Goal: Task Accomplishment & Management: Manage account settings

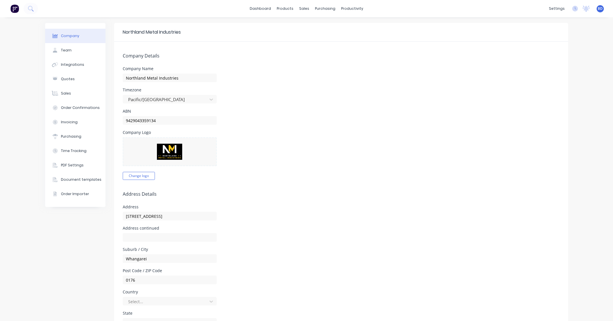
select select "NZ"
click at [313, 25] on div "Sales Orders" at bounding box center [323, 27] width 24 height 5
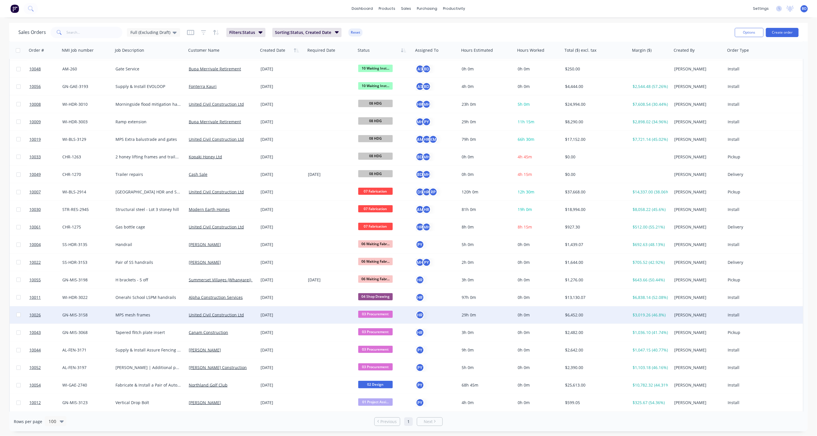
scroll to position [223, 0]
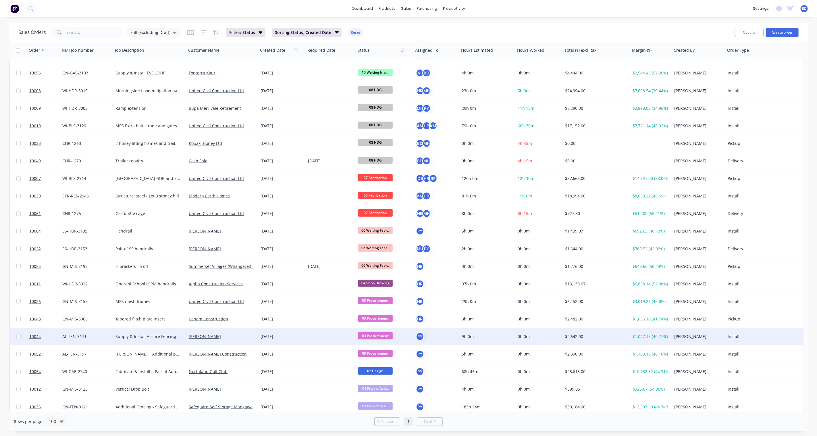
click at [384, 321] on span "03 Procurement" at bounding box center [375, 335] width 34 height 7
click at [385, 321] on span "11 Inst. / Delv. & Handover" at bounding box center [385, 406] width 51 height 5
click at [377, 321] on span "11 Inst. / Delv..." at bounding box center [375, 335] width 34 height 7
click at [381, 321] on span "10 Waiting Install/Site works" at bounding box center [387, 395] width 54 height 5
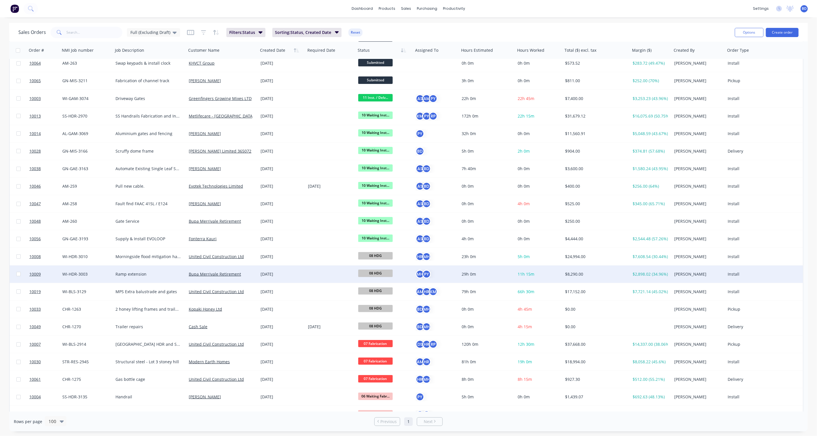
scroll to position [0, 0]
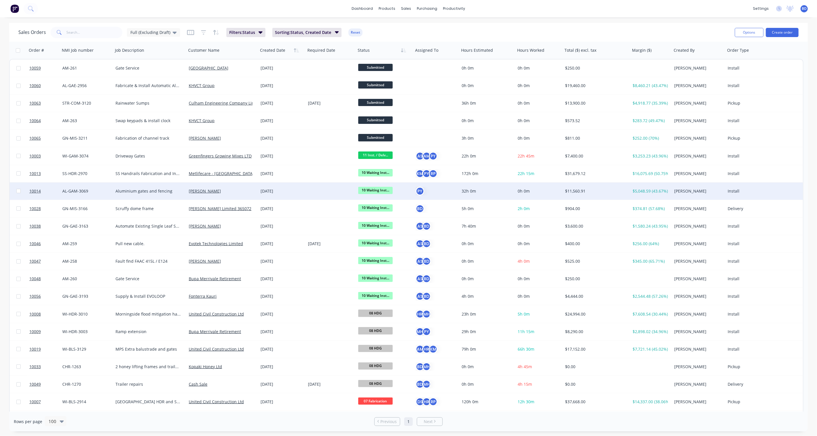
click at [381, 190] on span "10 Waiting Inst..." at bounding box center [375, 190] width 34 height 7
click at [383, 261] on span "11 Inst. / Delv. & Handover" at bounding box center [385, 261] width 51 height 5
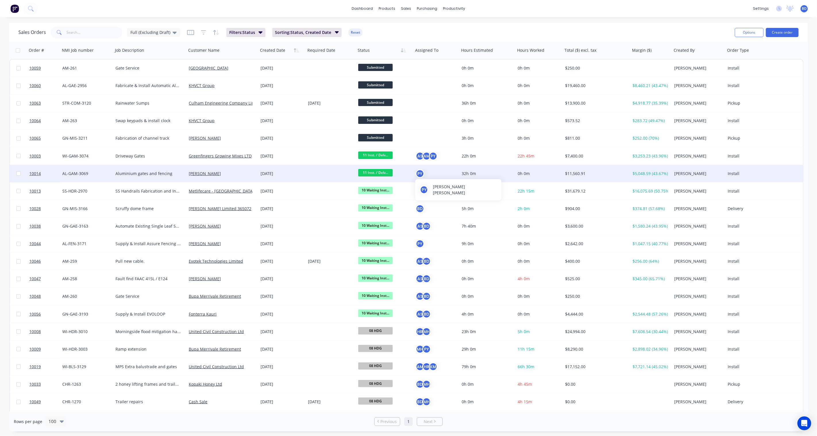
click at [420, 173] on div "PY" at bounding box center [420, 173] width 9 height 9
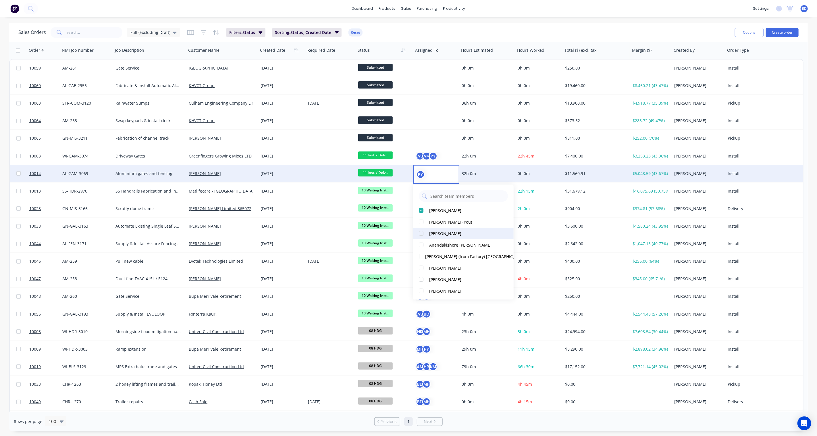
click at [430, 232] on div "[PERSON_NAME]" at bounding box center [445, 233] width 32 height 6
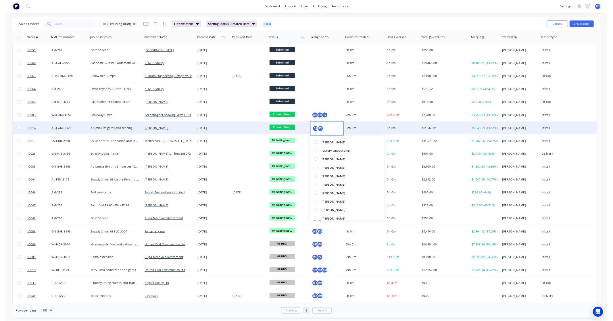
scroll to position [106, 0]
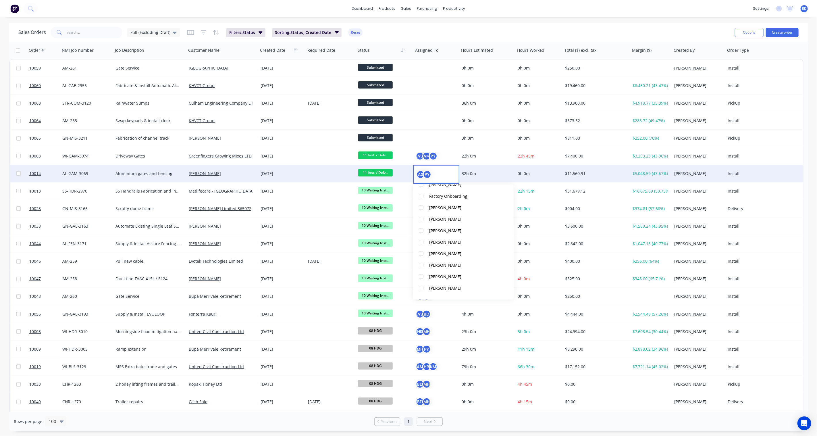
click at [487, 3] on div "dashboard products sales purchasing productivity dashboard products Product Cat…" at bounding box center [408, 8] width 817 height 17
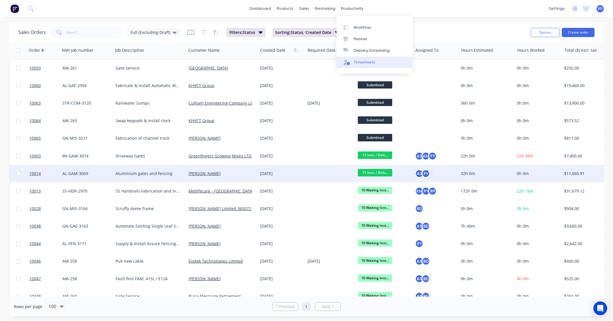
click at [366, 65] on div "Timesheets" at bounding box center [365, 62] width 22 height 5
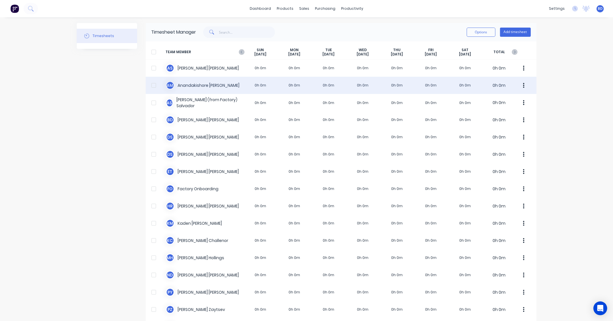
click at [194, 84] on div "A M Anandakishore Marothi 0h 0m 0h 0m 0h 0m 0h 0m 0h 0m 0h 0m 0h 0m 0h 0m" at bounding box center [341, 85] width 391 height 17
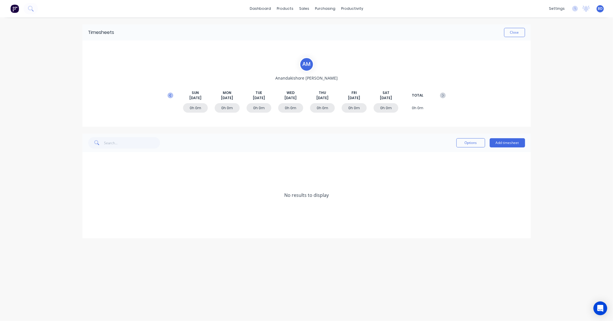
click at [165, 97] on button at bounding box center [170, 95] width 11 height 10
click at [498, 140] on button "Add timesheet" at bounding box center [506, 142] width 35 height 9
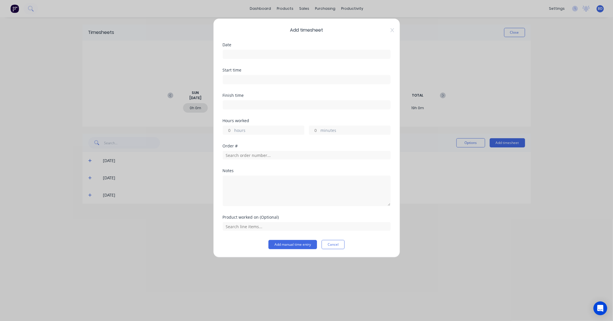
click at [236, 56] on input at bounding box center [306, 54] width 167 height 9
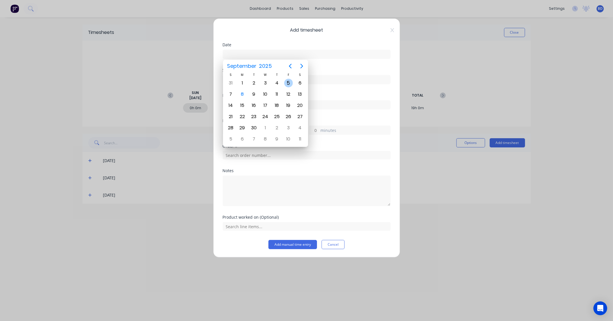
click at [289, 85] on div "5" at bounding box center [288, 83] width 9 height 9
type input "05/09/2025"
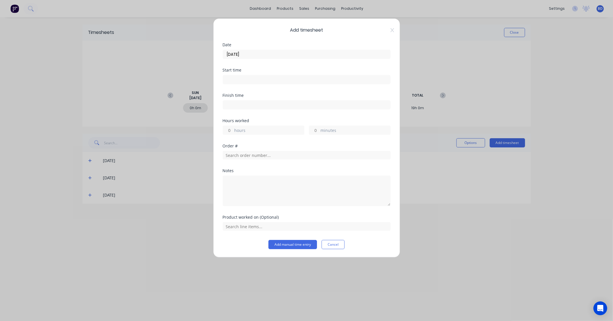
click at [240, 78] on input at bounding box center [306, 79] width 167 height 9
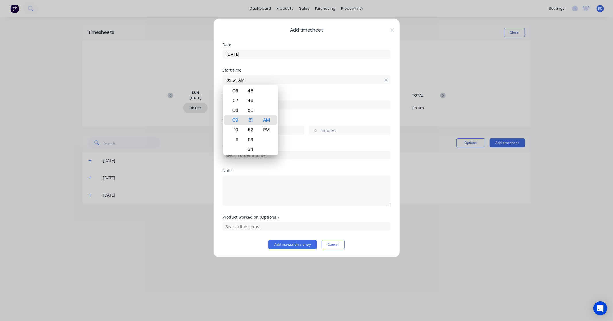
drag, startPoint x: 248, startPoint y: 80, endPoint x: 209, endPoint y: 76, distance: 39.5
click at [209, 76] on div "Add timesheet Date 05/09/2025 Start time 09:51 AM Finish time Hours worked hour…" at bounding box center [306, 160] width 613 height 321
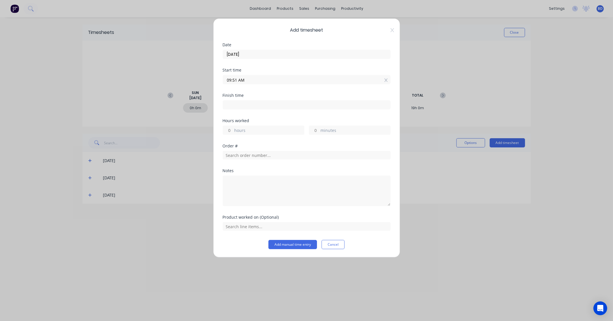
paste input "8:00"
type input "08:00 AM"
click at [231, 110] on div "Finish time" at bounding box center [307, 105] width 168 height 25
click at [234, 107] on input at bounding box center [306, 105] width 167 height 9
type input "09:51 AM"
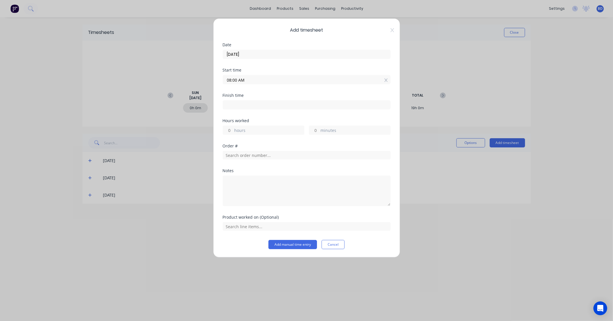
type input "1"
type input "51"
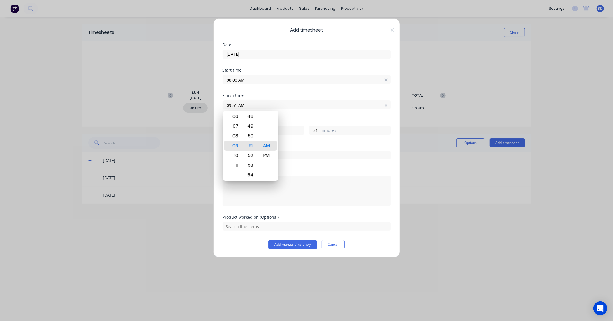
drag, startPoint x: 259, startPoint y: 105, endPoint x: 207, endPoint y: 105, distance: 52.0
click at [207, 105] on div "Add timesheet Date 05/09/2025 Start time 08:00 AM Finish time 09:51 AM Hours wo…" at bounding box center [306, 160] width 613 height 321
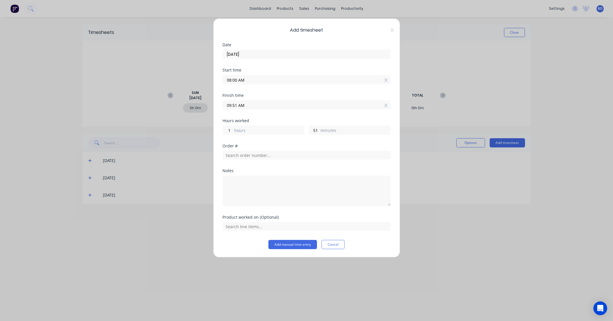
paste input "4:30 P"
click at [232, 105] on input "4:30 PM" at bounding box center [306, 105] width 167 height 9
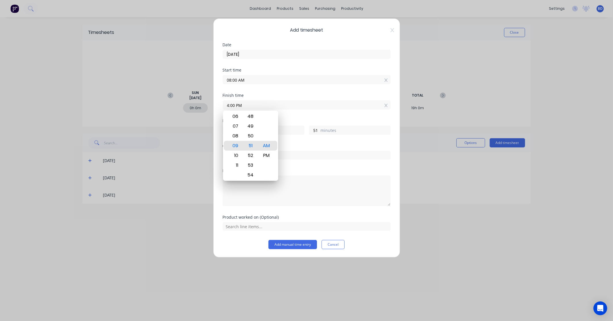
click at [295, 121] on div "Hours worked" at bounding box center [307, 121] width 168 height 4
type input "04:00 PM"
type input "8"
type input "0"
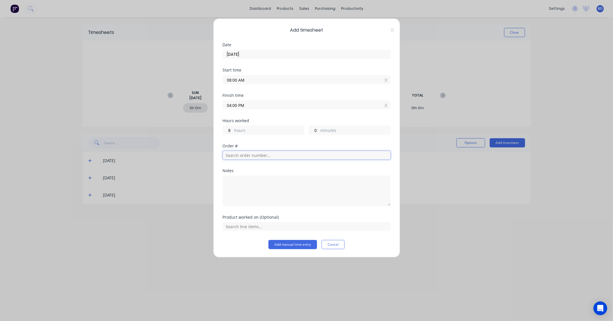
click at [248, 157] on input "text" at bounding box center [307, 155] width 168 height 9
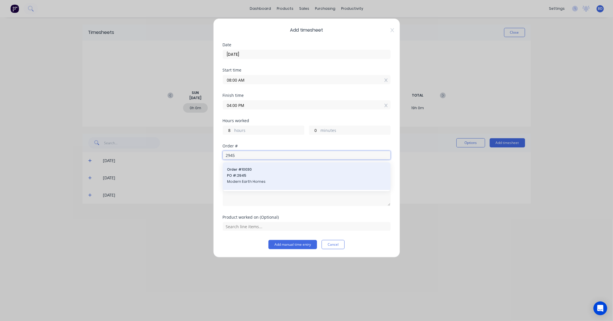
type input "2945"
click at [248, 177] on span "PO #: 2945" at bounding box center [306, 175] width 159 height 5
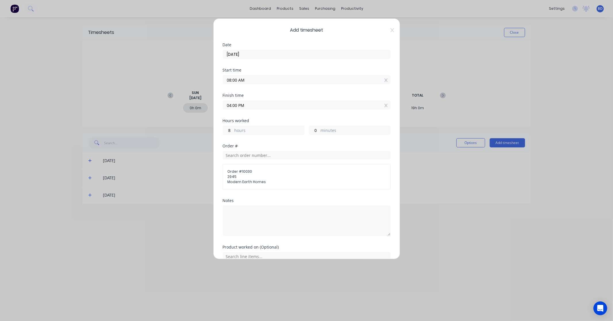
scroll to position [28, 0]
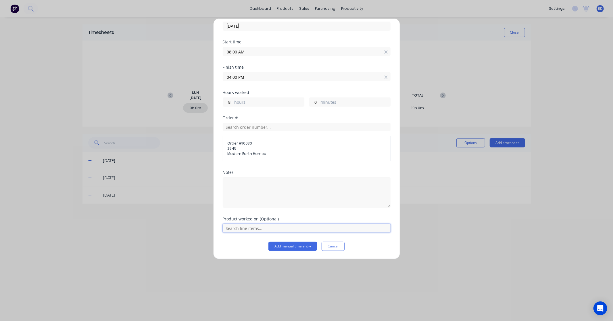
click at [274, 225] on input "text" at bounding box center [307, 228] width 168 height 9
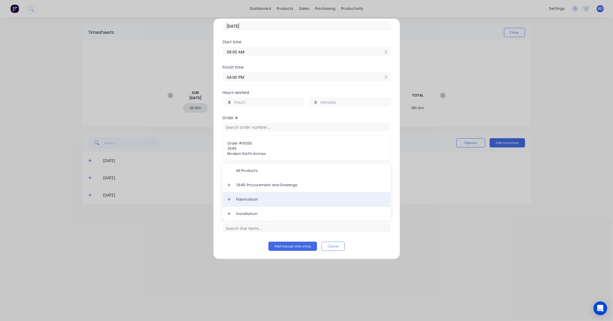
click at [273, 198] on span "Fabrication" at bounding box center [310, 199] width 149 height 5
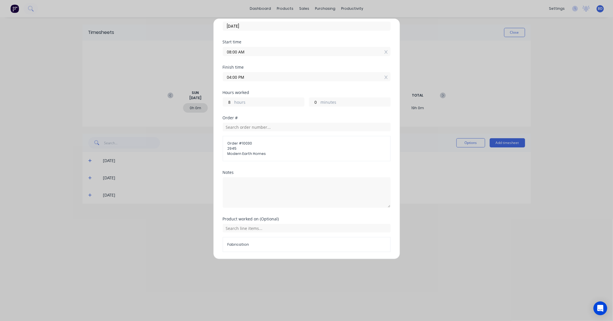
click at [399, 157] on div "Add timesheet Date 05/09/2025 Start time 08:00 AM Finish time 04:00 PM Hours wo…" at bounding box center [306, 138] width 187 height 241
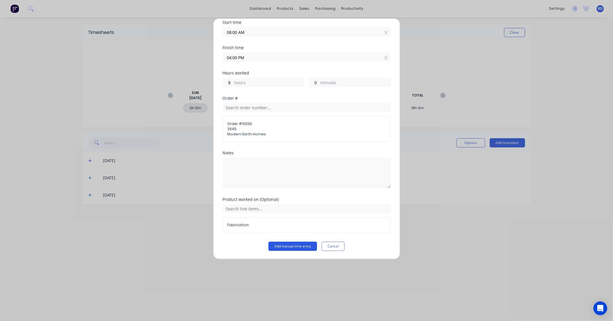
click at [290, 246] on button "Add manual time entry" at bounding box center [292, 246] width 49 height 9
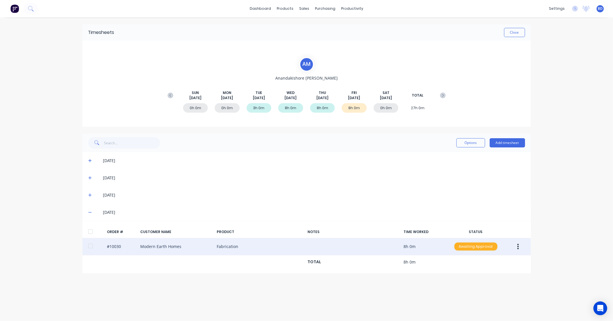
click at [486, 247] on div "Awaiting Approval" at bounding box center [475, 246] width 43 height 8
click at [467, 276] on div "Approved" at bounding box center [462, 275] width 47 height 8
click at [522, 33] on button "Close" at bounding box center [514, 32] width 21 height 9
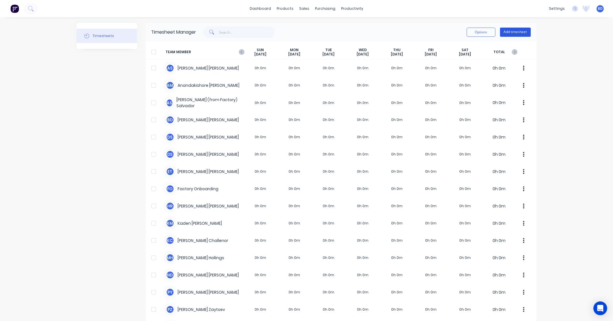
click at [523, 33] on button "Add timesheet" at bounding box center [515, 32] width 31 height 9
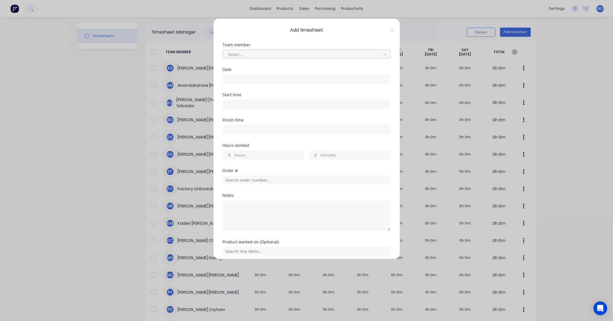
click at [237, 52] on div at bounding box center [302, 54] width 151 height 7
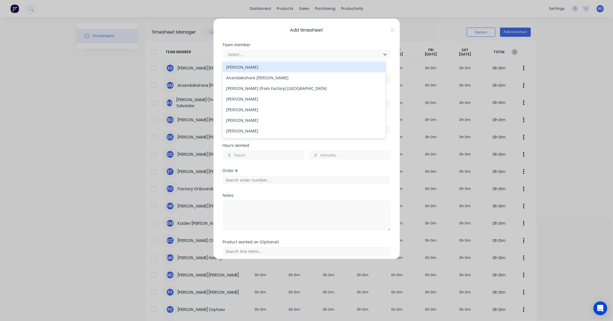
click at [243, 67] on div "[PERSON_NAME]" at bounding box center [304, 67] width 163 height 11
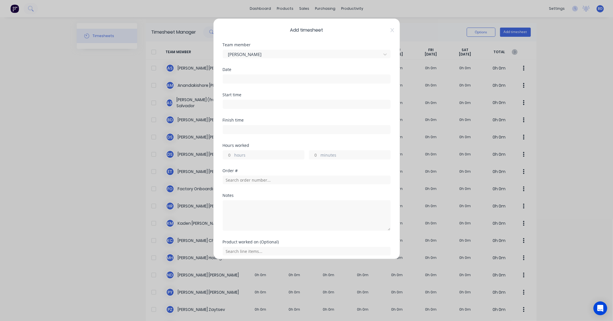
click at [231, 80] on input at bounding box center [306, 79] width 167 height 9
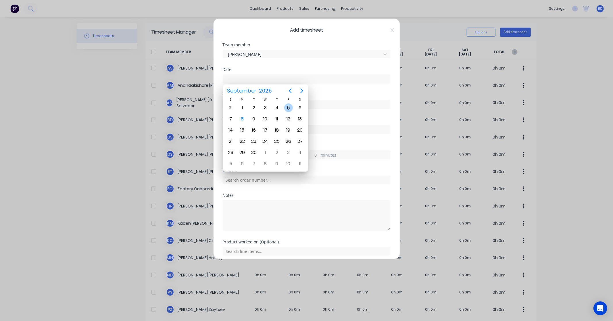
click at [291, 108] on div "5" at bounding box center [288, 107] width 9 height 9
type input "05/09/2025"
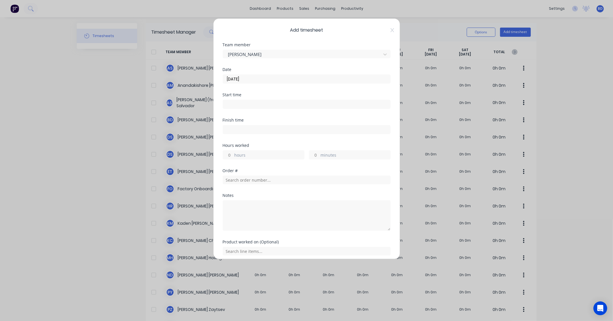
click at [243, 107] on input at bounding box center [306, 104] width 167 height 9
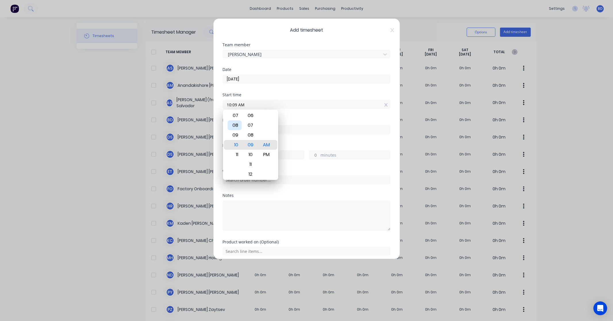
click at [236, 127] on div "08" at bounding box center [234, 125] width 14 height 10
click at [248, 115] on div "00" at bounding box center [250, 116] width 14 height 10
click at [269, 155] on div "PM" at bounding box center [266, 155] width 14 height 10
click at [266, 136] on div "AM" at bounding box center [266, 135] width 14 height 10
type input "08:00 AM"
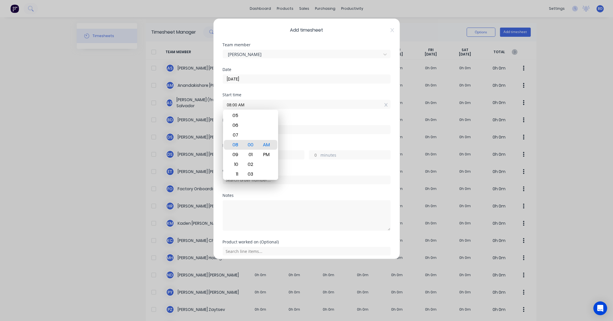
click at [295, 131] on input at bounding box center [306, 129] width 167 height 9
type input "10:09 AM"
type input "2"
type input "9"
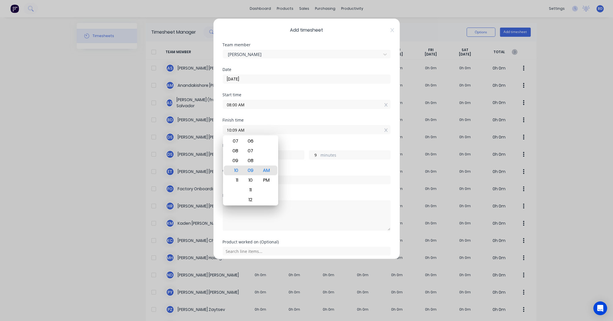
drag, startPoint x: 269, startPoint y: 130, endPoint x: 203, endPoint y: 128, distance: 66.1
click at [203, 128] on div "Add timesheet Team member Albert Scown Date 05/09/2025 Start time 08:00 AM Fini…" at bounding box center [306, 160] width 613 height 321
click at [268, 180] on div "PM" at bounding box center [266, 180] width 14 height 10
type input "04:30 PM"
type input "8"
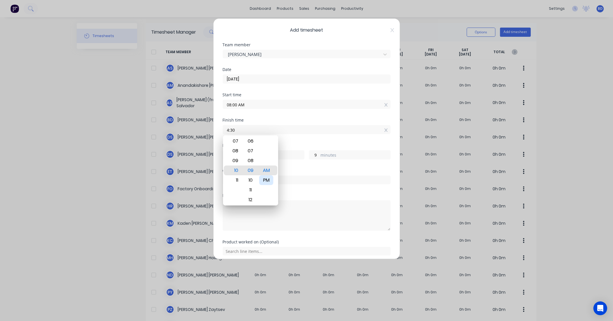
type input "30"
click at [299, 144] on div "Hours worked" at bounding box center [307, 145] width 168 height 4
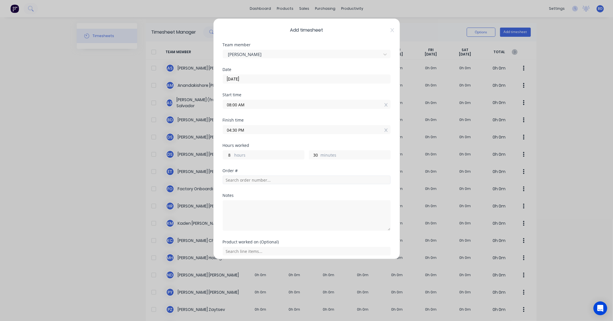
scroll to position [23, 0]
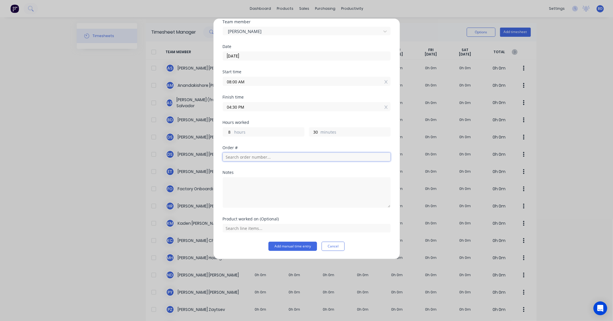
click at [281, 157] on input "text" at bounding box center [307, 157] width 168 height 9
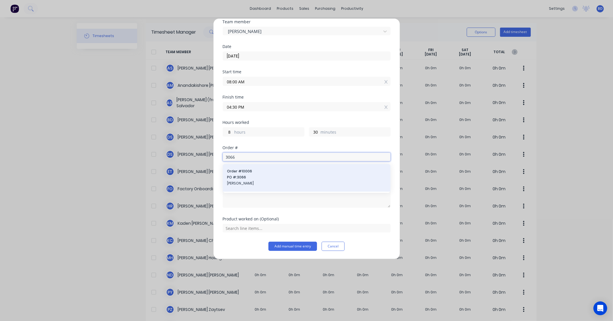
type input "3066"
click at [273, 177] on span "PO #: 3066" at bounding box center [306, 177] width 159 height 5
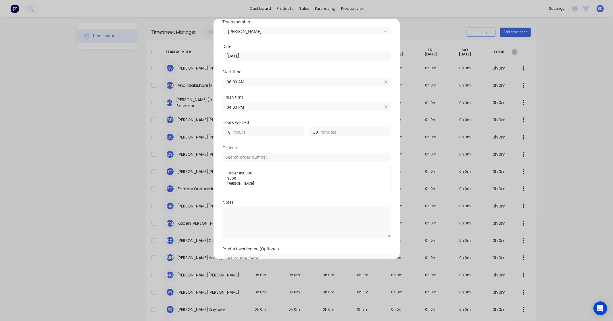
scroll to position [53, 0]
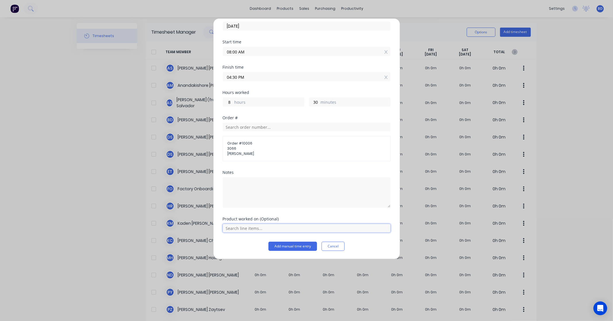
click at [239, 231] on input "text" at bounding box center [307, 228] width 168 height 9
click at [249, 213] on span "Installaiton" at bounding box center [310, 213] width 149 height 5
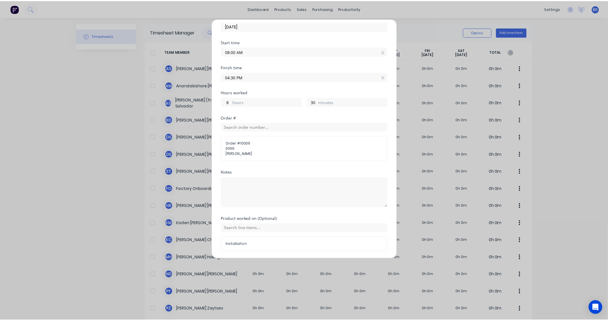
scroll to position [72, 0]
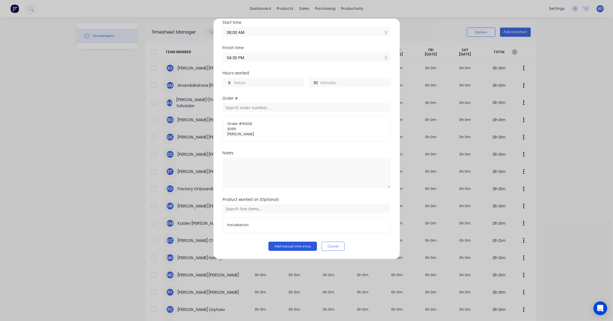
click at [292, 245] on button "Add manual time entry" at bounding box center [292, 246] width 49 height 9
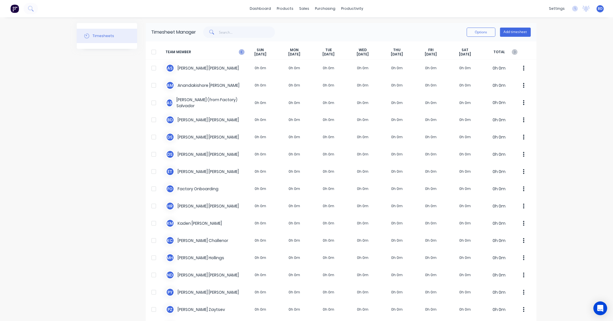
click at [240, 52] on icon "button" at bounding box center [241, 52] width 2 height 3
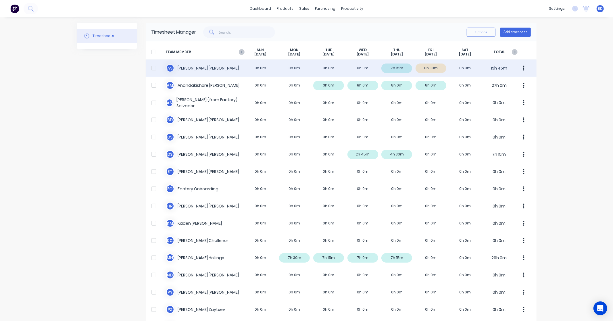
click at [430, 65] on div "A S Albert Scown 0h 0m 0h 0m 0h 0m 0h 0m 7h 15m 8h 30m 0h 0m 15h 45m" at bounding box center [341, 67] width 391 height 17
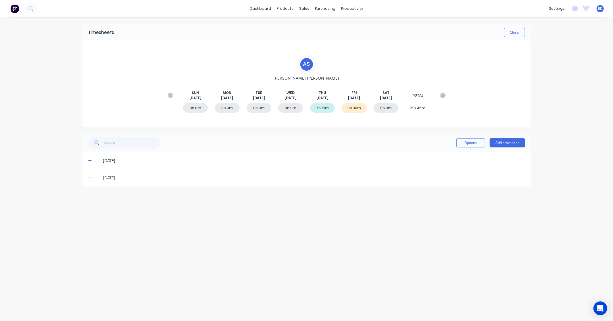
click at [88, 178] on icon at bounding box center [90, 178] width 4 height 4
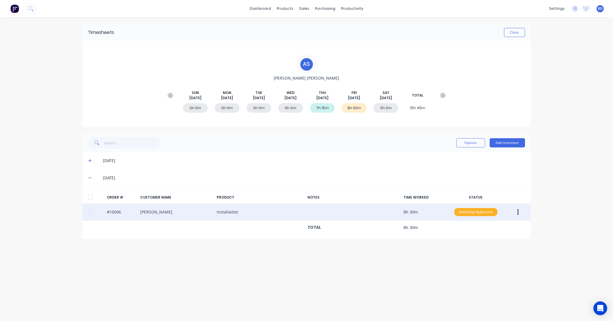
click at [476, 211] on div "Awaiting Approval" at bounding box center [475, 212] width 43 height 8
click at [457, 242] on div "Approved" at bounding box center [462, 241] width 47 height 8
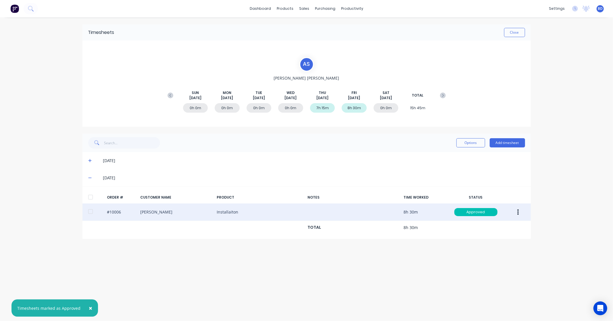
click at [440, 260] on div "Timesheets Close A S Albert Scown SUN Aug 31st MON Sep 1st TUE Sep 2nd WED Sep …" at bounding box center [307, 163] width 460 height 292
click at [516, 144] on button "Add timesheet" at bounding box center [506, 142] width 35 height 9
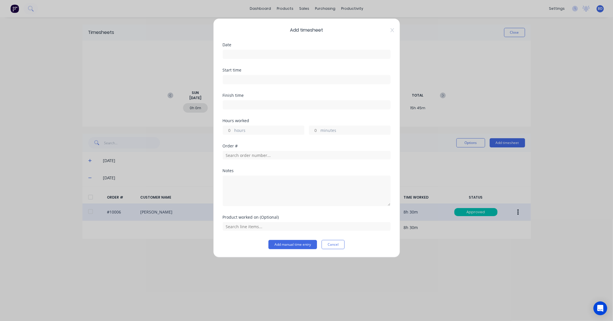
click at [249, 50] on label at bounding box center [307, 54] width 168 height 9
click at [249, 50] on input at bounding box center [306, 54] width 167 height 9
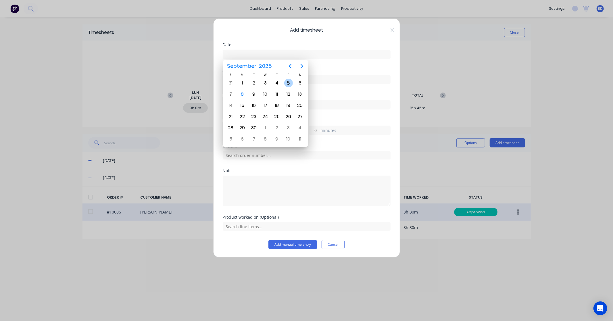
click at [286, 81] on div "5" at bounding box center [288, 83] width 9 height 9
type input "05/09/2025"
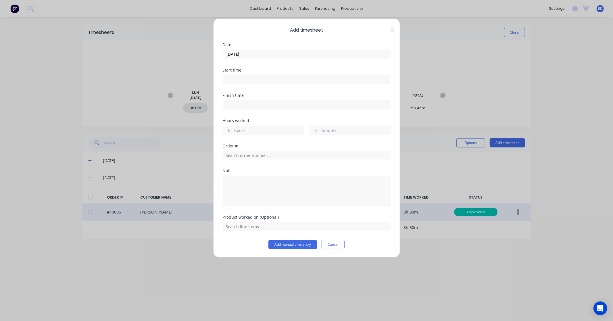
click at [258, 80] on input at bounding box center [306, 79] width 167 height 9
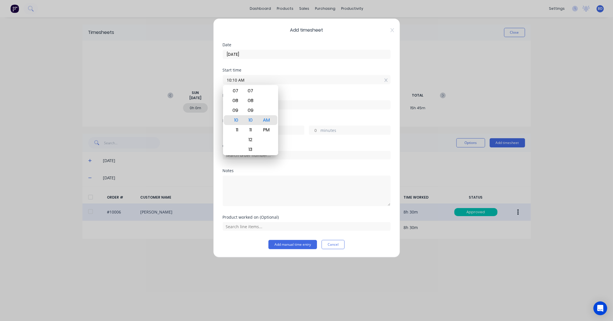
drag, startPoint x: 258, startPoint y: 80, endPoint x: 201, endPoint y: 73, distance: 57.9
click at [201, 73] on div "Add timesheet Date 05/09/2025 Start time 10:10 AM Finish time Hours worked hour…" at bounding box center [306, 160] width 613 height 321
click at [269, 131] on div "PM" at bounding box center [266, 130] width 14 height 10
type input "08:00 PM"
click at [300, 108] on input at bounding box center [306, 105] width 167 height 9
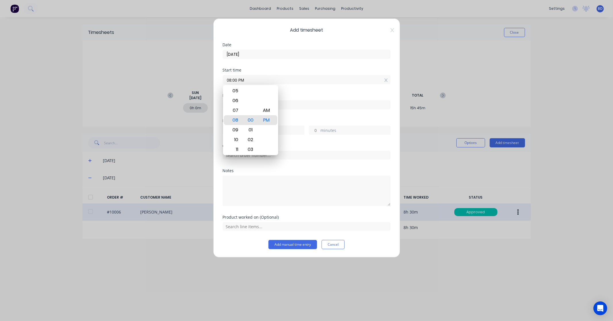
type input "10:10 AM"
type input "14"
type input "10"
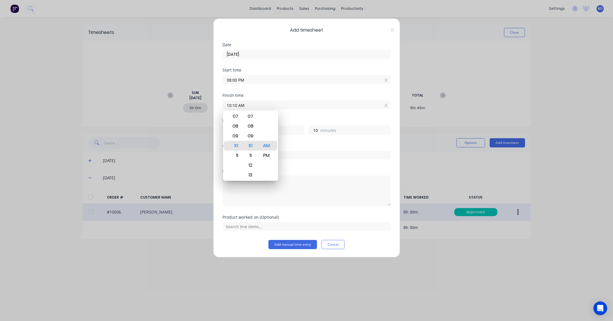
drag, startPoint x: 300, startPoint y: 108, endPoint x: 151, endPoint y: 105, distance: 148.2
click at [151, 105] on div "Add timesheet Date 05/09/2025 Start time 08:00 PM Finish time 10:10 AM Hours wo…" at bounding box center [306, 160] width 613 height 321
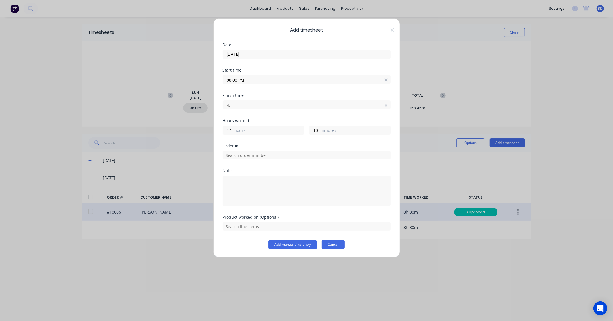
type input "04:00 AM"
type input "8"
type input "0"
click at [341, 246] on button "Cancel" at bounding box center [332, 244] width 23 height 9
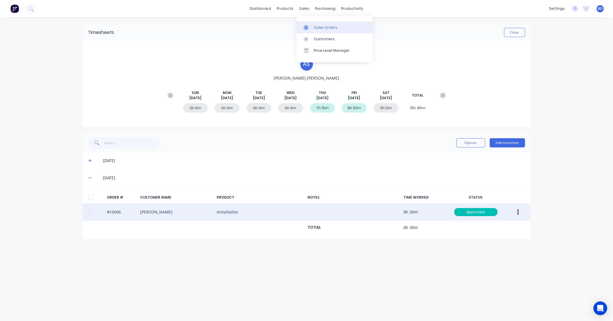
click at [311, 29] on div at bounding box center [307, 27] width 9 height 5
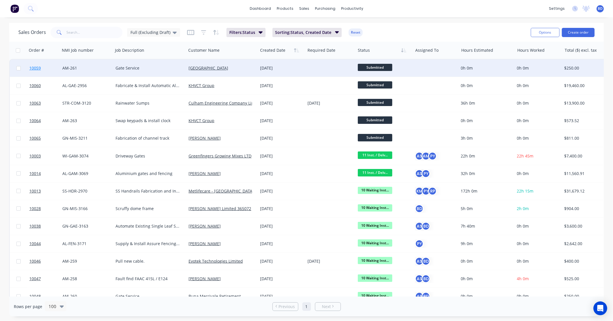
click at [38, 66] on span "10059" at bounding box center [34, 68] width 11 height 6
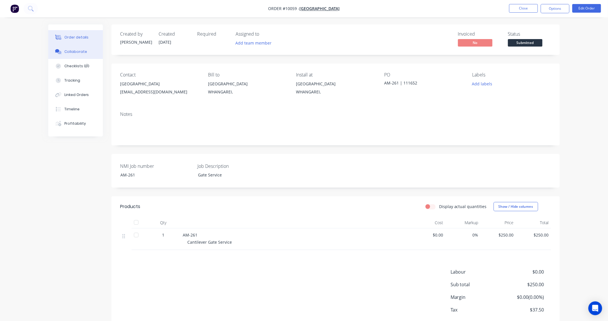
click at [82, 51] on div "Collaborate" at bounding box center [75, 51] width 23 height 5
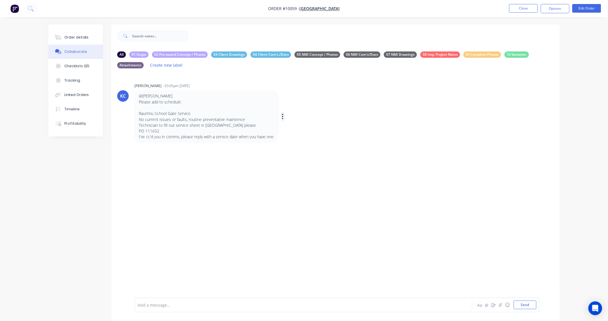
click at [283, 117] on button "button" at bounding box center [282, 116] width 2 height 8
click at [296, 126] on button "Edit" at bounding box center [303, 126] width 36 height 9
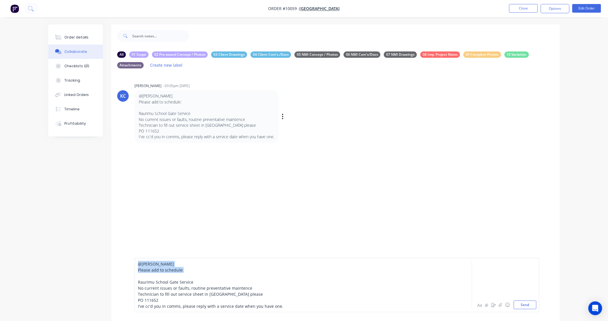
drag, startPoint x: 140, startPoint y: 277, endPoint x: 136, endPoint y: 250, distance: 27.0
click at [136, 250] on div "@Brandon Please add to schedule: Raurimu School Gate Service No current issues …" at bounding box center [335, 285] width 448 height 72
drag, startPoint x: 156, startPoint y: 278, endPoint x: 138, endPoint y: 278, distance: 17.8
click at [138, 278] on div "Scope:" at bounding box center [287, 276] width 299 height 6
click at [199, 205] on div "KC Karl Challenor - 03:05pm 01/09/25 @Brandon Please add to schedule: Raurimu S…" at bounding box center [335, 190] width 448 height 234
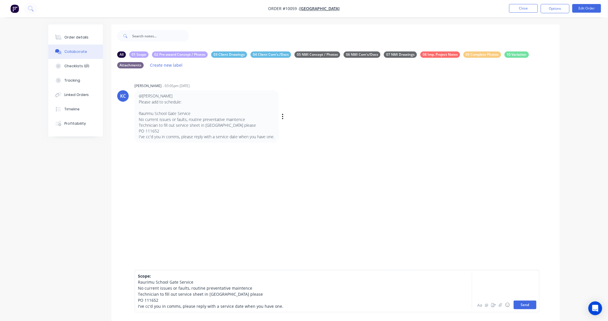
click at [528, 305] on button "Send" at bounding box center [525, 304] width 23 height 9
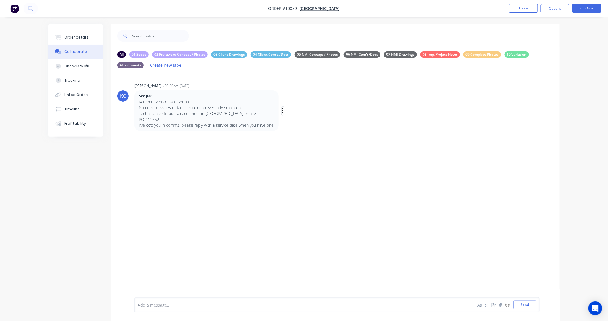
click at [283, 111] on button "button" at bounding box center [282, 111] width 2 height 8
click at [297, 119] on button "Edit" at bounding box center [303, 120] width 36 height 9
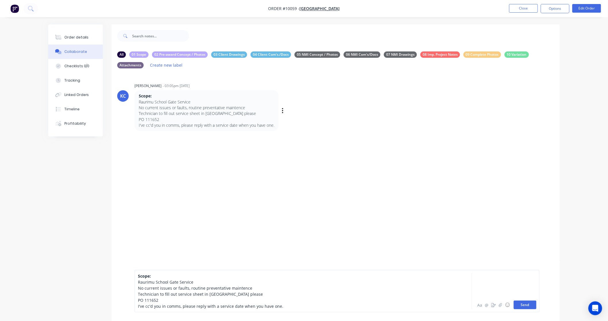
click at [526, 307] on button "Send" at bounding box center [525, 304] width 23 height 9
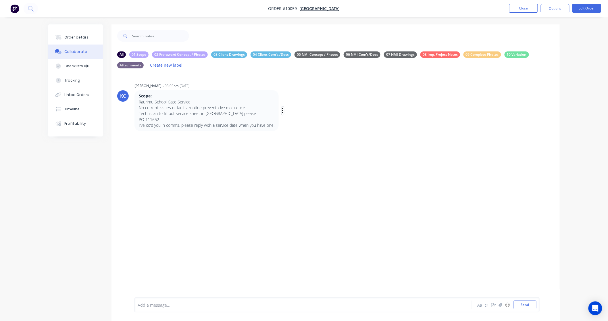
click at [282, 109] on icon "button" at bounding box center [283, 110] width 2 height 7
click at [293, 113] on button "Labels" at bounding box center [303, 111] width 36 height 9
click at [492, 148] on div "KC Karl Challenor - 03:05pm 01/09/25 Scope: Raurimu School Gate Service No curr…" at bounding box center [335, 190] width 448 height 234
click at [75, 61] on button "Checklists 0/0" at bounding box center [75, 66] width 55 height 14
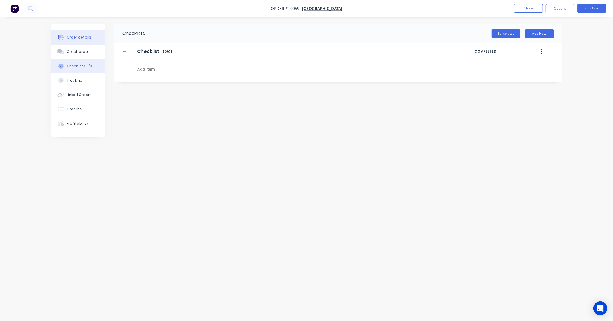
click at [88, 39] on div "Order details" at bounding box center [79, 37] width 24 height 5
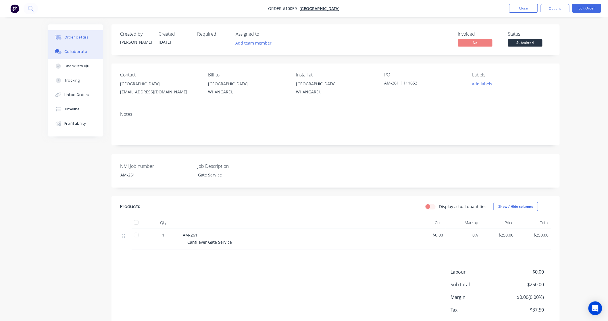
click at [85, 52] on button "Collaborate" at bounding box center [75, 52] width 55 height 14
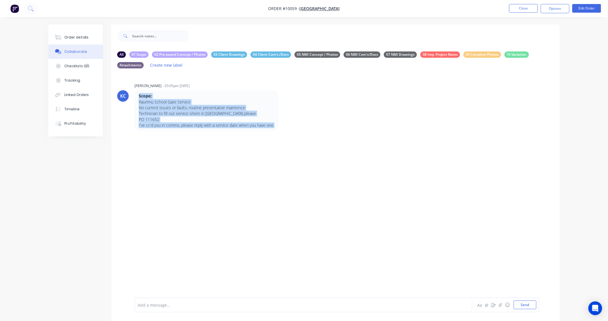
drag, startPoint x: 139, startPoint y: 97, endPoint x: 275, endPoint y: 131, distance: 140.2
click at [275, 131] on div "KC Karl Challenor - 03:05pm 01/09/25 Scope: Raurimu School Gate Service No curr…" at bounding box center [335, 190] width 448 height 234
copy div "Scope: Raurimu School Gate Service No current issues or faults, routine prevent…"
click at [80, 36] on div "Order details" at bounding box center [76, 37] width 24 height 5
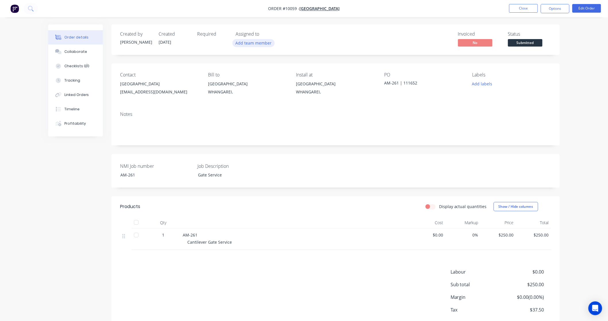
click at [263, 40] on button "Add team member" at bounding box center [253, 43] width 42 height 8
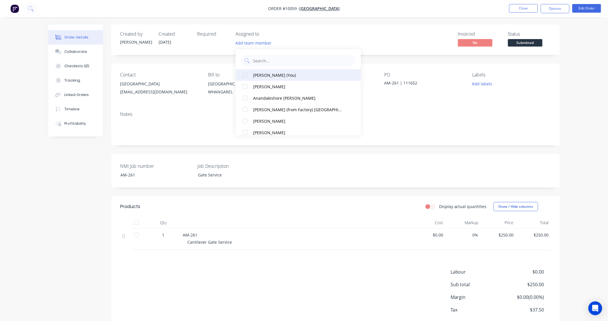
click at [263, 75] on div "[PERSON_NAME] (You)" at bounding box center [297, 75] width 89 height 6
click at [520, 41] on span "Submitted" at bounding box center [525, 42] width 34 height 7
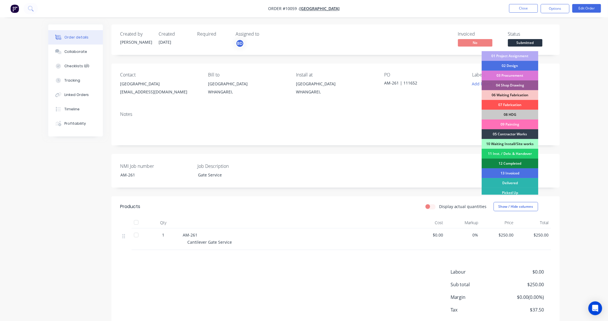
click at [511, 58] on div "01 Project Assignment" at bounding box center [510, 56] width 57 height 10
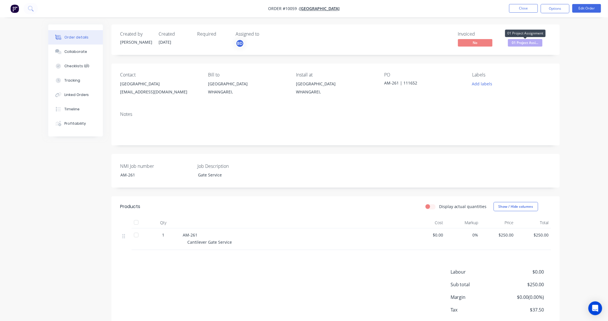
click at [527, 44] on span "01 Project Assi..." at bounding box center [525, 42] width 34 height 7
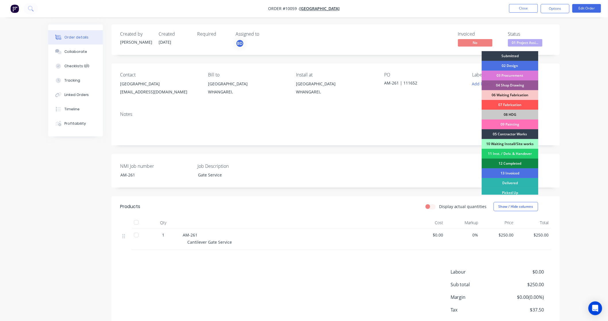
click at [521, 143] on div "10 Waiting Install/Site works" at bounding box center [510, 144] width 57 height 10
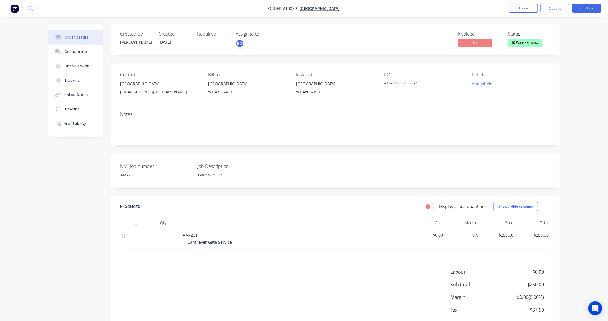
drag, startPoint x: 120, startPoint y: 85, endPoint x: 165, endPoint y: 87, distance: 44.9
click at [165, 87] on div "[GEOGRAPHIC_DATA]" at bounding box center [159, 84] width 79 height 8
copy div "[GEOGRAPHIC_DATA]"
click at [520, 8] on button "Close" at bounding box center [523, 8] width 29 height 9
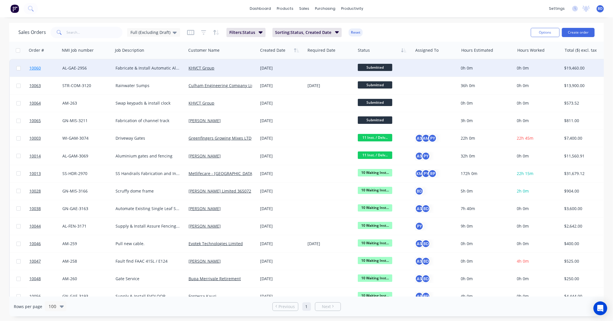
click at [34, 67] on span "10060" at bounding box center [34, 68] width 11 height 6
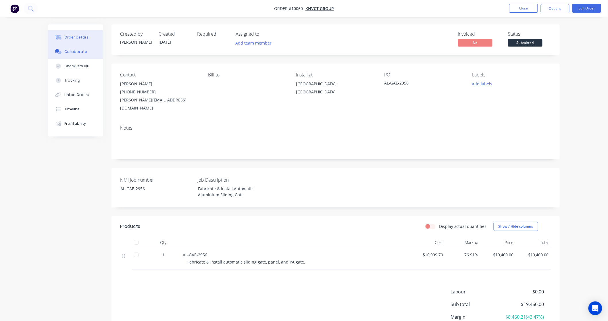
click at [70, 47] on button "Collaborate" at bounding box center [75, 52] width 55 height 14
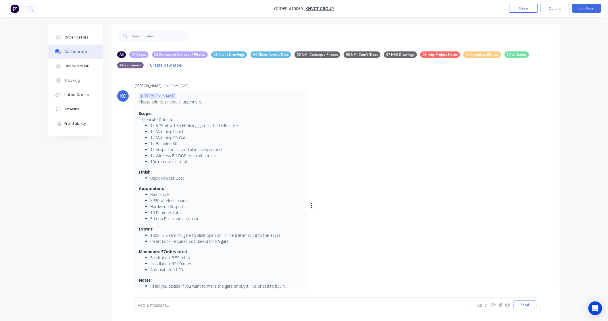
click at [312, 207] on icon "button" at bounding box center [311, 205] width 1 height 5
click at [329, 213] on button "Edit" at bounding box center [333, 215] width 36 height 9
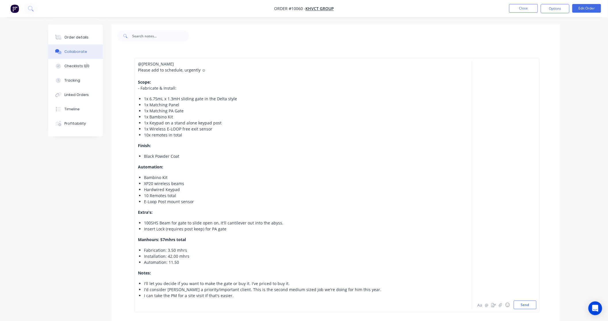
scroll to position [13, 0]
drag, startPoint x: 137, startPoint y: 79, endPoint x: 134, endPoint y: 56, distance: 23.0
click at [134, 56] on div "@Brandon Please add to schedule, urgently ☺ Scope: - Fabricate & Install: 1x 6.…" at bounding box center [335, 185] width 448 height 272
drag, startPoint x: 141, startPoint y: 74, endPoint x: 134, endPoint y: 61, distance: 14.5
click at [134, 61] on div "@Brandon Please add to schedule, urgently ☺ Scope: - Fabricate & Install: 1x 6.…" at bounding box center [336, 185] width 405 height 254
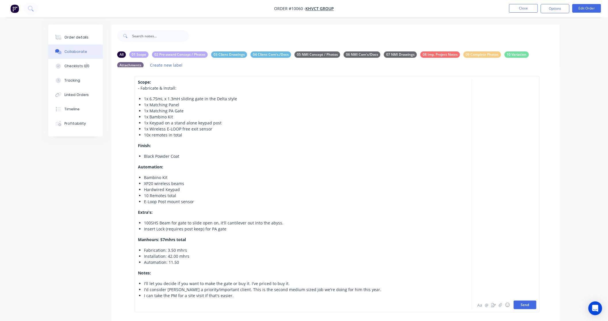
click at [529, 306] on button "Send" at bounding box center [525, 304] width 23 height 9
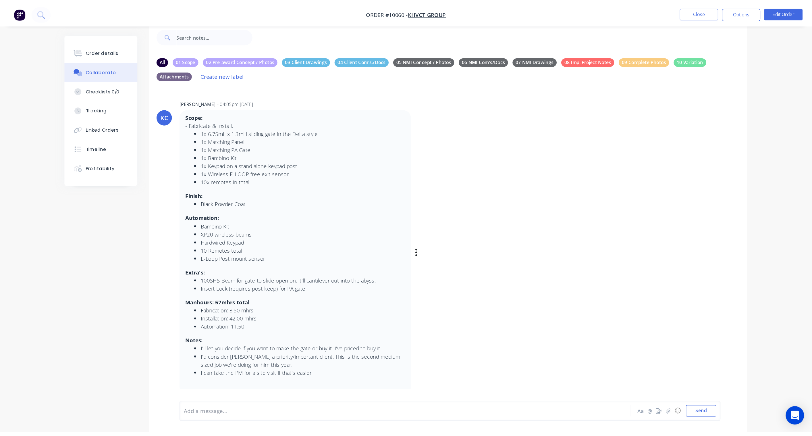
scroll to position [18, 0]
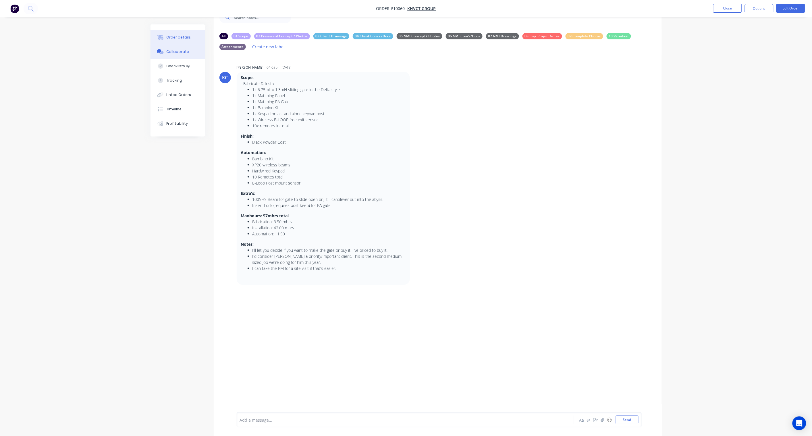
click at [183, 35] on div "Order details" at bounding box center [178, 37] width 24 height 5
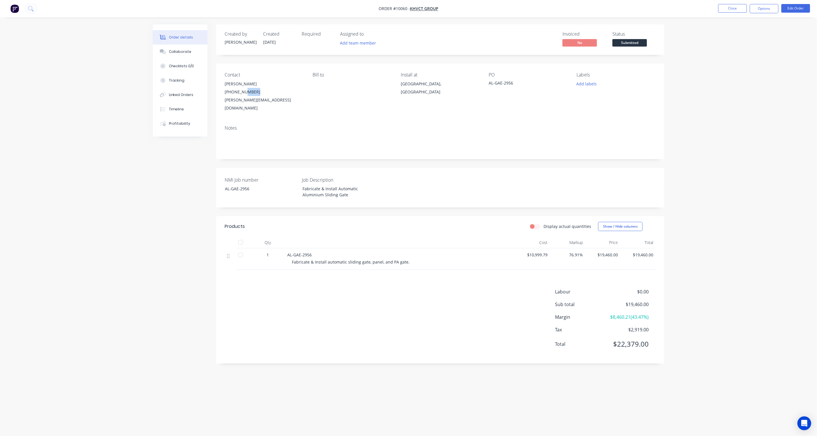
drag, startPoint x: 255, startPoint y: 93, endPoint x: 242, endPoint y: 93, distance: 12.9
click at [242, 93] on div "(02) 1187 5632" at bounding box center [264, 92] width 79 height 8
click at [186, 38] on div "Order details" at bounding box center [181, 37] width 24 height 5
click at [725, 8] on button "Close" at bounding box center [732, 8] width 29 height 9
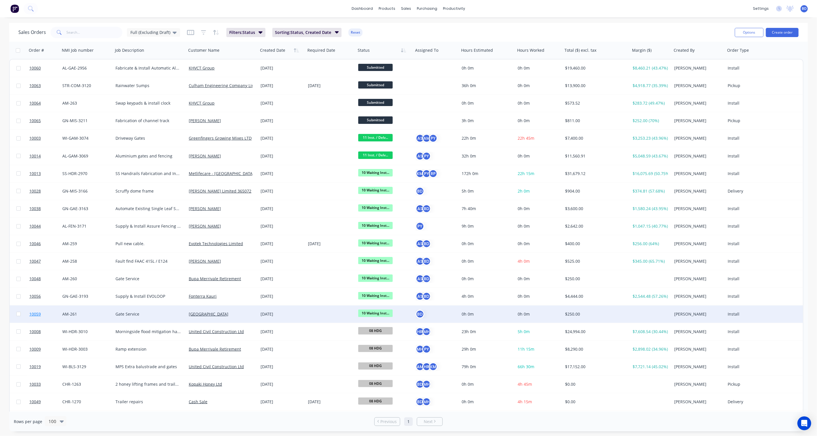
click at [34, 312] on span "10059" at bounding box center [34, 314] width 11 height 6
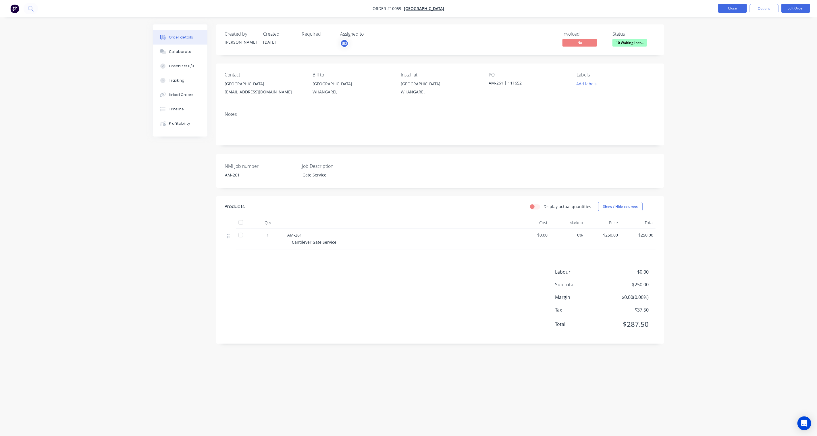
click at [738, 9] on button "Close" at bounding box center [732, 8] width 29 height 9
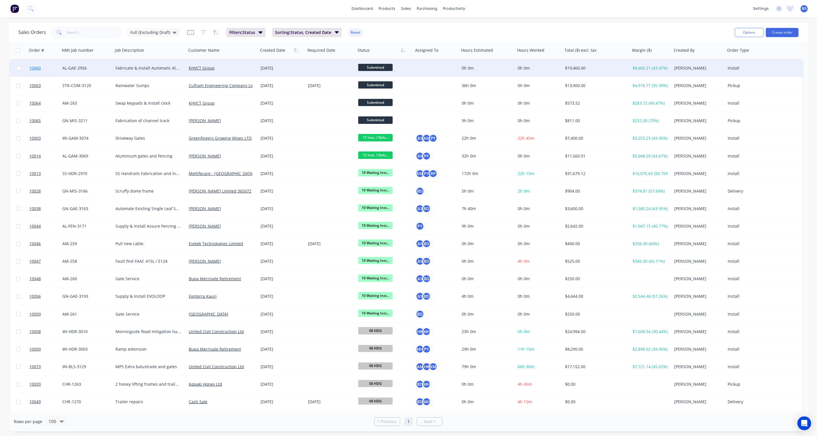
click at [36, 67] on span "10060" at bounding box center [34, 68] width 11 height 6
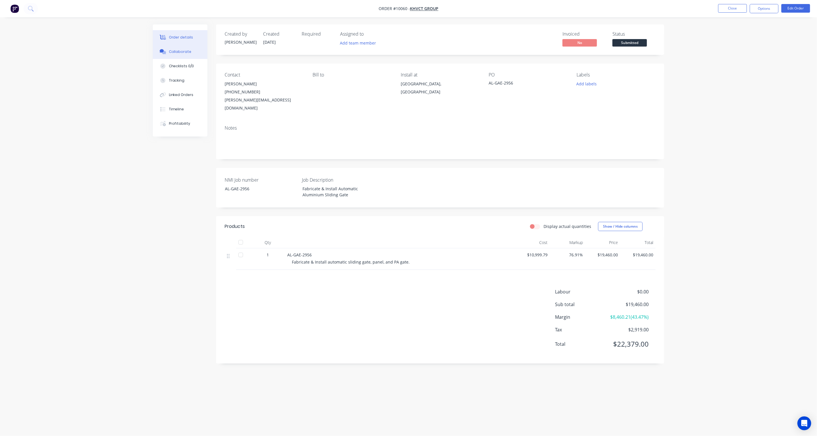
click at [191, 52] on button "Collaborate" at bounding box center [180, 52] width 55 height 14
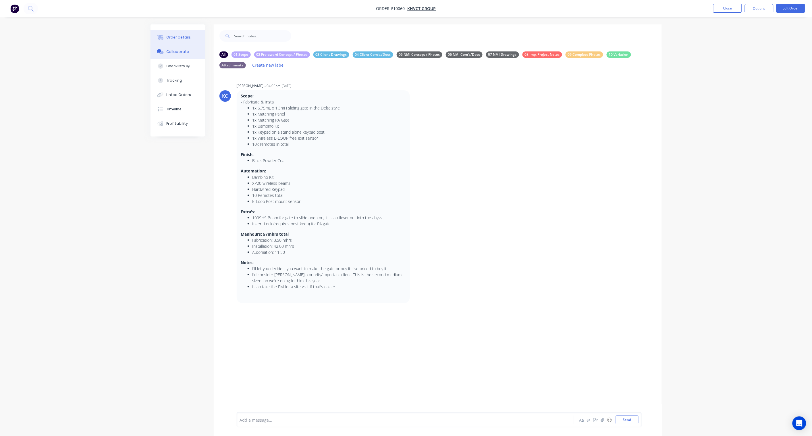
click at [185, 39] on div "Order details" at bounding box center [178, 37] width 24 height 5
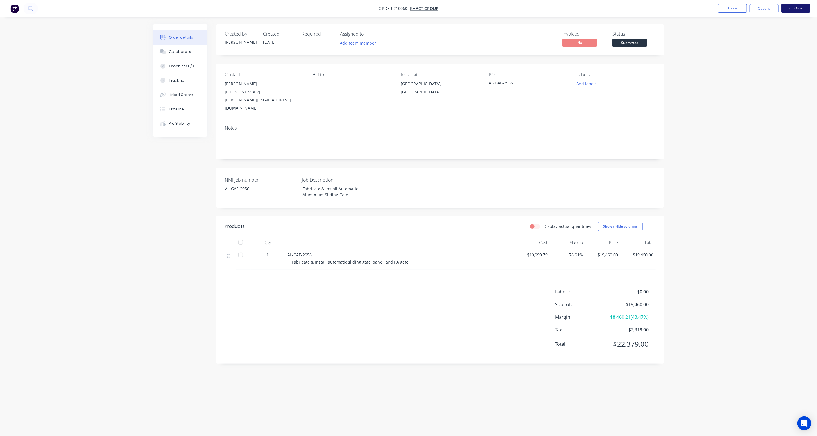
click at [800, 9] on button "Edit Order" at bounding box center [795, 8] width 29 height 9
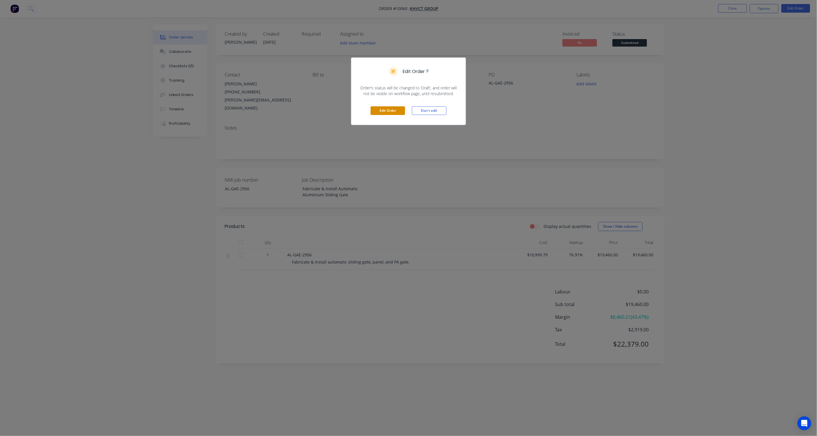
click at [392, 112] on button "Edit Order" at bounding box center [388, 110] width 34 height 9
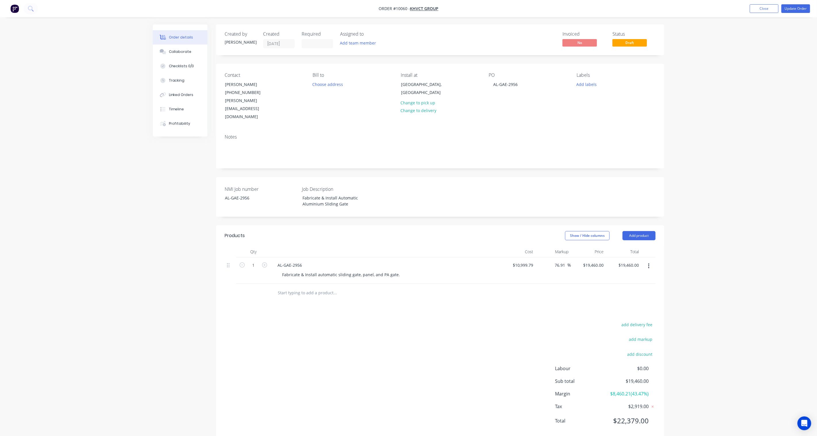
click at [649, 263] on icon "button" at bounding box center [648, 265] width 1 height 5
click at [624, 311] on div "Delete" at bounding box center [628, 315] width 44 height 8
click at [638, 231] on button "Add product" at bounding box center [638, 235] width 33 height 9
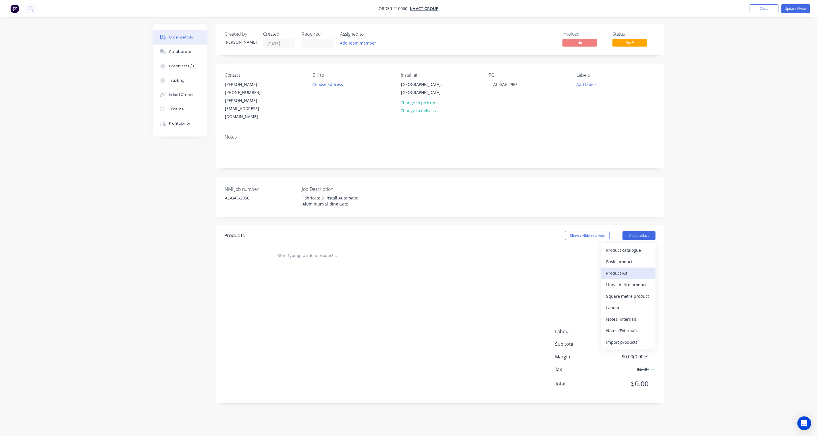
click at [630, 269] on div "Product Kit" at bounding box center [628, 273] width 44 height 8
click at [631, 257] on div "Standard pricing" at bounding box center [628, 261] width 44 height 8
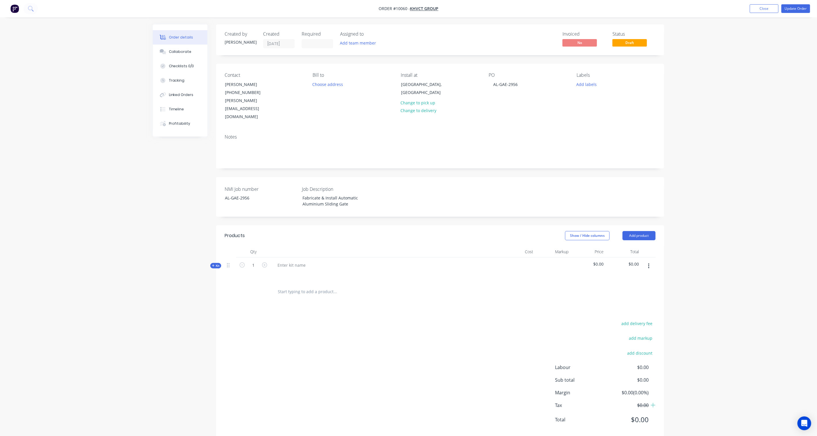
click at [210, 249] on div "Created by Karl Created 01/09/25 Required Assigned to Add team member Invoiced …" at bounding box center [408, 235] width 511 height 423
click at [213, 264] on icon at bounding box center [213, 265] width 3 height 3
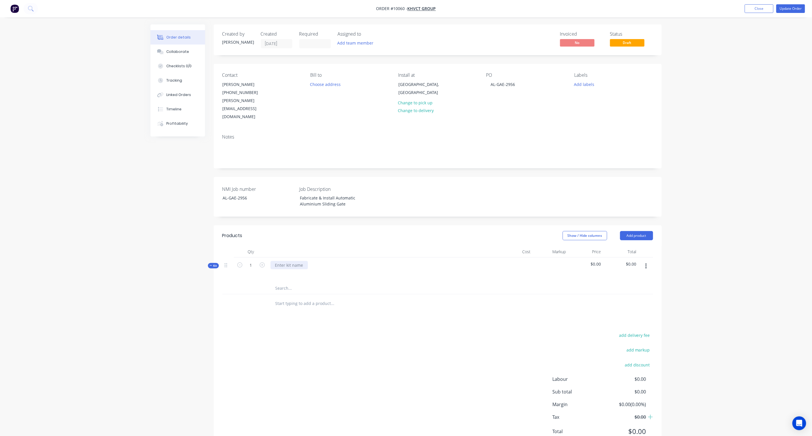
click at [288, 261] on div at bounding box center [289, 265] width 37 height 8
click at [364, 331] on div "add delivery fee add markup add discount Labour $0.00 Sub total $0.00 Margin $0…" at bounding box center [437, 386] width 431 height 111
click at [647, 263] on icon "button" at bounding box center [645, 266] width 1 height 6
click at [621, 300] on div "Add sub kit to kit" at bounding box center [626, 304] width 44 height 8
click at [284, 297] on div at bounding box center [294, 301] width 46 height 8
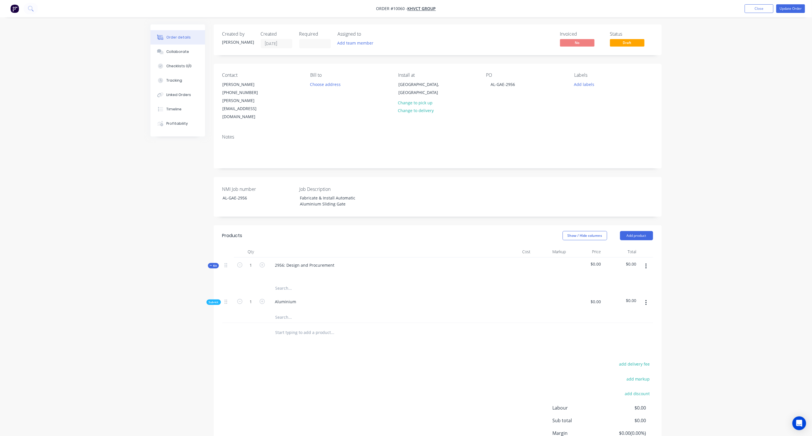
click at [390, 325] on div at bounding box center [371, 332] width 207 height 19
click at [647, 299] on icon "button" at bounding box center [645, 302] width 1 height 6
click at [711, 264] on div "Order details Collaborate Checklists 0/0 Tracking Linked Orders Timeline Profit…" at bounding box center [406, 244] width 812 height 488
click at [646, 263] on icon "button" at bounding box center [646, 265] width 1 height 5
click at [626, 300] on div "Add sub kit to kit" at bounding box center [626, 304] width 44 height 8
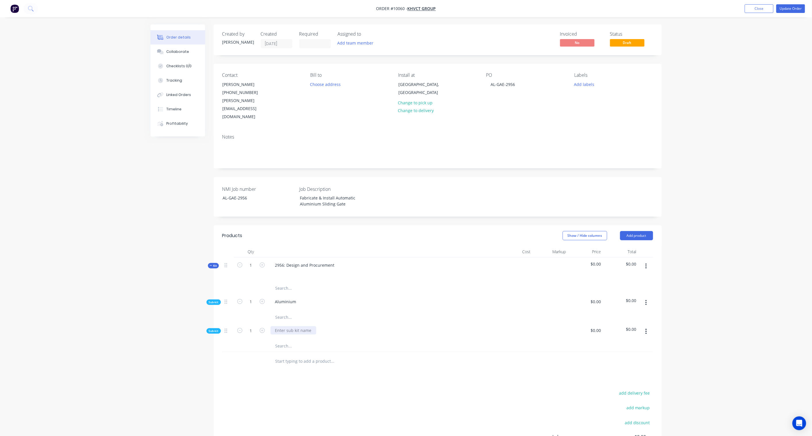
click at [290, 326] on div at bounding box center [294, 330] width 46 height 8
click at [306, 354] on div at bounding box center [371, 361] width 207 height 19
click at [648, 261] on button "button" at bounding box center [645, 266] width 13 height 10
click at [629, 300] on div "Add sub kit to kit" at bounding box center [626, 304] width 44 height 8
click at [289, 355] on div at bounding box center [294, 359] width 46 height 8
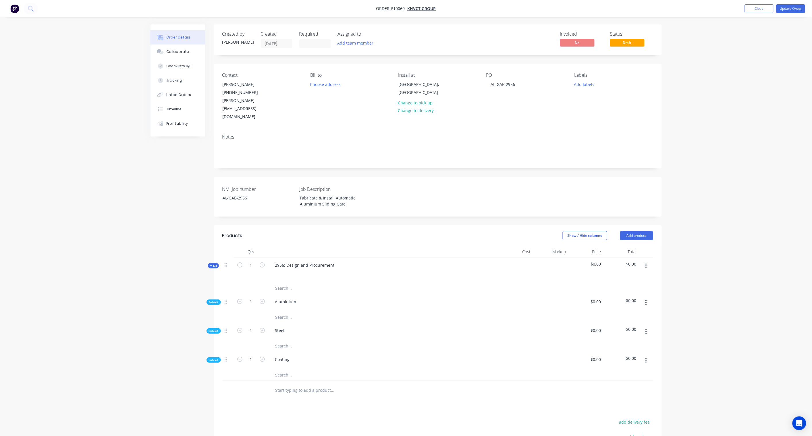
click at [647, 263] on icon "button" at bounding box center [646, 265] width 1 height 5
click at [624, 300] on div "Add sub kit to kit" at bounding box center [626, 304] width 44 height 8
click at [290, 384] on div at bounding box center [294, 388] width 46 height 8
click at [159, 349] on div "Created by Karl Created 01/09/25 Required Assigned to Add team member Invoiced …" at bounding box center [406, 299] width 511 height 550
click at [301, 261] on div "2956: Design and Procurement" at bounding box center [305, 265] width 69 height 8
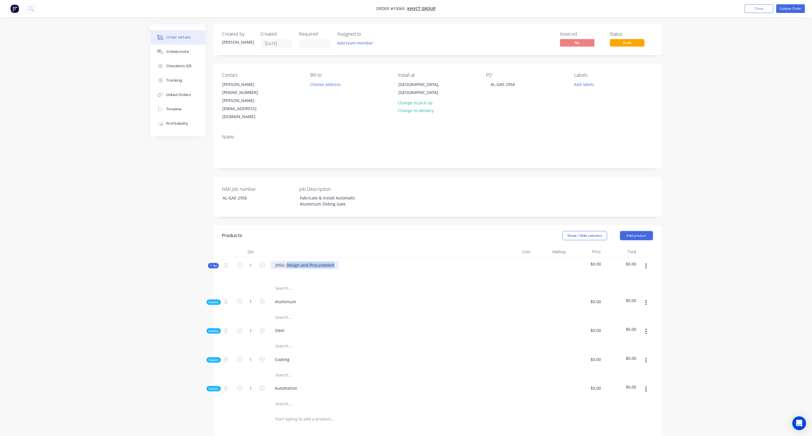
drag, startPoint x: 335, startPoint y: 249, endPoint x: 286, endPoint y: 248, distance: 48.5
click at [286, 261] on div "2956: Design and Procurement" at bounding box center [305, 265] width 69 height 8
click at [332, 261] on div "2956: DESIGN AND PROCUREMNT" at bounding box center [308, 265] width 74 height 8
click at [358, 257] on div "2956: DESIGN AND PROCURMENT" at bounding box center [383, 269] width 230 height 25
click at [323, 261] on div "2956: DESIGN AND PROCURMENT" at bounding box center [308, 265] width 74 height 8
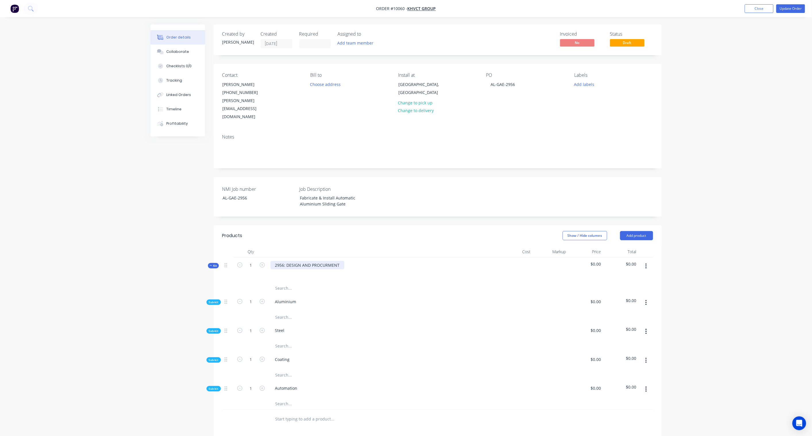
click at [327, 261] on div "2956: DESIGN AND PROCURMENT" at bounding box center [308, 265] width 74 height 8
click at [391, 282] on div at bounding box center [357, 287] width 172 height 11
click at [289, 297] on div "Aluminium" at bounding box center [286, 301] width 30 height 8
drag, startPoint x: 298, startPoint y: 285, endPoint x: 269, endPoint y: 285, distance: 29.0
click at [269, 294] on div "Aluminium" at bounding box center [383, 303] width 230 height 18
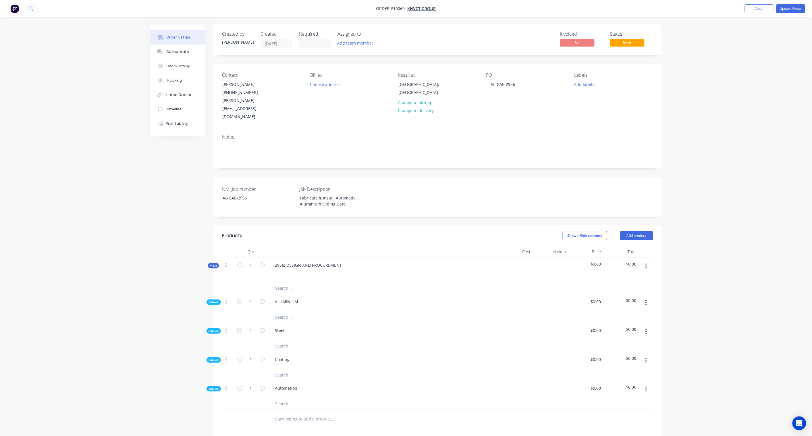
click at [288, 323] on div "Steel" at bounding box center [383, 332] width 230 height 18
drag, startPoint x: 287, startPoint y: 316, endPoint x: 257, endPoint y: 313, distance: 29.4
click at [257, 323] on div "Sub-kit 1 Steel $0.00 $0.00" at bounding box center [437, 332] width 431 height 18
click at [283, 355] on div "Coating" at bounding box center [283, 359] width 24 height 8
drag, startPoint x: 291, startPoint y: 343, endPoint x: 259, endPoint y: 340, distance: 32.6
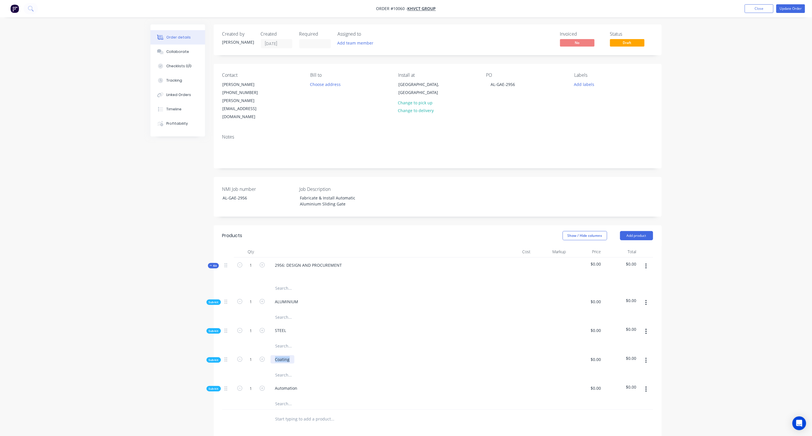
click at [259, 352] on div "Sub-kit 1 Coating $0.00 $0.00" at bounding box center [437, 361] width 431 height 18
click at [295, 384] on div "Automation" at bounding box center [287, 388] width 32 height 8
drag, startPoint x: 299, startPoint y: 371, endPoint x: 242, endPoint y: 366, distance: 57.1
click at [242, 380] on div "Sub-kit 1 Automation $0.00 $0.00" at bounding box center [437, 389] width 431 height 18
click at [188, 390] on div "Created by Karl Created 01/09/25 Required Assigned to Add team member Invoiced …" at bounding box center [406, 299] width 511 height 550
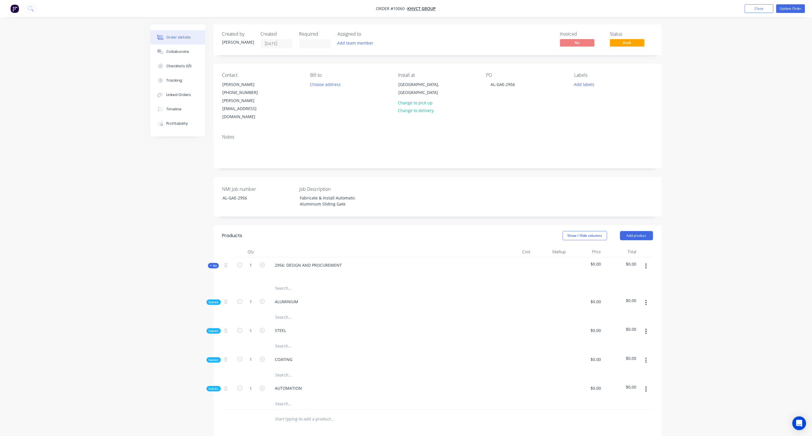
click at [647, 261] on button "button" at bounding box center [645, 266] width 13 height 10
click at [621, 300] on div "Add sub kit to kit" at bounding box center [626, 304] width 44 height 8
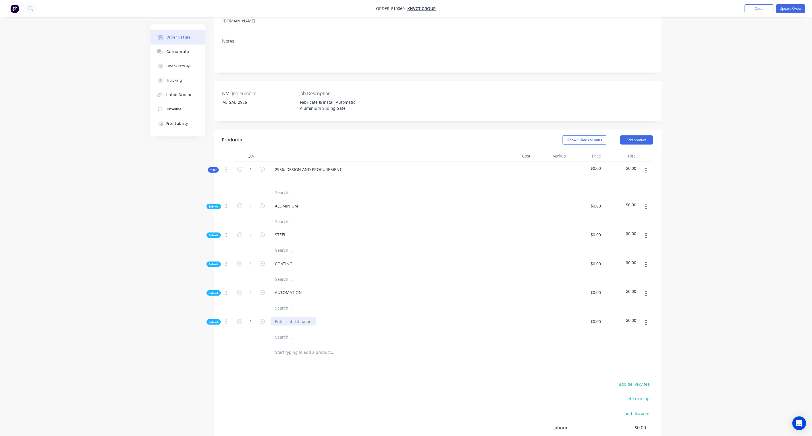
click at [295, 317] on div at bounding box center [294, 321] width 46 height 8
click at [194, 337] on div "Created by Karl Created 01/09/25 Required Assigned to Add team member Invoiced …" at bounding box center [406, 218] width 511 height 579
click at [647, 290] on icon "button" at bounding box center [645, 293] width 1 height 6
click at [621, 304] on div "Add product to kit" at bounding box center [626, 308] width 44 height 8
click at [627, 327] on div "Product catalogue" at bounding box center [626, 331] width 44 height 8
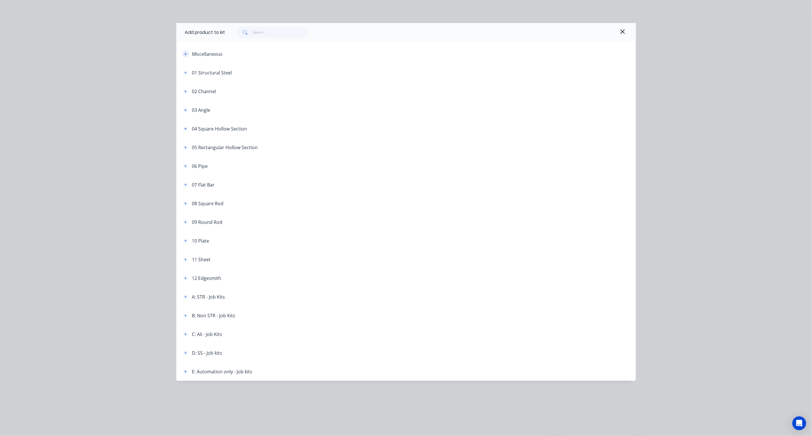
click at [186, 53] on icon "button" at bounding box center [185, 54] width 3 height 4
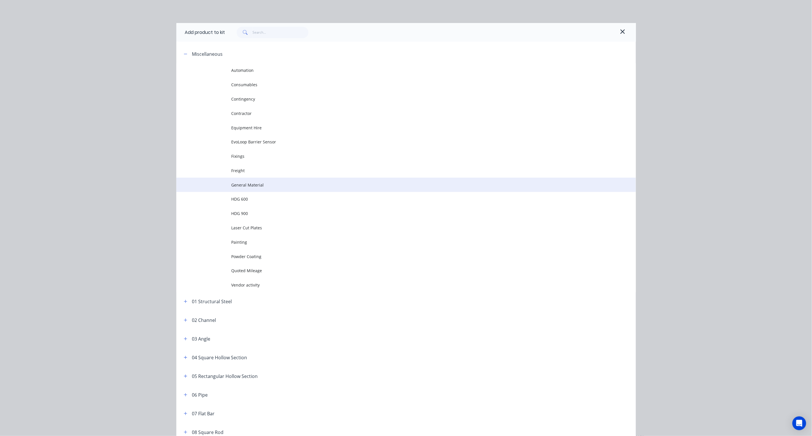
click at [242, 182] on span "General Material" at bounding box center [392, 185] width 323 height 6
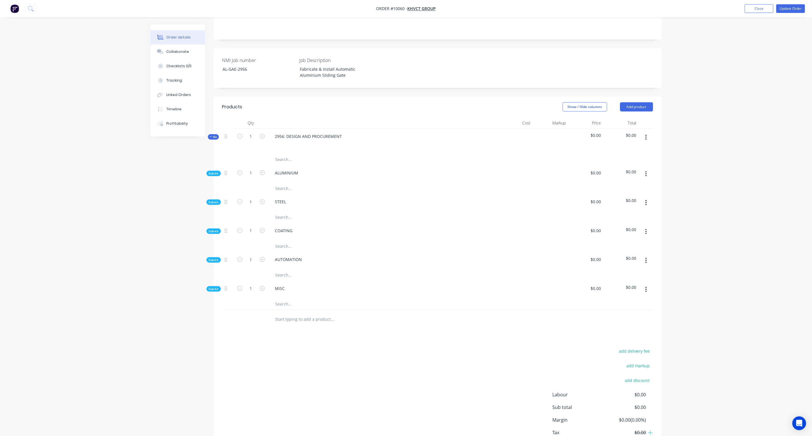
scroll to position [152, 0]
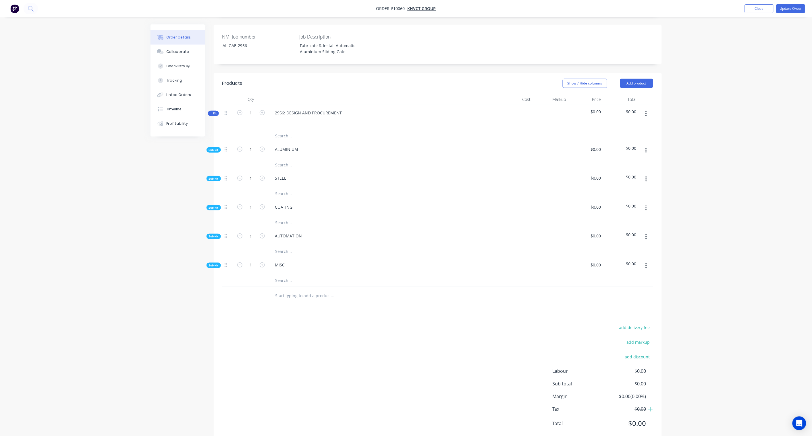
click at [645, 234] on icon "button" at bounding box center [645, 237] width 1 height 6
click at [616, 248] on div "Add product to kit" at bounding box center [626, 252] width 44 height 8
click at [616, 271] on div "Product catalogue" at bounding box center [626, 275] width 44 height 8
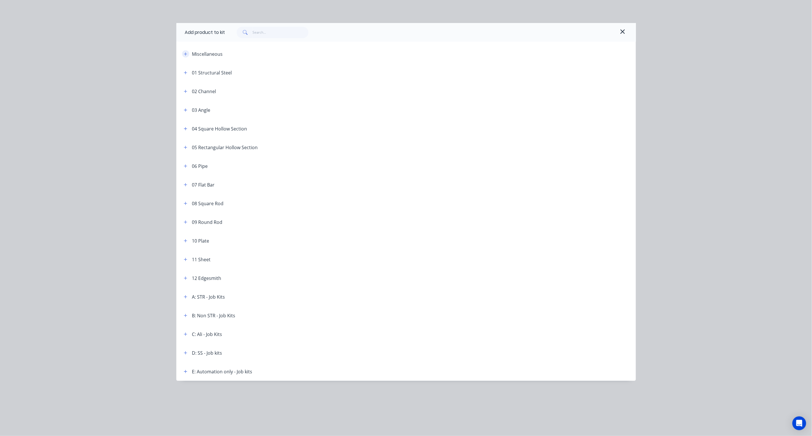
click at [187, 53] on icon "button" at bounding box center [185, 54] width 3 height 4
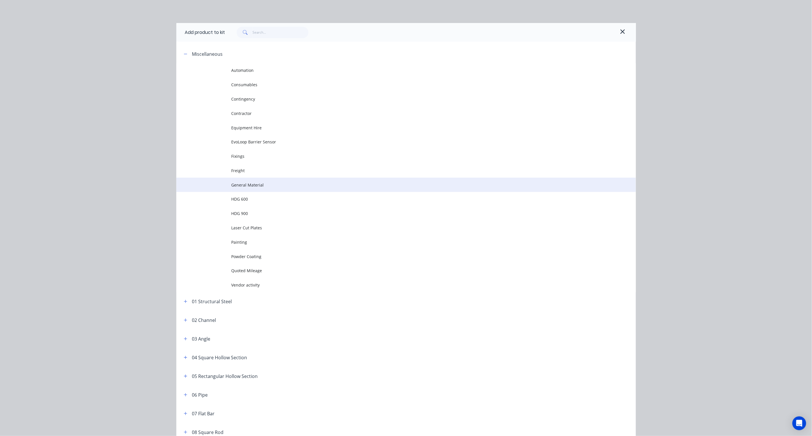
click at [248, 184] on span "General Material" at bounding box center [392, 185] width 323 height 6
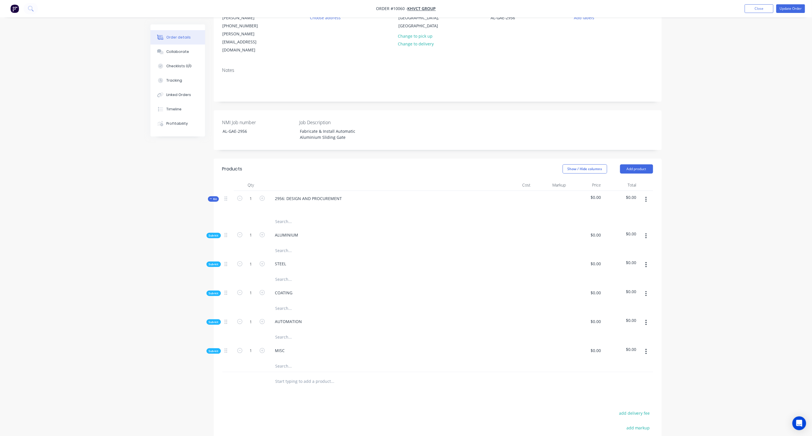
scroll to position [0, 0]
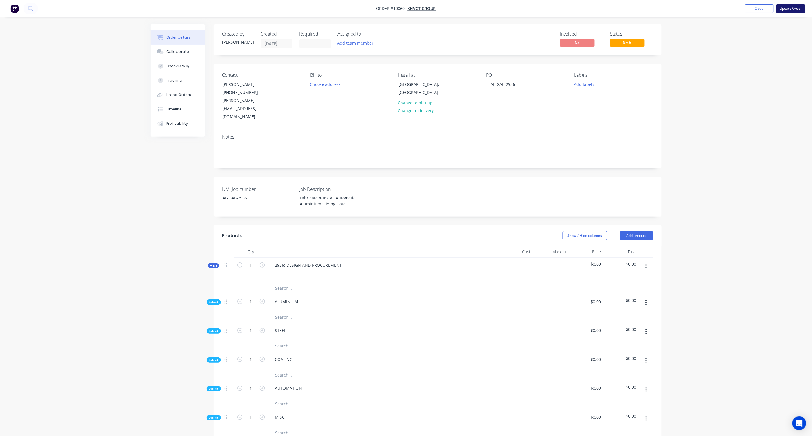
click at [788, 10] on button "Update Order" at bounding box center [790, 8] width 29 height 9
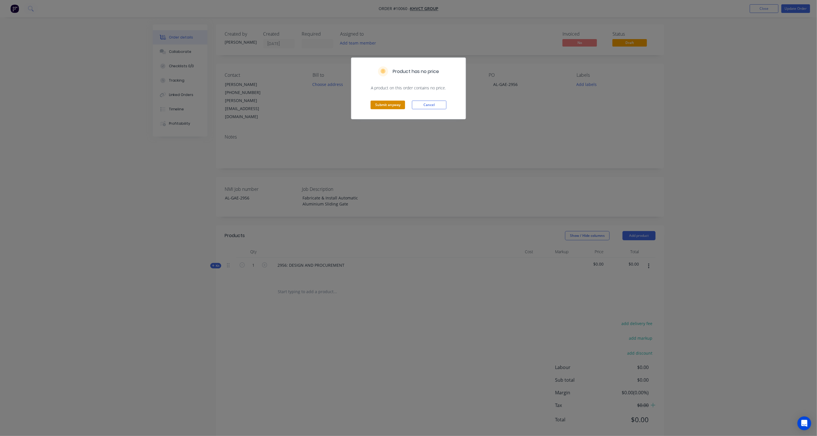
click at [381, 106] on button "Submit anyway" at bounding box center [388, 105] width 34 height 9
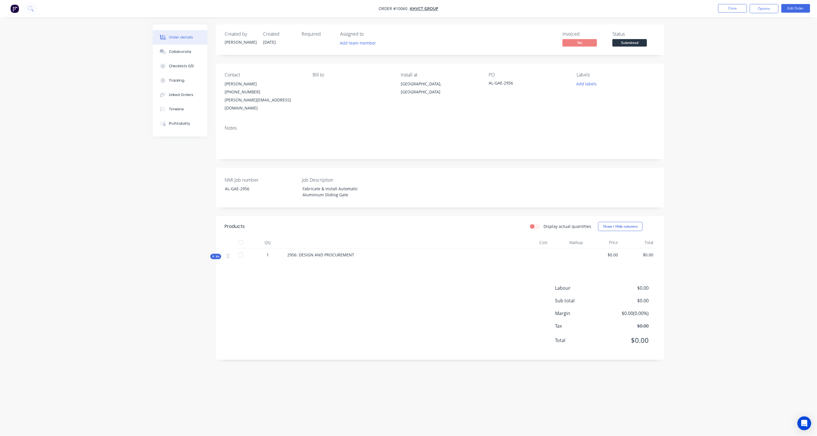
drag, startPoint x: 213, startPoint y: 249, endPoint x: 216, endPoint y: 248, distance: 3.1
click at [214, 255] on icon at bounding box center [213, 256] width 3 height 3
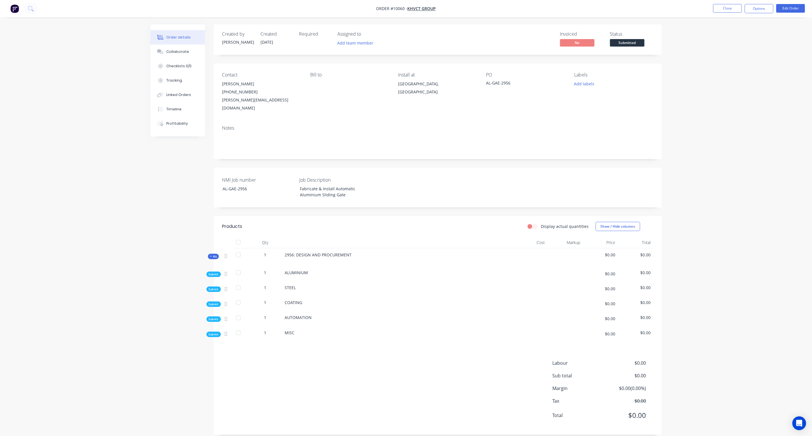
click at [214, 317] on span "Sub-kit" at bounding box center [214, 319] width 10 height 4
click at [797, 9] on button "Edit Order" at bounding box center [790, 8] width 29 height 9
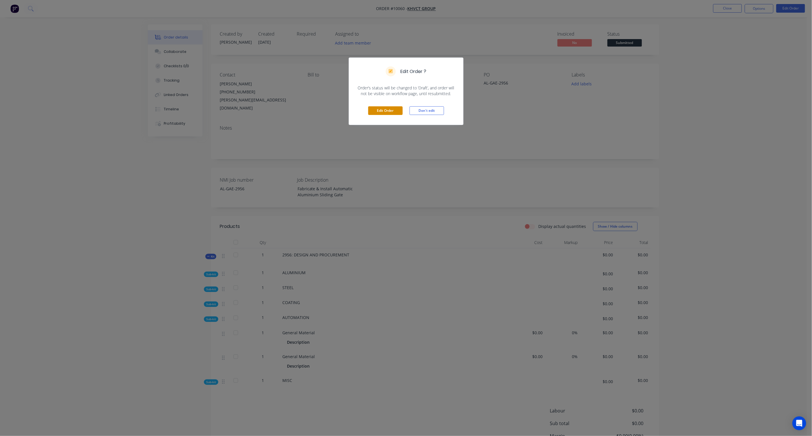
click at [389, 110] on button "Edit Order" at bounding box center [385, 110] width 34 height 9
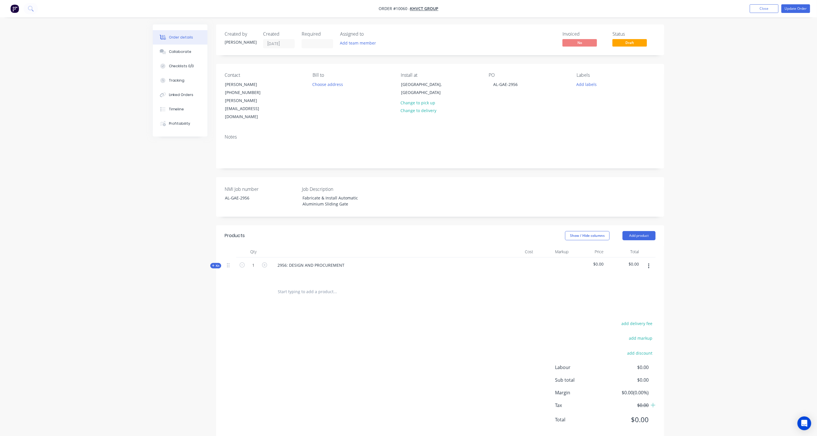
click at [219, 263] on span "Kit" at bounding box center [215, 265] width 7 height 4
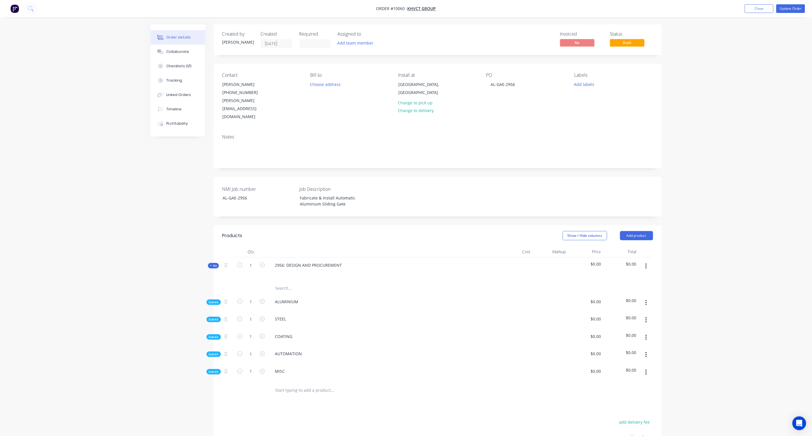
click at [220, 351] on div "Sub-kit" at bounding box center [214, 353] width 14 height 5
click at [214, 335] on span "Sub-kit" at bounding box center [214, 337] width 10 height 4
click at [214, 317] on span "Sub-kit" at bounding box center [214, 319] width 10 height 4
click at [215, 300] on span "Sub-kit" at bounding box center [214, 302] width 10 height 4
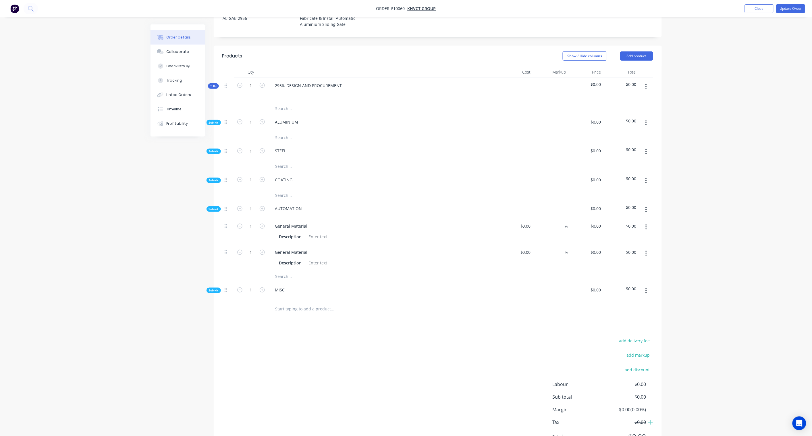
scroll to position [193, 0]
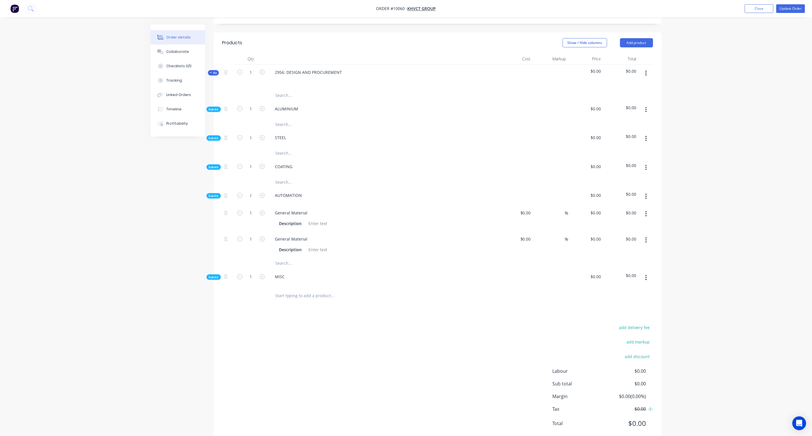
click at [212, 275] on span "Sub-kit" at bounding box center [214, 277] width 10 height 4
click at [645, 235] on button "button" at bounding box center [645, 240] width 13 height 10
click at [612, 274] on div "Delete" at bounding box center [626, 278] width 44 height 8
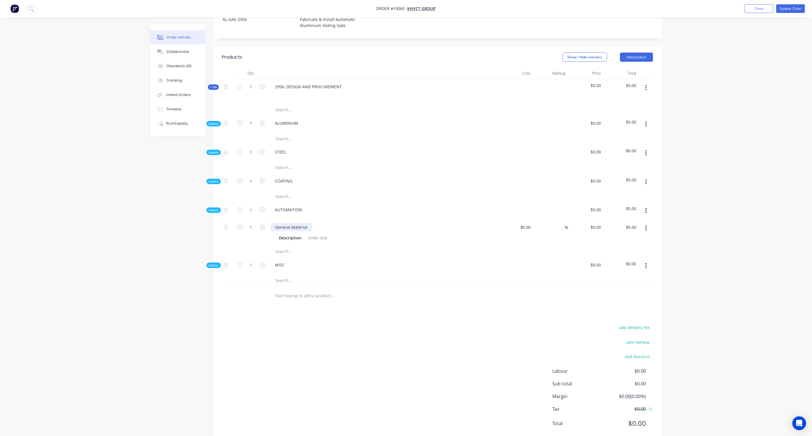
click at [306, 223] on div "General Material" at bounding box center [292, 227] width 42 height 8
drag, startPoint x: 308, startPoint y: 211, endPoint x: 266, endPoint y: 203, distance: 43.5
click at [266, 203] on div "Sub-kit 1 AUTOMATION $0.00 $0.00 1 General Material Description $0.00 $0.00 % $…" at bounding box center [437, 224] width 431 height 44
paste div
drag, startPoint x: 291, startPoint y: 211, endPoint x: 261, endPoint y: 209, distance: 29.6
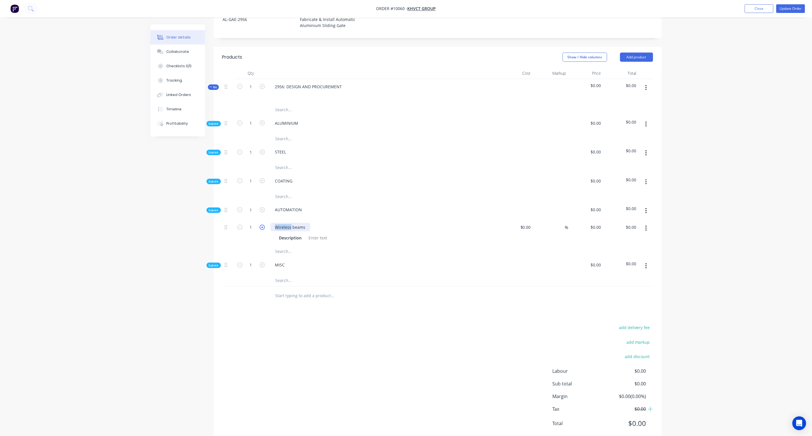
click at [261, 219] on div "1 Wireless beams Description $0.00 $0.00 % $0.00 $0.00 $0.00 $0.00" at bounding box center [437, 232] width 431 height 26
drag, startPoint x: 305, startPoint y: 211, endPoint x: 234, endPoint y: 205, distance: 72.0
click at [234, 219] on div "1 Wireless beams Description $0.00 $0.00 % $0.00 $0.00 $0.00 $0.00" at bounding box center [437, 232] width 431 height 26
click at [325, 234] on div at bounding box center [317, 238] width 23 height 8
paste div
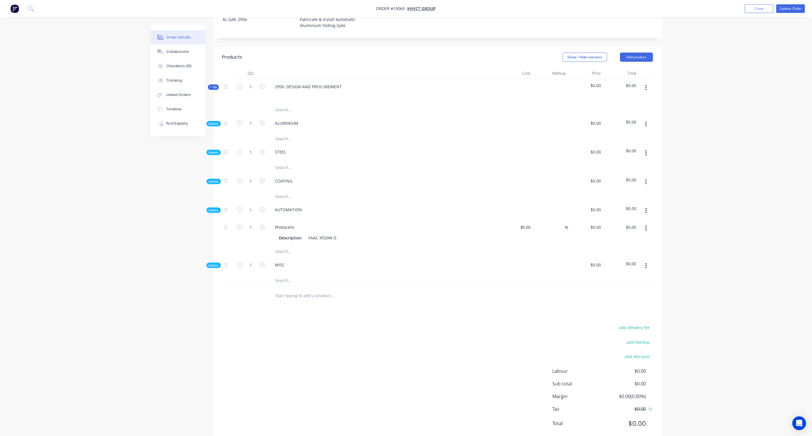
click at [456, 257] on div "MISC" at bounding box center [383, 266] width 230 height 18
click at [523, 219] on div "0 $0.00" at bounding box center [515, 232] width 35 height 26
paste input "149.85"
type input "$149.85"
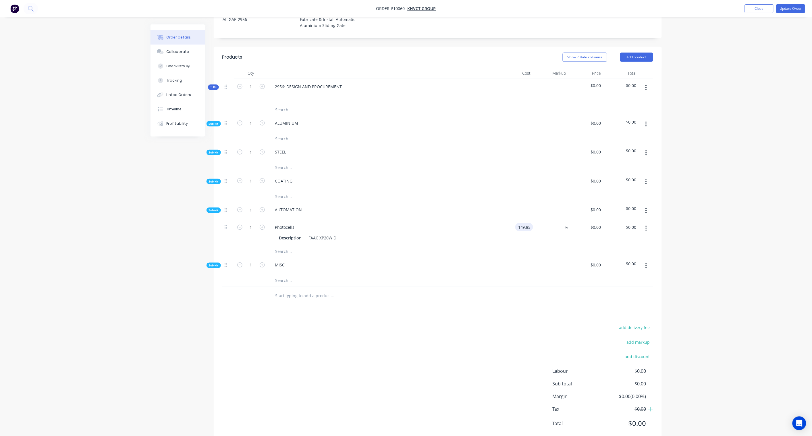
type input "$149.85"
click at [713, 222] on div "Order details Collaborate Checklists 0/0 Tracking Linked Orders Timeline Profit…" at bounding box center [406, 137] width 812 height 630
click at [261, 225] on icon "button" at bounding box center [262, 227] width 5 height 5
type input "2"
type input "$299.70"
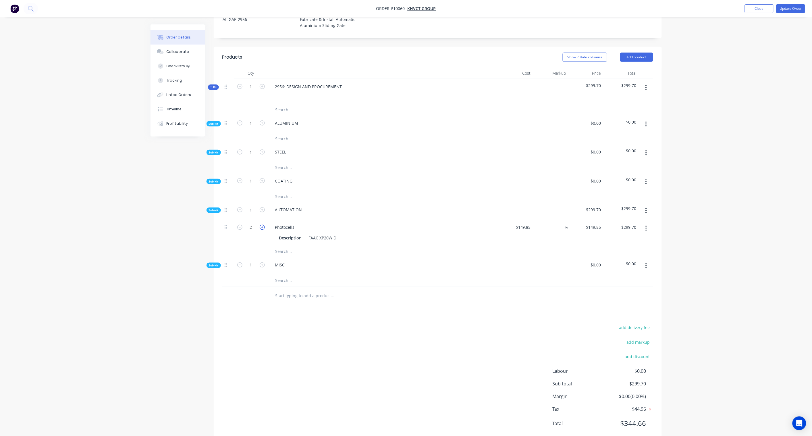
click at [261, 225] on icon "button" at bounding box center [262, 227] width 5 height 5
type input "3"
type input "$449.55"
click at [261, 225] on icon "button" at bounding box center [262, 227] width 5 height 5
type input "4"
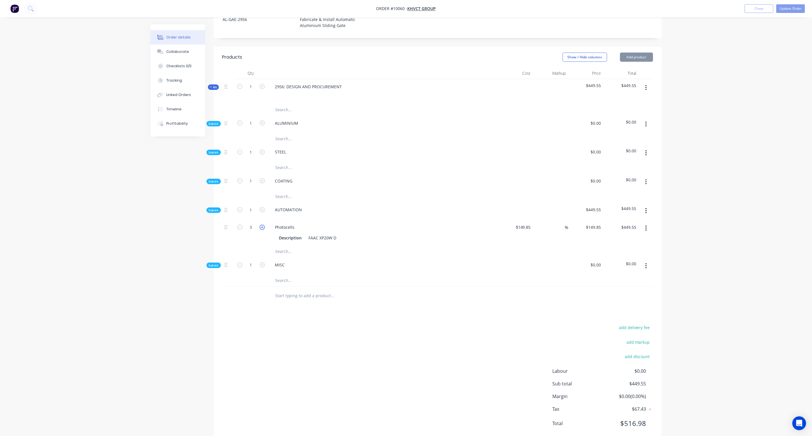
type input "$599.40"
click at [261, 225] on icon "button" at bounding box center [262, 227] width 5 height 5
type input "5"
type input "$749.25"
click at [240, 225] on icon "button" at bounding box center [239, 227] width 5 height 5
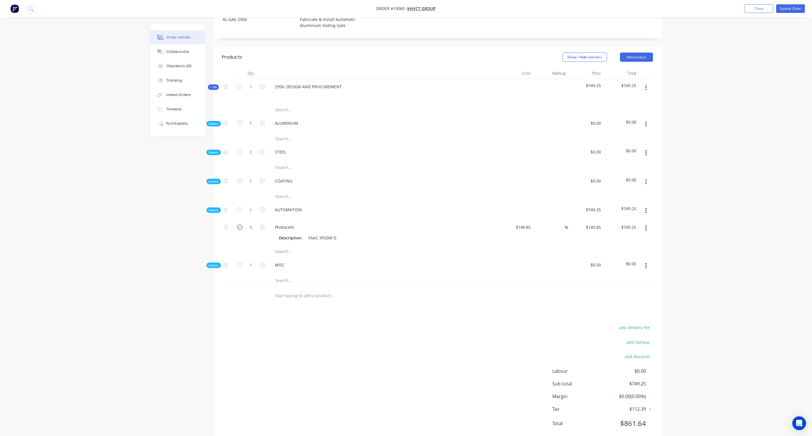
type input "4"
type input "$599.40"
click at [240, 225] on icon "button" at bounding box center [239, 227] width 5 height 5
type input "3"
type input "$449.55"
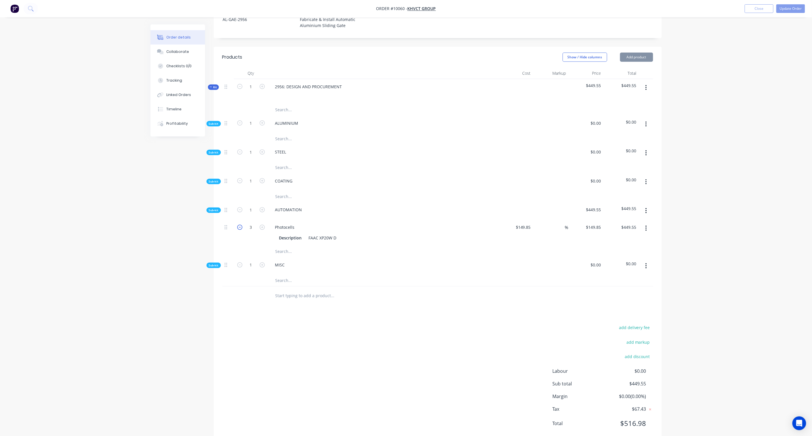
click at [240, 225] on icon "button" at bounding box center [239, 227] width 5 height 5
type input "2"
type input "$299.70"
click at [240, 225] on icon "button" at bounding box center [239, 227] width 5 height 5
type input "1"
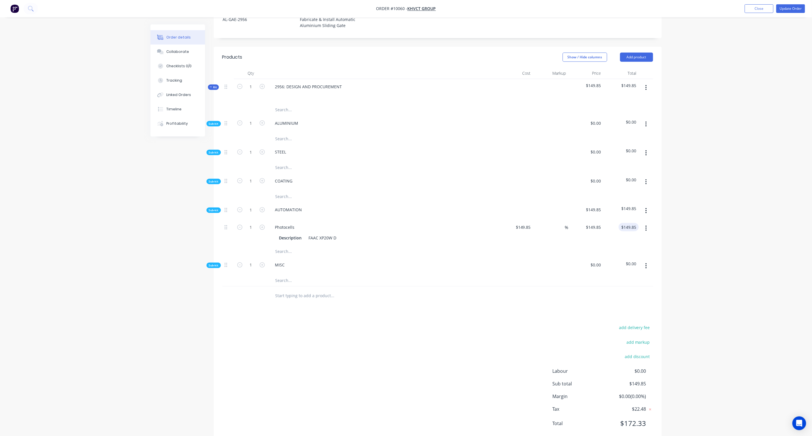
click at [633, 223] on input "$149.85" at bounding box center [630, 227] width 18 height 8
paste input "230.54"
type input "230.54"
type input "53.85"
type input "$230.54"
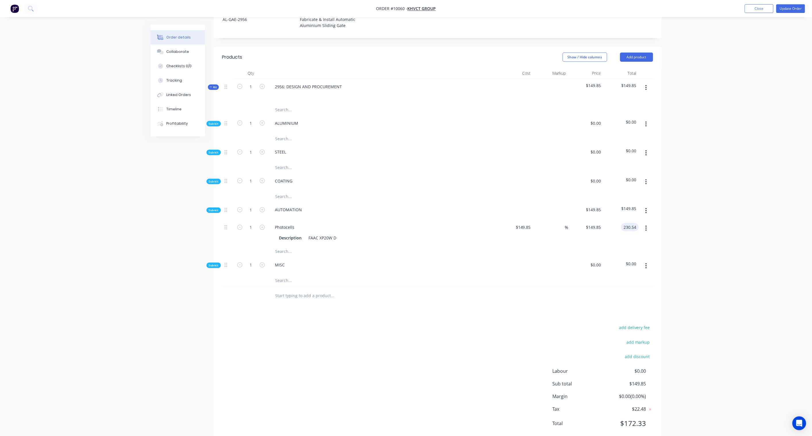
type input "$230.54"
click at [694, 211] on div "Order details Collaborate Checklists 0/0 Tracking Linked Orders Timeline Profit…" at bounding box center [406, 137] width 812 height 630
drag, startPoint x: 299, startPoint y: 106, endPoint x: 256, endPoint y: 104, distance: 42.6
click at [256, 115] on div "Sub-kit 1 ALUMINIUM $0.00 $0.00" at bounding box center [437, 124] width 431 height 18
click at [281, 119] on div "ALUMINIUM" at bounding box center [287, 123] width 32 height 8
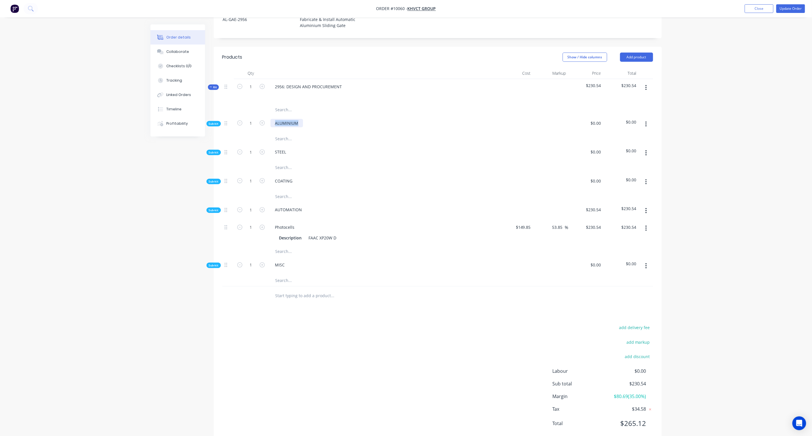
drag, startPoint x: 299, startPoint y: 106, endPoint x: 266, endPoint y: 104, distance: 33.1
click at [266, 115] on div "Sub-kit 1 ALUMINIUM $0.00 $0.00" at bounding box center [437, 124] width 431 height 18
click at [164, 190] on div "Created by Karl Created 01/09/25 Required Assigned to Add team member Invoiced …" at bounding box center [406, 148] width 511 height 605
drag, startPoint x: 288, startPoint y: 135, endPoint x: 267, endPoint y: 136, distance: 21.0
click at [267, 144] on div "Sub-kit 1 STEEL $0.00 $0.00" at bounding box center [437, 153] width 431 height 18
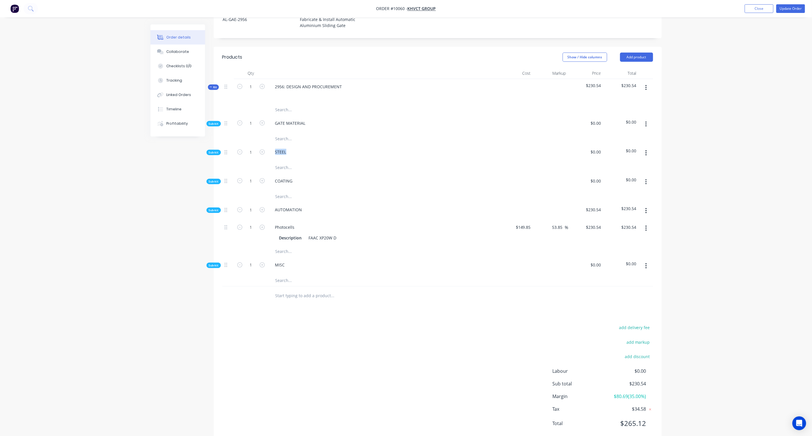
click at [648, 148] on button "button" at bounding box center [645, 153] width 13 height 10
click at [628, 175] on div "Delete" at bounding box center [626, 179] width 44 height 8
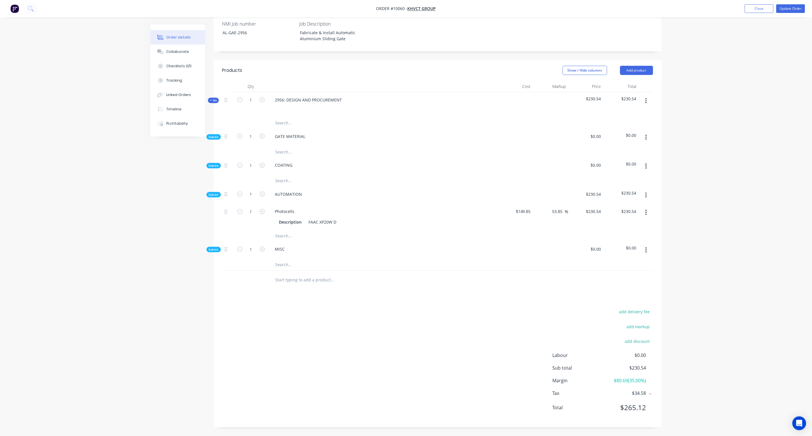
scroll to position [149, 0]
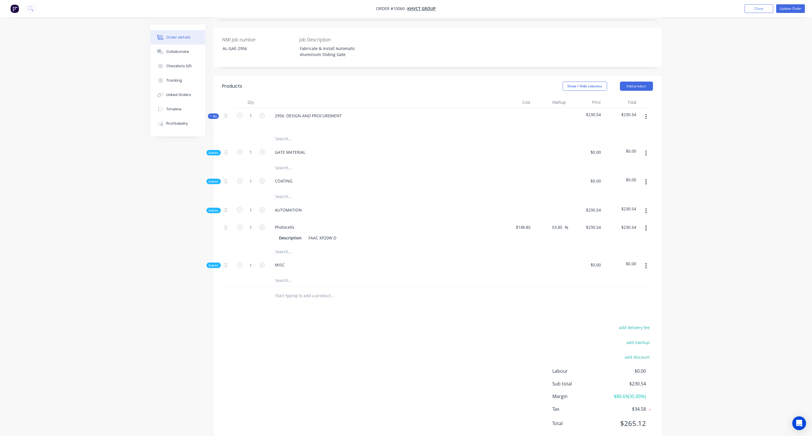
drag, startPoint x: 647, startPoint y: 136, endPoint x: 647, endPoint y: 139, distance: 3.2
click at [647, 150] on icon "button" at bounding box center [645, 153] width 1 height 6
click at [618, 164] on div "Add product to kit" at bounding box center [626, 168] width 44 height 8
click at [626, 187] on div "Product catalogue" at bounding box center [626, 191] width 44 height 8
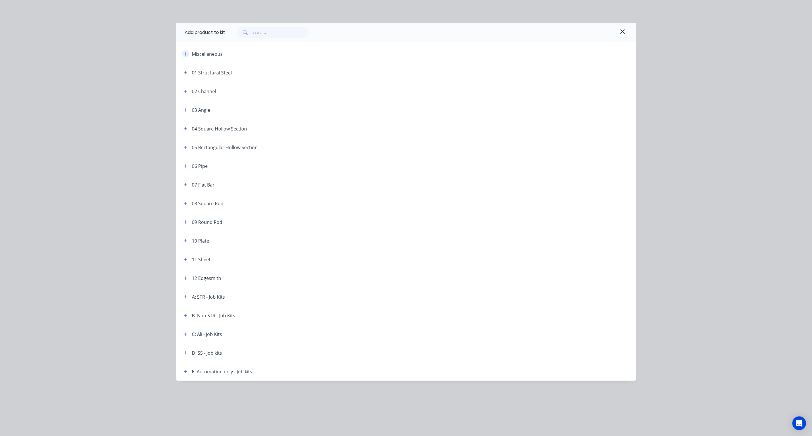
click at [184, 54] on icon "button" at bounding box center [185, 54] width 3 height 4
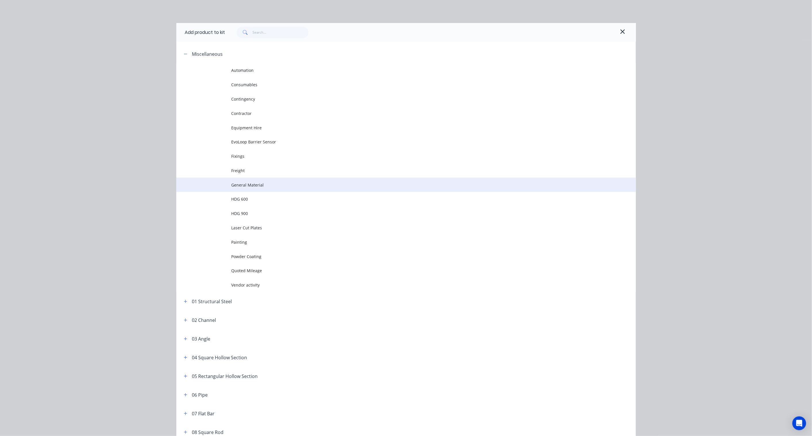
click at [256, 185] on span "General Material" at bounding box center [392, 185] width 323 height 6
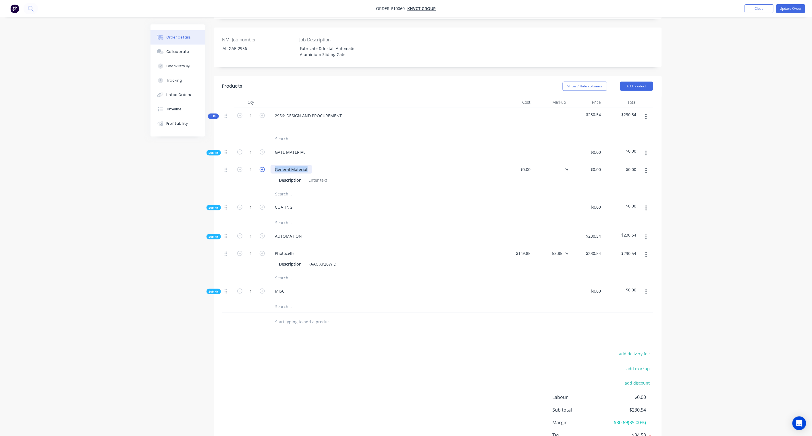
drag, startPoint x: 308, startPoint y: 154, endPoint x: 264, endPoint y: 150, distance: 43.5
click at [264, 162] on div "1 General Material Description $0.00 $0.00 % $0.00 $0.00 $0.00 $0.00" at bounding box center [437, 175] width 431 height 26
click at [315, 176] on div at bounding box center [317, 180] width 23 height 8
click at [174, 170] on div "Created by Karl Created 01/09/25 Required Assigned to Add team member Invoiced …" at bounding box center [406, 176] width 511 height 603
click at [647, 165] on button "button" at bounding box center [645, 170] width 13 height 10
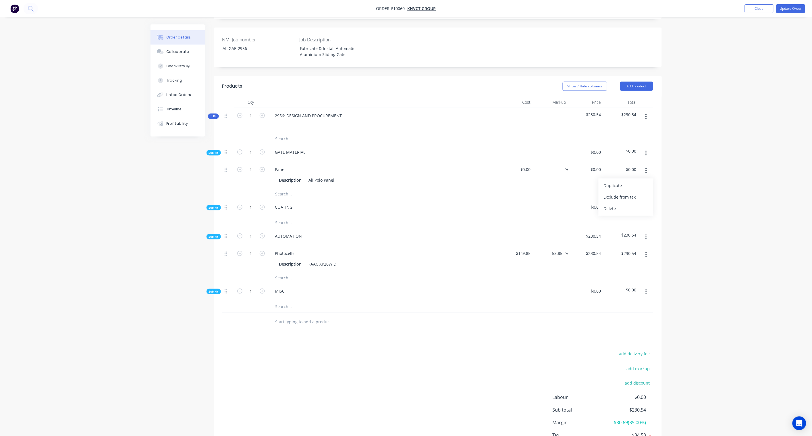
click at [698, 157] on div "Order details Collaborate Checklists 0/0 Tracking Linked Orders Timeline Profit…" at bounding box center [406, 164] width 812 height 627
click at [644, 148] on button "button" at bounding box center [645, 153] width 13 height 10
click at [622, 164] on div "Add product to kit" at bounding box center [626, 168] width 44 height 8
click at [621, 187] on div "Product catalogue" at bounding box center [626, 191] width 44 height 8
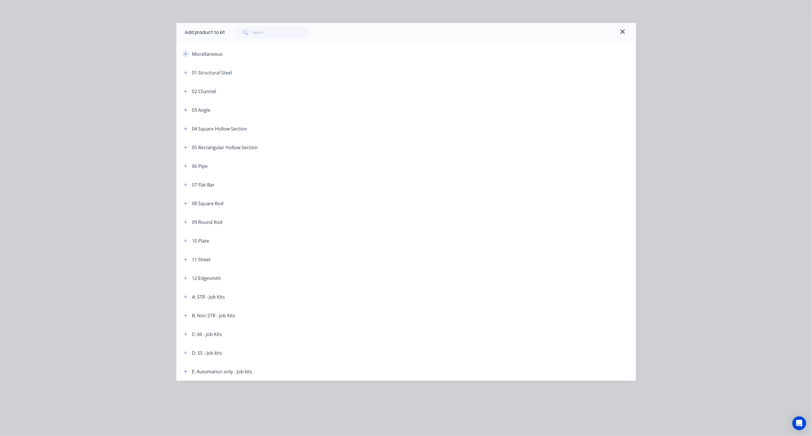
click at [186, 52] on icon "button" at bounding box center [185, 54] width 3 height 4
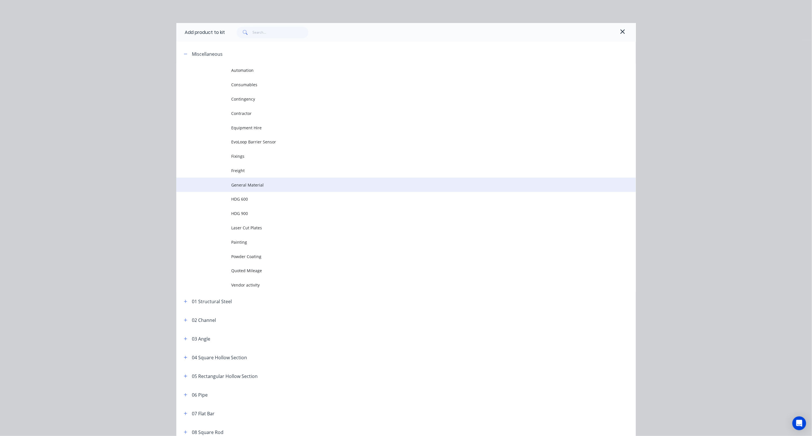
click at [251, 185] on span "General Material" at bounding box center [392, 185] width 323 height 6
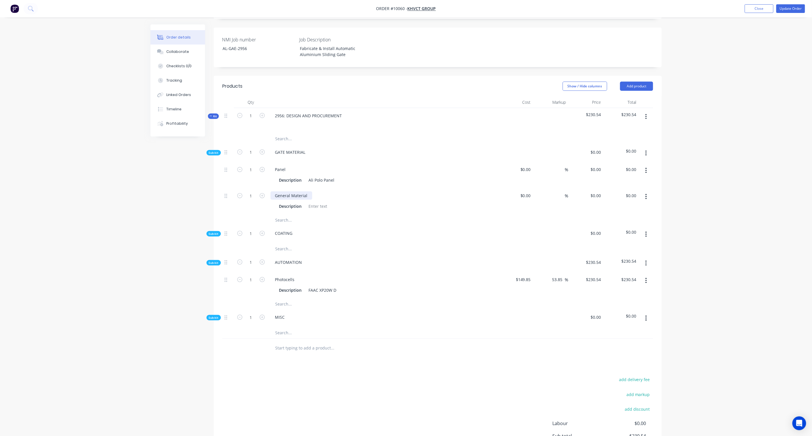
click at [295, 191] on div "General Material" at bounding box center [292, 195] width 42 height 8
drag, startPoint x: 308, startPoint y: 180, endPoint x: 268, endPoint y: 181, distance: 40.5
click at [268, 188] on div "General Material Description" at bounding box center [383, 201] width 230 height 26
click at [317, 202] on div at bounding box center [317, 206] width 23 height 8
click at [387, 214] on input "text" at bounding box center [332, 219] width 115 height 11
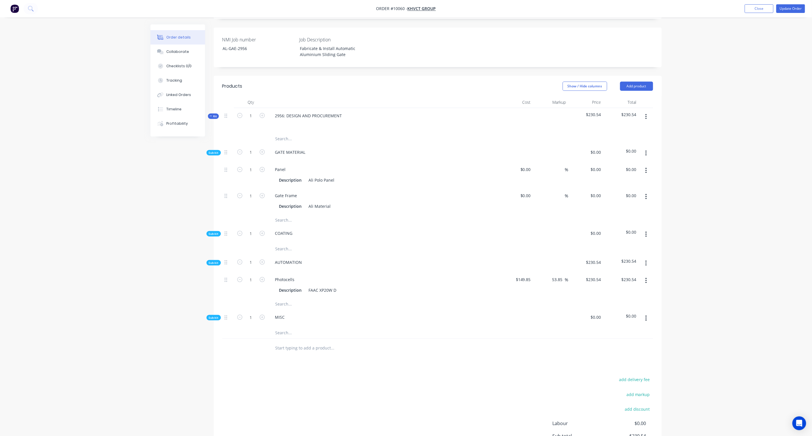
click at [645, 150] on icon "button" at bounding box center [645, 153] width 1 height 6
click at [633, 164] on div "Add product to kit" at bounding box center [626, 168] width 44 height 8
click at [628, 187] on div "Product catalogue" at bounding box center [626, 191] width 44 height 8
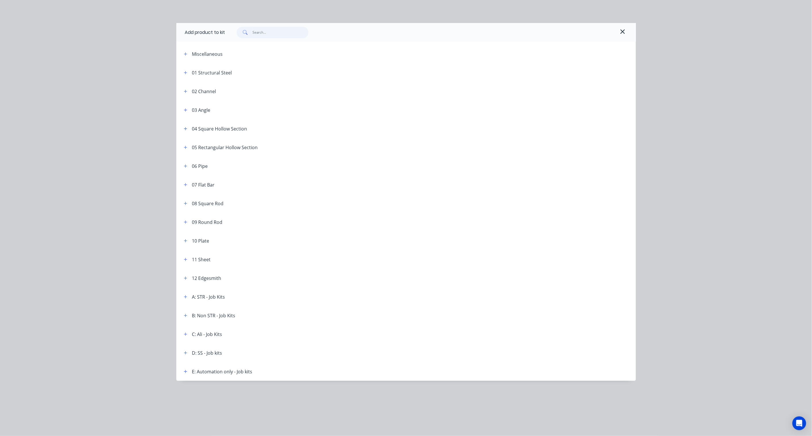
click at [272, 34] on input "text" at bounding box center [280, 32] width 56 height 11
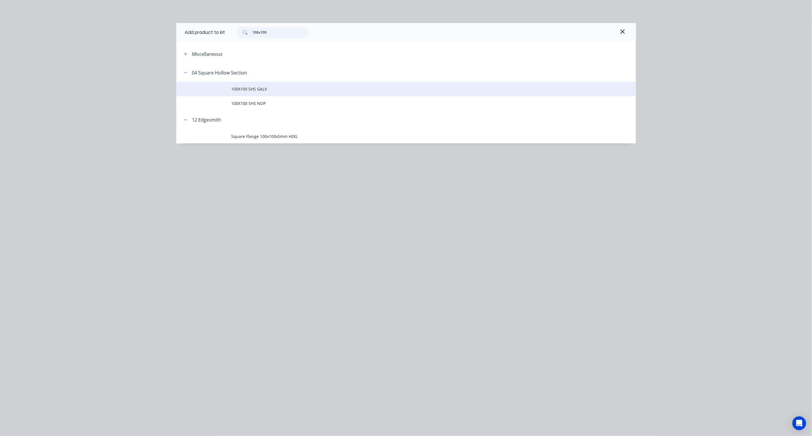
type input "100x100"
click at [259, 90] on span "100X100 SHS GALV" at bounding box center [392, 89] width 323 height 6
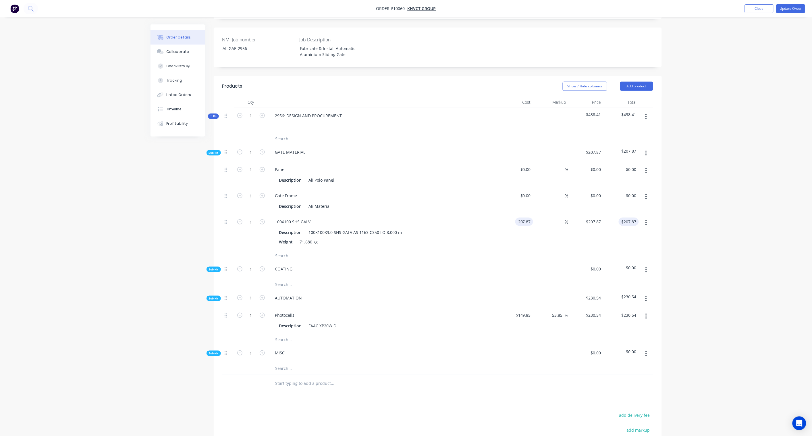
type input "$207.87"
click at [635, 217] on input "207.87" at bounding box center [630, 221] width 18 height 8
paste input "319.80"
type input "319.80"
type input "53.85"
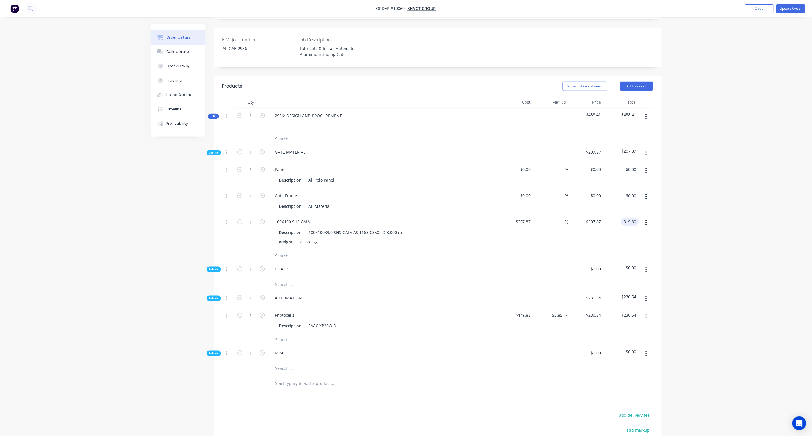
type input "$319.80"
click at [691, 206] on div "Order details Collaborate Checklists 0/0 Tracking Linked Orders Timeline Profit…" at bounding box center [406, 195] width 812 height 689
click at [297, 191] on div "Gate Frame" at bounding box center [286, 195] width 31 height 8
click at [187, 193] on div "Created by Karl Created 01/09/25 Required Assigned to Add team member Invoiced …" at bounding box center [406, 207] width 511 height 664
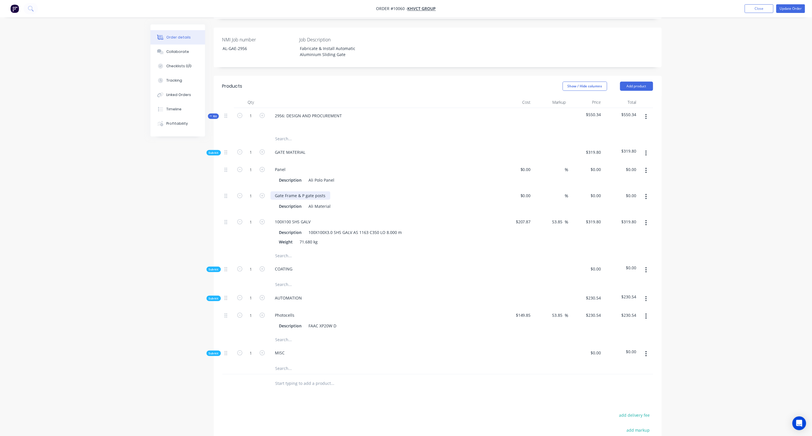
click at [297, 191] on div "Gate Frame & P gate posts" at bounding box center [301, 195] width 60 height 8
drag, startPoint x: 298, startPoint y: 179, endPoint x: 308, endPoint y: 178, distance: 10.5
click at [298, 191] on div "Gate Frames & P gate posts" at bounding box center [302, 195] width 62 height 8
click at [301, 191] on div "Gate Frames & P gate posts" at bounding box center [302, 195] width 62 height 8
click at [326, 191] on div "Gate Frames, P gate posts" at bounding box center [300, 195] width 59 height 8
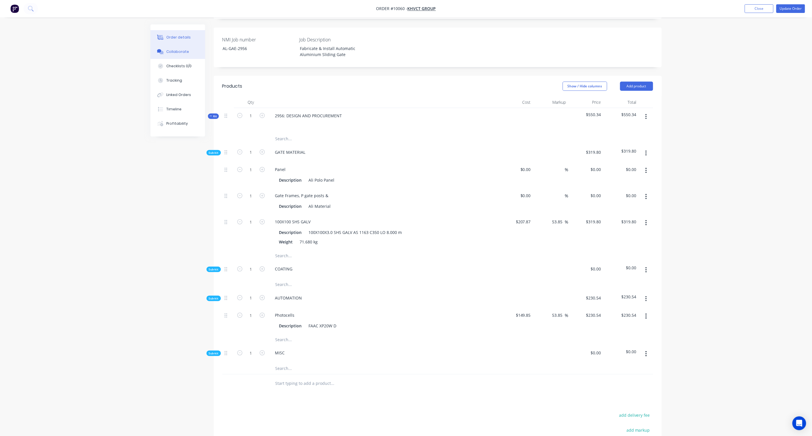
click at [171, 50] on div "Collaborate" at bounding box center [177, 51] width 23 height 5
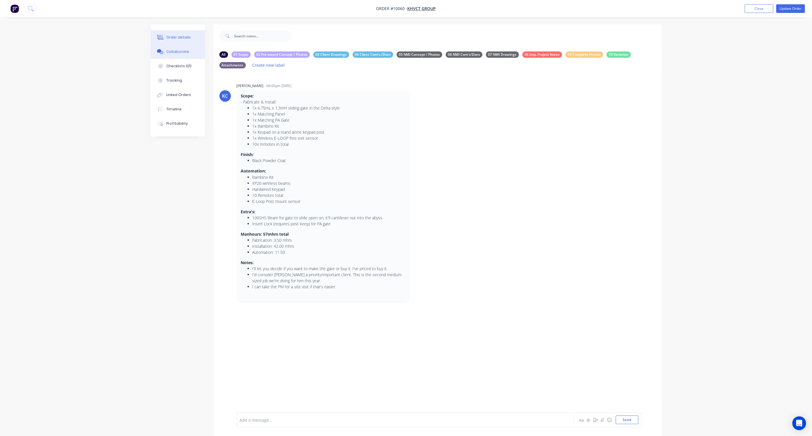
click at [167, 38] on div "Order details" at bounding box center [178, 37] width 24 height 5
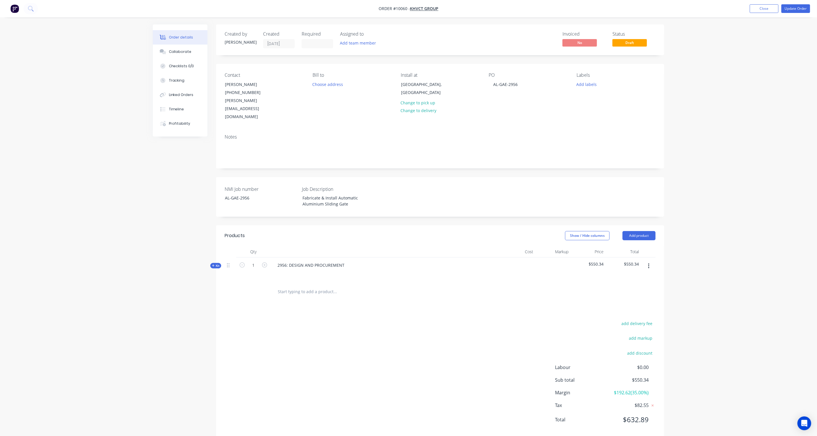
click at [212, 264] on icon at bounding box center [213, 265] width 3 height 3
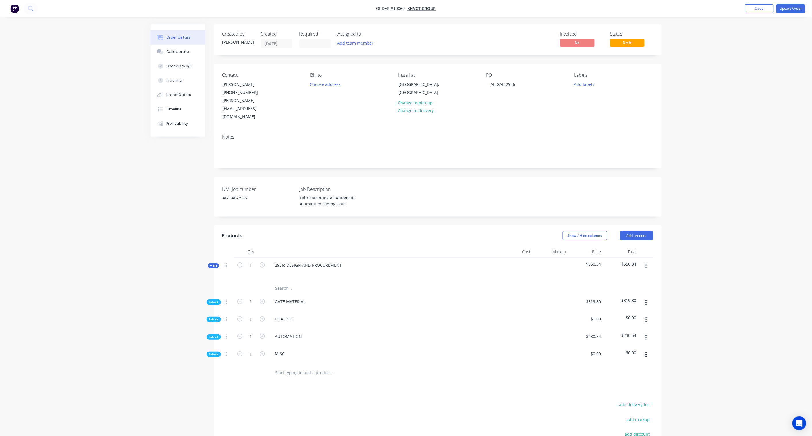
click at [211, 352] on span "Sub-kit" at bounding box center [214, 354] width 10 height 4
click at [214, 335] on span "Sub-kit" at bounding box center [214, 337] width 10 height 4
click at [214, 317] on div "Sub-kit" at bounding box center [214, 319] width 14 height 5
click at [215, 300] on span "Sub-kit" at bounding box center [214, 302] width 10 height 4
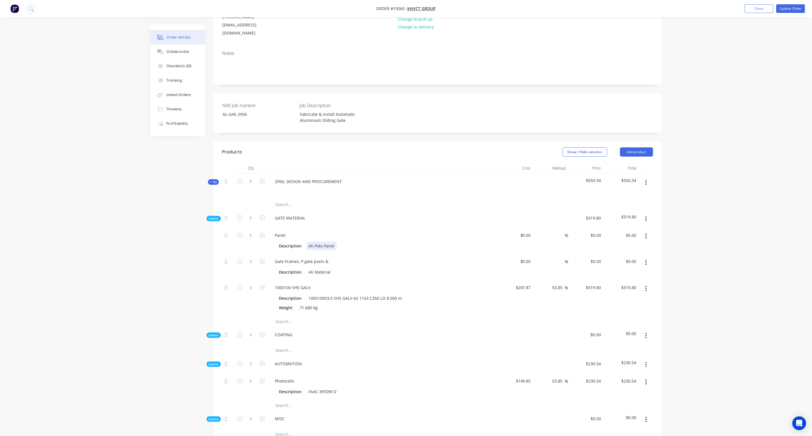
scroll to position [96, 0]
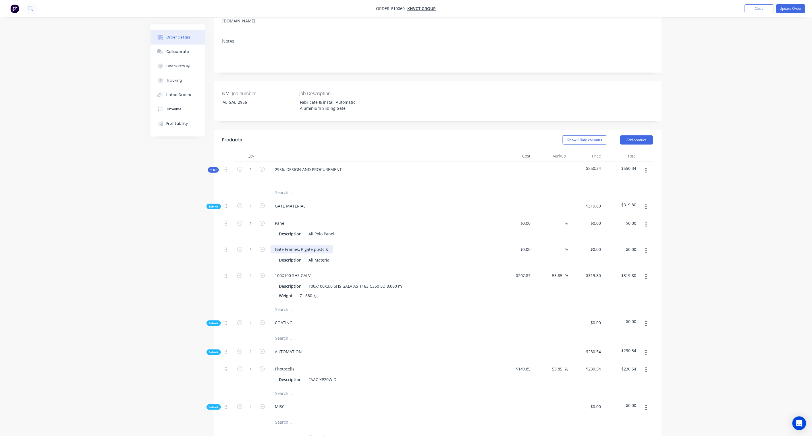
click at [329, 245] on div "Gate Frames, P gate posts &" at bounding box center [302, 249] width 63 height 8
click at [323, 245] on div "Gate Frames, P gate posts & Panel post" at bounding box center [313, 249] width 84 height 8
click at [138, 274] on div "Order details Collaborate Checklists 0/0 Tracking Linked Orders Timeline Profit…" at bounding box center [406, 248] width 812 height 689
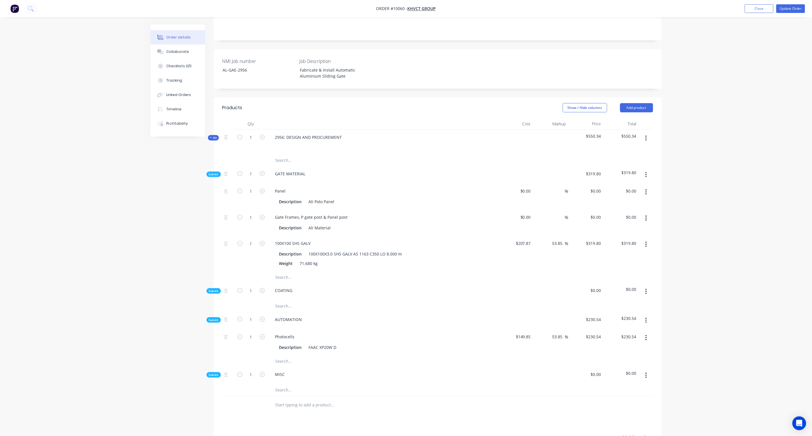
scroll to position [96, 0]
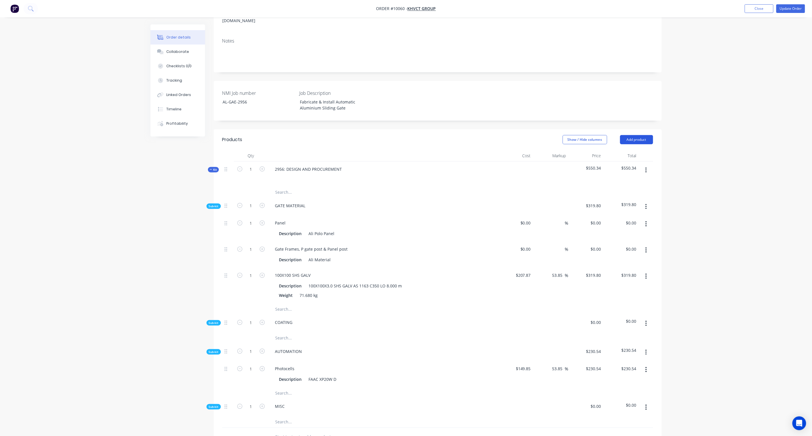
click at [637, 135] on button "Add product" at bounding box center [636, 139] width 33 height 9
click at [630, 150] on div "Product catalogue" at bounding box center [626, 154] width 44 height 8
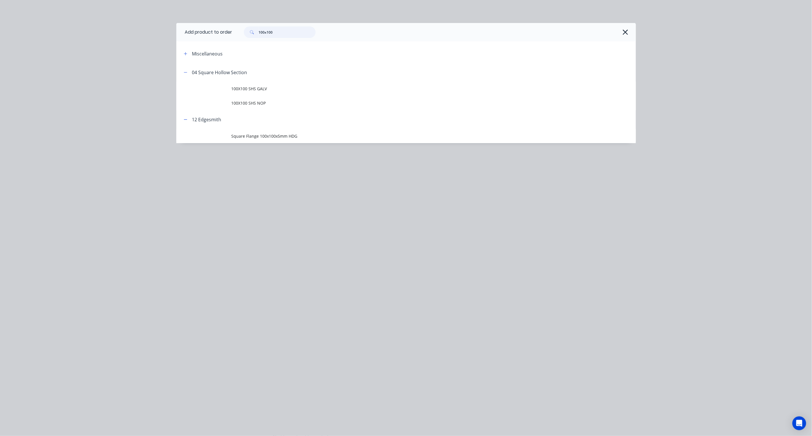
drag, startPoint x: 288, startPoint y: 36, endPoint x: 212, endPoint y: 33, distance: 76.5
click at [212, 33] on header "Add product to order 100x100" at bounding box center [406, 32] width 460 height 18
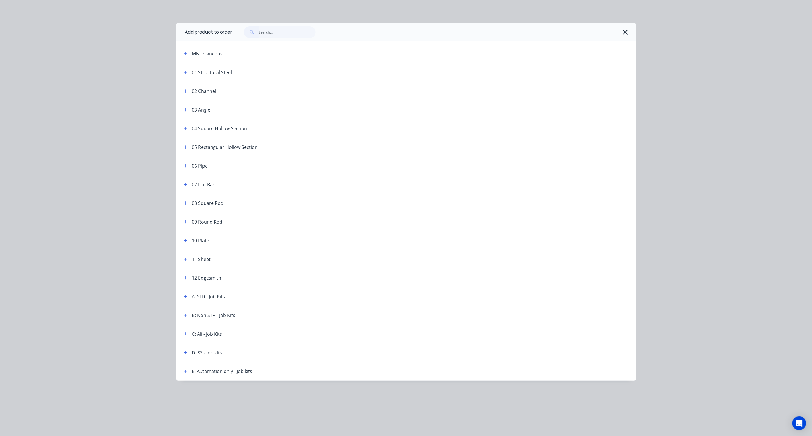
click at [180, 54] on div "Miscellaneous" at bounding box center [228, 53] width 98 height 7
click at [184, 53] on icon "button" at bounding box center [185, 54] width 3 height 4
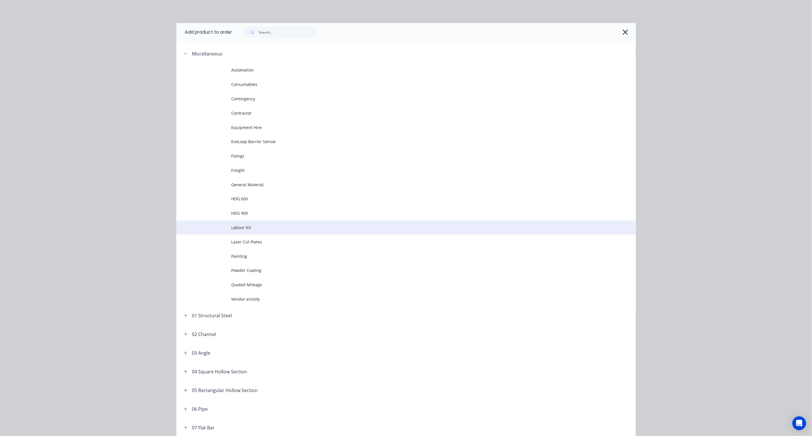
click at [251, 226] on span "Labour Kit" at bounding box center [392, 227] width 323 height 6
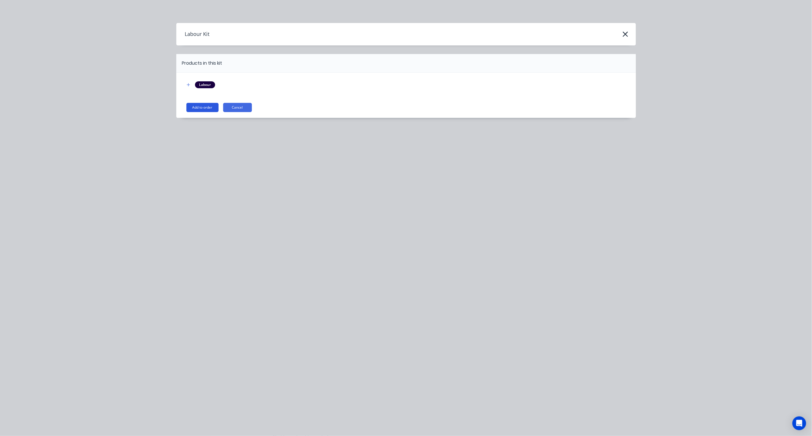
click at [210, 107] on button "Add to order" at bounding box center [202, 107] width 32 height 9
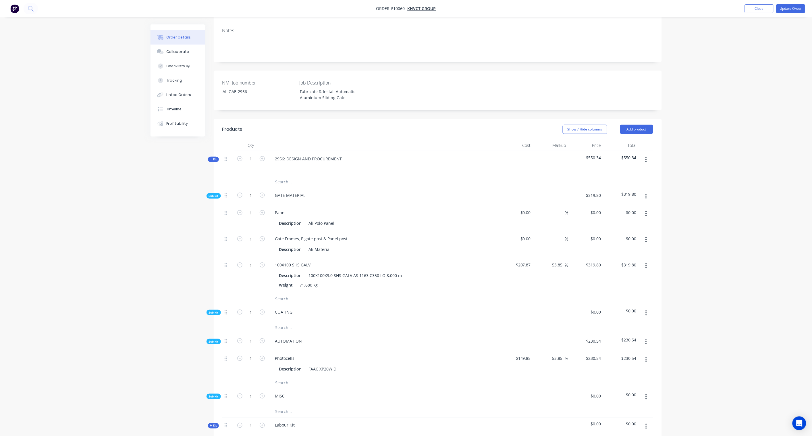
scroll to position [262, 0]
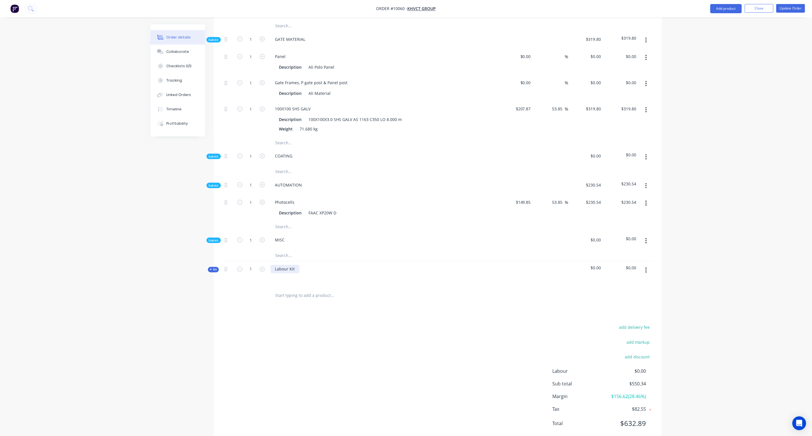
click at [290, 265] on div "Labour Kit" at bounding box center [285, 269] width 29 height 8
drag, startPoint x: 295, startPoint y: 253, endPoint x: 263, endPoint y: 253, distance: 32.5
click at [263, 261] on div "Kit 1 Labour Kit $0.00 $0.00" at bounding box center [437, 273] width 431 height 25
click at [182, 296] on div "Created by Karl Created 01/09/25 Required Assigned to Add team member Invoiced …" at bounding box center [406, 106] width 511 height 689
click at [214, 267] on span "Kit" at bounding box center [213, 269] width 7 height 4
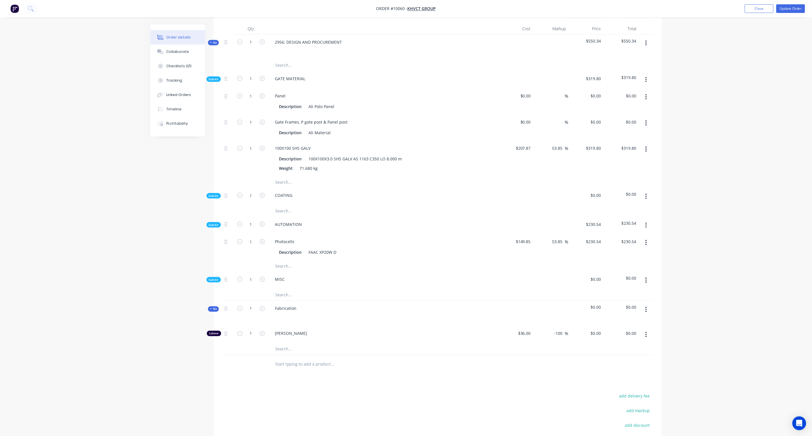
scroll to position [103, 0]
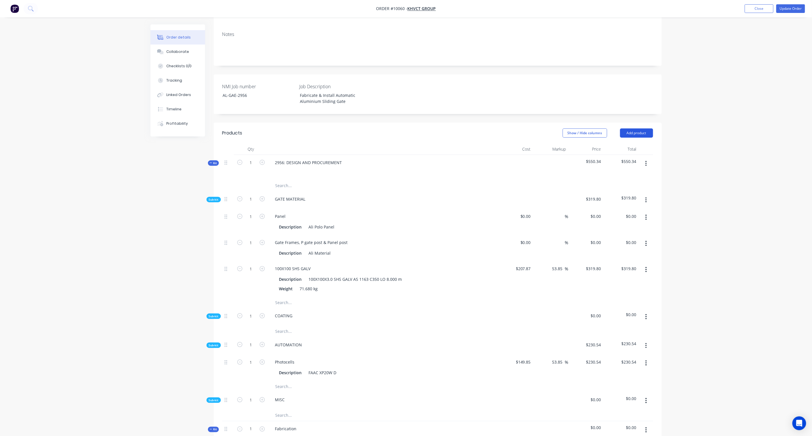
click at [644, 128] on button "Add product" at bounding box center [636, 132] width 33 height 9
click at [636, 143] on div "Product catalogue" at bounding box center [626, 147] width 44 height 8
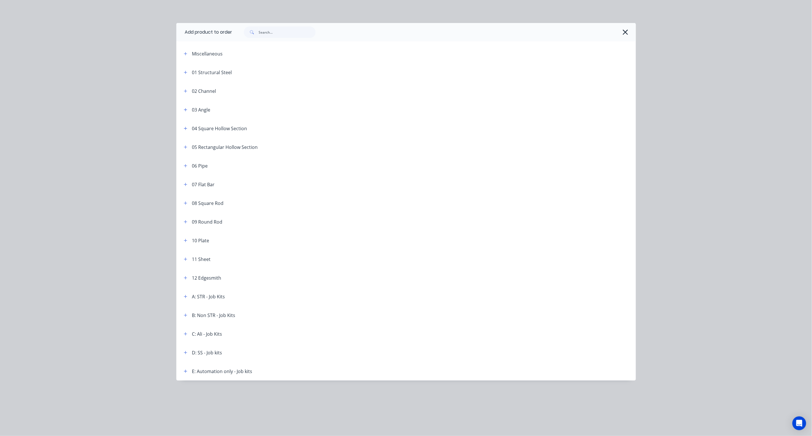
click at [180, 55] on div "Miscellaneous" at bounding box center [228, 53] width 98 height 7
click at [183, 54] on button "button" at bounding box center [185, 53] width 7 height 7
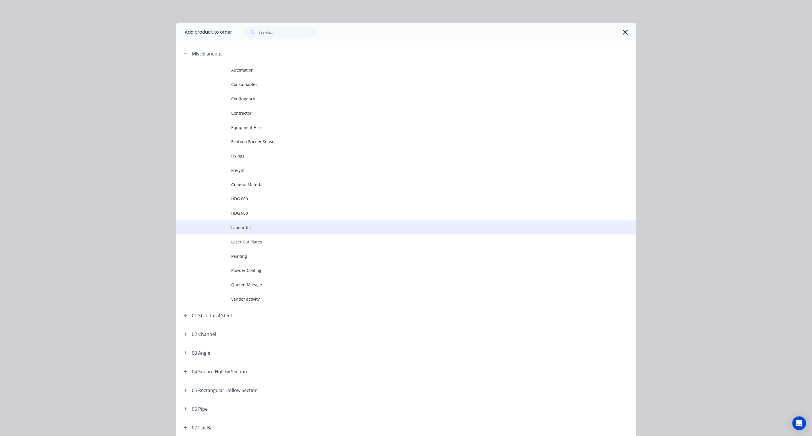
click at [243, 225] on span "Labour Kit" at bounding box center [392, 227] width 323 height 6
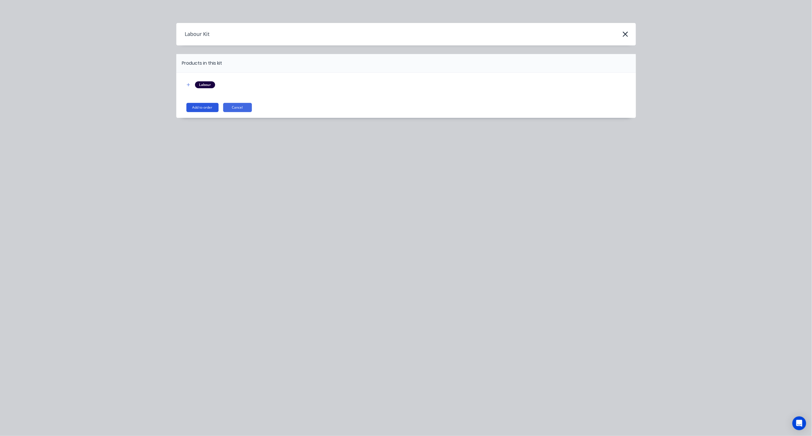
click at [203, 108] on button "Add to order" at bounding box center [202, 107] width 32 height 9
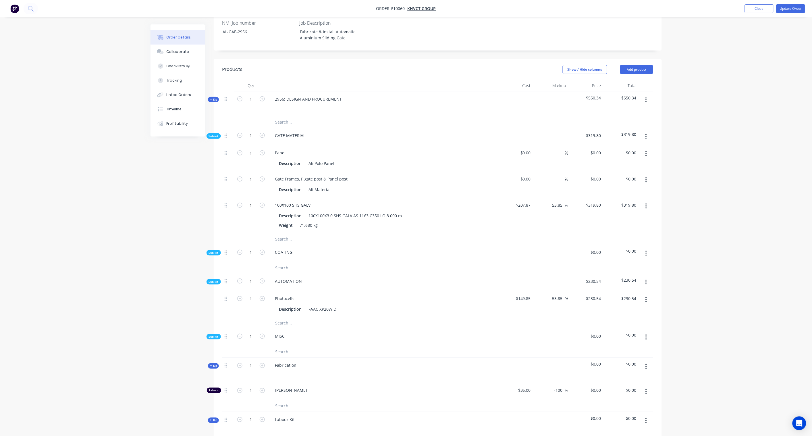
scroll to position [317, 0]
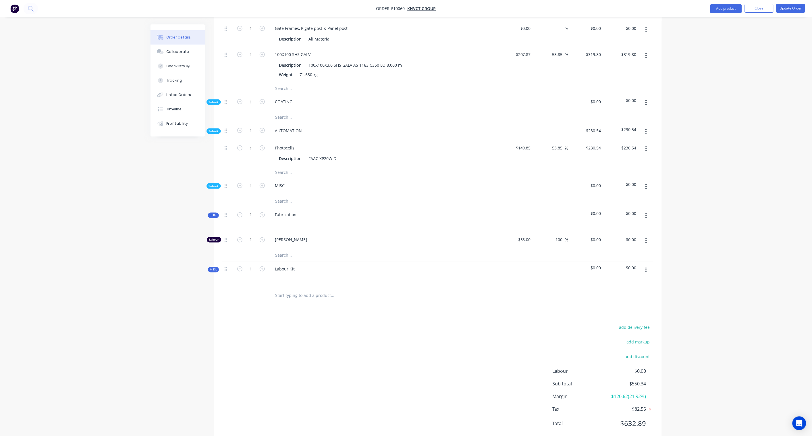
click at [216, 267] on div "Kit" at bounding box center [213, 269] width 11 height 5
click at [281, 265] on div "Labour Kit" at bounding box center [285, 269] width 29 height 8
drag, startPoint x: 297, startPoint y: 254, endPoint x: 269, endPoint y: 251, distance: 27.7
click at [269, 261] on div "Labour Kit" at bounding box center [383, 273] width 230 height 25
drag, startPoint x: 299, startPoint y: 253, endPoint x: 255, endPoint y: 253, distance: 43.7
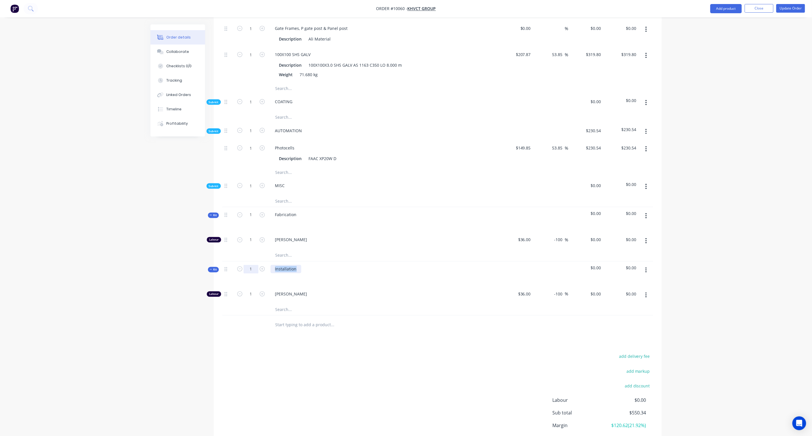
click at [255, 261] on div "Kit 1 Installation $0.00 $0.00" at bounding box center [437, 273] width 431 height 25
drag, startPoint x: 306, startPoint y: 254, endPoint x: 261, endPoint y: 251, distance: 45.5
click at [261, 261] on div "Kit 1 Trip for Powder $0.00 $0.00" at bounding box center [437, 273] width 431 height 25
click at [245, 331] on div "Products Show / Hide columns Add product Qty Cost Markup Price Total Kit 1 2956…" at bounding box center [438, 191] width 448 height 564
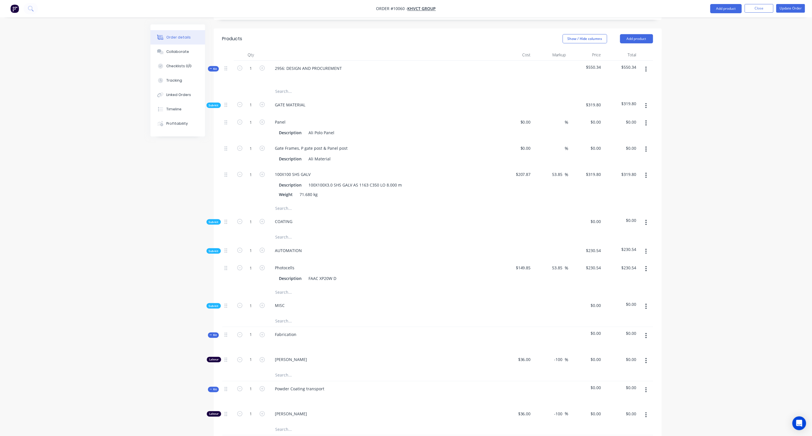
scroll to position [189, 0]
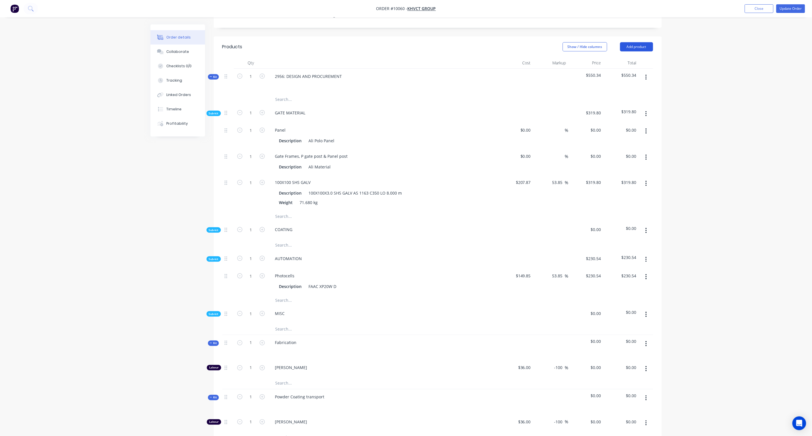
click at [645, 42] on button "Add product" at bounding box center [636, 46] width 33 height 9
click at [642, 57] on div "Product catalogue" at bounding box center [626, 61] width 44 height 8
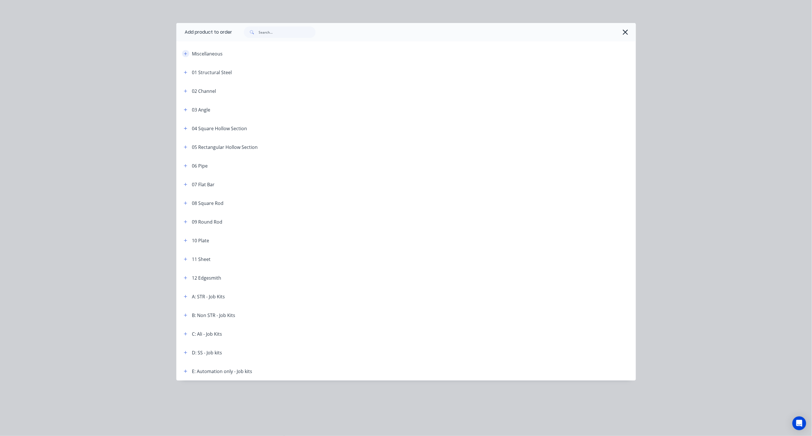
click at [185, 55] on icon "button" at bounding box center [185, 54] width 3 height 4
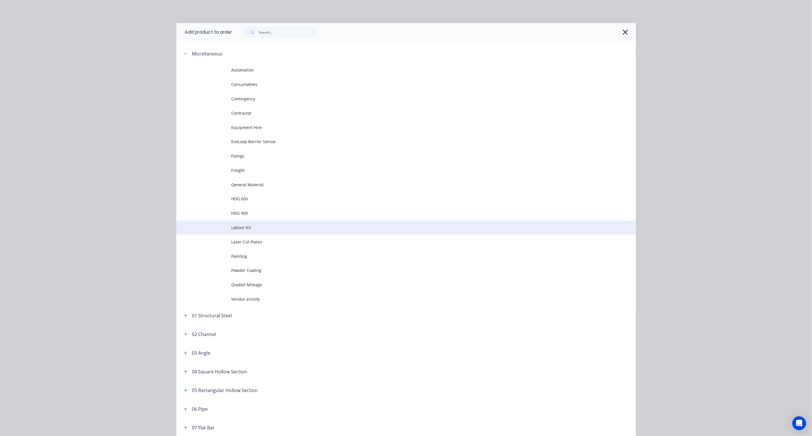
click at [240, 228] on span "Labour Kit" at bounding box center [392, 227] width 323 height 6
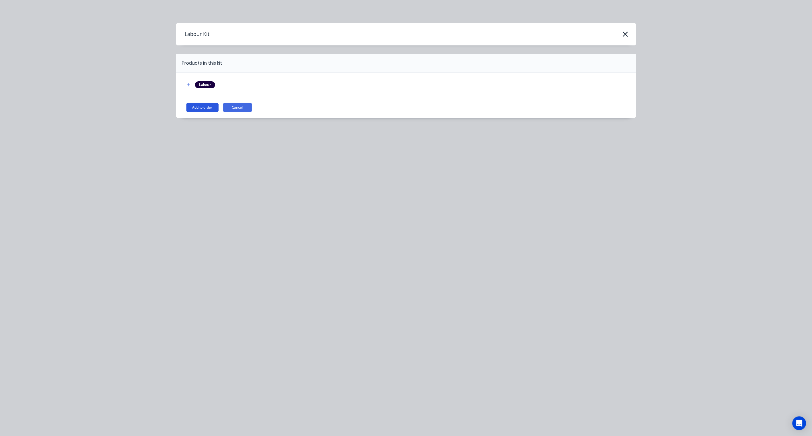
click at [200, 107] on button "Add to order" at bounding box center [202, 107] width 32 height 9
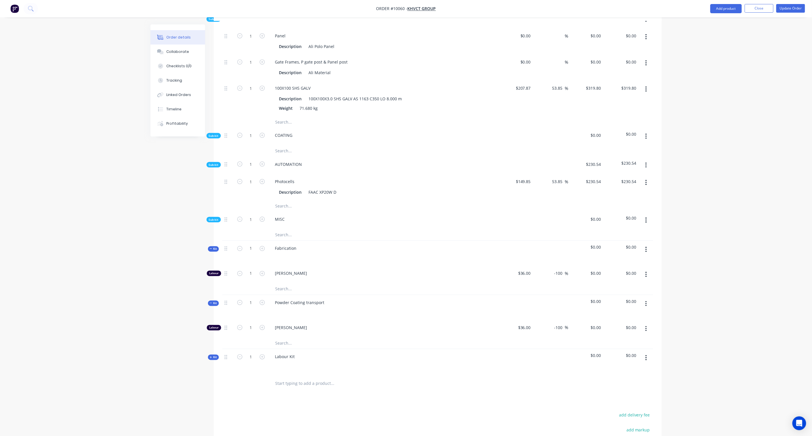
scroll to position [371, 0]
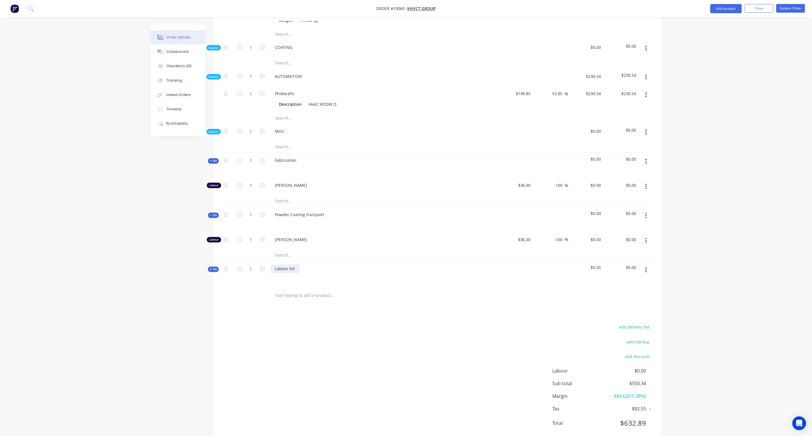
click at [296, 265] on div "Labour Kit" at bounding box center [285, 269] width 29 height 8
drag, startPoint x: 297, startPoint y: 254, endPoint x: 266, endPoint y: 253, distance: 31.6
click at [266, 261] on div "Kit 1 Labour Kit $0.00 $0.00" at bounding box center [437, 273] width 431 height 25
click at [213, 267] on span "Kit" at bounding box center [213, 269] width 7 height 4
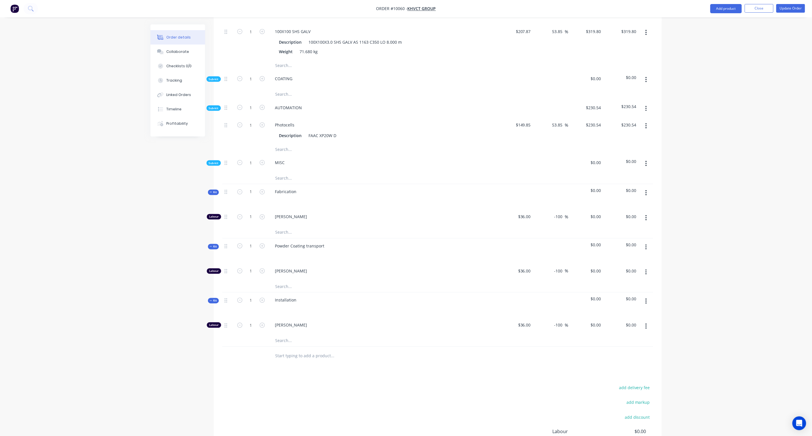
scroll to position [339, 0]
click at [256, 213] on input "1" at bounding box center [251, 217] width 15 height 9
type input "8"
click at [254, 267] on input "1" at bounding box center [251, 271] width 15 height 9
type input "8"
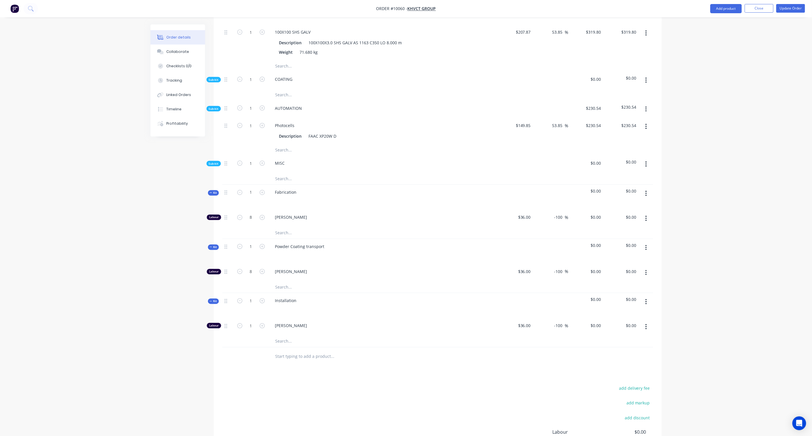
click at [171, 238] on div "Created by Karl Created 01/09/25 Required Assigned to Add team member Invoiced …" at bounding box center [406, 98] width 511 height 827
click at [599, 213] on input "0" at bounding box center [596, 217] width 13 height 8
type input "100"
type input "177.78"
type input "$100.00"
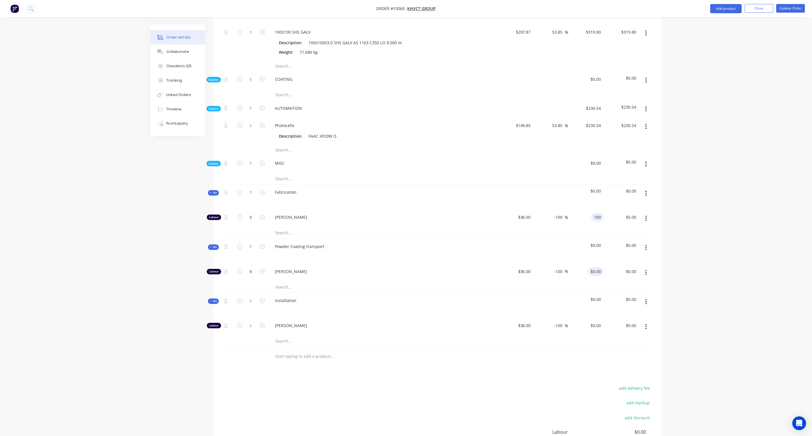
type input "$800.00"
click at [600, 267] on input "0" at bounding box center [596, 271] width 13 height 8
type input "100"
type input "177.78"
type input "$100.00"
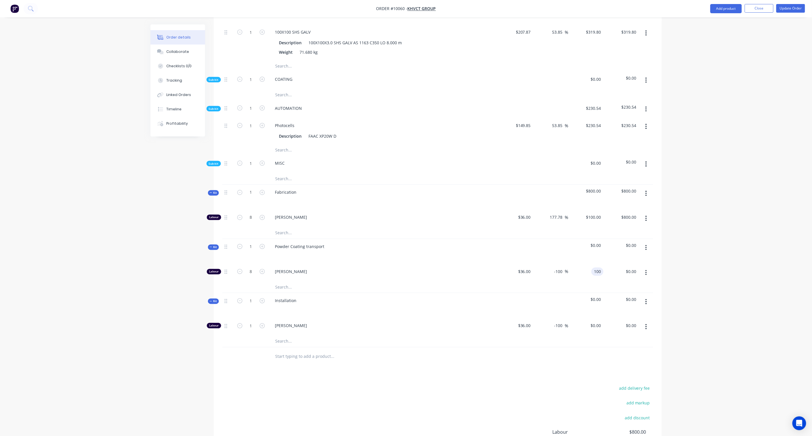
type input "$800.00"
click at [182, 254] on div "Created by Karl Created 01/09/25 Required Assigned to Add team member Invoiced …" at bounding box center [406, 98] width 511 height 827
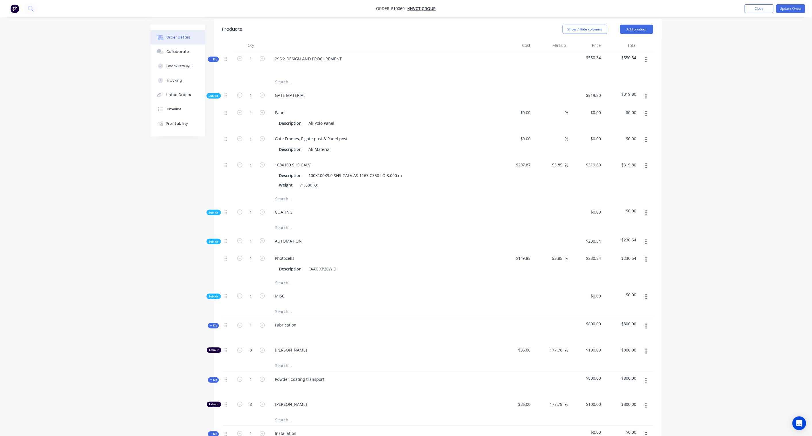
scroll to position [84, 0]
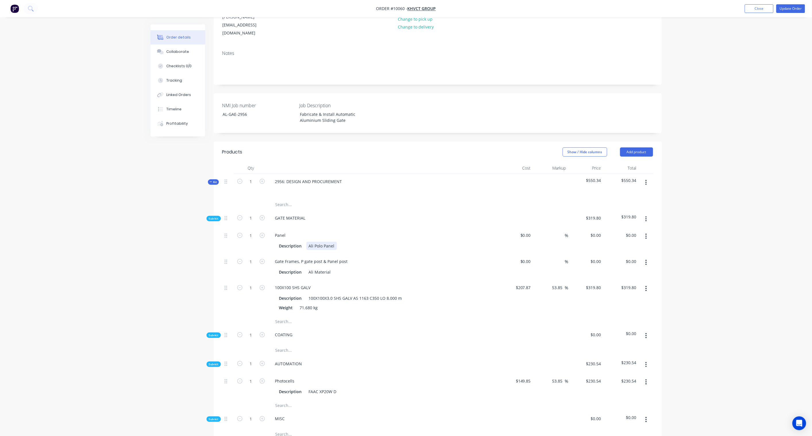
click at [333, 242] on div "Ali Polo Panel" at bounding box center [321, 246] width 30 height 8
click at [176, 254] on div "Created by Karl Created 01/09/25 Required Assigned to Add team member Invoiced …" at bounding box center [406, 354] width 511 height 827
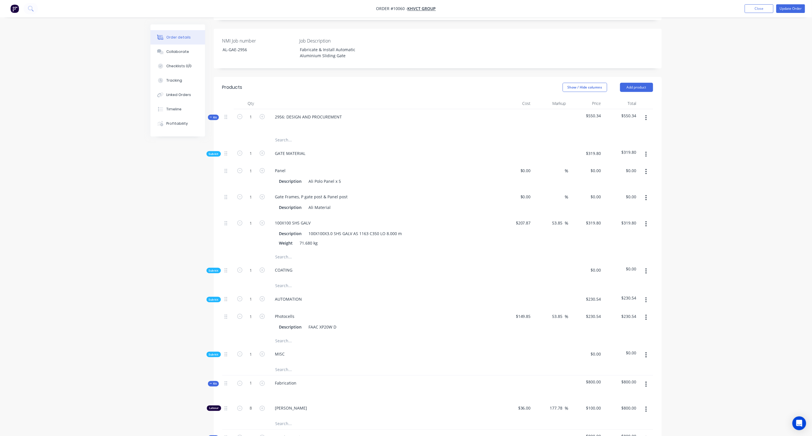
scroll to position [147, 0]
drag, startPoint x: 528, startPoint y: 155, endPoint x: 537, endPoint y: 152, distance: 9.9
click at [528, 167] on input "$0.00" at bounding box center [526, 171] width 13 height 8
click at [748, 175] on div "Order details Collaborate Checklists 0/0 Tracking Linked Orders Timeline Profit…" at bounding box center [406, 278] width 812 height 851
type input "$1,380.57"
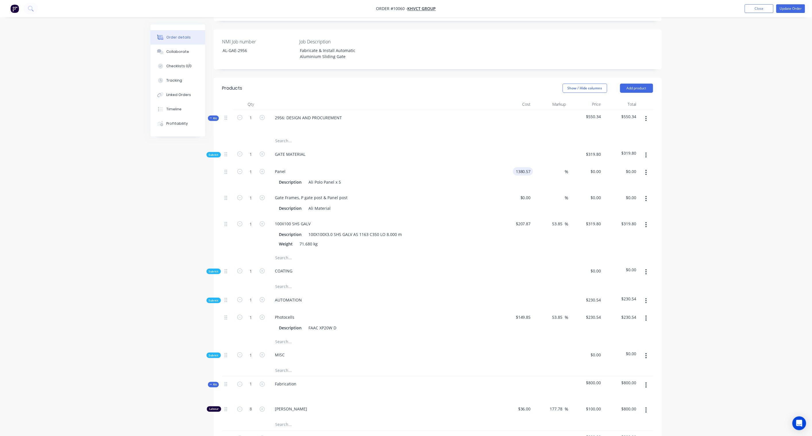
type input "$1,380.57"
drag, startPoint x: 563, startPoint y: 209, endPoint x: 542, endPoint y: 209, distance: 21.0
click at [542, 216] on div "53.85 53.85 %" at bounding box center [550, 234] width 35 height 36
type input "$319.808"
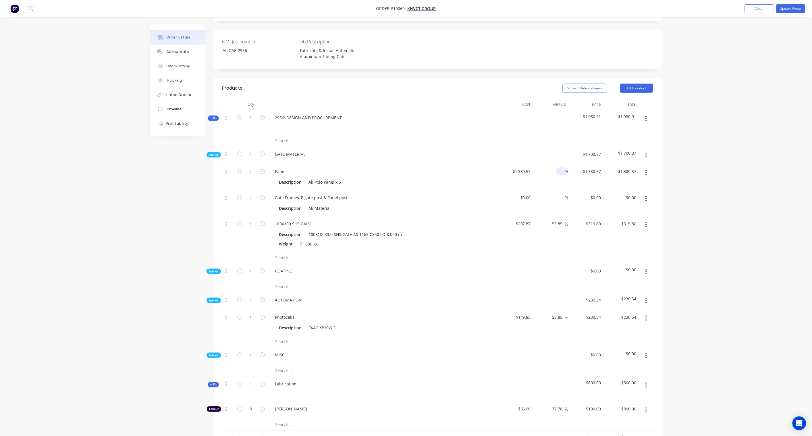
type input "$319.81"
click at [558, 167] on div "%" at bounding box center [562, 171] width 12 height 8
drag, startPoint x: 558, startPoint y: 154, endPoint x: 550, endPoint y: 159, distance: 9.4
click at [549, 164] on div "%" at bounding box center [550, 177] width 35 height 26
click at [559, 167] on input at bounding box center [561, 171] width 7 height 8
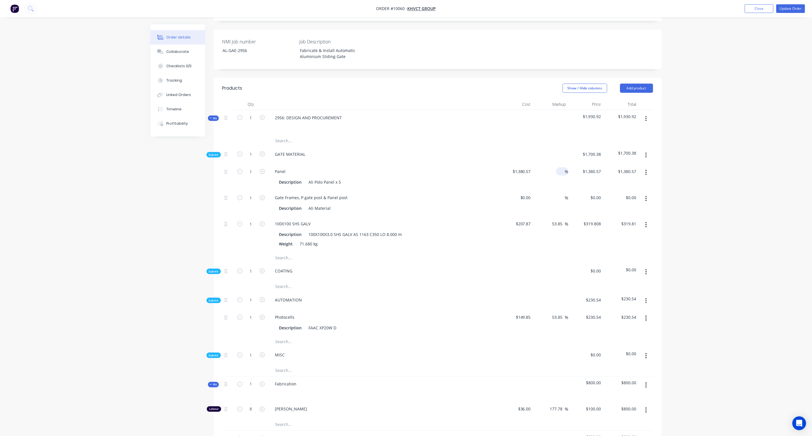
paste input "53.85"
type input "53.85"
type input "$2,124.0069"
type input "$2,124.01"
click at [714, 173] on div "Order details Collaborate Checklists 0/0 Tracking Linked Orders Timeline Profit…" at bounding box center [406, 278] width 812 height 851
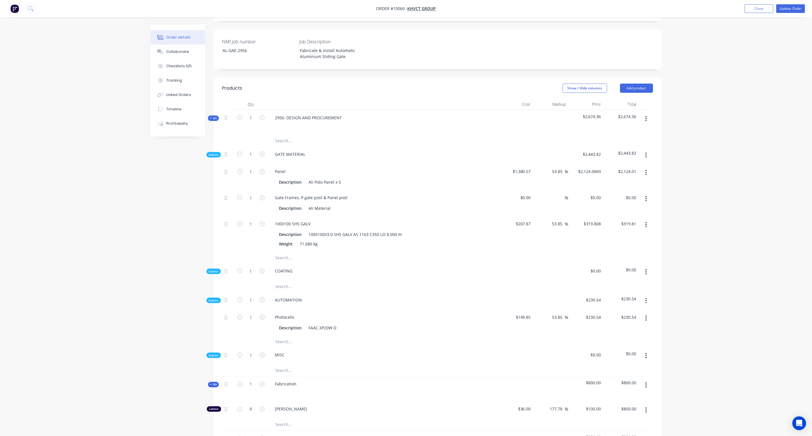
drag, startPoint x: 523, startPoint y: 156, endPoint x: 534, endPoint y: 156, distance: 10.9
click at [523, 167] on input "$1,380.57" at bounding box center [522, 171] width 21 height 8
type input "$1,000.00"
type input "$1,538.50"
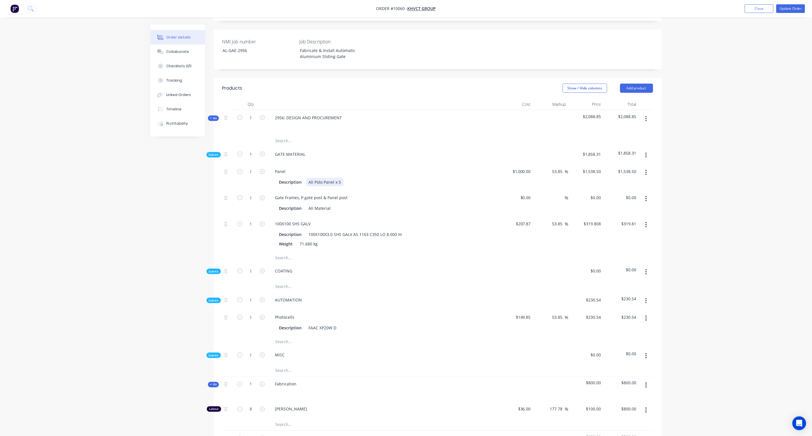
click at [462, 178] on div "Description Ali Polo Panel x 5" at bounding box center [382, 182] width 210 height 8
drag, startPoint x: 531, startPoint y: 182, endPoint x: 550, endPoint y: 180, distance: 19.3
click at [531, 193] on input "$0.00" at bounding box center [526, 197] width 13 height 8
type input "$530.00"
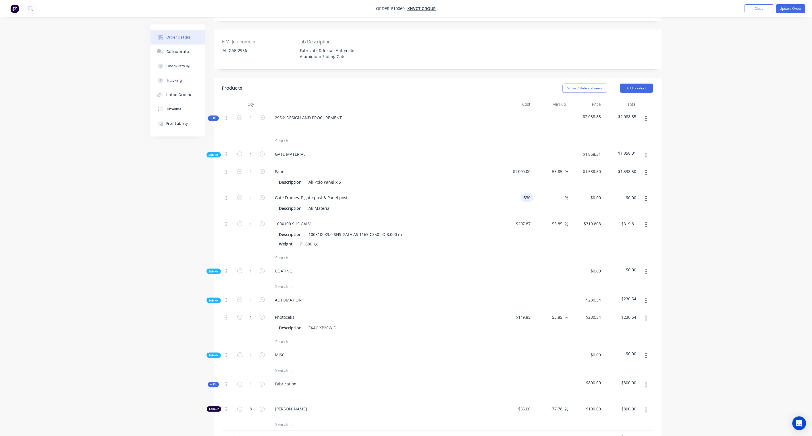
type input "$530.00"
click at [708, 215] on div "Order details Collaborate Checklists 0/0 Tracking Linked Orders Timeline Profit…" at bounding box center [406, 278] width 812 height 851
click at [553, 219] on input "53.85" at bounding box center [558, 223] width 13 height 8
drag, startPoint x: 564, startPoint y: 207, endPoint x: 538, endPoint y: 209, distance: 25.9
click at [538, 216] on div "53.85 53.85 %" at bounding box center [550, 234] width 35 height 36
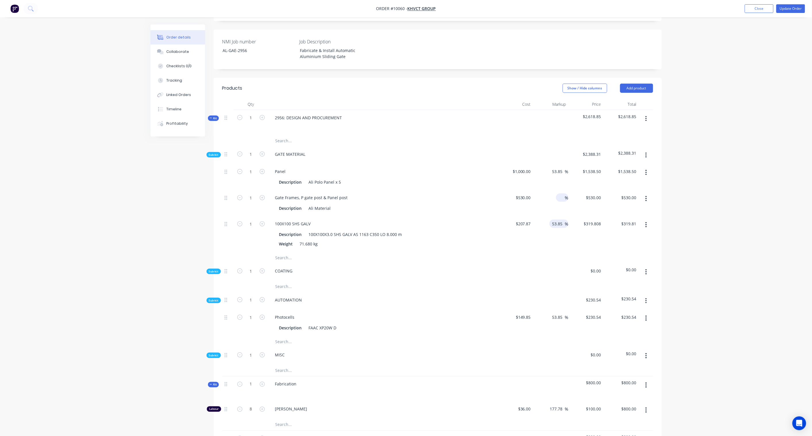
click at [559, 193] on input at bounding box center [561, 197] width 7 height 8
paste input "53.85"
type input "53.85"
type input "$815.405"
type input "$815.41"
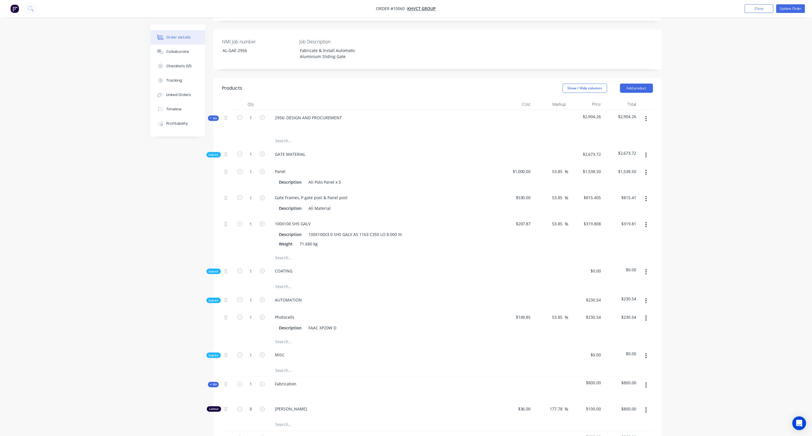
click at [703, 202] on div "Order details Collaborate Checklists 0/0 Tracking Linked Orders Timeline Profit…" at bounding box center [406, 278] width 812 height 851
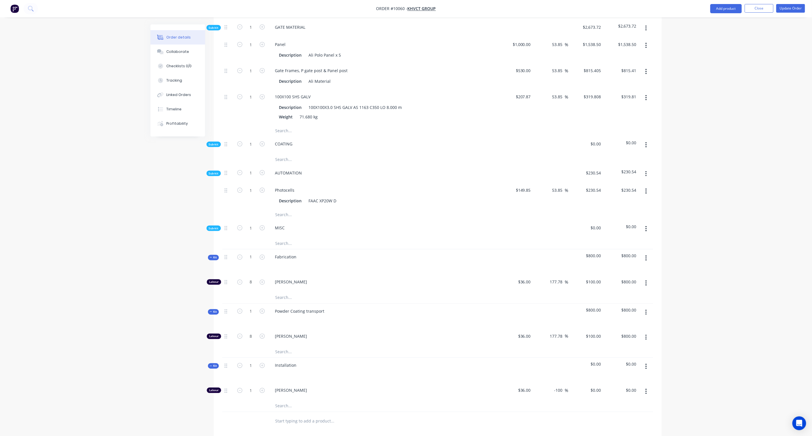
scroll to position [275, 0]
click at [647, 225] on icon "button" at bounding box center [645, 228] width 1 height 6
click at [622, 239] on div "Add product to kit" at bounding box center [626, 243] width 44 height 8
click at [623, 262] on div "Product catalogue" at bounding box center [626, 266] width 44 height 8
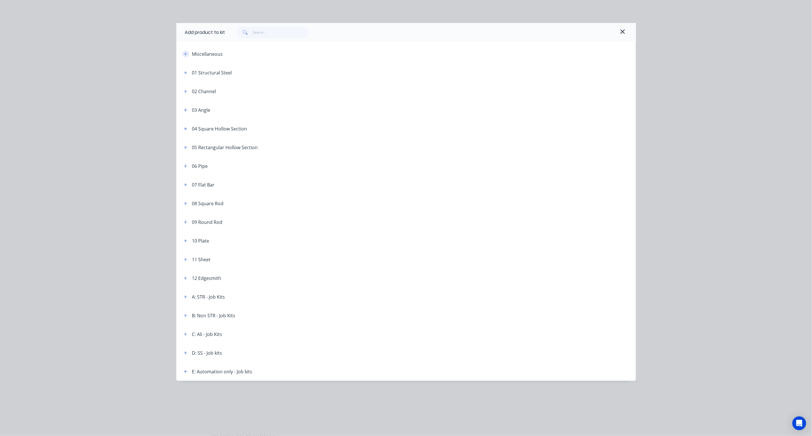
click at [183, 53] on button "button" at bounding box center [185, 53] width 7 height 7
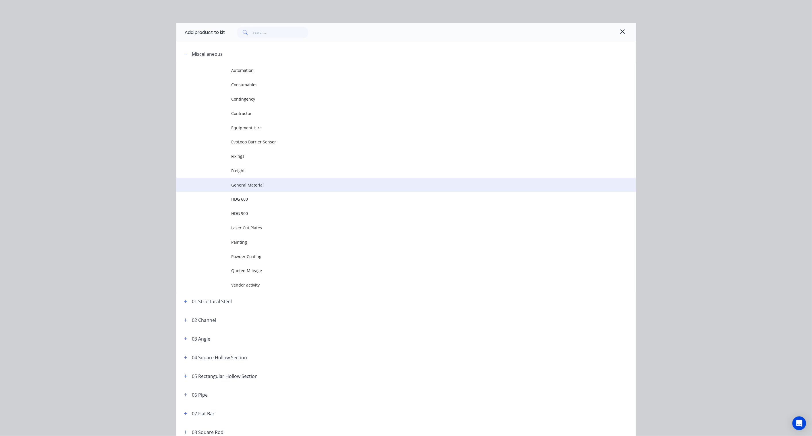
click at [253, 183] on span "General Material" at bounding box center [392, 185] width 323 height 6
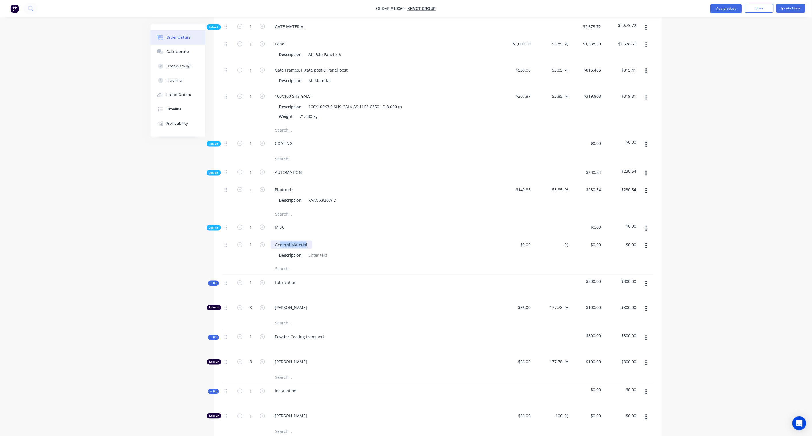
drag, startPoint x: 306, startPoint y: 227, endPoint x: 280, endPoint y: 225, distance: 25.4
click at [280, 240] on div "General Material" at bounding box center [292, 244] width 42 height 8
click at [304, 240] on div "General Material" at bounding box center [292, 244] width 42 height 8
drag, startPoint x: 308, startPoint y: 228, endPoint x: 274, endPoint y: 229, distance: 33.3
click at [274, 240] on div "General Material" at bounding box center [292, 244] width 42 height 8
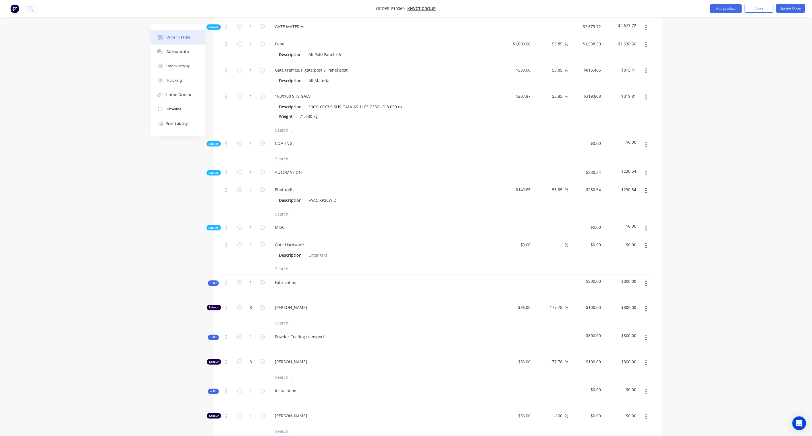
click at [169, 239] on div "Created by Karl Created 01/09/25 Required Assigned to Add team member Invoiced …" at bounding box center [406, 176] width 511 height 853
click at [323, 251] on div at bounding box center [317, 255] width 23 height 8
click at [285, 240] on div "Gate Hardware" at bounding box center [290, 244] width 38 height 8
drag, startPoint x: 285, startPoint y: 229, endPoint x: 267, endPoint y: 227, distance: 18.7
click at [267, 237] on div "1 Gate Hardware Description Hardware for $0.00 $0.00 % $0.00 $0.00 $0.00 $0.00" at bounding box center [437, 250] width 431 height 26
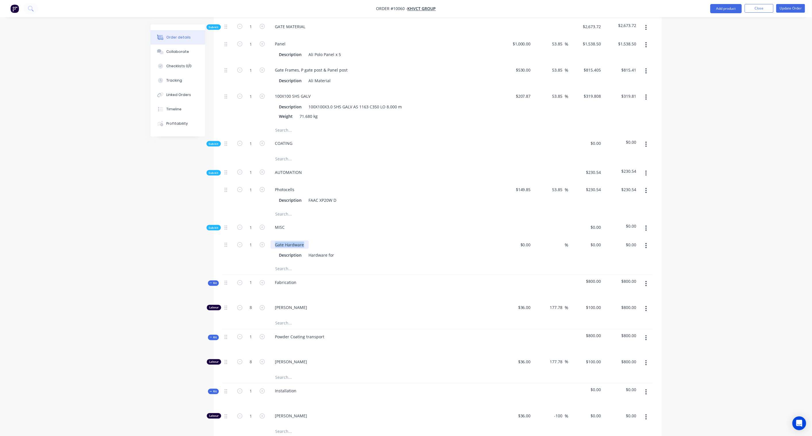
click at [280, 240] on div "Gate Hardware" at bounding box center [290, 244] width 38 height 8
drag, startPoint x: 285, startPoint y: 228, endPoint x: 271, endPoint y: 227, distance: 14.4
click at [271, 240] on div "Gate Hardware" at bounding box center [290, 244] width 38 height 8
click at [332, 251] on div "Hardware for" at bounding box center [321, 255] width 30 height 8
click at [333, 251] on div "Hardware for" at bounding box center [321, 255] width 30 height 8
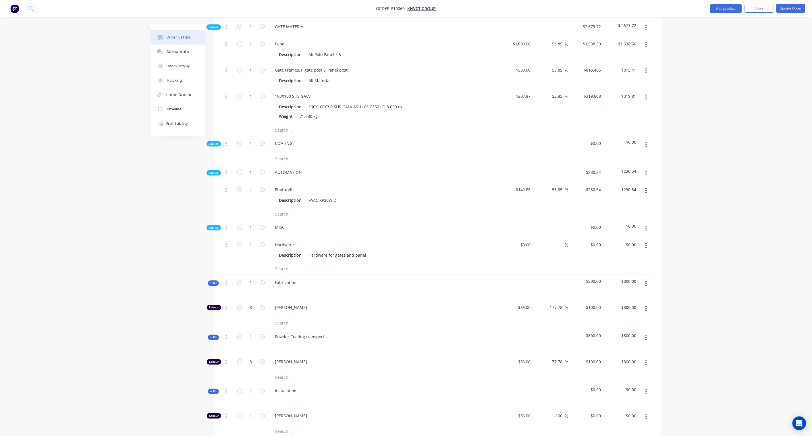
click at [167, 255] on div "Created by Karl Created 01/09/25 Required Assigned to Add team member Invoiced …" at bounding box center [406, 176] width 511 height 853
drag, startPoint x: 528, startPoint y: 228, endPoint x: 527, endPoint y: 231, distance: 2.9
click at [527, 240] on input "$0.00" at bounding box center [526, 244] width 13 height 8
type input "$725.80"
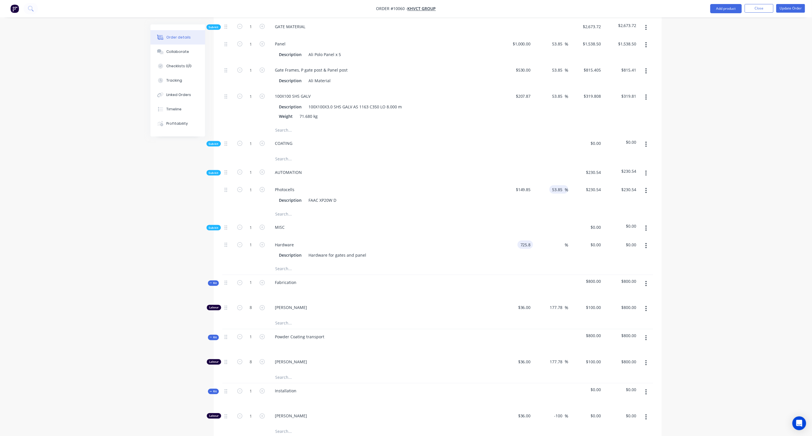
type input "$725.80"
click at [558, 185] on input "53.85" at bounding box center [558, 189] width 13 height 8
drag, startPoint x: 563, startPoint y: 174, endPoint x: 544, endPoint y: 171, distance: 19.2
click at [544, 182] on div "53.85 53.85 %" at bounding box center [550, 195] width 35 height 26
type input "$230.5442"
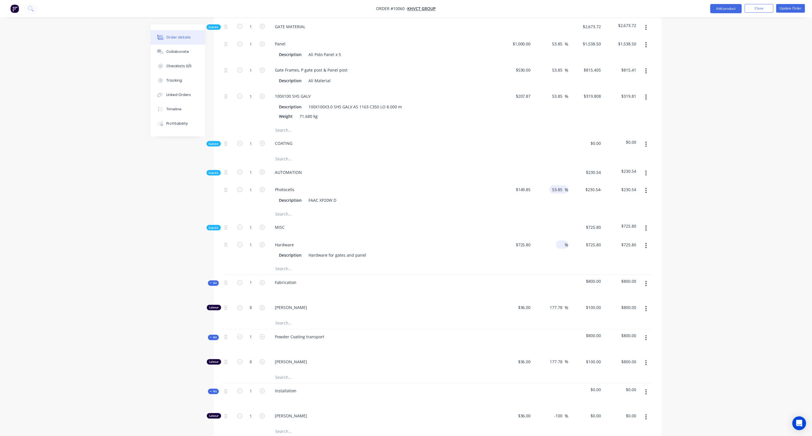
click at [561, 240] on input at bounding box center [561, 244] width 7 height 8
paste input "53.85"
type input "53.85"
type input "$1,116.6433"
type input "$1,116.64"
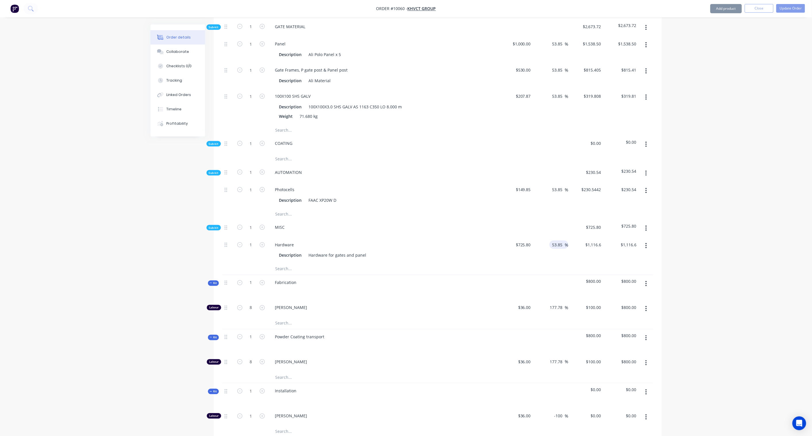
click at [689, 228] on div "Order details Collaborate Checklists 0/0 Tracking Linked Orders Timeline Profit…" at bounding box center [406, 163] width 812 height 877
click at [647, 223] on button "button" at bounding box center [645, 228] width 13 height 10
click at [625, 239] on div "Add product to kit" at bounding box center [626, 243] width 44 height 8
click at [624, 262] on div "Product catalogue" at bounding box center [626, 266] width 44 height 8
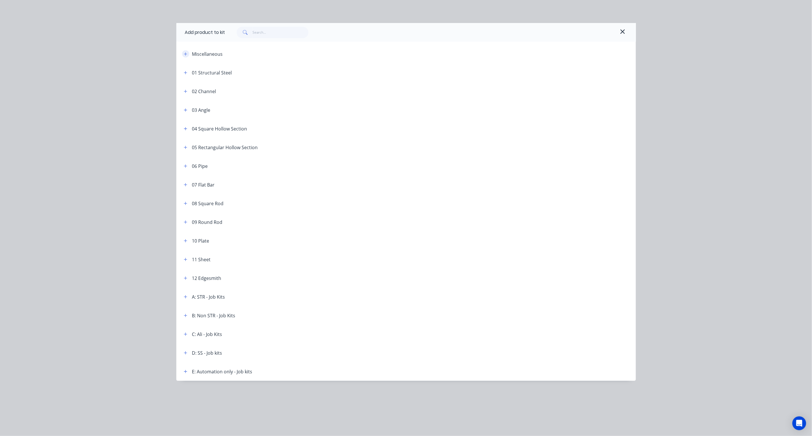
click at [186, 55] on icon "button" at bounding box center [185, 54] width 3 height 4
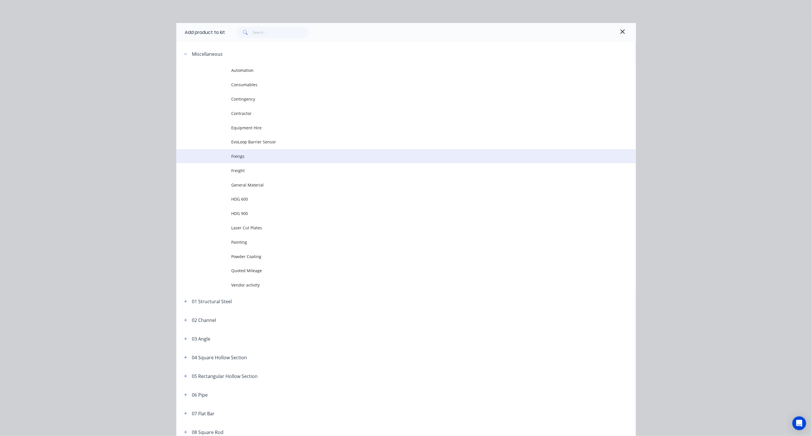
click at [242, 156] on span "Fixings" at bounding box center [392, 156] width 323 height 6
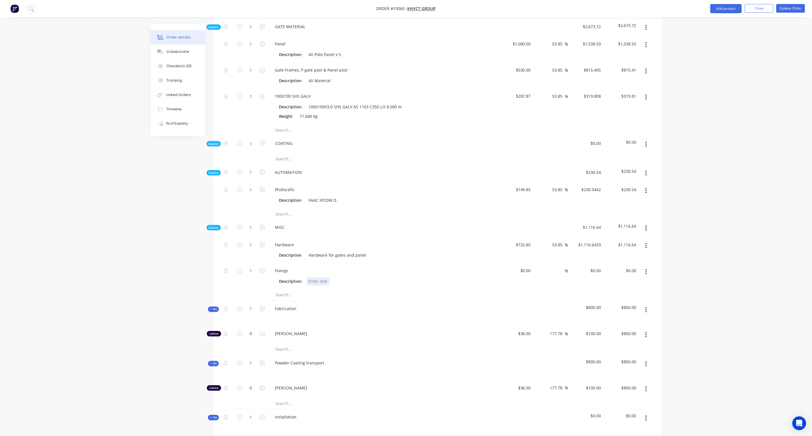
click at [309, 277] on div at bounding box center [317, 281] width 23 height 8
click at [524, 267] on div "$0.00 $0.00" at bounding box center [526, 271] width 16 height 8
paste input "100.00"
click at [705, 251] on div "Order details Collaborate Checklists 0/0 Tracking Linked Orders Timeline Profit…" at bounding box center [406, 177] width 812 height 904
type input "$100.00"
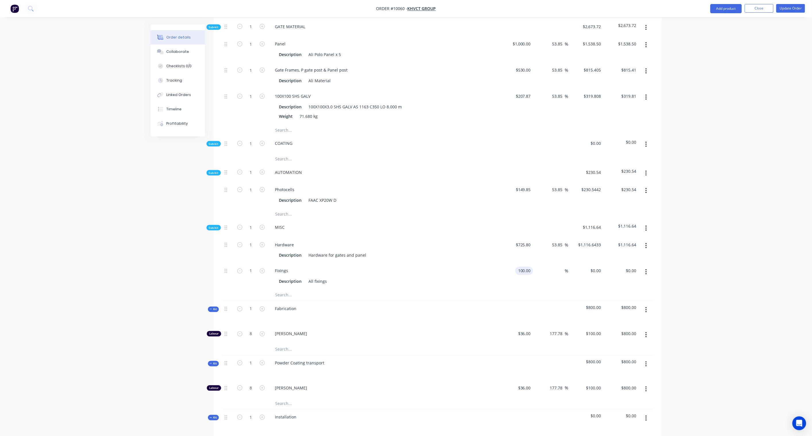
type input "$100.00"
drag, startPoint x: 564, startPoint y: 230, endPoint x: 545, endPoint y: 228, distance: 19.1
click at [545, 237] on div "53.85 53.85 %" at bounding box center [550, 250] width 35 height 26
click at [557, 267] on div "%" at bounding box center [562, 271] width 12 height 8
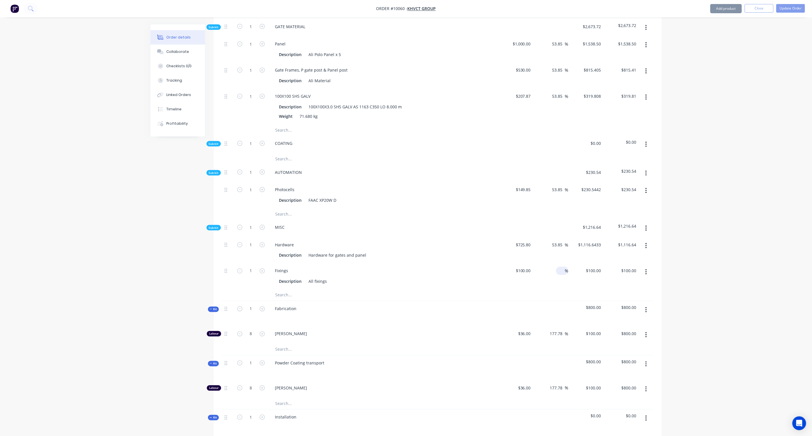
paste input "53.85"
type input "53.85"
type input "$153.85"
click at [716, 248] on div "Order details Collaborate Checklists 0/0 Tracking Linked Orders Timeline Profit…" at bounding box center [406, 177] width 812 height 904
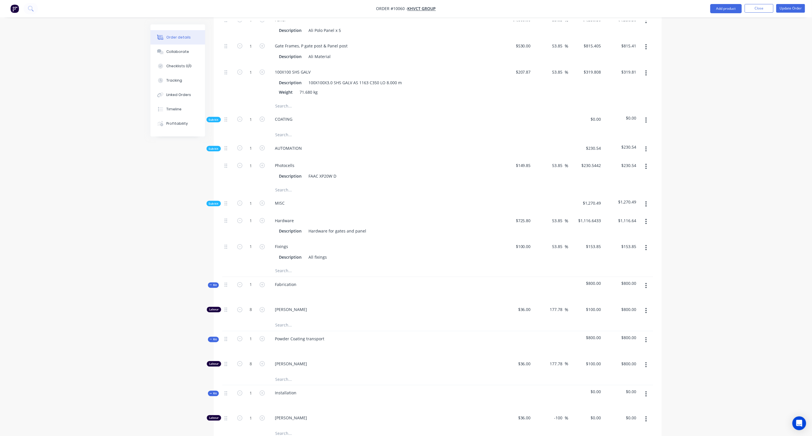
scroll to position [293, 0]
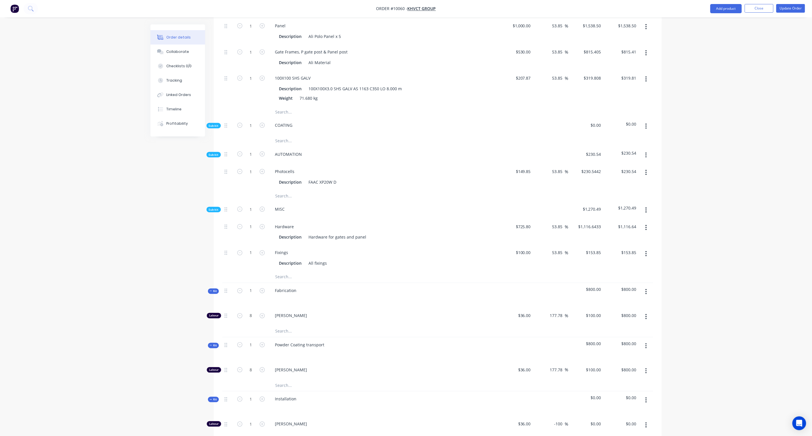
click at [647, 123] on icon "button" at bounding box center [645, 126] width 1 height 6
click at [633, 137] on div "Add product to kit" at bounding box center [626, 141] width 44 height 8
click at [626, 160] on div "Product catalogue" at bounding box center [626, 164] width 44 height 8
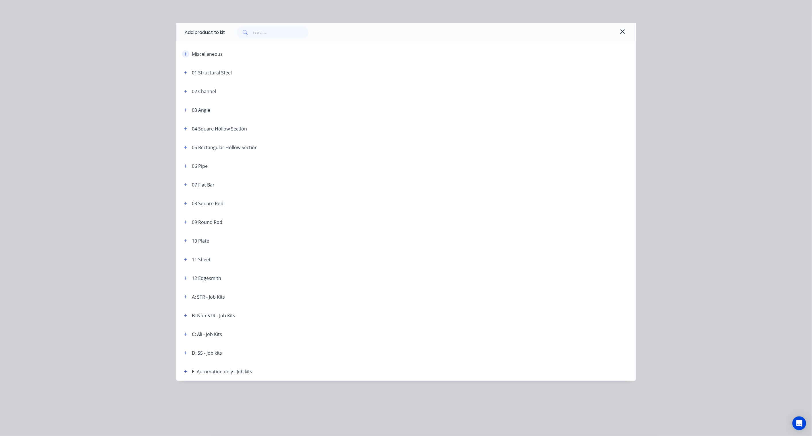
click at [187, 53] on icon "button" at bounding box center [185, 54] width 3 height 4
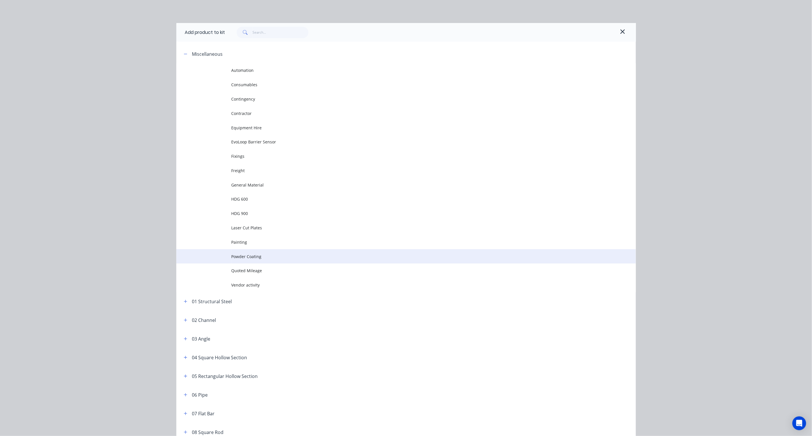
click at [251, 254] on span "Powder Coating" at bounding box center [392, 256] width 323 height 6
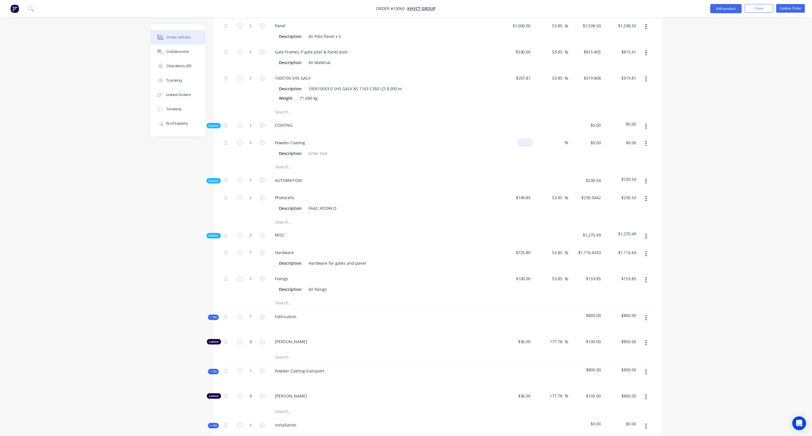
click at [530, 138] on input at bounding box center [526, 142] width 13 height 8
type input "1"
click at [723, 145] on div "Order details Collaborate Checklists 0/0 Tracking Linked Orders Timeline Profit…" at bounding box center [406, 172] width 812 height 930
click at [524, 138] on div "0 $0.00" at bounding box center [526, 142] width 16 height 8
paste input "820.59"
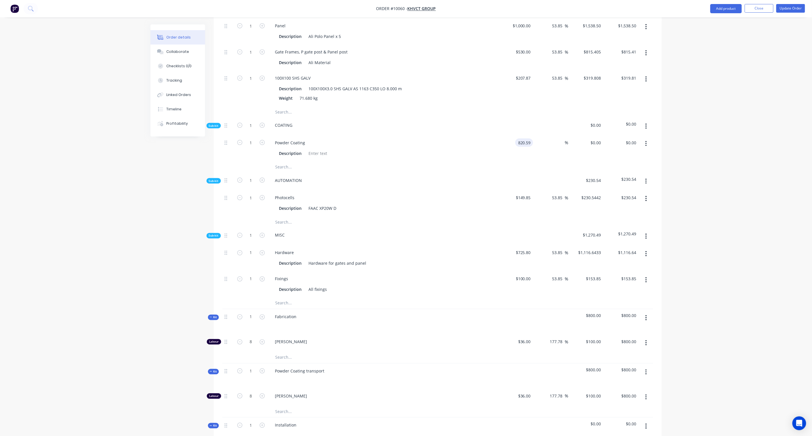
click at [691, 147] on div "Order details Collaborate Checklists 0/0 Tracking Linked Orders Timeline Profit…" at bounding box center [406, 172] width 812 height 930
type input "$820.59"
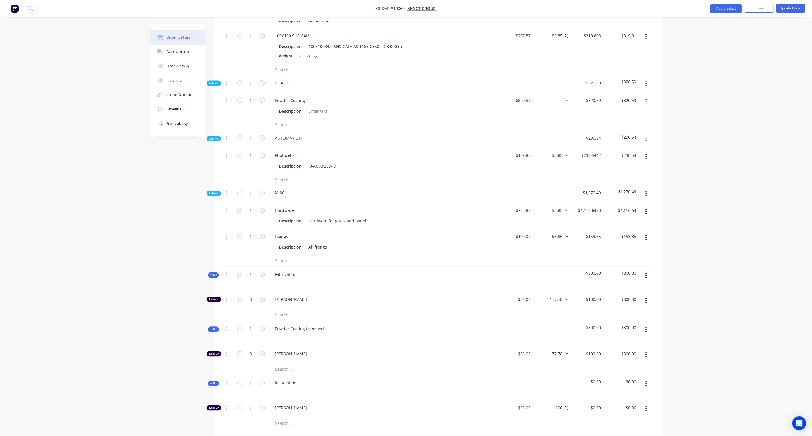
scroll to position [287, 0]
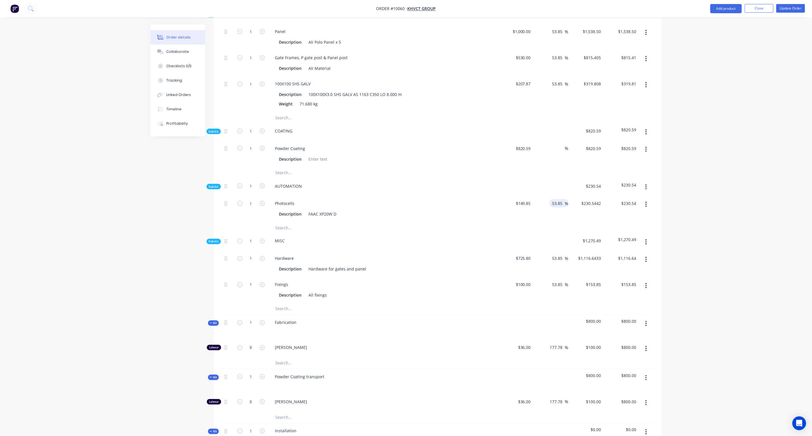
drag, startPoint x: 563, startPoint y: 189, endPoint x: 549, endPoint y: 189, distance: 14.1
click at [549, 199] on div "53.85 53.85 %" at bounding box center [558, 203] width 19 height 8
click at [557, 144] on div "%" at bounding box center [562, 148] width 12 height 8
paste input "53.85"
type input "53.85"
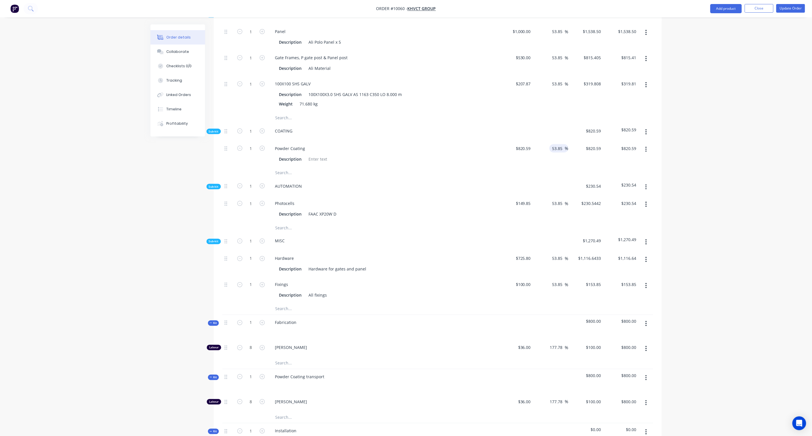
type input "$1,262.4777"
click at [692, 143] on div "Order details Collaborate Checklists 0/0 Tracking Linked Orders Timeline Profit…" at bounding box center [406, 178] width 812 height 930
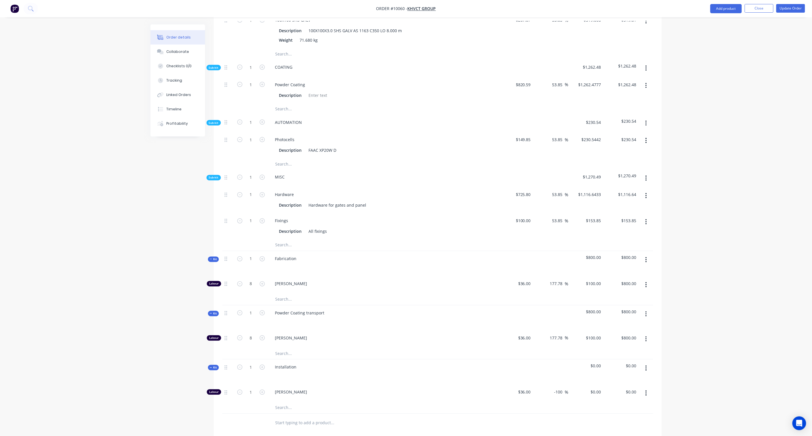
scroll to position [319, 0]
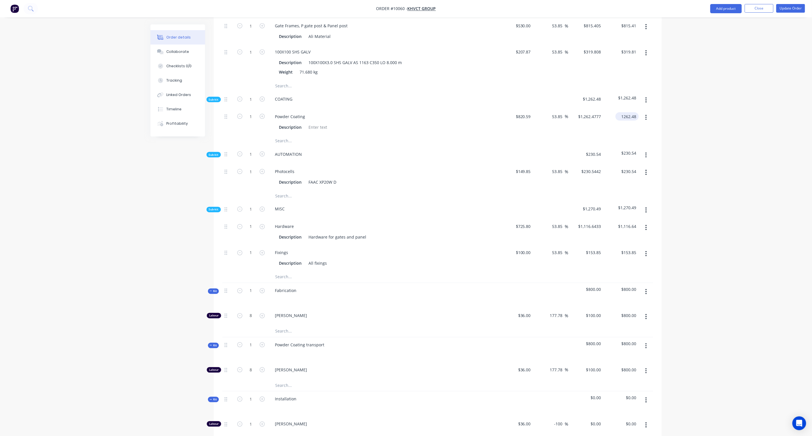
click at [628, 112] on input "1262.48" at bounding box center [628, 116] width 21 height 8
click at [630, 112] on input "1262.48" at bounding box center [630, 116] width 18 height 8
click at [628, 112] on input "1262.48" at bounding box center [630, 116] width 18 height 8
type input "1261.48"
type input "53.73"
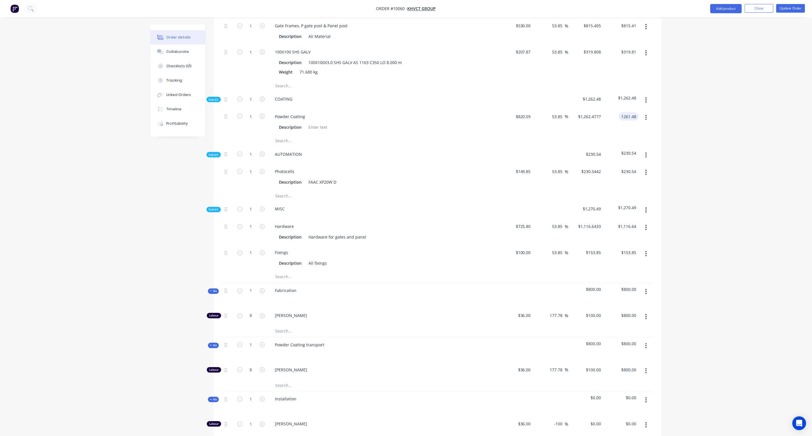
type input "$1,261.48"
click at [717, 148] on div "Order details Collaborate Checklists 0/0 Tracking Linked Orders Timeline Profit…" at bounding box center [406, 146] width 812 height 930
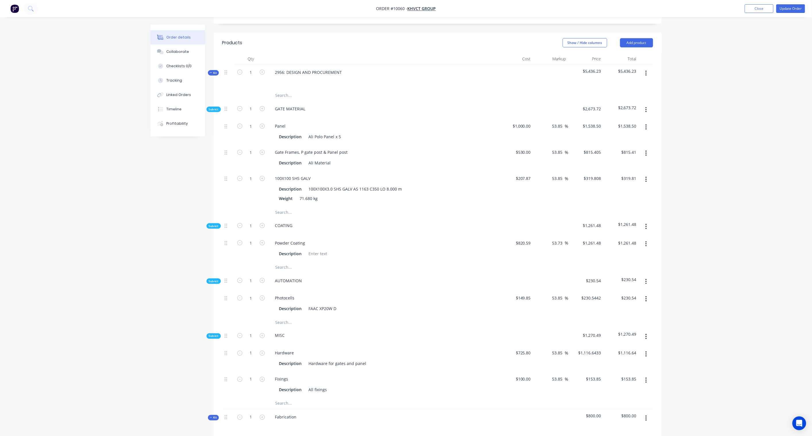
scroll to position [255, 0]
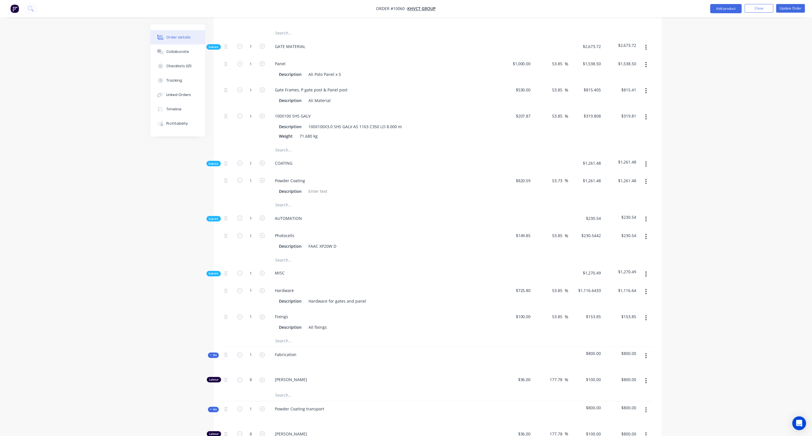
click at [645, 271] on icon "button" at bounding box center [645, 274] width 1 height 6
click at [629, 285] on div "Add product to kit" at bounding box center [626, 289] width 44 height 8
click at [619, 308] on div "Product catalogue" at bounding box center [626, 312] width 44 height 8
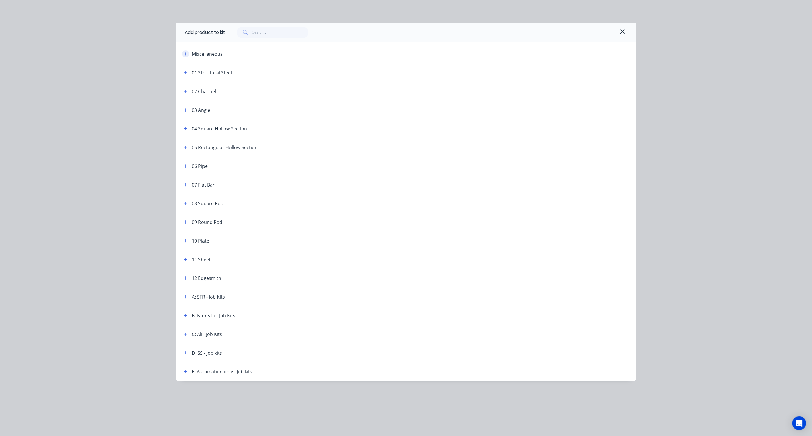
click at [184, 56] on button "button" at bounding box center [185, 53] width 7 height 7
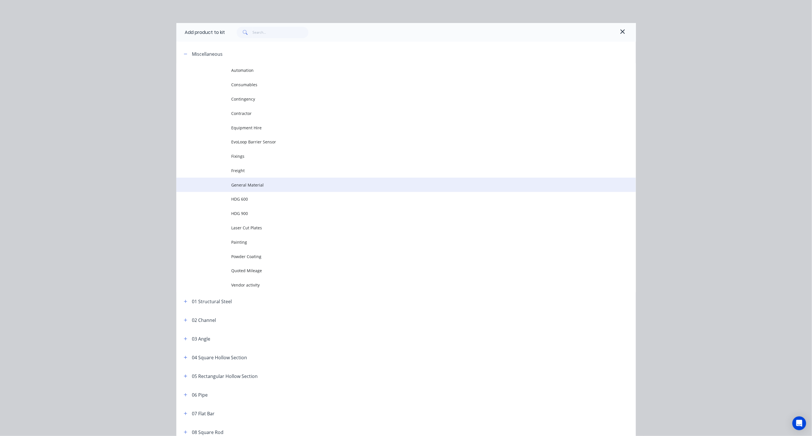
click at [252, 186] on span "General Material" at bounding box center [392, 185] width 323 height 6
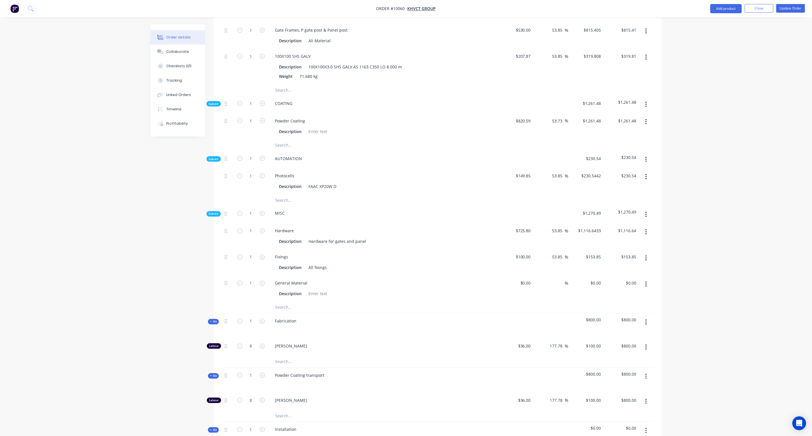
scroll to position [319, 0]
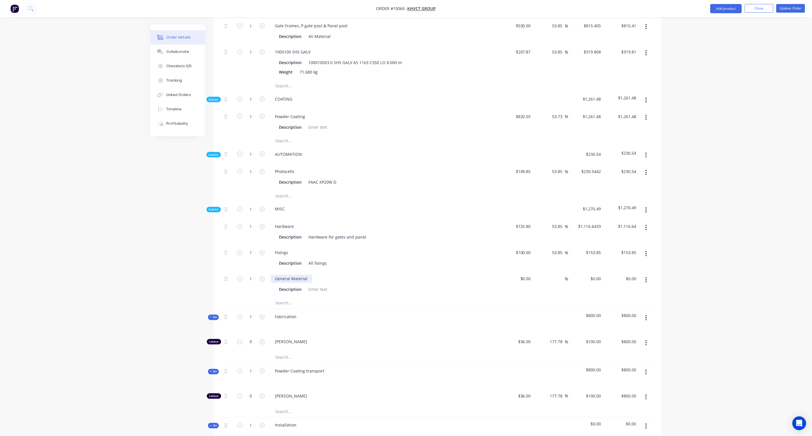
click at [303, 275] on div "General Material" at bounding box center [292, 279] width 42 height 8
click at [309, 275] on div "General Material" at bounding box center [292, 279] width 42 height 8
drag, startPoint x: 309, startPoint y: 263, endPoint x: 274, endPoint y: 262, distance: 34.8
click at [274, 275] on div "General Material" at bounding box center [292, 279] width 42 height 8
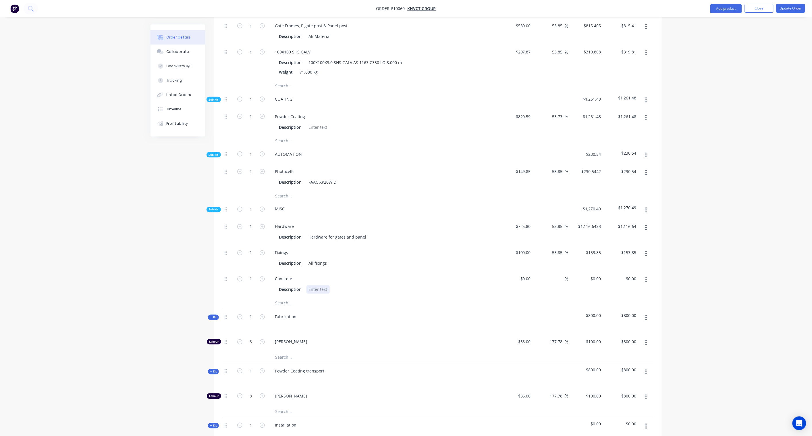
click at [319, 285] on div at bounding box center [317, 289] width 23 height 8
click at [312, 285] on div at bounding box center [317, 289] width 23 height 8
paste div
click at [527, 275] on input "$0.00" at bounding box center [526, 279] width 13 height 8
paste input "10.51"
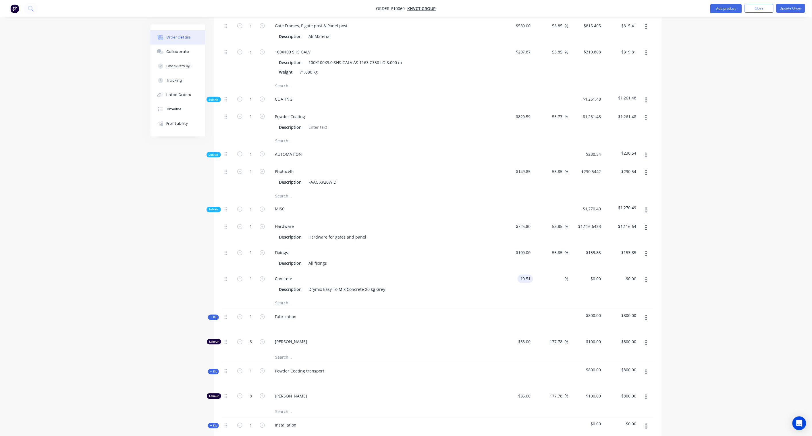
click at [470, 309] on div "Fabrication" at bounding box center [383, 321] width 230 height 25
type input "$10.51"
click at [258, 275] on button "button" at bounding box center [261, 278] width 7 height 6
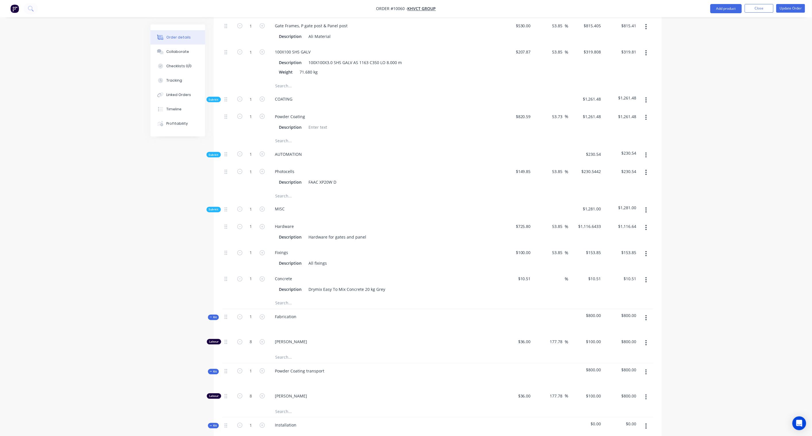
type input "2"
type input "$21.02"
click at [253, 275] on input "2" at bounding box center [251, 279] width 15 height 9
type input "27"
click at [173, 261] on div "Created by Karl Created 01/09/25 Required Assigned to Add team member Invoiced …" at bounding box center [406, 170] width 511 height 931
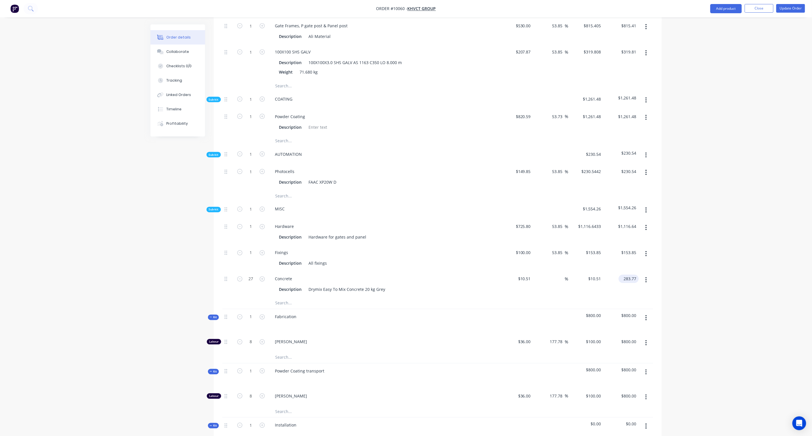
click at [636, 275] on input "283.77" at bounding box center [630, 279] width 18 height 8
paste input "436.5"
type input "436.57"
type input "53.85"
type input "$16.1693"
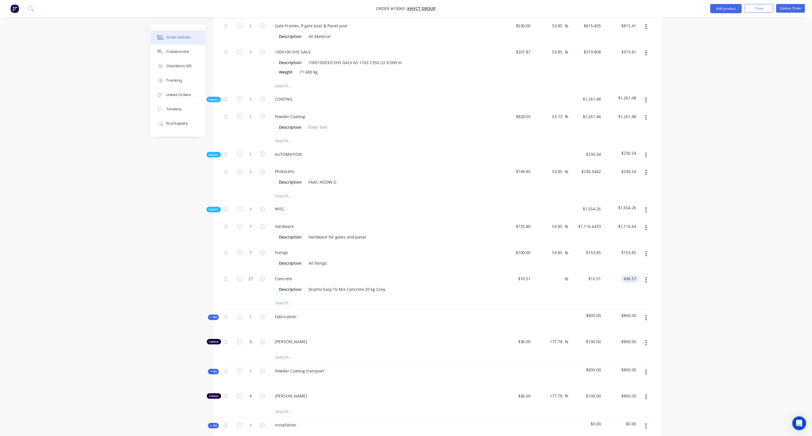
type input "$436.57"
click at [716, 254] on div "Order details Collaborate Checklists 0/0 Tracking Linked Orders Timeline Profit…" at bounding box center [406, 159] width 812 height 956
click at [648, 205] on button "button" at bounding box center [645, 210] width 13 height 10
click at [628, 221] on div "Add product to kit" at bounding box center [626, 225] width 44 height 8
click at [621, 244] on div "Product catalogue" at bounding box center [626, 248] width 44 height 8
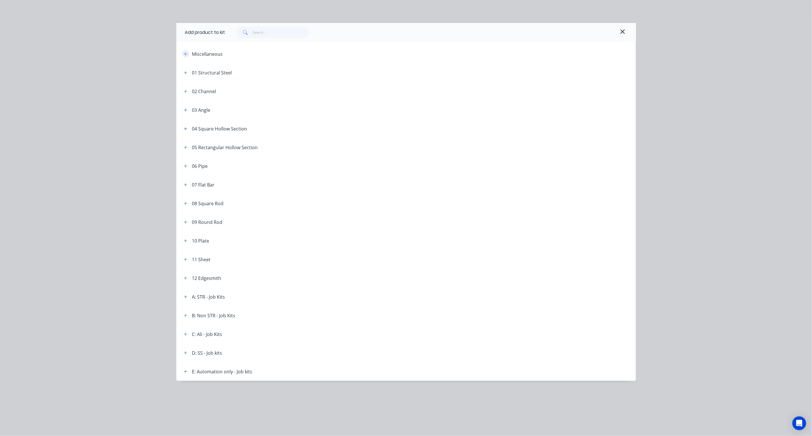
click at [187, 53] on icon "button" at bounding box center [185, 54] width 3 height 4
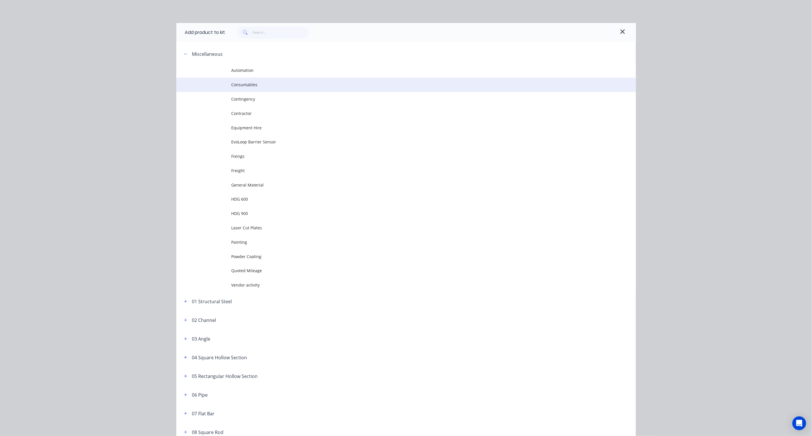
click at [239, 85] on span "Consumables" at bounding box center [392, 85] width 323 height 6
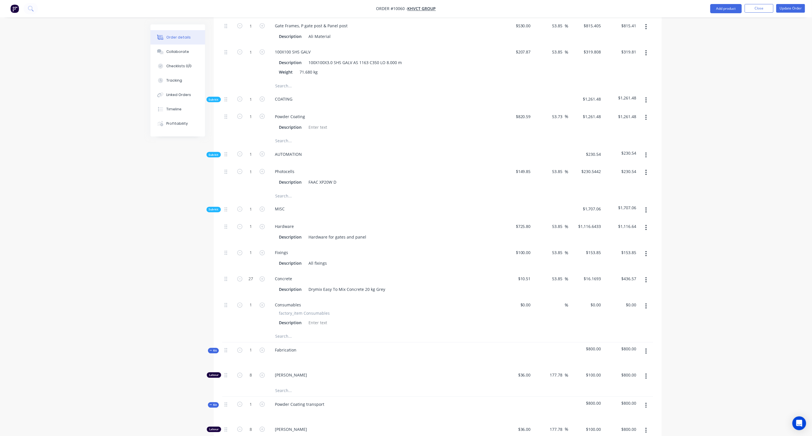
drag, startPoint x: 528, startPoint y: 289, endPoint x: 543, endPoint y: 294, distance: 16.0
click at [528, 301] on input "$0.00" at bounding box center [526, 305] width 13 height 8
paste input "662.80"
type input "$662.80"
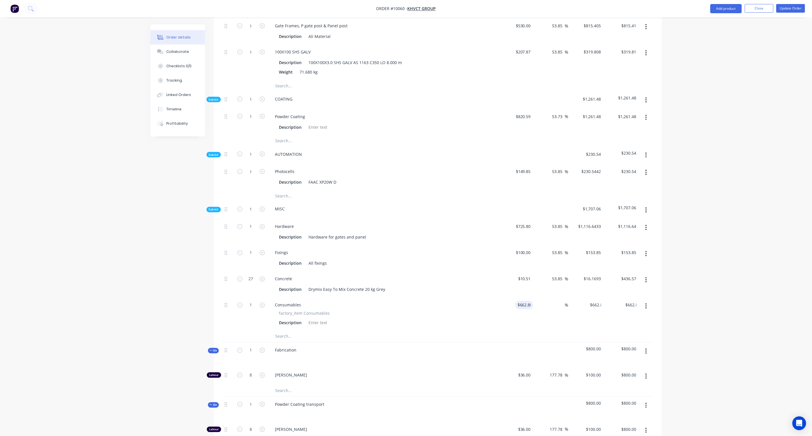
click at [721, 280] on div "Order details Collaborate Checklists 0/0 Tracking Linked Orders Timeline Profit…" at bounding box center [406, 175] width 812 height 989
click at [630, 301] on input "662.80" at bounding box center [631, 305] width 16 height 8
paste input "1019.69"
type input "1019.69"
type input "53.85"
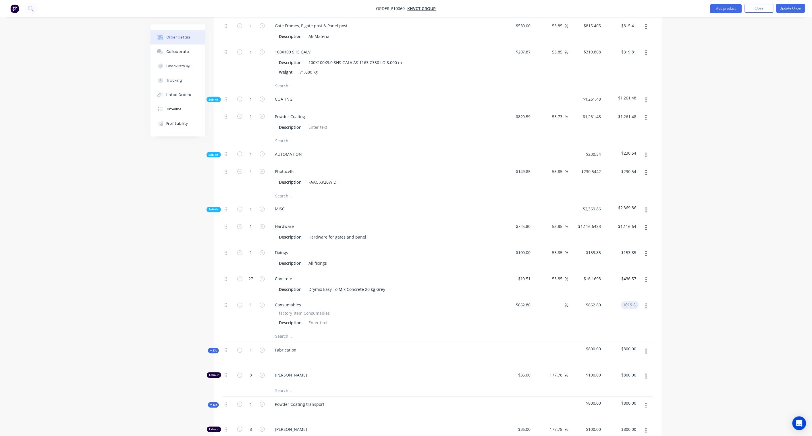
type input "$1,019.69"
click at [685, 278] on div "Order details Collaborate Checklists 0/0 Tracking Linked Orders Timeline Profit…" at bounding box center [406, 175] width 812 height 989
click at [647, 150] on button "button" at bounding box center [645, 155] width 13 height 10
click at [626, 166] on div "Add product to kit" at bounding box center [626, 170] width 44 height 8
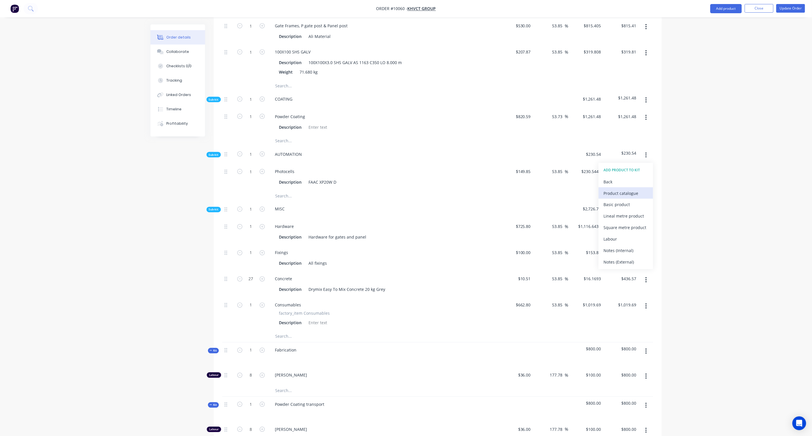
click at [624, 189] on div "Product catalogue" at bounding box center [626, 193] width 44 height 8
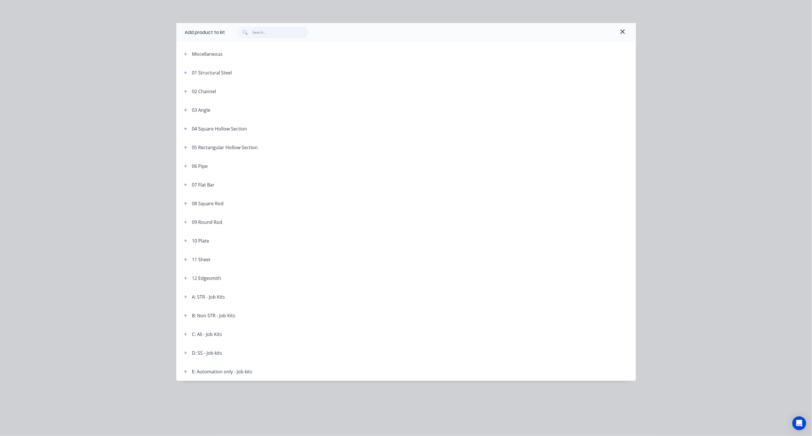
click at [274, 33] on input "text" at bounding box center [280, 32] width 56 height 11
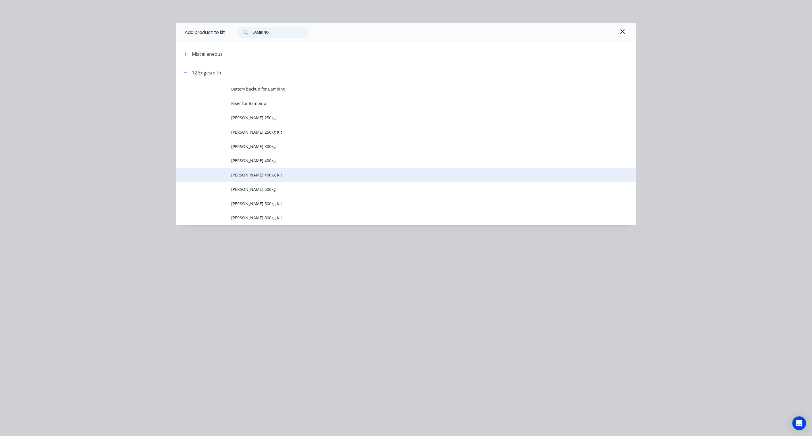
type input "bAMBINO"
click at [282, 174] on span "Roger Bambino 400kg Kit" at bounding box center [392, 175] width 323 height 6
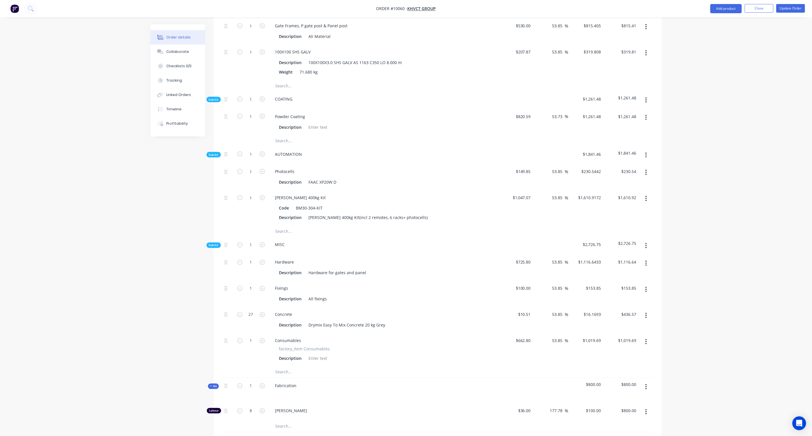
click at [647, 150] on button "button" at bounding box center [645, 155] width 13 height 10
click at [630, 166] on div "Add product to kit" at bounding box center [626, 170] width 44 height 8
click at [621, 189] on div "Product catalogue" at bounding box center [626, 193] width 44 height 8
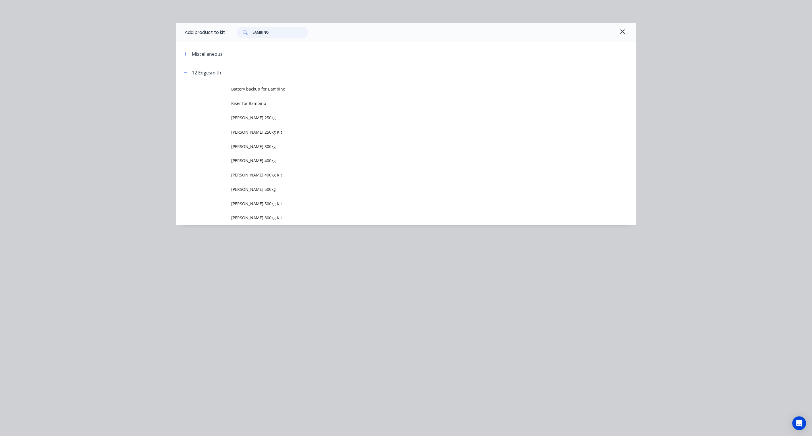
drag, startPoint x: 265, startPoint y: 35, endPoint x: 217, endPoint y: 31, distance: 48.4
click at [217, 31] on div "Add product to kit bAMBINO" at bounding box center [406, 32] width 460 height 19
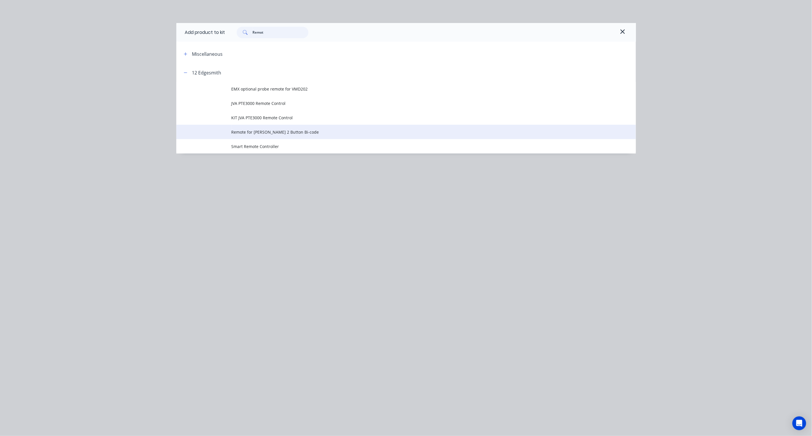
type input "Remot"
click at [280, 129] on span "Remote for Roger 2 Button Bi-code" at bounding box center [392, 132] width 323 height 6
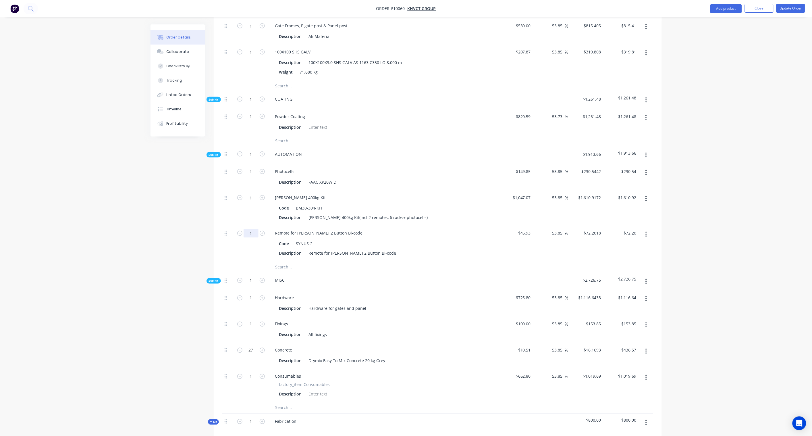
click at [254, 229] on input "1" at bounding box center [251, 233] width 15 height 9
type input "8"
type input "$577.61"
click at [195, 223] on div "Created by Karl Created 01/09/25 Required Assigned to Add team member Invoiced …" at bounding box center [406, 223] width 511 height 1036
click at [646, 153] on icon "button" at bounding box center [646, 155] width 1 height 5
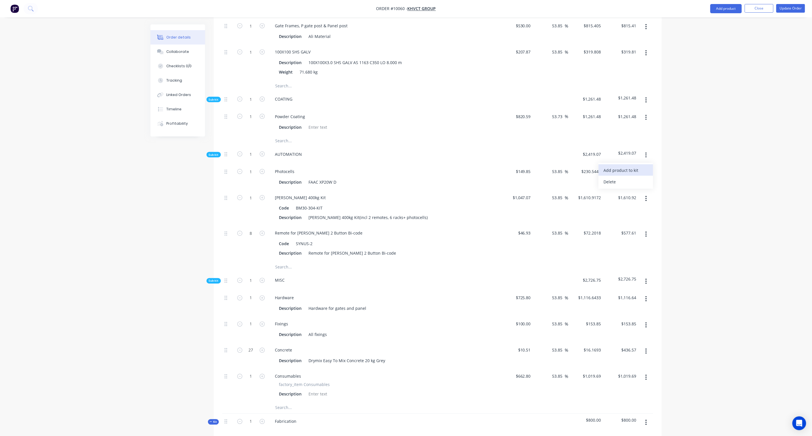
click at [635, 166] on div "Add product to kit" at bounding box center [626, 170] width 44 height 8
click at [626, 189] on div "Product catalogue" at bounding box center [626, 193] width 44 height 8
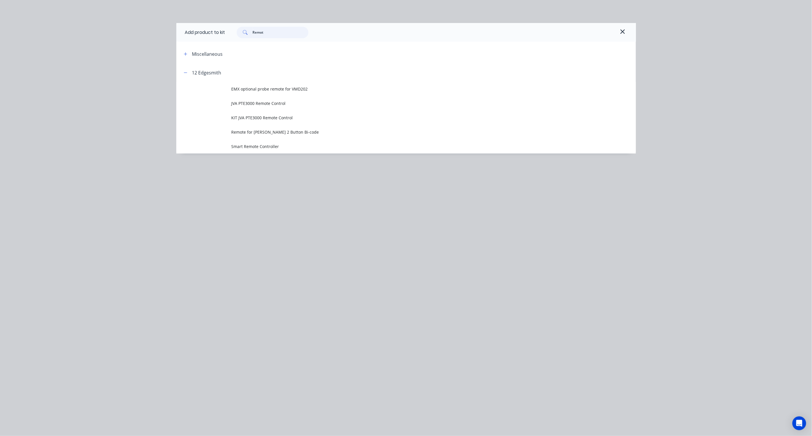
drag, startPoint x: 269, startPoint y: 33, endPoint x: 217, endPoint y: 26, distance: 52.1
click at [217, 26] on div "Add product to kit Remot" at bounding box center [406, 32] width 460 height 19
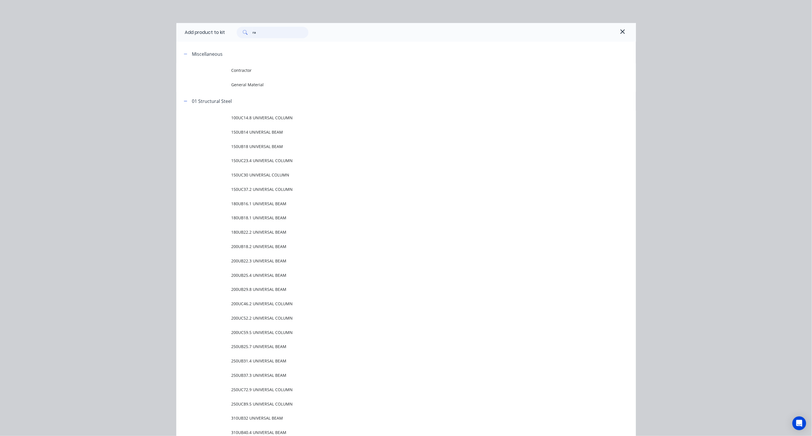
type input "r"
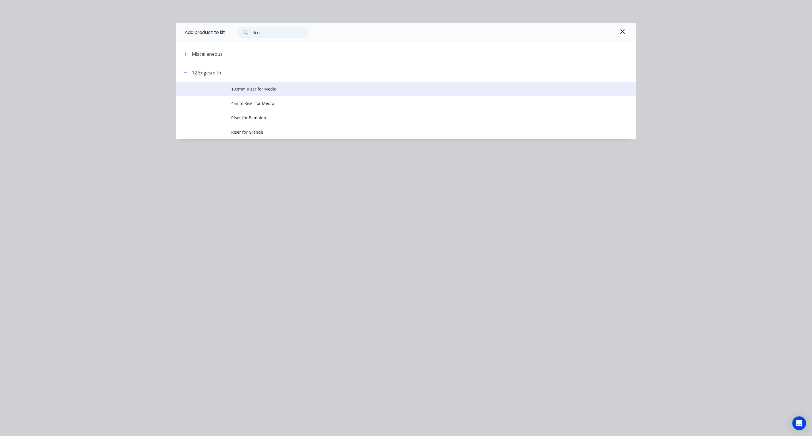
type input "riser"
click at [250, 87] on span "100mm Riser for Medio" at bounding box center [392, 89] width 323 height 6
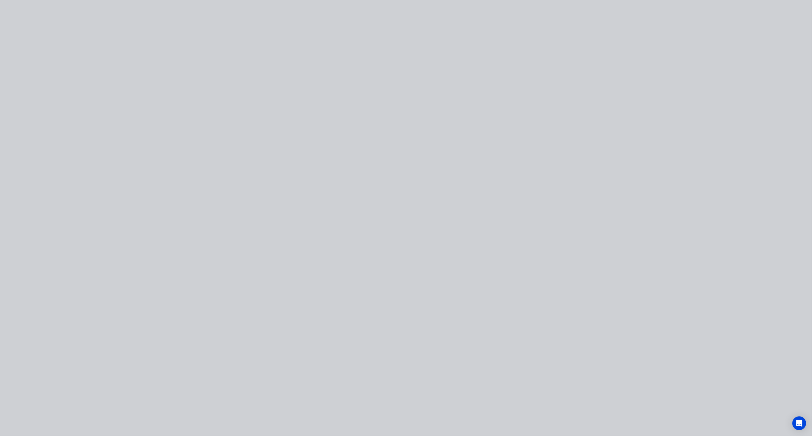
type input "$69.95"
type input "53.85"
type input "$107.62"
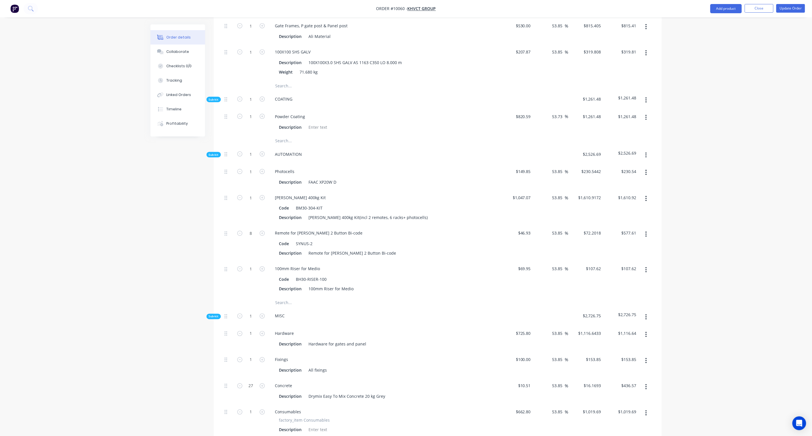
click at [648, 150] on button "button" at bounding box center [645, 155] width 13 height 10
click at [636, 166] on div "Add product to kit" at bounding box center [626, 170] width 44 height 8
click at [618, 189] on div "Product catalogue" at bounding box center [626, 193] width 44 height 8
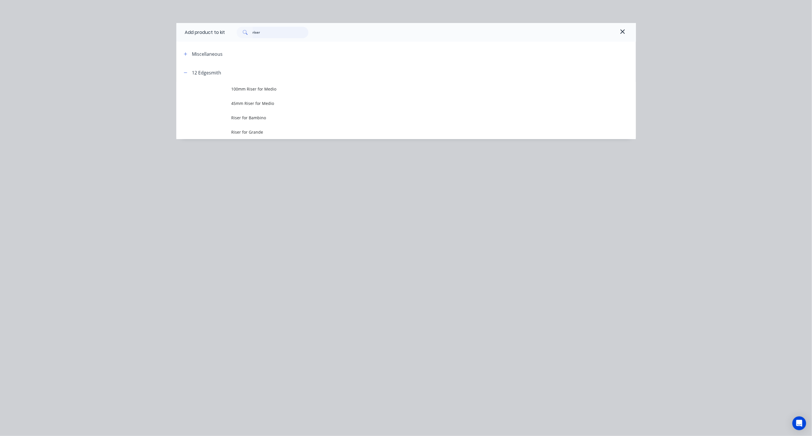
drag, startPoint x: 275, startPoint y: 35, endPoint x: 205, endPoint y: 32, distance: 69.9
click at [205, 32] on div "Add product to kit riser" at bounding box center [406, 32] width 460 height 19
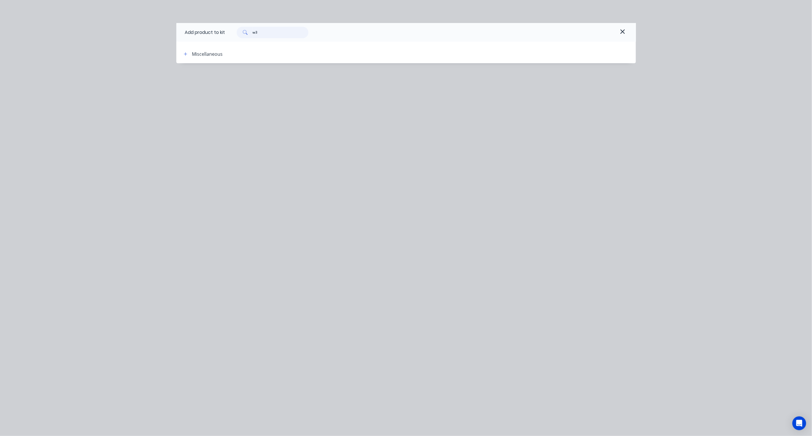
type input "w"
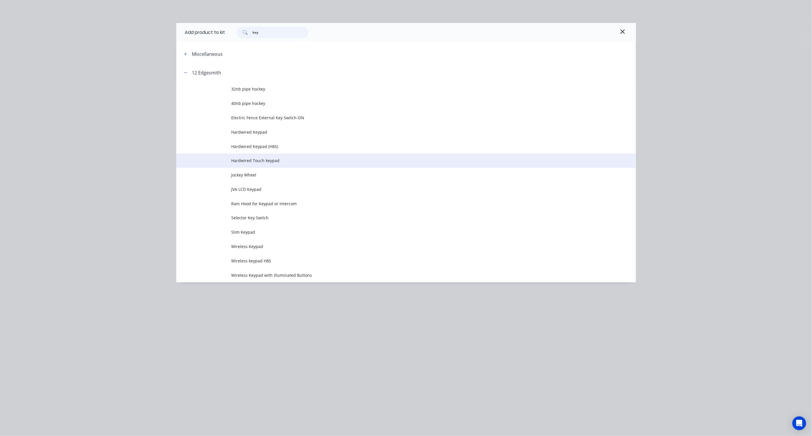
type input "key"
click at [275, 160] on span "Hardwired Touch keypad" at bounding box center [392, 160] width 323 height 6
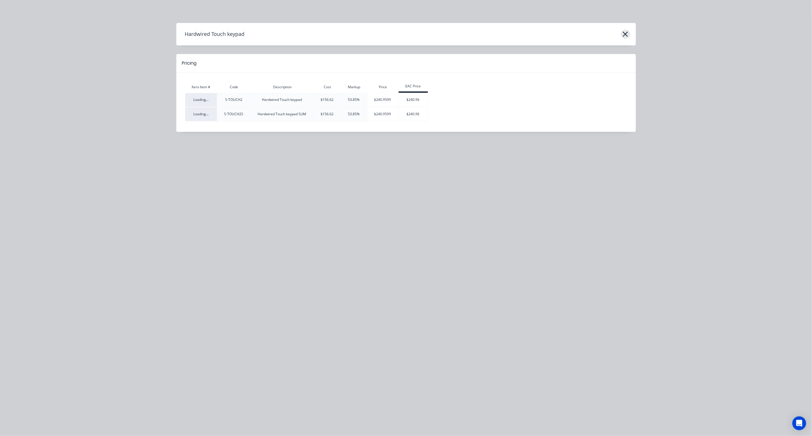
click at [626, 33] on icon "button" at bounding box center [625, 34] width 5 height 5
click at [443, 175] on div "Hardwired Touch keypad Pricing Xero Item # Code Description Cost Markup Price E…" at bounding box center [406, 218] width 812 height 436
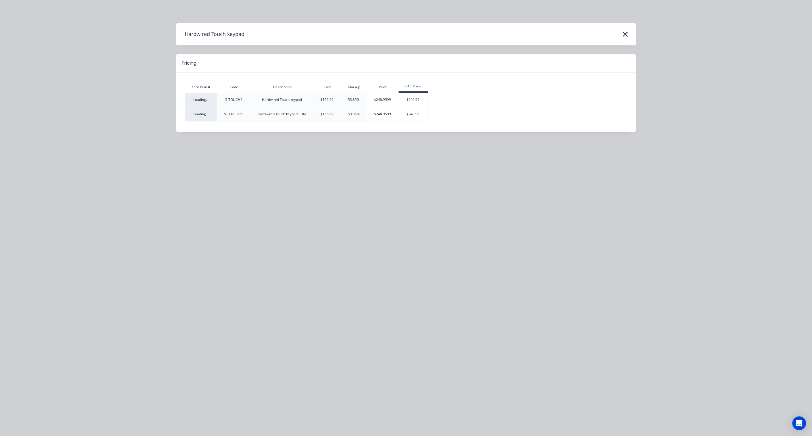
click at [383, 144] on div "Hardwired Touch keypad Pricing Xero Item # Code Description Cost Markup Price E…" at bounding box center [406, 86] width 460 height 126
click at [335, 135] on div "Hardwired Touch keypad Pricing Xero Item # Code Description Cost Markup Price E…" at bounding box center [406, 86] width 460 height 126
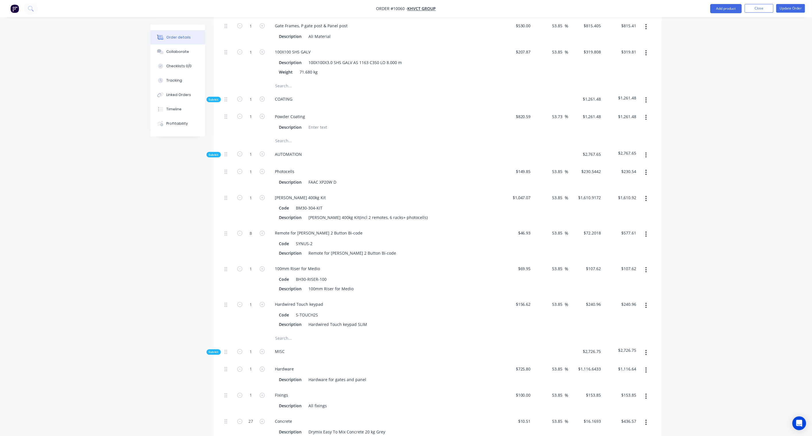
click at [645, 302] on icon "button" at bounding box center [645, 305] width 1 height 6
click at [625, 339] on div "Delete" at bounding box center [626, 343] width 44 height 8
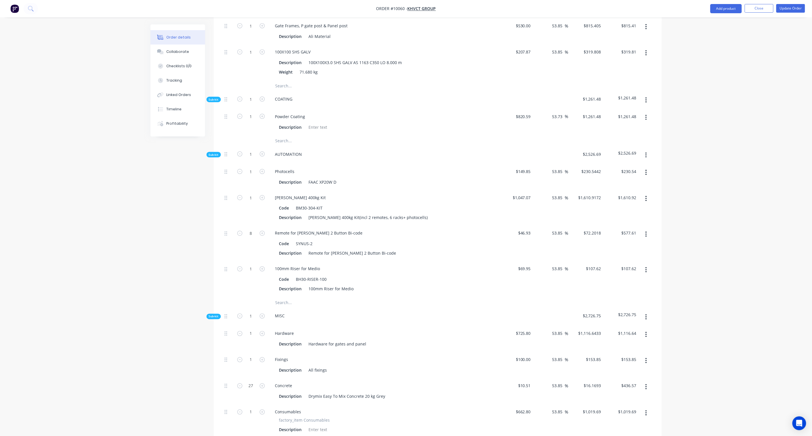
click at [647, 153] on icon "button" at bounding box center [646, 155] width 1 height 5
click at [627, 166] on div "Add product to kit" at bounding box center [626, 170] width 44 height 8
click at [622, 189] on div "Product catalogue" at bounding box center [626, 193] width 44 height 8
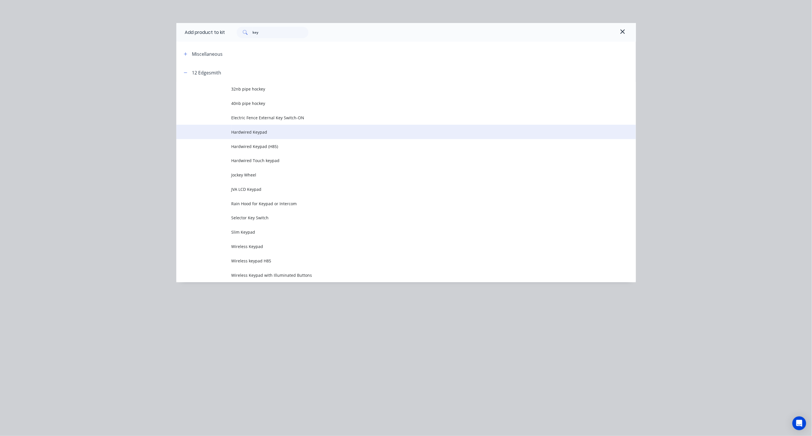
click at [269, 132] on span "Hardwired Keypad" at bounding box center [392, 132] width 323 height 6
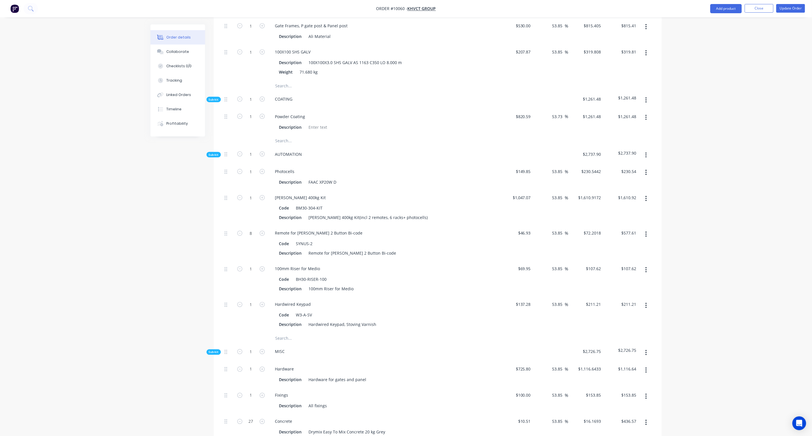
click at [646, 153] on icon "button" at bounding box center [646, 155] width 1 height 5
click at [624, 166] on div "Add product to kit" at bounding box center [626, 170] width 44 height 8
click at [620, 189] on div "Product catalogue" at bounding box center [626, 193] width 44 height 8
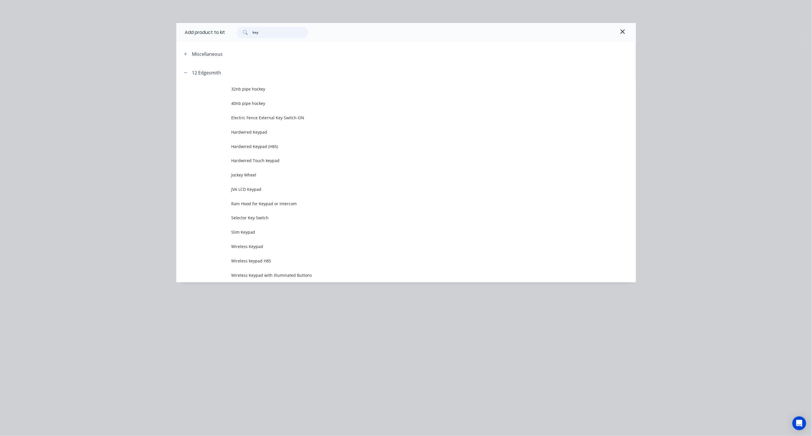
drag, startPoint x: 250, startPoint y: 33, endPoint x: 202, endPoint y: 29, distance: 48.1
click at [202, 29] on div "Add product to kit key" at bounding box center [406, 32] width 460 height 19
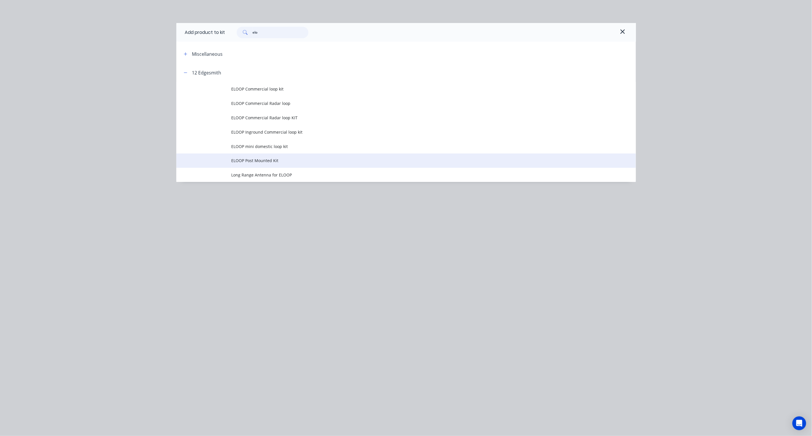
type input "elo"
click at [269, 158] on span "ELOOP Post Mounted Kit" at bounding box center [392, 160] width 323 height 6
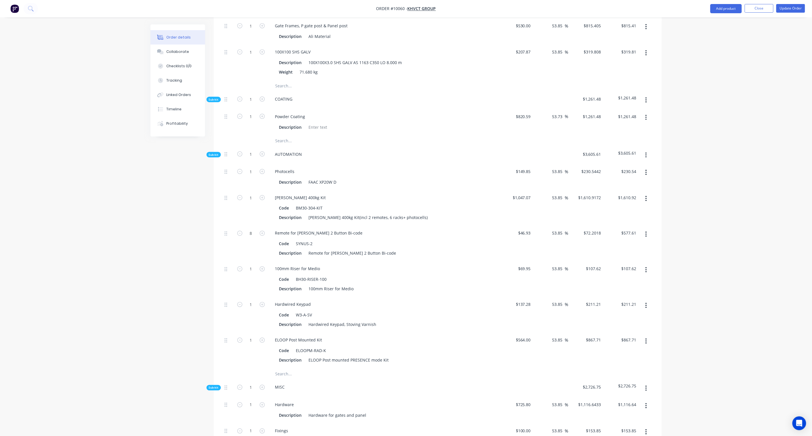
click at [648, 150] on button "button" at bounding box center [645, 155] width 13 height 10
click at [703, 150] on div "Order details Collaborate Checklists 0/0 Tracking Linked Orders Timeline Profit…" at bounding box center [406, 264] width 812 height 1167
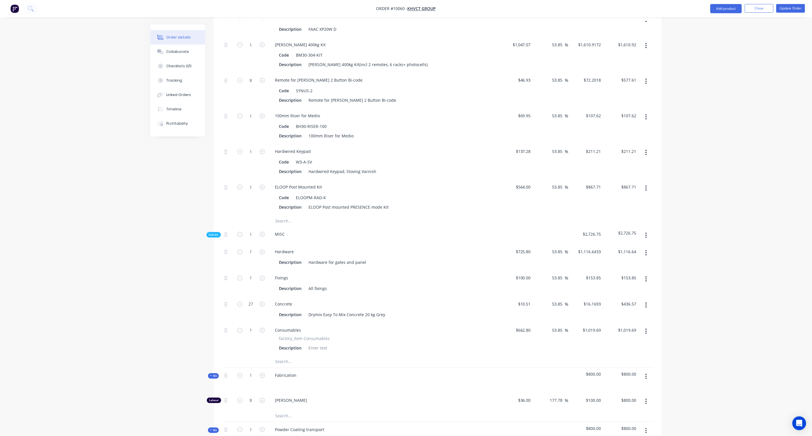
scroll to position [479, 0]
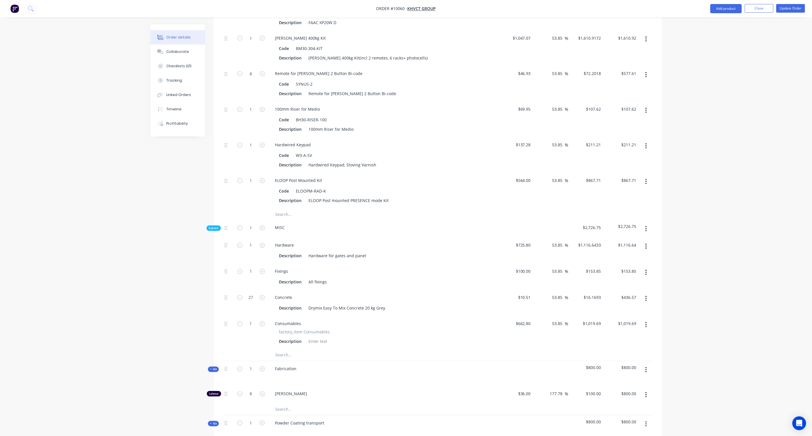
click at [647, 223] on button "button" at bounding box center [645, 228] width 13 height 10
click at [627, 240] on div "Add product to kit" at bounding box center [626, 244] width 44 height 8
click at [622, 263] on div "Product catalogue" at bounding box center [626, 267] width 44 height 8
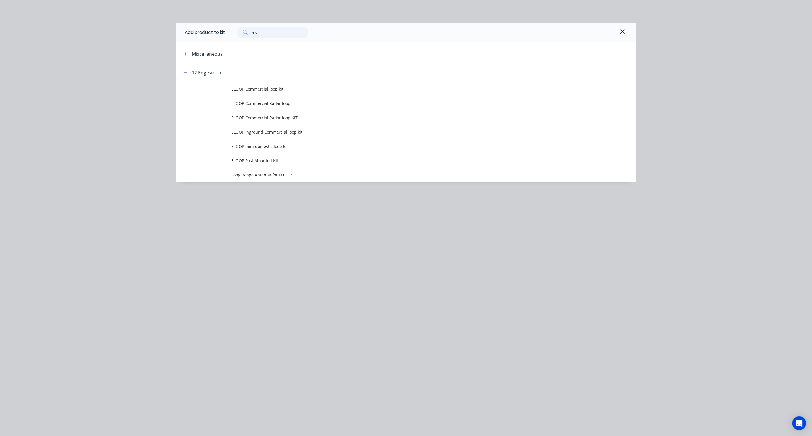
drag, startPoint x: 266, startPoint y: 32, endPoint x: 231, endPoint y: 30, distance: 34.2
click at [231, 30] on div "elo" at bounding box center [270, 32] width 78 height 11
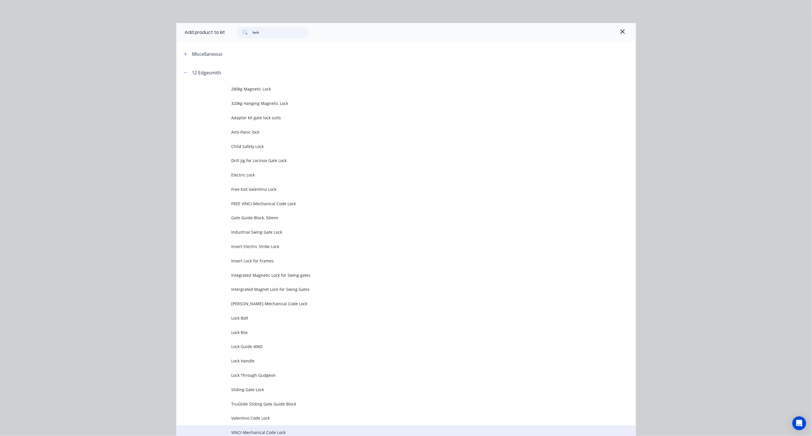
type input "lock"
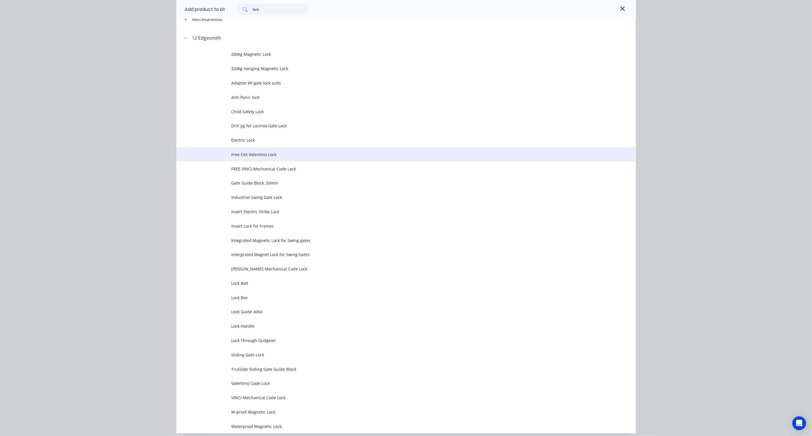
scroll to position [57, 0]
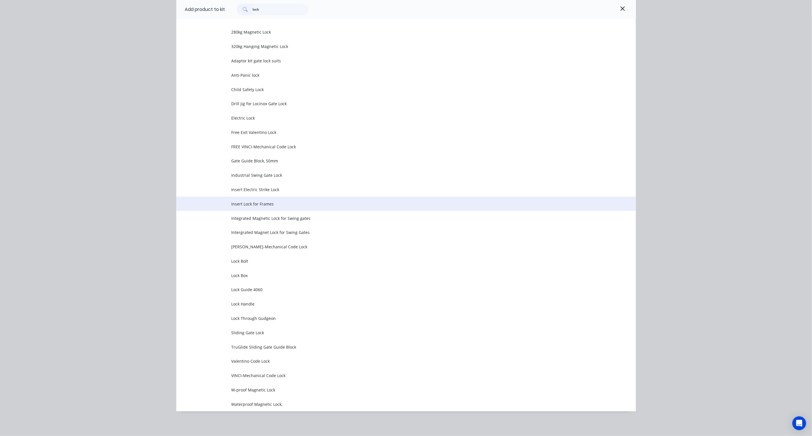
click at [278, 203] on span "Insert Lock for Frames" at bounding box center [392, 204] width 323 height 6
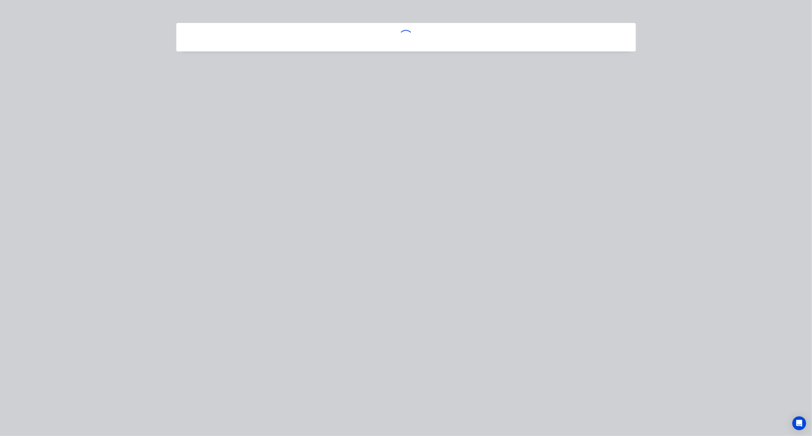
scroll to position [0, 0]
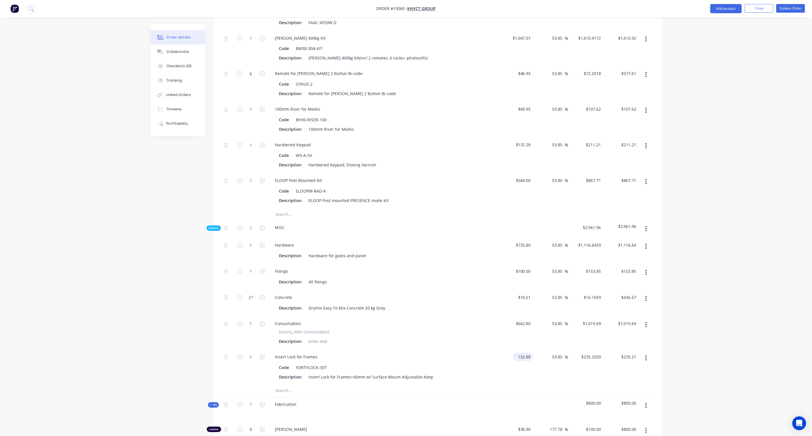
click at [527, 353] on input "152.88" at bounding box center [524, 357] width 18 height 8
paste input "225.00"
type input "$225.00"
type input "$346.1625"
type input "$346.16"
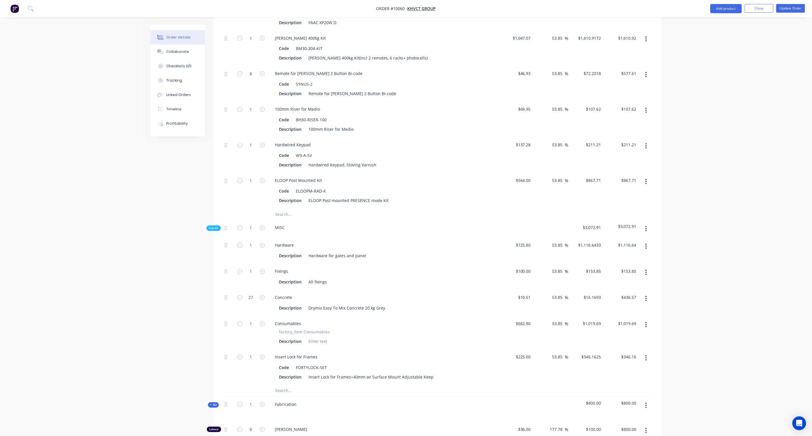
click at [715, 327] on div "Order details Collaborate Checklists 0/0 Tracking Linked Orders Timeline Profit…" at bounding box center [406, 122] width 812 height 1203
click at [717, 329] on div "Order details Collaborate Checklists 0/0 Tracking Linked Orders Timeline Profit…" at bounding box center [406, 122] width 812 height 1203
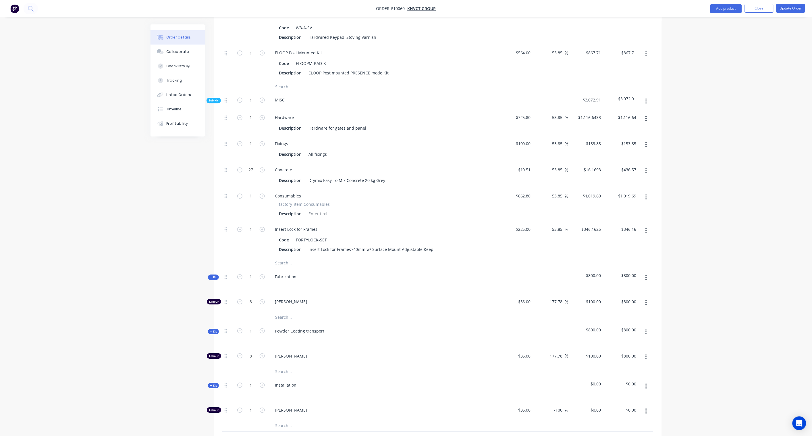
scroll to position [574, 0]
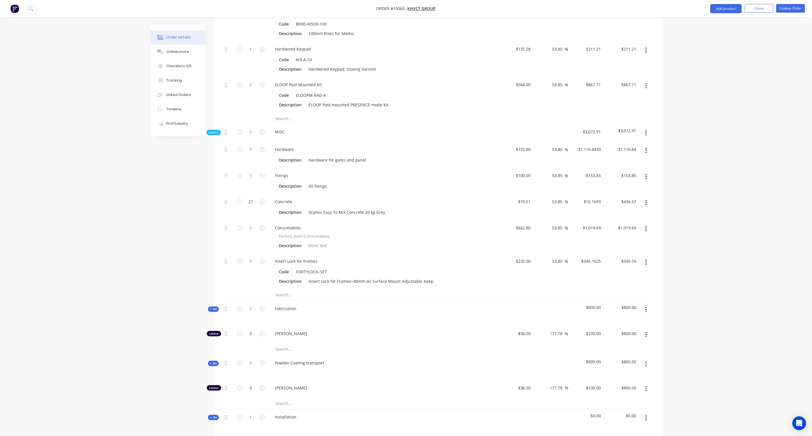
click at [645, 130] on icon "button" at bounding box center [645, 133] width 1 height 6
click at [688, 116] on div "Order details Collaborate Checklists 0/0 Tracking Linked Orders Timeline Profit…" at bounding box center [406, 27] width 812 height 1203
click at [522, 171] on div "100 $100.00" at bounding box center [523, 175] width 20 height 8
click at [730, 189] on div "Order details Collaborate Checklists 0/0 Tracking Linked Orders Timeline Profit…" at bounding box center [406, 27] width 812 height 1203
type input "$125.00"
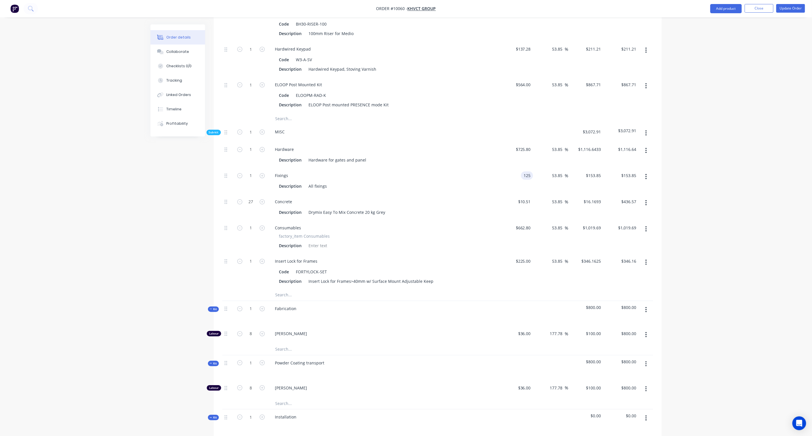
type input "$192.3125"
type input "$192.31"
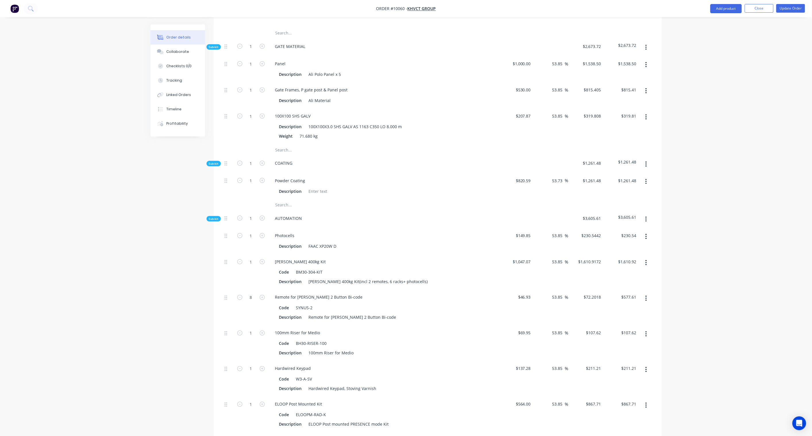
scroll to position [223, 0]
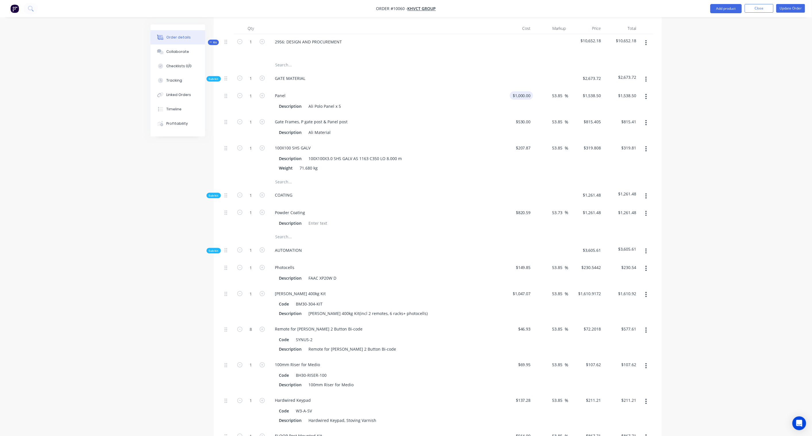
click at [529, 91] on input "$1,000.00" at bounding box center [522, 95] width 21 height 8
click at [705, 140] on div "Order details Collaborate Checklists 0/0 Tracking Linked Orders Timeline Profit…" at bounding box center [406, 378] width 812 height 1203
type input "$1,266.40"
type input "$1,948.3564"
type input "$1,948.36"
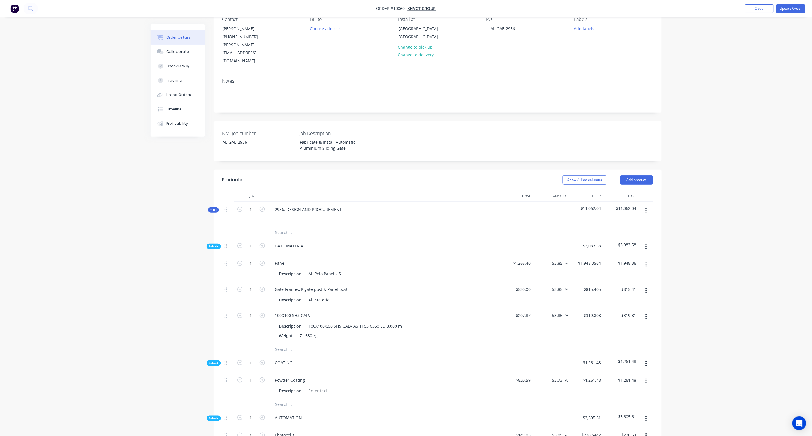
scroll to position [50, 0]
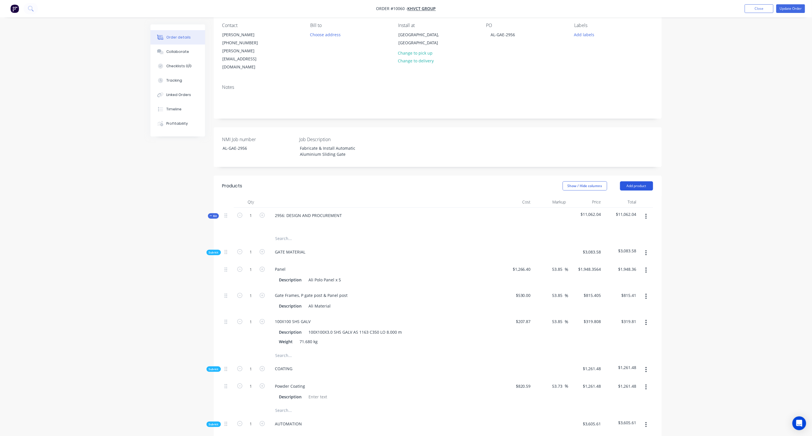
click at [632, 181] on button "Add product" at bounding box center [636, 185] width 33 height 9
click at [616, 196] on div "Product catalogue" at bounding box center [626, 200] width 44 height 8
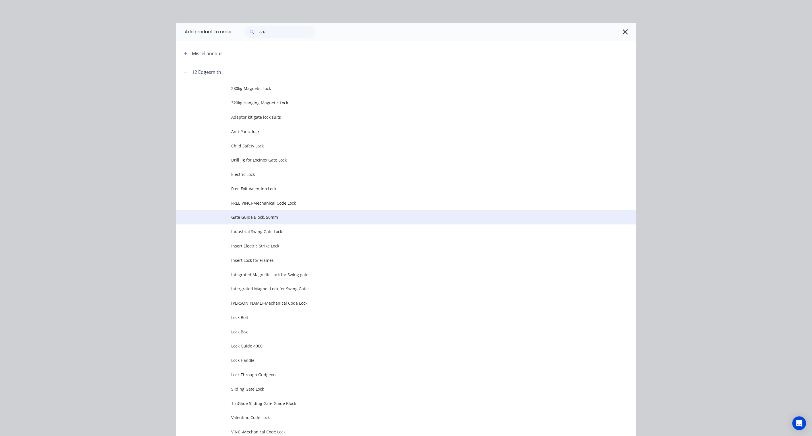
scroll to position [0, 0]
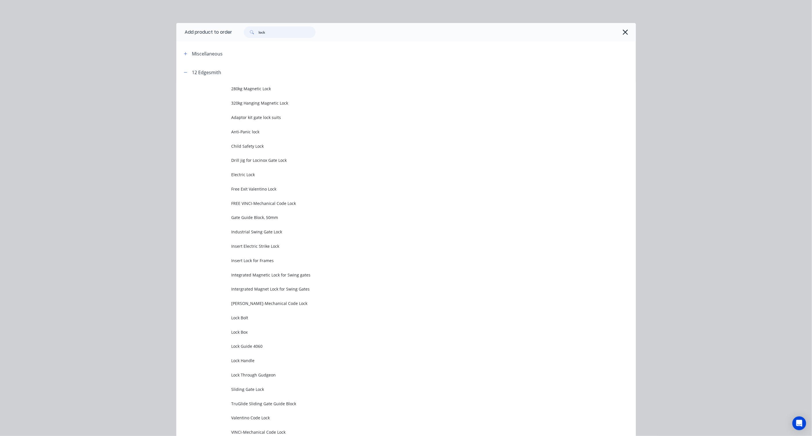
drag, startPoint x: 272, startPoint y: 33, endPoint x: 223, endPoint y: 32, distance: 48.8
click at [223, 32] on header "Add product to order lock" at bounding box center [406, 32] width 460 height 18
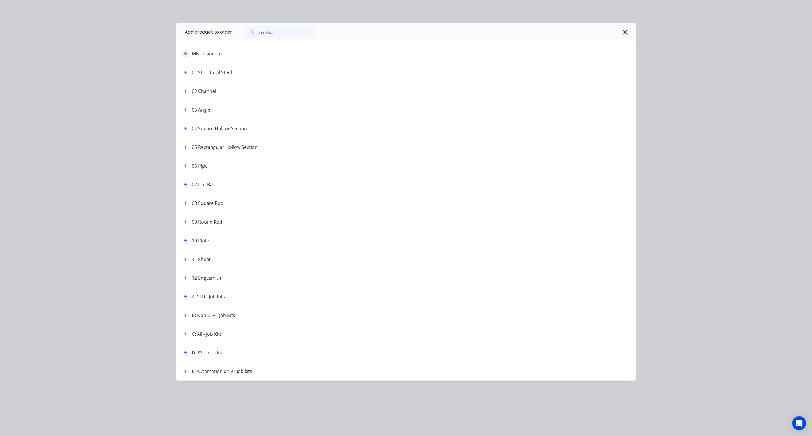
click at [183, 52] on button "button" at bounding box center [185, 53] width 7 height 7
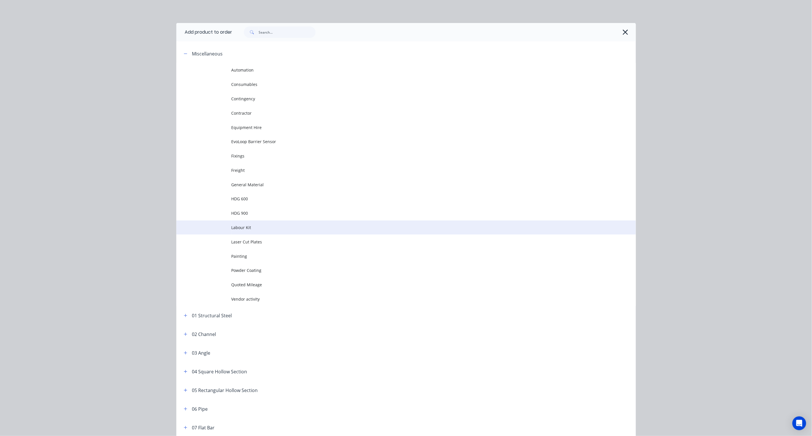
click at [244, 227] on span "Labour Kit" at bounding box center [392, 227] width 323 height 6
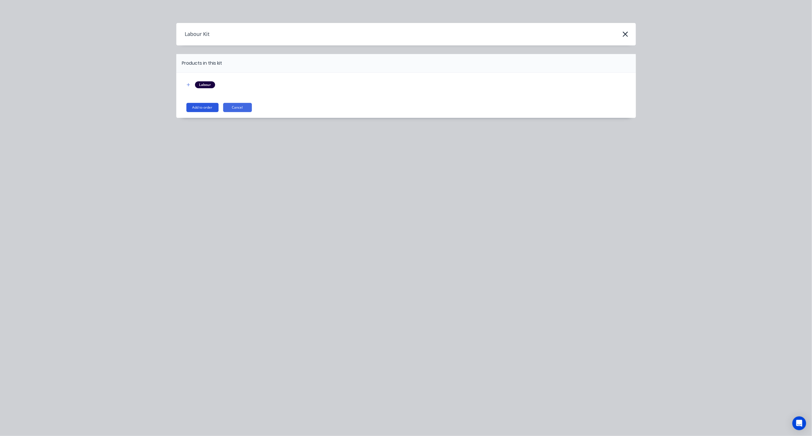
click at [197, 107] on button "Add to order" at bounding box center [202, 107] width 32 height 9
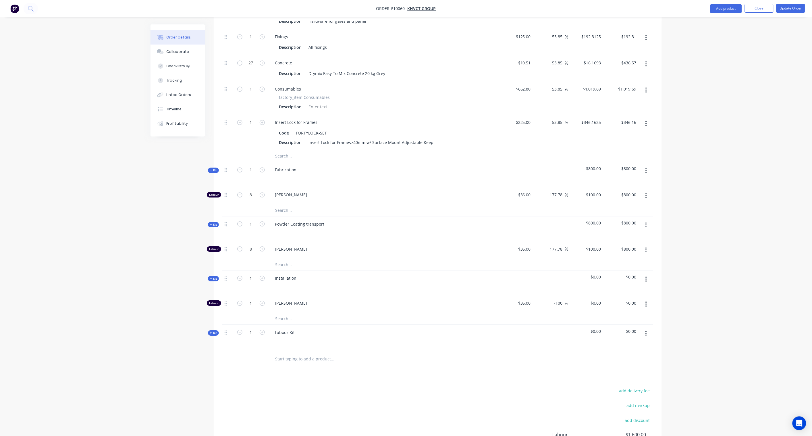
scroll to position [720, 0]
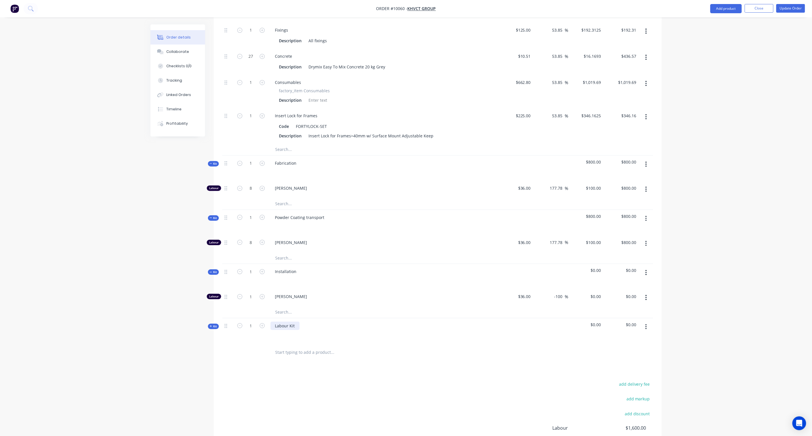
click at [290, 321] on div "Labour Kit" at bounding box center [285, 325] width 29 height 8
drag, startPoint x: 296, startPoint y: 312, endPoint x: 265, endPoint y: 311, distance: 30.7
click at [265, 318] on div "Kit 1 Labour Kit $0.00 $0.00" at bounding box center [437, 330] width 431 height 25
click at [214, 324] on span "Kit" at bounding box center [213, 326] width 7 height 4
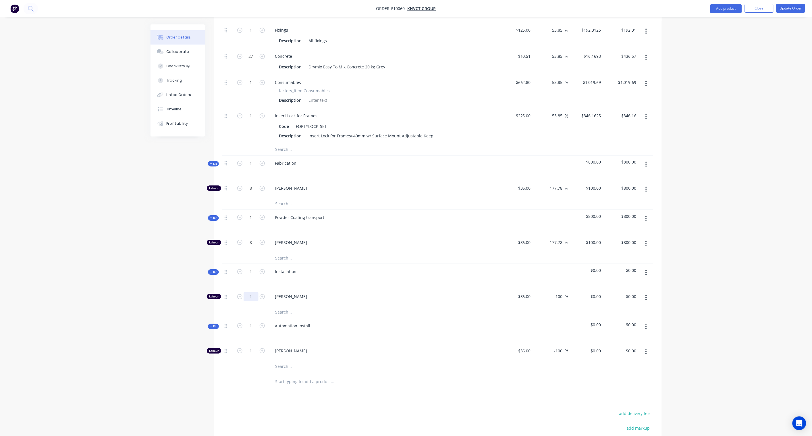
click at [255, 292] on input "1" at bounding box center [251, 296] width 15 height 9
type input "45.5"
click at [598, 292] on input "0" at bounding box center [600, 296] width 7 height 8
type input "100"
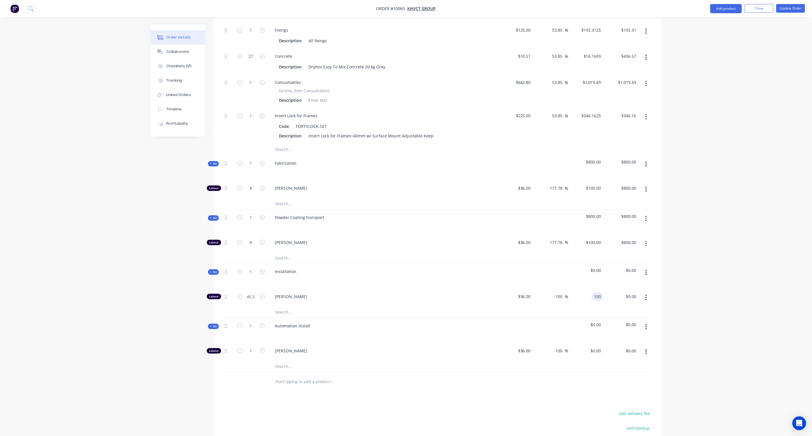
type input "177.78"
type input "$100.00"
type input "$4,550.00"
drag, startPoint x: 256, startPoint y: 333, endPoint x: 273, endPoint y: 331, distance: 16.5
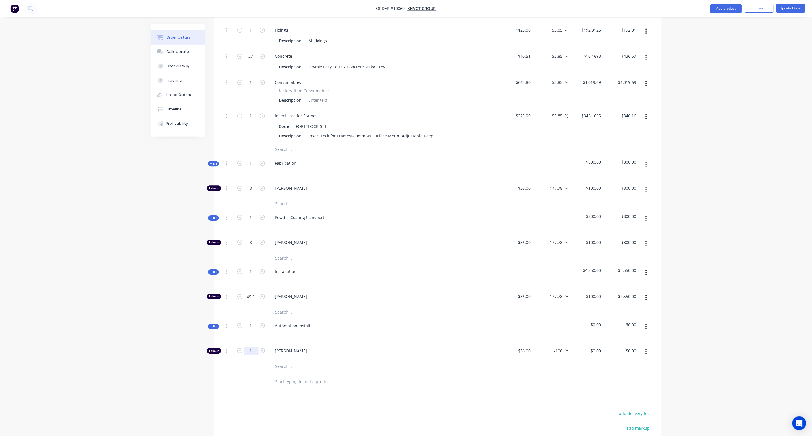
click at [256, 346] on input "1" at bounding box center [251, 350] width 15 height 9
type input "11.5"
click at [599, 343] on div "$0.00 $0.00" at bounding box center [585, 352] width 35 height 18
click at [598, 346] on input "0" at bounding box center [596, 350] width 13 height 8
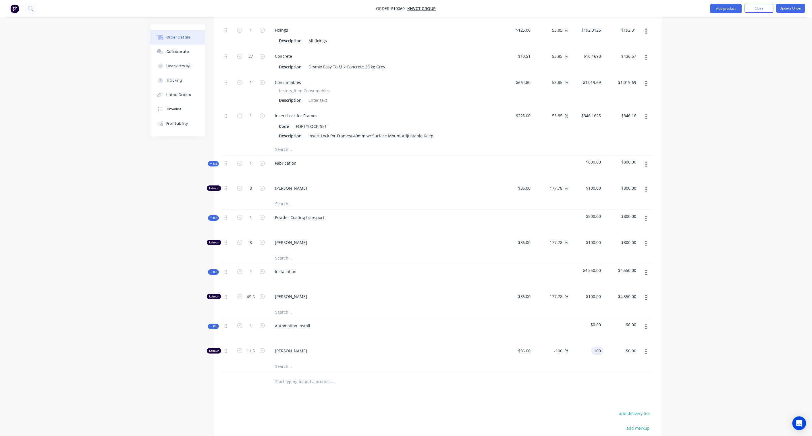
type input "100"
type input "177.78"
type input "$100.00"
type input "$1,150.00"
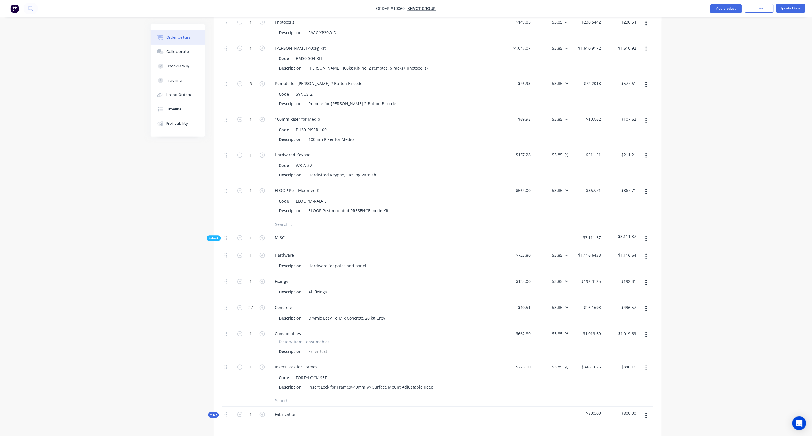
scroll to position [496, 0]
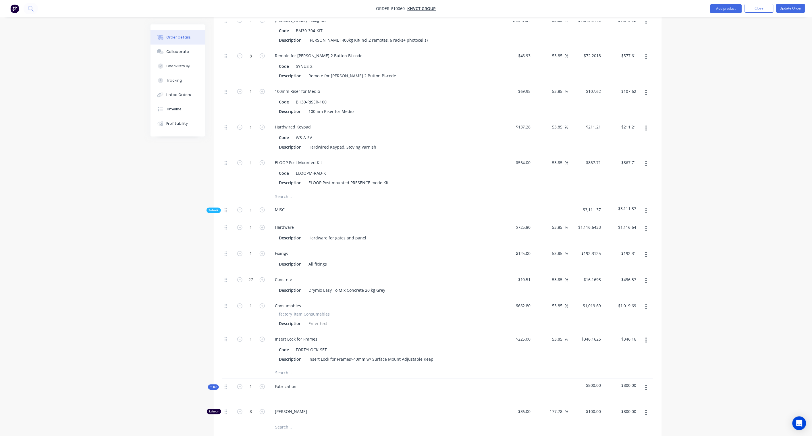
click at [647, 208] on icon "button" at bounding box center [645, 211] width 1 height 6
click at [625, 222] on div "Add product to kit" at bounding box center [626, 226] width 44 height 8
click at [626, 245] on div "Product catalogue" at bounding box center [626, 249] width 44 height 8
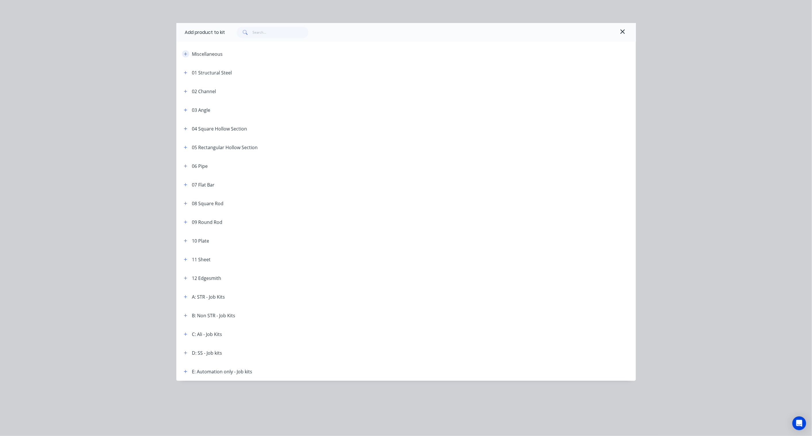
click at [187, 54] on icon "button" at bounding box center [185, 53] width 3 height 3
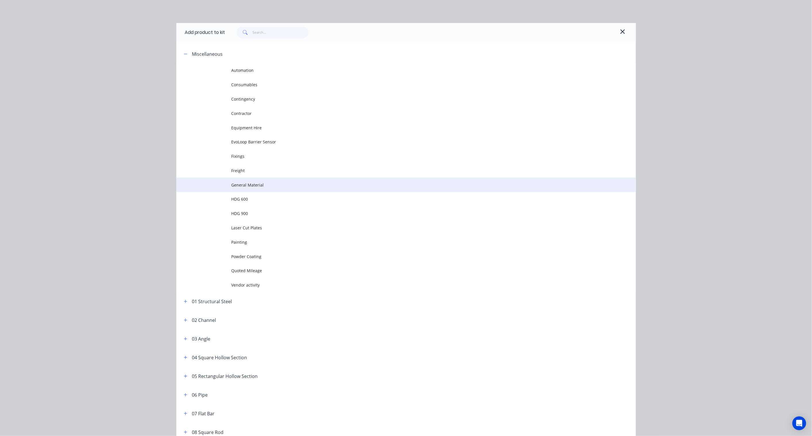
click at [249, 184] on span "General Material" at bounding box center [392, 185] width 323 height 6
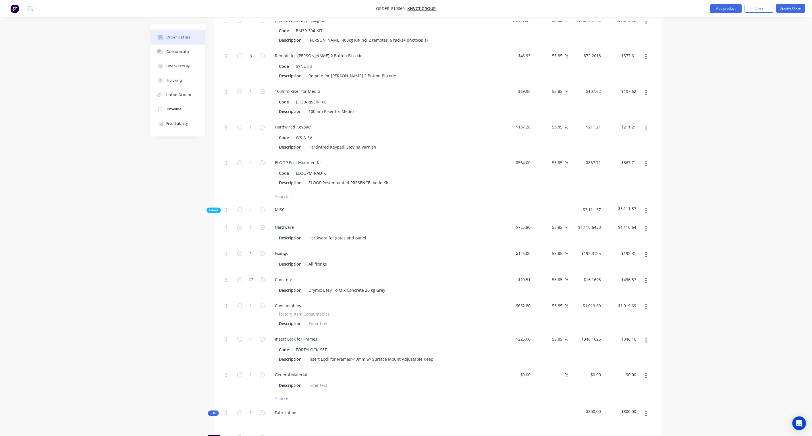
click at [646, 208] on icon "button" at bounding box center [646, 210] width 1 height 5
click at [626, 222] on div "Add product to kit" at bounding box center [626, 226] width 44 height 8
click at [626, 245] on div "Product catalogue" at bounding box center [626, 249] width 44 height 8
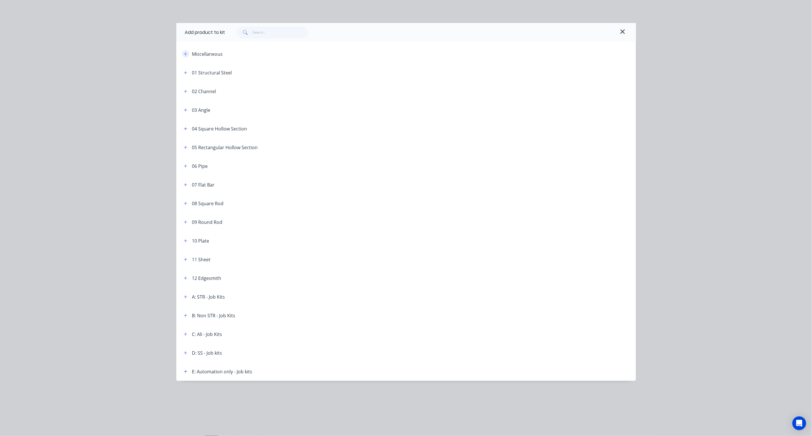
click at [184, 56] on button "button" at bounding box center [185, 53] width 7 height 7
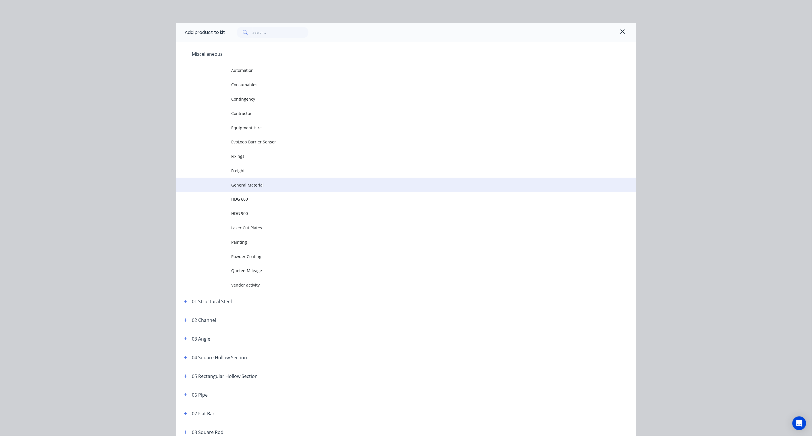
click at [237, 184] on span "General Material" at bounding box center [392, 185] width 323 height 6
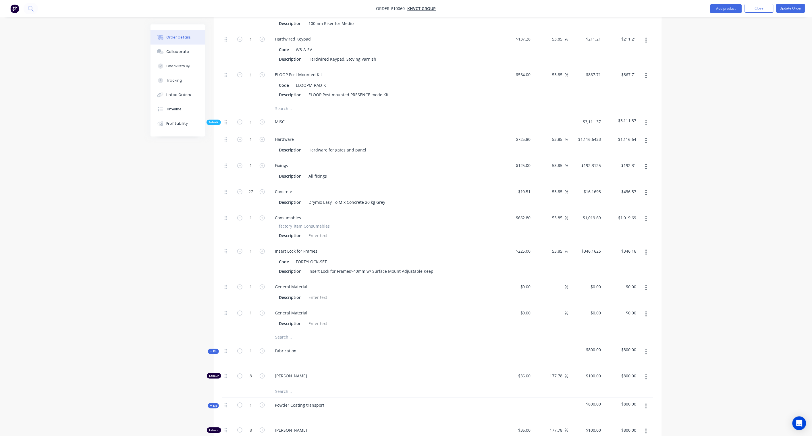
scroll to position [592, 0]
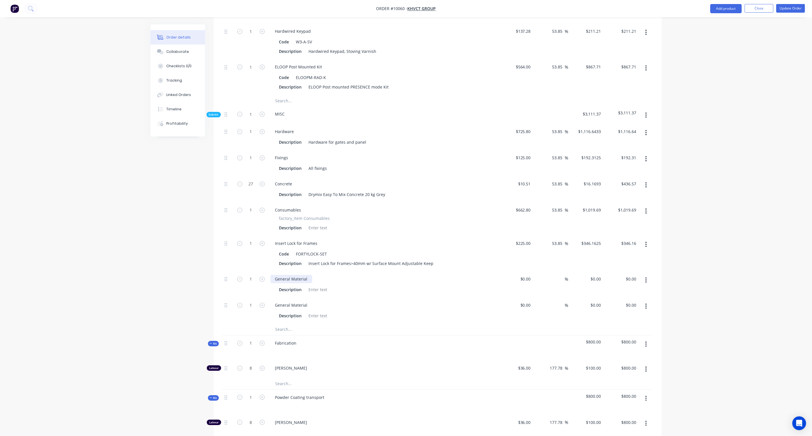
click at [300, 275] on div "General Material" at bounding box center [292, 279] width 42 height 8
drag, startPoint x: 308, startPoint y: 263, endPoint x: 272, endPoint y: 265, distance: 36.8
click at [272, 275] on div "General Material" at bounding box center [292, 279] width 42 height 8
paste div
click at [314, 285] on div at bounding box center [317, 289] width 23 height 8
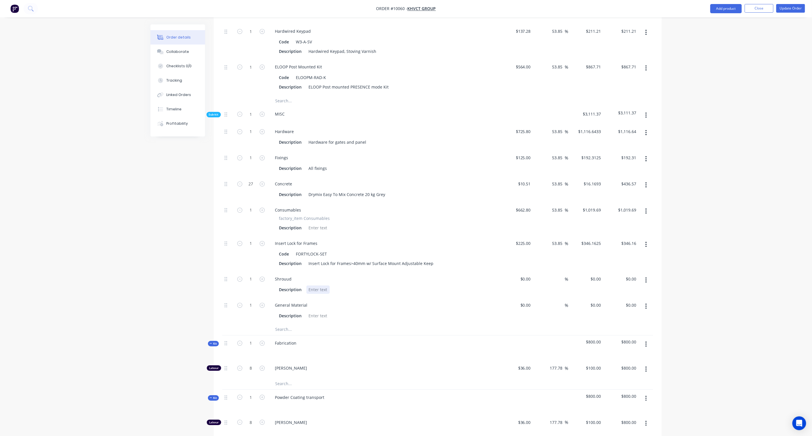
click at [319, 285] on div at bounding box center [317, 289] width 23 height 8
paste div
click at [526, 275] on div "$0.00 $0.00" at bounding box center [526, 279] width 16 height 8
paste input "11.36"
type input "$11.36"
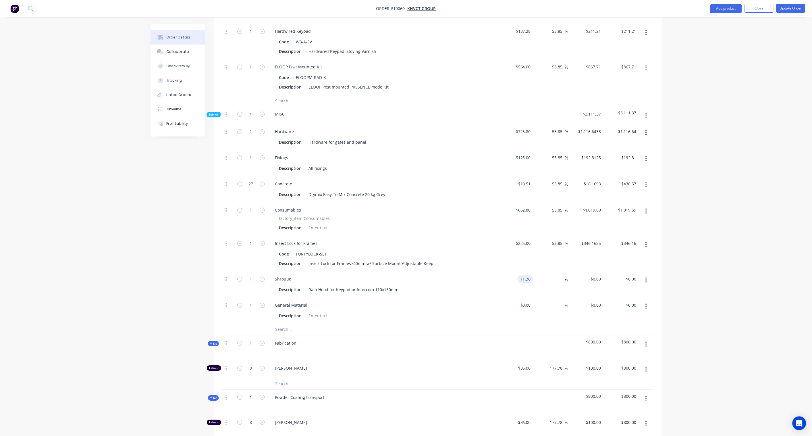
type input "$11.36"
click at [632, 275] on input "$11.36" at bounding box center [631, 279] width 16 height 8
type input "$11.36"
paste input "7.48"
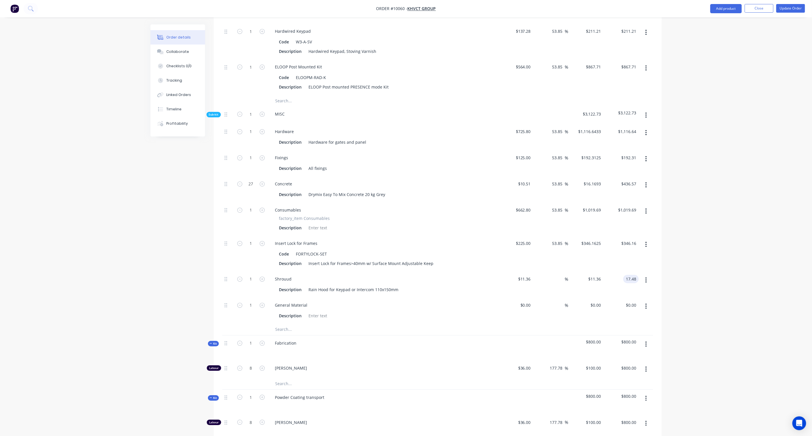
type input "17.48"
click at [694, 265] on div "Order details Collaborate Checklists 0/0 Tracking Linked Orders Timeline Profit…" at bounding box center [406, 62] width 812 height 1309
type input "53.87"
type input "$17.48"
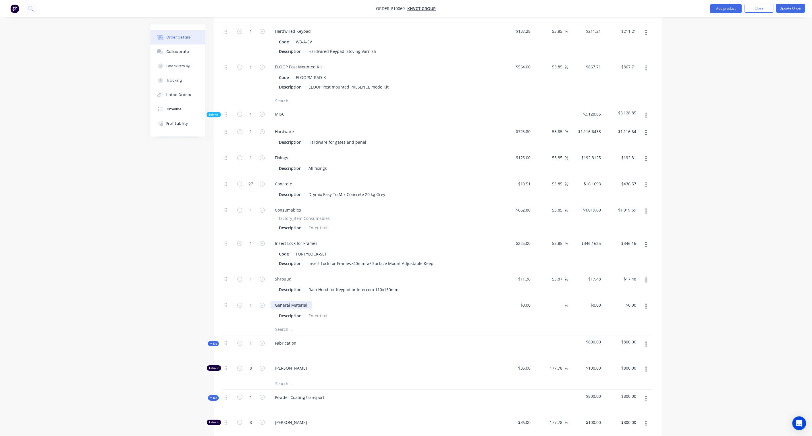
click at [303, 301] on div "General Material" at bounding box center [292, 305] width 42 height 8
drag, startPoint x: 307, startPoint y: 288, endPoint x: 270, endPoint y: 287, distance: 37.4
click at [270, 297] on div "General Material Description" at bounding box center [383, 310] width 230 height 26
click at [315, 311] on div at bounding box center [317, 315] width 23 height 8
paste div
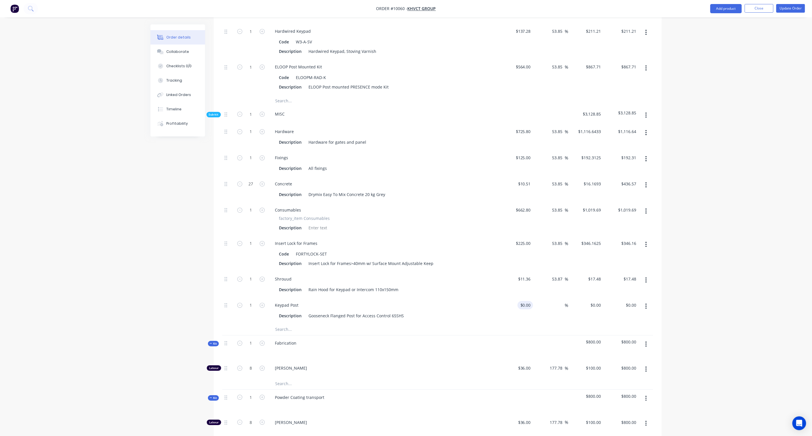
click at [529, 301] on input "$0.00" at bounding box center [526, 305] width 13 height 8
paste input "271.54"
click at [710, 289] on div "Order details Collaborate Checklists 0/0 Tracking Linked Orders Timeline Profit…" at bounding box center [406, 62] width 812 height 1309
type input "$271.54"
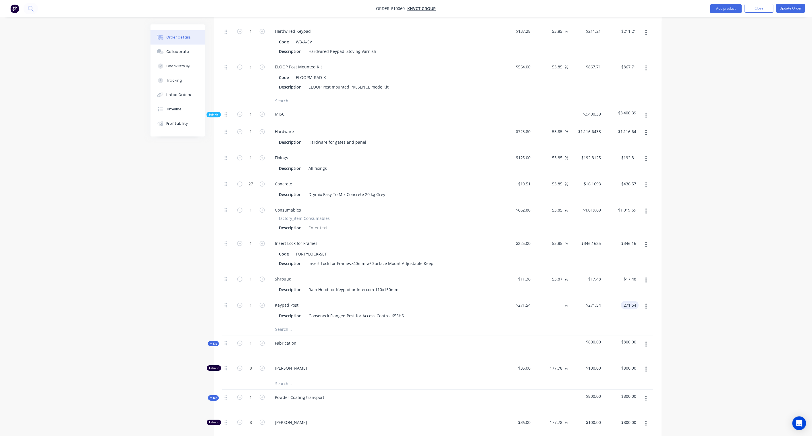
click at [630, 301] on input "271.54" at bounding box center [631, 305] width 16 height 8
paste input "417.75"
type input "417.75"
type input "53.84"
type input "$417.75"
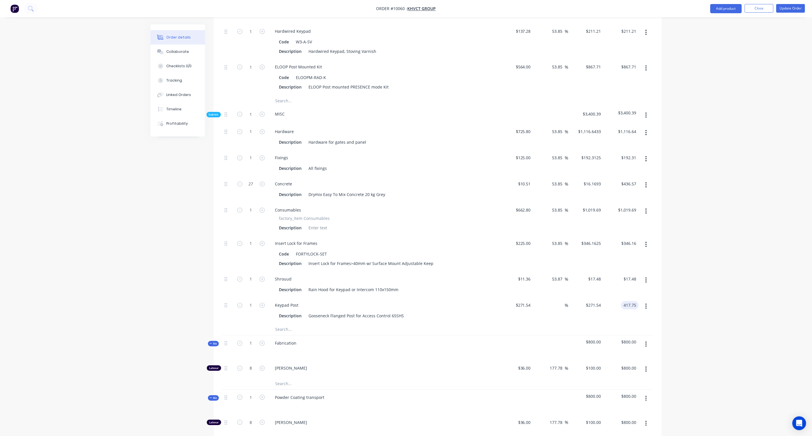
type input "$417.75"
click at [680, 288] on div "Order details Collaborate Checklists 0/0 Tracking Linked Orders Timeline Profit…" at bounding box center [406, 62] width 812 height 1309
click at [183, 51] on div "Collaborate" at bounding box center [177, 51] width 23 height 5
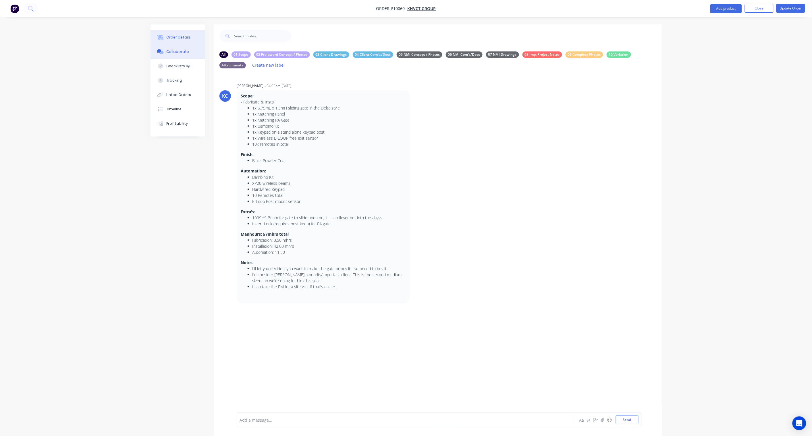
click at [173, 36] on div "Order details" at bounding box center [178, 37] width 24 height 5
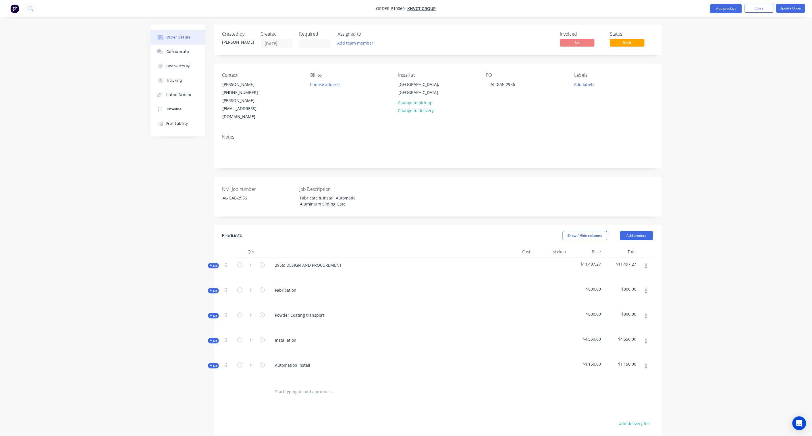
click at [213, 363] on span "Kit" at bounding box center [213, 365] width 7 height 4
click at [212, 338] on span "Kit" at bounding box center [213, 340] width 7 height 4
click at [214, 313] on span "Kit" at bounding box center [213, 315] width 7 height 4
click at [213, 288] on span "Kit" at bounding box center [213, 290] width 7 height 4
click at [215, 263] on span "Kit" at bounding box center [213, 265] width 7 height 4
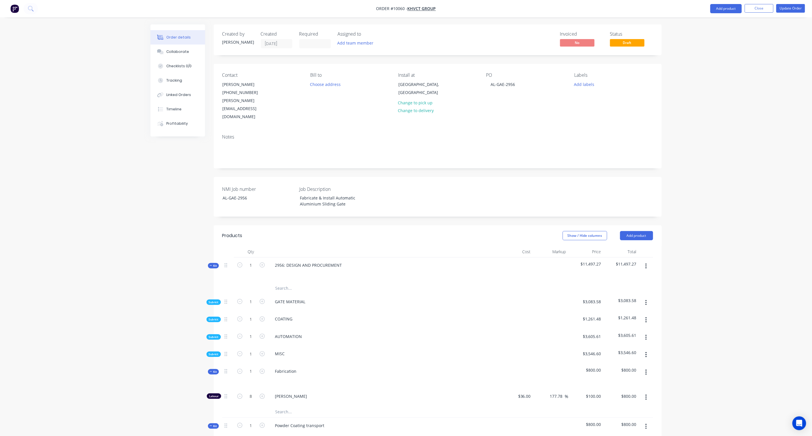
drag, startPoint x: 215, startPoint y: 339, endPoint x: 216, endPoint y: 335, distance: 3.8
click at [215, 352] on span "Sub-kit" at bounding box center [214, 354] width 10 height 4
click at [216, 335] on span "Sub-kit" at bounding box center [214, 337] width 10 height 4
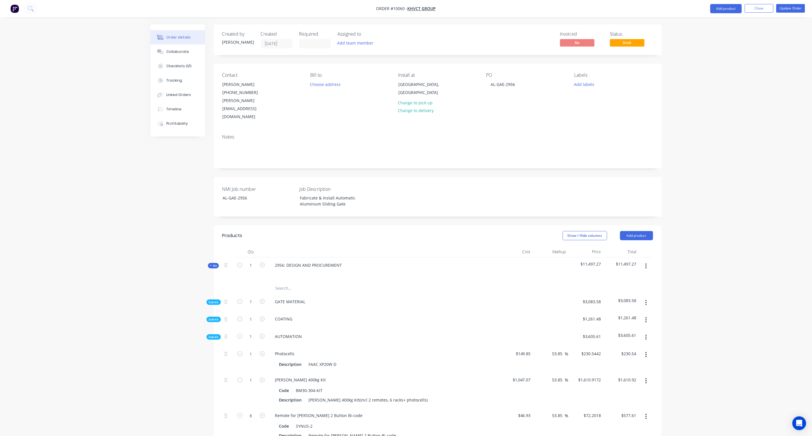
click at [216, 317] on span "Sub-kit" at bounding box center [214, 319] width 10 height 4
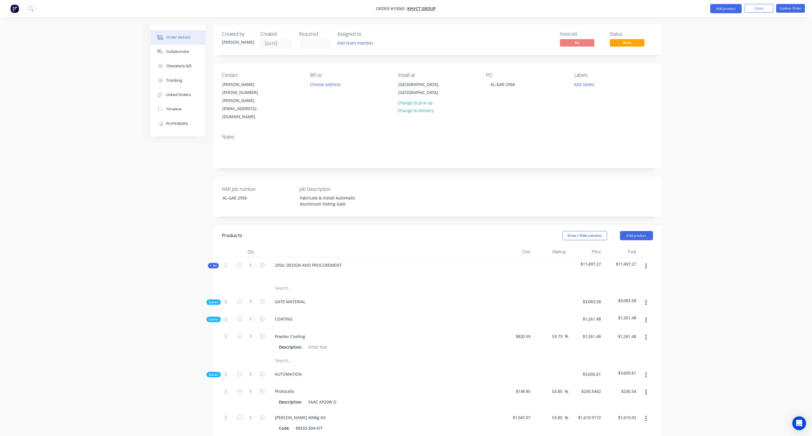
click at [215, 300] on span "Sub-kit" at bounding box center [214, 302] width 10 height 4
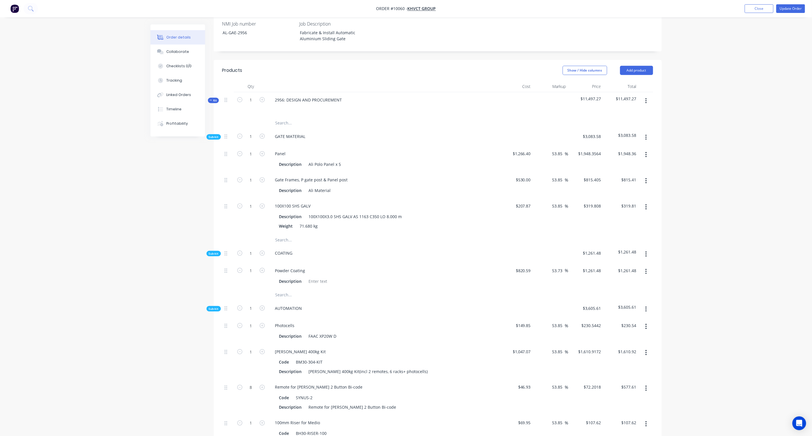
scroll to position [159, 0]
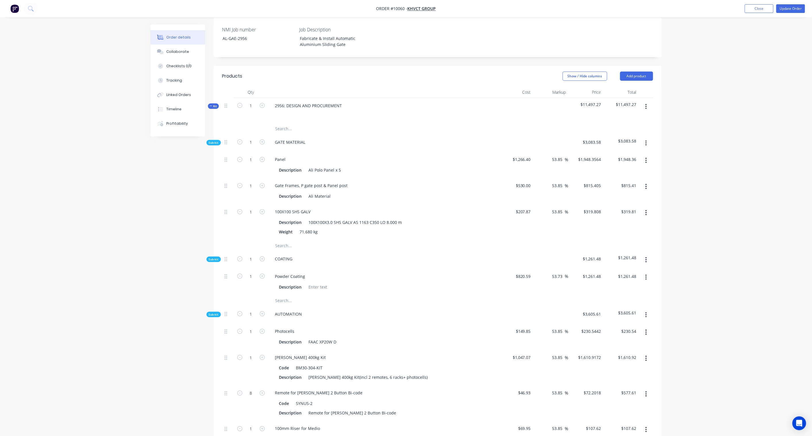
click at [647, 140] on icon "button" at bounding box center [645, 143] width 1 height 6
click at [616, 154] on div "Add product to kit" at bounding box center [626, 158] width 44 height 8
click at [620, 177] on div "Product catalogue" at bounding box center [626, 181] width 44 height 8
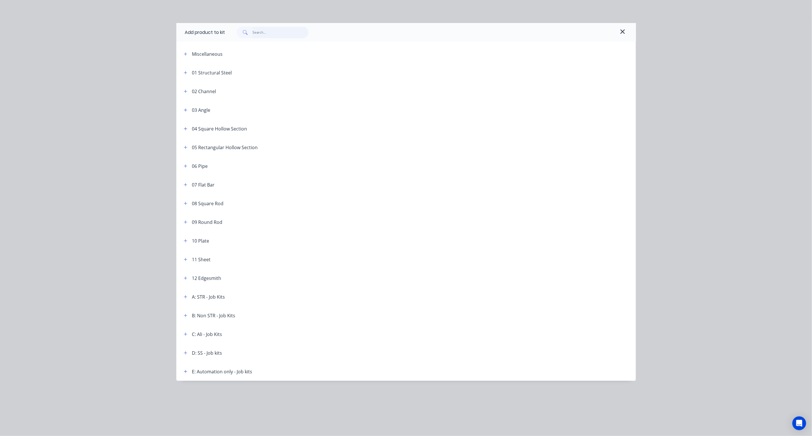
click at [276, 35] on input "text" at bounding box center [280, 32] width 56 height 11
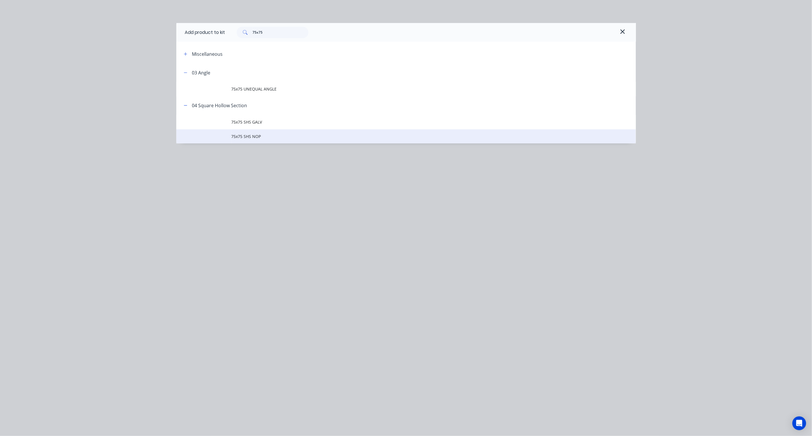
click at [255, 138] on span "75x75 SHS NOP" at bounding box center [392, 136] width 323 height 6
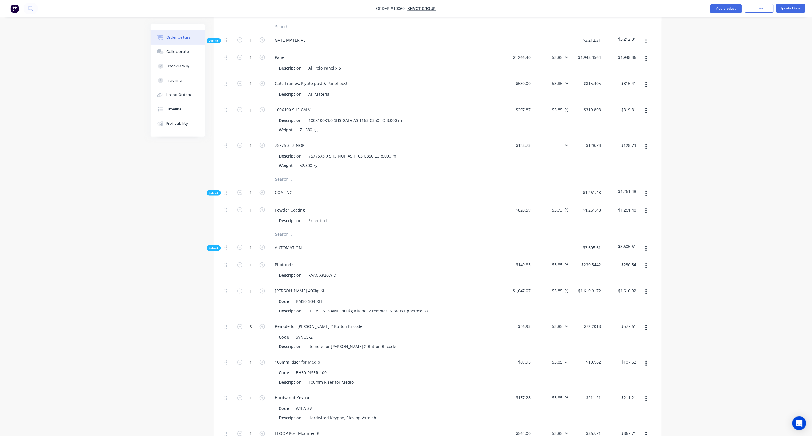
scroll to position [255, 0]
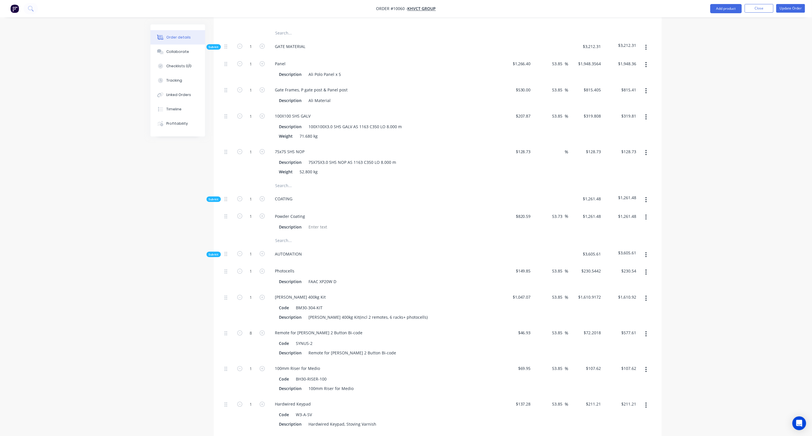
click at [647, 197] on icon "button" at bounding box center [646, 199] width 1 height 5
click at [628, 211] on div "Add product to kit" at bounding box center [626, 215] width 44 height 8
click at [616, 234] on div "Product catalogue" at bounding box center [626, 238] width 44 height 8
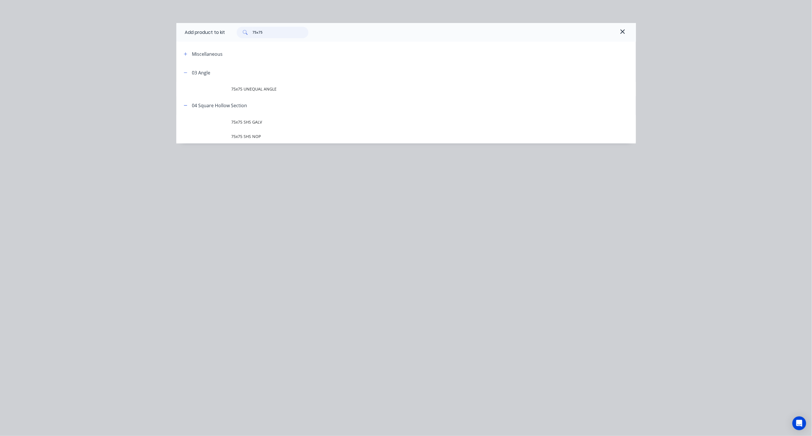
drag, startPoint x: 284, startPoint y: 35, endPoint x: 207, endPoint y: 30, distance: 77.1
click at [207, 30] on div "Add product to kit 75x75" at bounding box center [406, 32] width 460 height 19
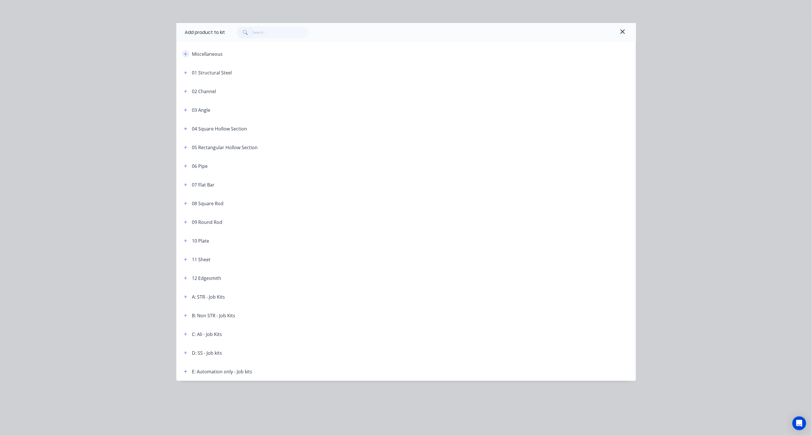
click at [183, 51] on button "button" at bounding box center [185, 53] width 7 height 7
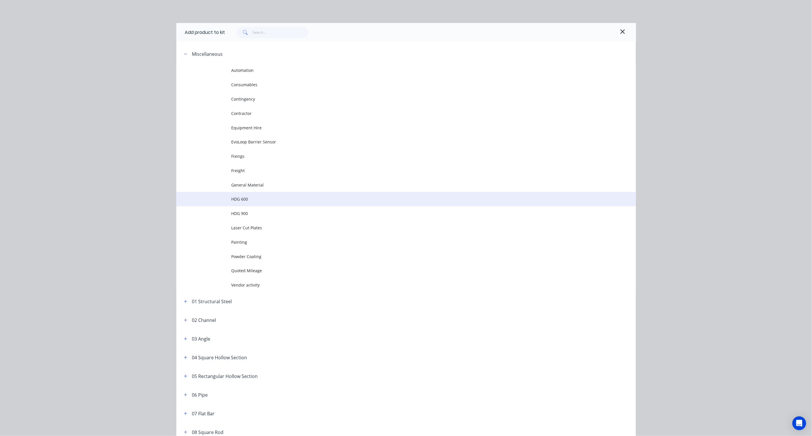
click at [240, 196] on span "HDG 600" at bounding box center [392, 199] width 323 height 6
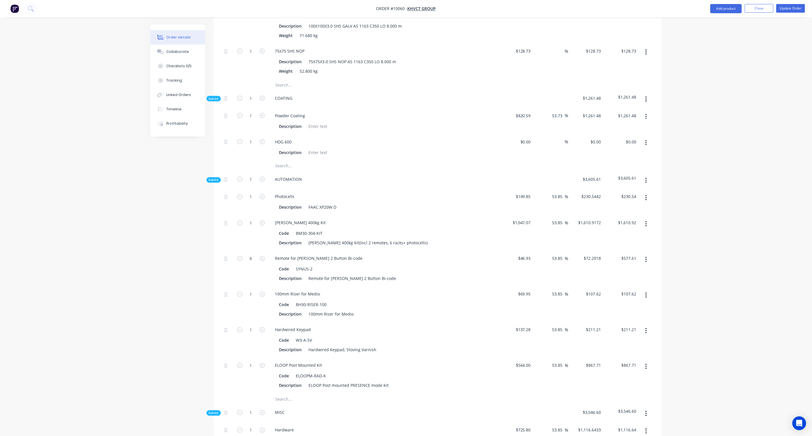
scroll to position [346, 0]
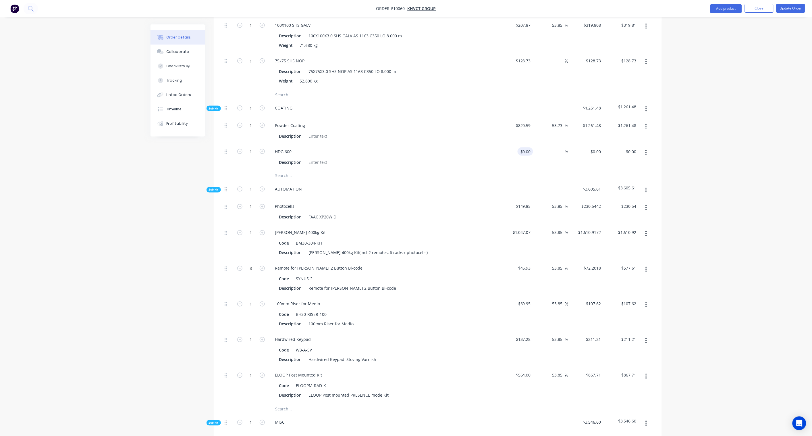
click at [524, 147] on div "$0.00 $0.00" at bounding box center [526, 151] width 16 height 8
paste input "347.10."
click at [703, 148] on div "Order details Collaborate Checklists 0/0 Tracking Linked Orders Timeline Profit…" at bounding box center [406, 339] width 812 height 1371
click at [555, 121] on input "53.73" at bounding box center [558, 125] width 13 height 8
drag, startPoint x: 563, startPoint y: 110, endPoint x: 544, endPoint y: 110, distance: 19.0
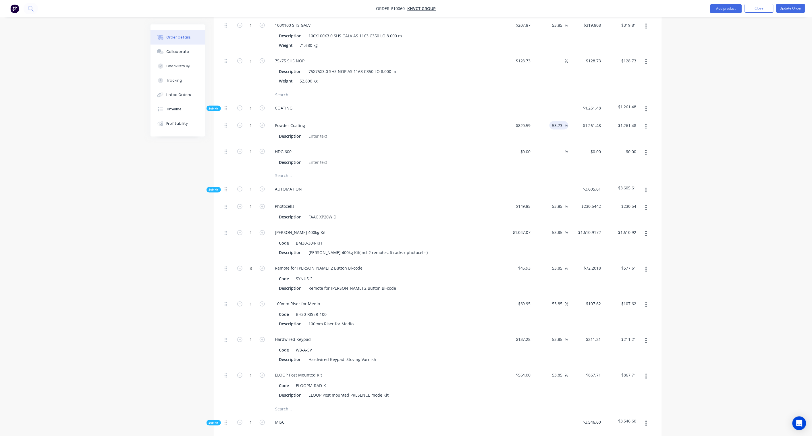
click at [544, 118] on div "53.73 53.73 %" at bounding box center [550, 131] width 35 height 26
click at [524, 144] on div "$0.00 $0.00" at bounding box center [515, 157] width 35 height 26
paste input "347.10."
click at [704, 151] on div "Order details Collaborate Checklists 0/0 Tracking Linked Orders Timeline Profit…" at bounding box center [406, 339] width 812 height 1371
click at [528, 147] on input "347.10." at bounding box center [526, 151] width 13 height 8
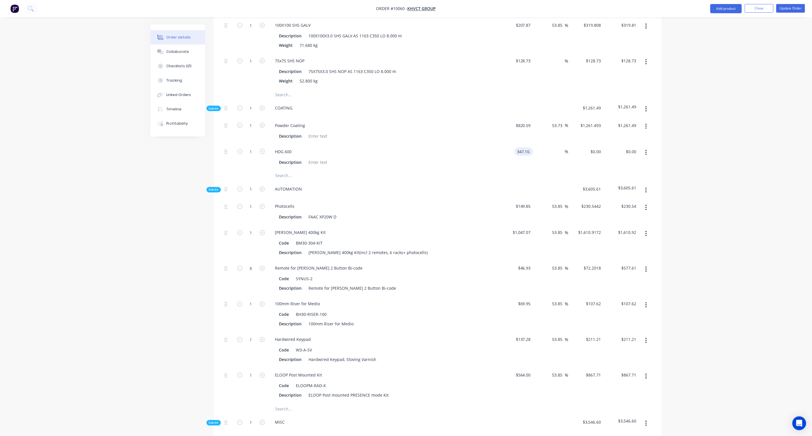
click at [530, 147] on input "347.10." at bounding box center [525, 151] width 16 height 8
click at [536, 170] on div at bounding box center [437, 175] width 431 height 11
click at [565, 122] on span "%" at bounding box center [566, 125] width 3 height 7
click at [558, 147] on input at bounding box center [561, 151] width 7 height 8
paste input "53.73"
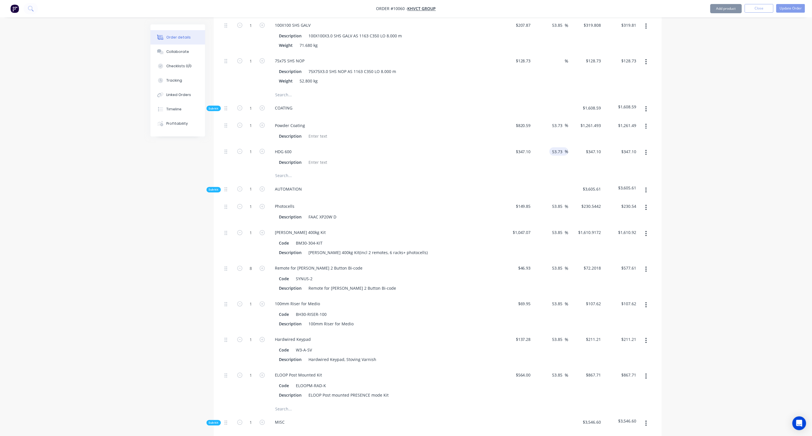
click at [688, 150] on div "Order details Collaborate Checklists 0/0 Tracking Linked Orders Timeline Profit…" at bounding box center [406, 339] width 812 height 1371
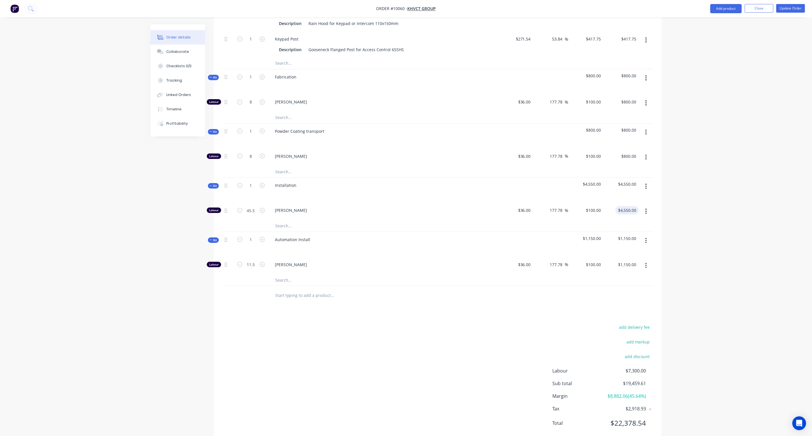
scroll to position [920, 0]
click at [646, 373] on div "Labour $7,300.00 Sub total $19,459.61 Margin $8,882.06 ( 45.64 %) Tax $2,918.93…" at bounding box center [603, 400] width 101 height 67
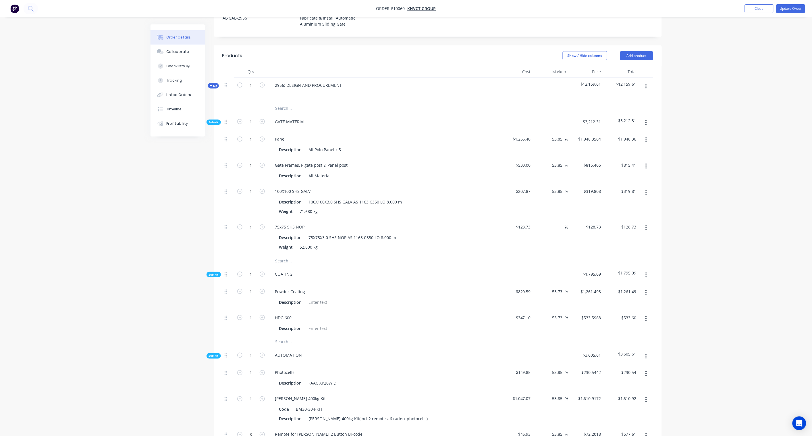
scroll to position [186, 0]
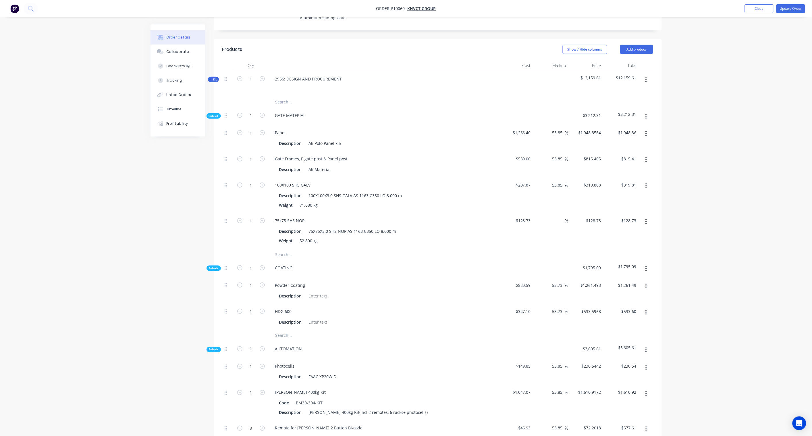
click at [214, 114] on span "Sub-kit" at bounding box center [214, 116] width 10 height 4
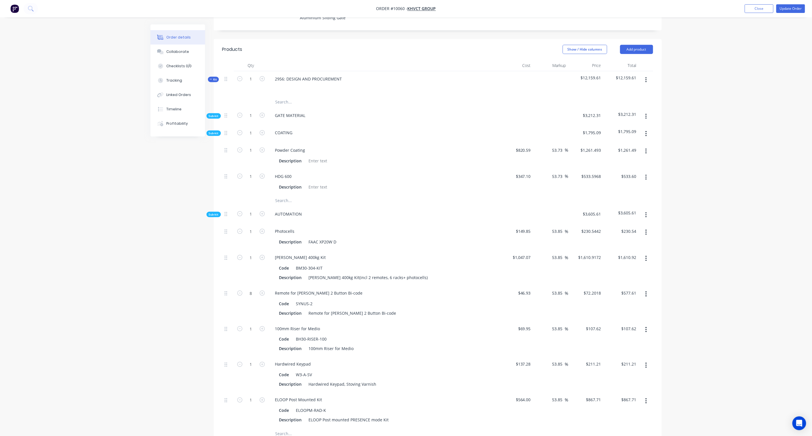
click at [215, 212] on span "Sub-kit" at bounding box center [214, 214] width 10 height 4
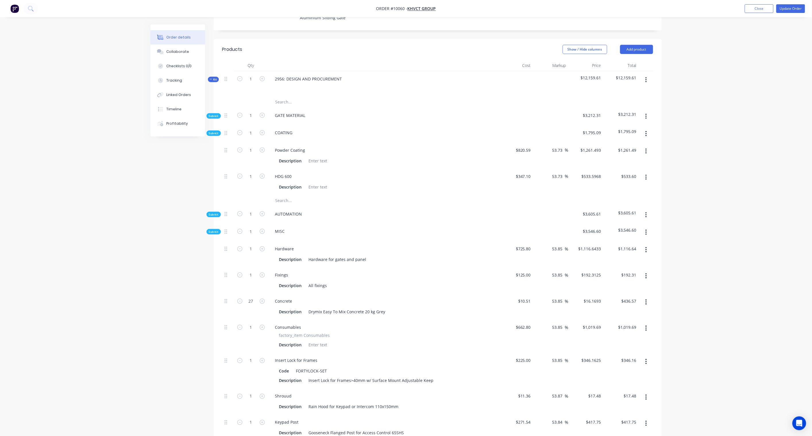
click at [214, 229] on span "Sub-kit" at bounding box center [214, 231] width 10 height 4
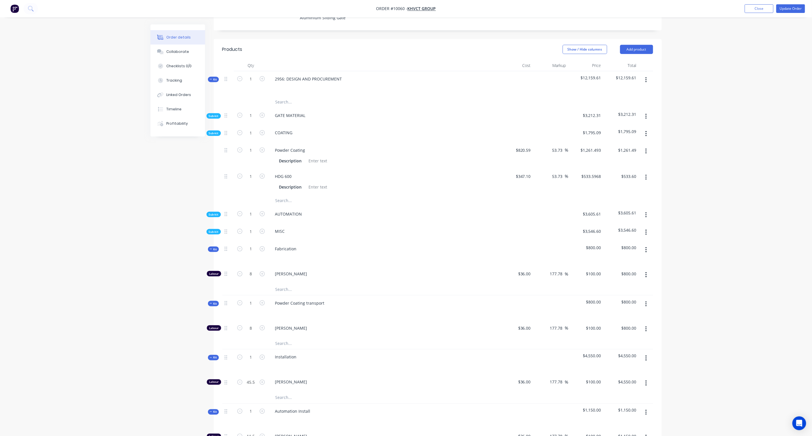
click at [215, 247] on span "Kit" at bounding box center [213, 249] width 7 height 4
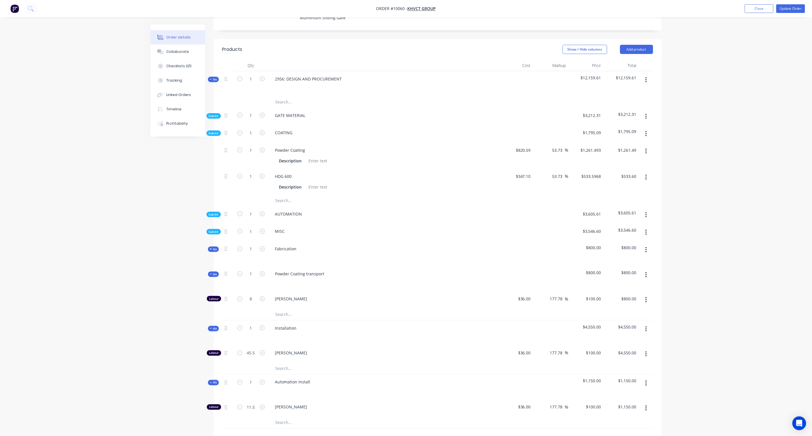
click at [215, 272] on span "Kit" at bounding box center [213, 274] width 7 height 4
click at [214, 297] on span "Kit" at bounding box center [213, 299] width 7 height 4
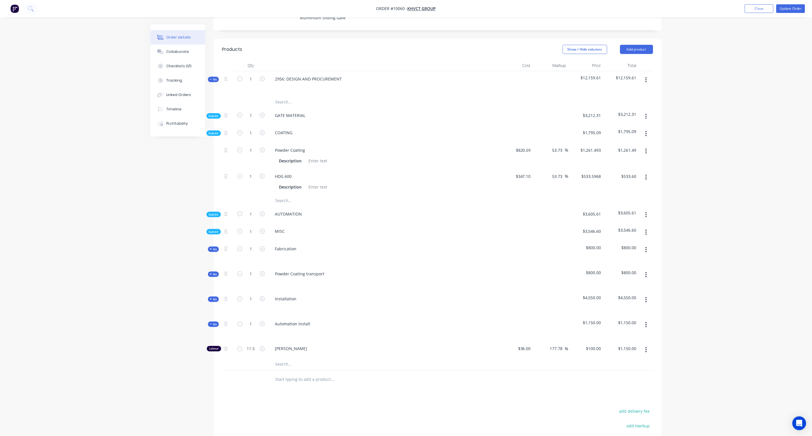
click at [214, 322] on span "Kit" at bounding box center [213, 324] width 7 height 4
click at [521, 172] on input "347.1" at bounding box center [524, 176] width 18 height 8
click at [526, 172] on input "347.1" at bounding box center [526, 176] width 13 height 8
click at [527, 172] on input "347.1" at bounding box center [526, 176] width 13 height 8
click at [760, 200] on div "Order details Collaborate Checklists 0/0 Tracking Linked Orders Timeline Profit…" at bounding box center [406, 160] width 812 height 692
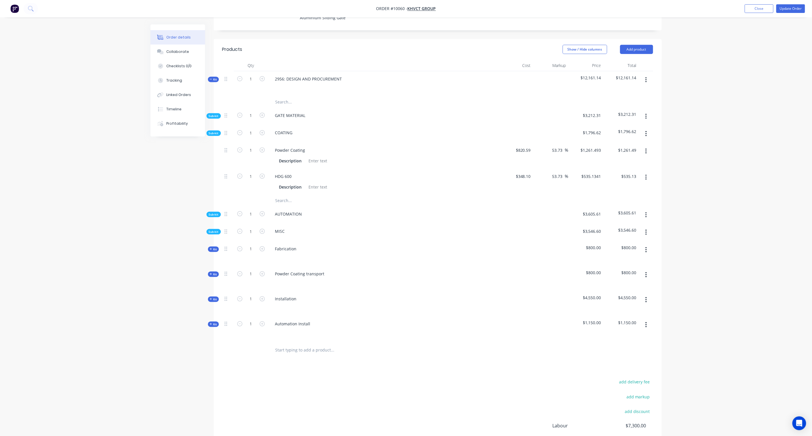
click at [720, 205] on div "Order details Collaborate Checklists 0/0 Tracking Linked Orders Timeline Profit…" at bounding box center [406, 160] width 812 height 692
click at [524, 172] on input "348.1" at bounding box center [526, 176] width 13 height 8
click at [526, 172] on input "348.1" at bounding box center [526, 176] width 13 height 8
click at [527, 172] on input "348.1" at bounding box center [526, 176] width 13 height 8
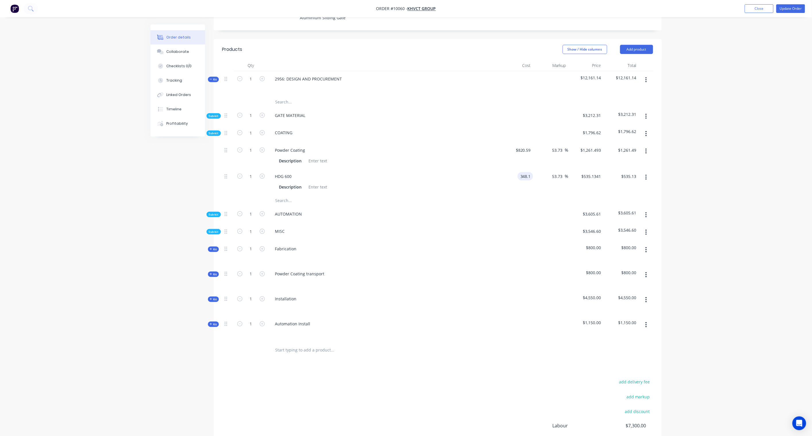
click at [526, 172] on input "348.1" at bounding box center [526, 176] width 13 height 8
click at [701, 230] on div "Order details Collaborate Checklists 0/0 Tracking Linked Orders Timeline Profit…" at bounding box center [406, 160] width 812 height 692
click at [529, 172] on input "347.1" at bounding box center [524, 176] width 18 height 8
click at [530, 172] on input "347.1" at bounding box center [526, 176] width 13 height 8
click at [532, 172] on input "347.1" at bounding box center [526, 176] width 13 height 8
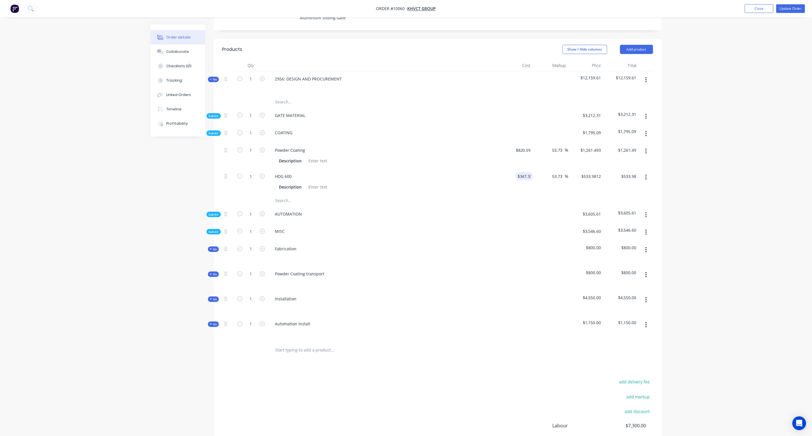
click at [743, 219] on div "Order details Collaborate Checklists 0/0 Tracking Linked Orders Timeline Profit…" at bounding box center [406, 160] width 812 height 692
click at [529, 172] on input "347.35" at bounding box center [526, 176] width 16 height 8
click at [700, 194] on div "Order details Collaborate Checklists 0/0 Tracking Linked Orders Timeline Profit…" at bounding box center [406, 160] width 812 height 692
click at [530, 172] on input "347.36" at bounding box center [524, 176] width 18 height 8
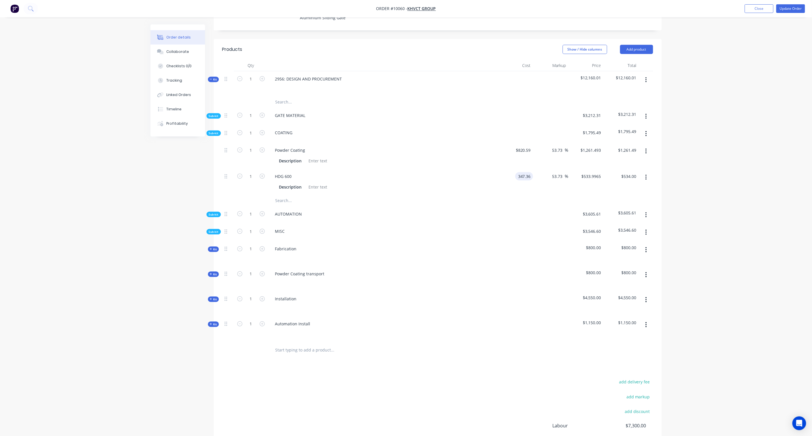
click at [530, 172] on input "347.36" at bounding box center [526, 176] width 16 height 8
click at [529, 172] on input "347.36" at bounding box center [526, 176] width 16 height 8
click at [705, 190] on div "Order details Collaborate Checklists 0/0 Tracking Linked Orders Timeline Profit…" at bounding box center [406, 160] width 812 height 692
click at [700, 185] on div "Order details Collaborate Checklists 0/0 Tracking Linked Orders Timeline Profit…" at bounding box center [406, 160] width 812 height 692
click at [520, 172] on input "347.359" at bounding box center [524, 176] width 18 height 8
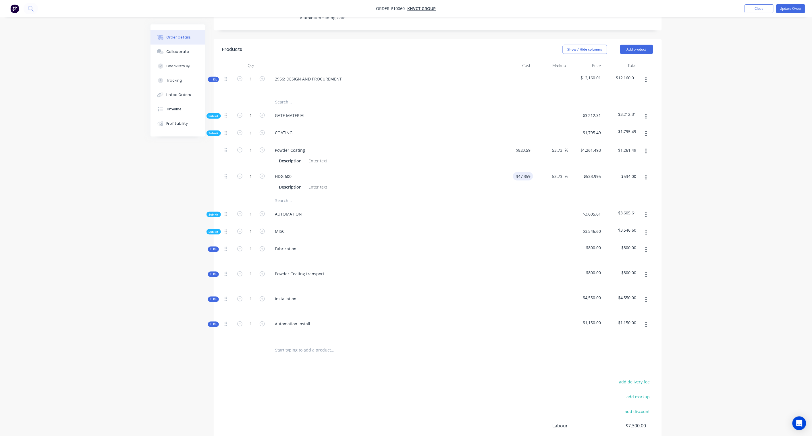
click at [527, 172] on input "347.359" at bounding box center [524, 176] width 18 height 8
click at [530, 172] on input "347.359" at bounding box center [524, 176] width 18 height 8
click at [527, 172] on input "347.359" at bounding box center [524, 176] width 18 height 8
click at [674, 182] on div "Order details Collaborate Checklists 0/0 Tracking Linked Orders Timeline Profit…" at bounding box center [406, 160] width 812 height 692
click at [526, 172] on input "347.3599" at bounding box center [523, 176] width 20 height 8
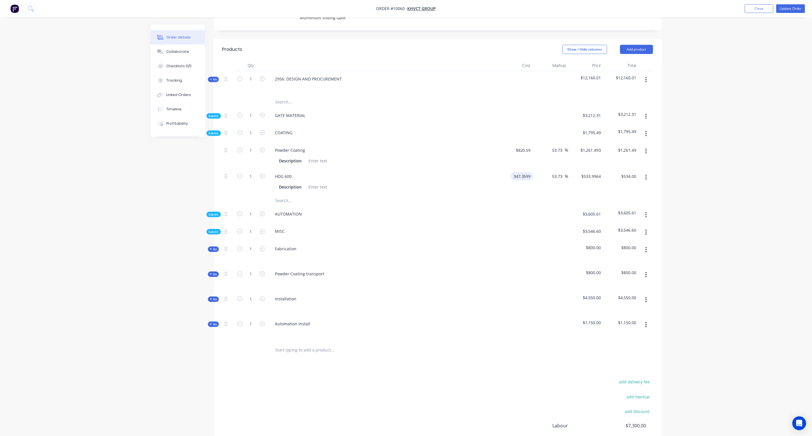
click at [530, 172] on input "347.3599" at bounding box center [523, 176] width 20 height 8
click at [527, 172] on input "347.3599" at bounding box center [523, 176] width 20 height 8
click at [525, 172] on input "347.3599" at bounding box center [523, 176] width 20 height 8
click at [529, 172] on input "347.3599" at bounding box center [523, 176] width 20 height 8
click at [684, 195] on div "Order details Collaborate Checklists 0/0 Tracking Linked Orders Timeline Profit…" at bounding box center [406, 160] width 812 height 692
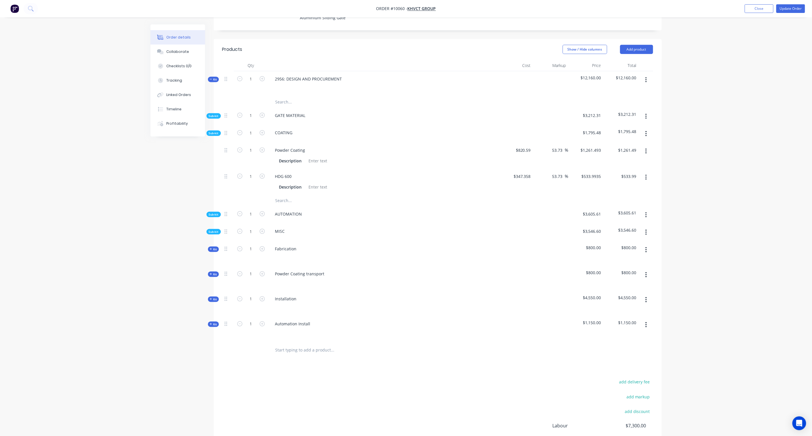
click at [694, 222] on div "Order details Collaborate Checklists 0/0 Tracking Linked Orders Timeline Profit…" at bounding box center [406, 160] width 812 height 692
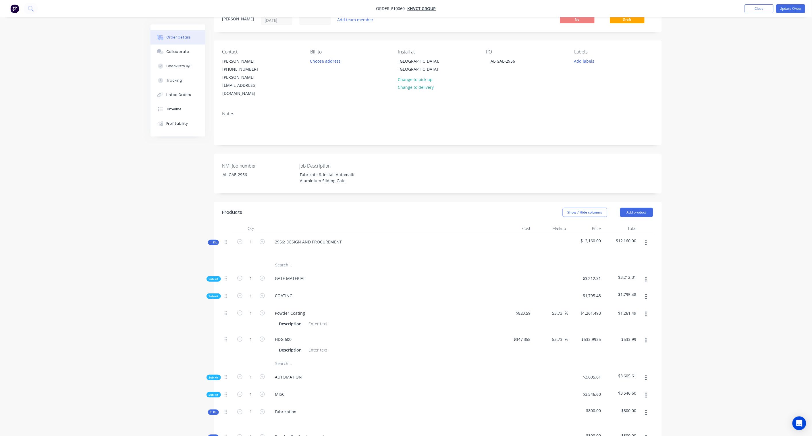
scroll to position [0, 0]
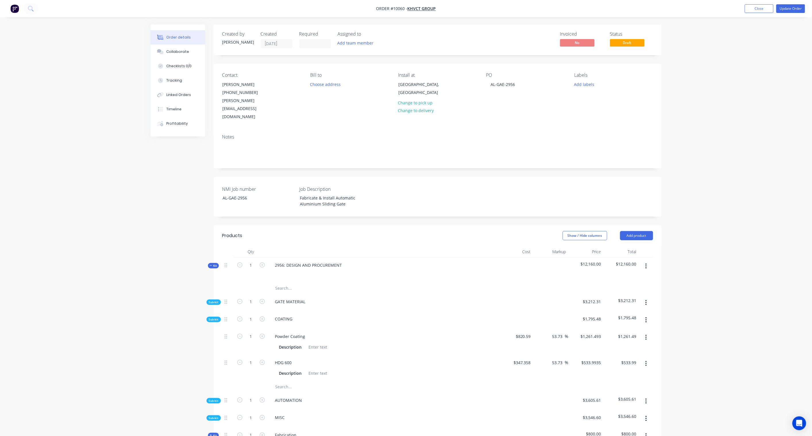
click at [216, 317] on span "Sub-kit" at bounding box center [214, 319] width 10 height 4
click at [253, 194] on div "AL-GAE-2956" at bounding box center [254, 198] width 72 height 8
drag, startPoint x: 254, startPoint y: 183, endPoint x: 205, endPoint y: 180, distance: 48.9
click at [205, 180] on div "Created by Karl Created 01/09/25 Required Assigned to Add team member Invoiced …" at bounding box center [406, 326] width 511 height 604
copy div "AL-GAE-2956"
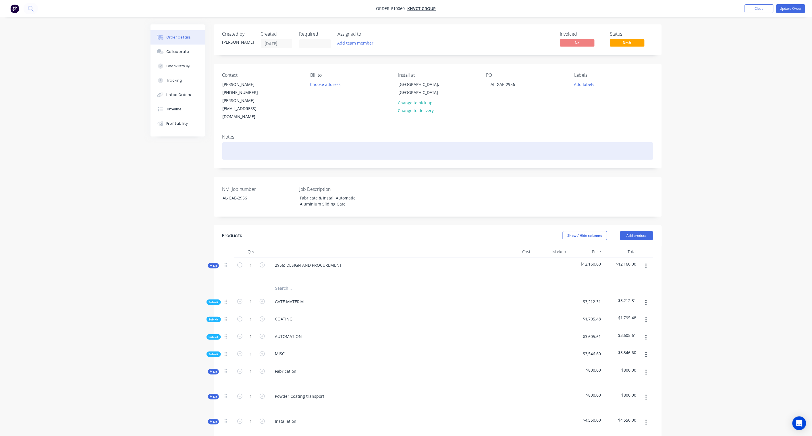
click at [250, 142] on div at bounding box center [437, 151] width 431 height 18
paste div
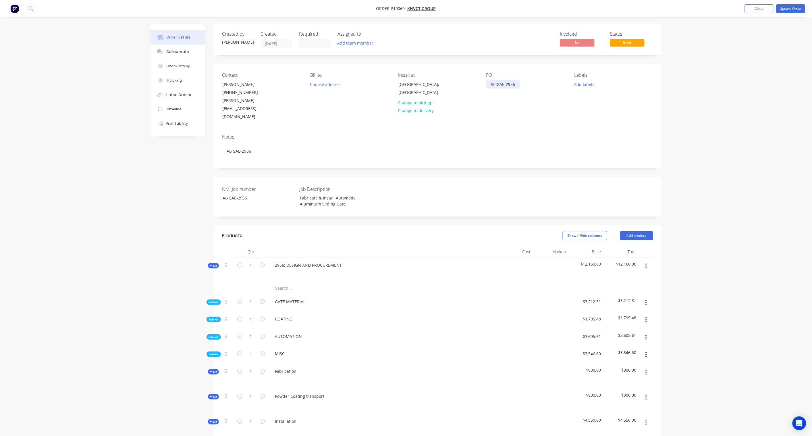
click at [505, 83] on div "AL-GAE-2956" at bounding box center [503, 84] width 34 height 8
drag, startPoint x: 506, startPoint y: 84, endPoint x: 485, endPoint y: 86, distance: 21.7
click at [485, 86] on div "Contact Tony Smith (02) 1187 5632 tonys@khvct.co.nz Bill to Choose address Inst…" at bounding box center [438, 97] width 448 height 66
click at [587, 84] on button "Add labels" at bounding box center [584, 84] width 26 height 8
click at [606, 168] on div "00 Priority 2" at bounding box center [602, 170] width 24 height 6
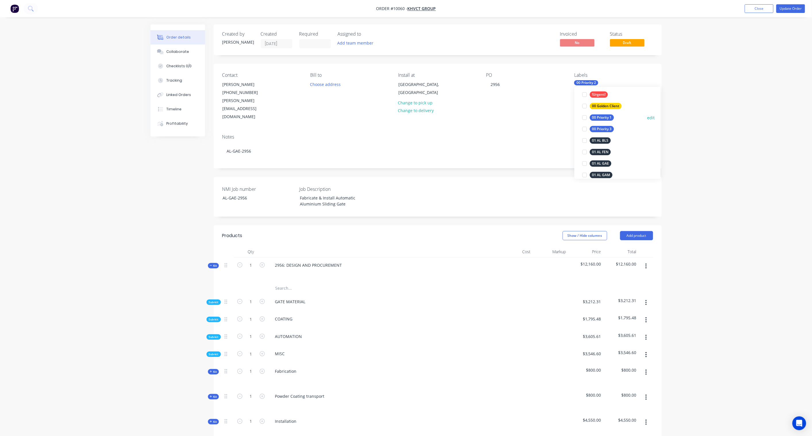
scroll to position [64, 0]
click at [604, 148] on div "01 AL GAE" at bounding box center [601, 149] width 22 height 6
click at [602, 110] on div "02 Design" at bounding box center [600, 112] width 21 height 6
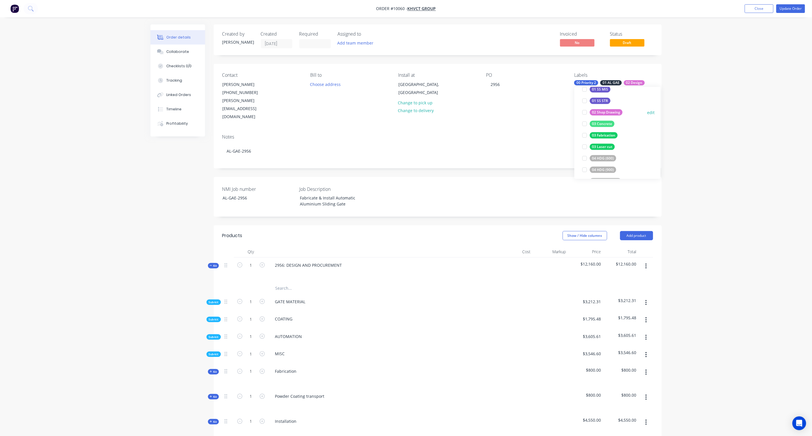
click at [607, 113] on div "02 Shop Drawing" at bounding box center [606, 112] width 33 height 6
click at [605, 121] on div "04 HDG (600)" at bounding box center [603, 122] width 26 height 6
click at [603, 128] on div "05 Powder Coating" at bounding box center [608, 127] width 36 height 6
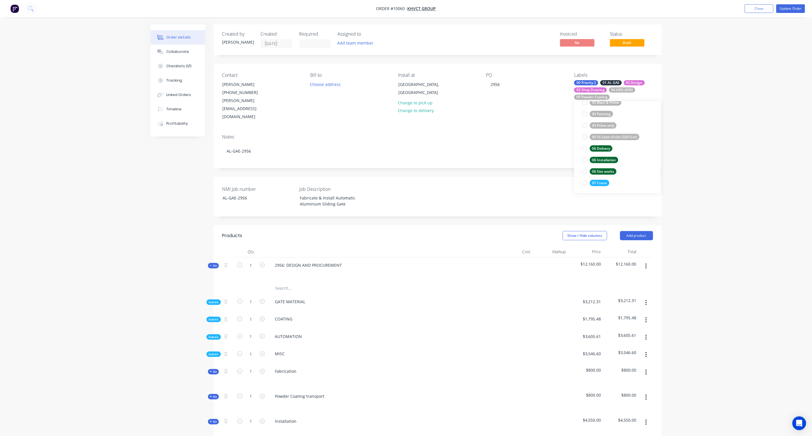
scroll to position [437, 0]
click at [609, 157] on div "06 Installation" at bounding box center [604, 158] width 28 height 6
click at [608, 137] on div "03 Fabrication" at bounding box center [604, 138] width 28 height 6
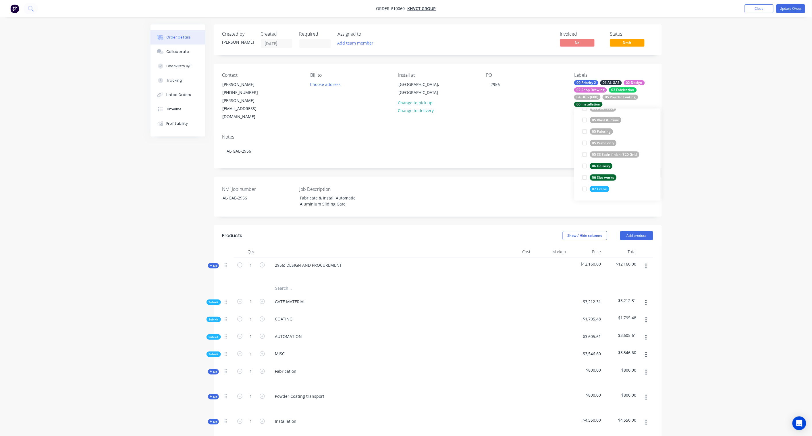
click at [700, 143] on div "Order details Collaborate Checklists 0/0 Tracking Linked Orders Timeline Profit…" at bounding box center [406, 314] width 812 height 628
click at [366, 43] on button "Add team member" at bounding box center [355, 43] width 42 height 8
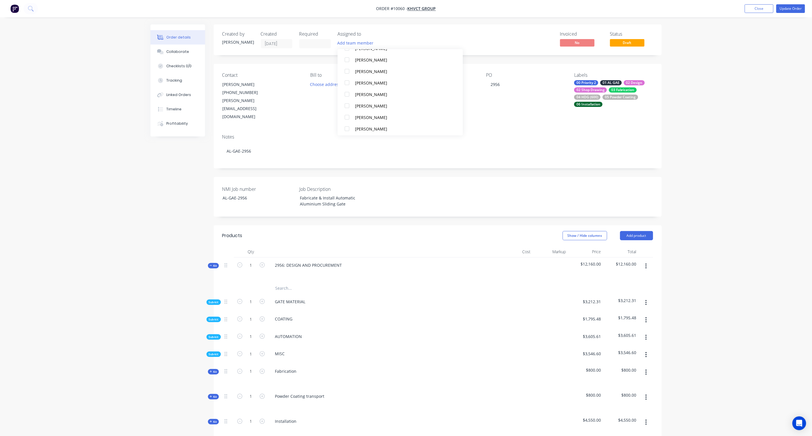
scroll to position [132, 0]
click at [369, 90] on div "[PERSON_NAME]" at bounding box center [399, 92] width 89 height 6
click at [148, 181] on div "Order details Collaborate Checklists 0/0 Tracking Linked Orders Timeline Profit…" at bounding box center [406, 326] width 523 height 604
click at [792, 9] on button "Update Order" at bounding box center [790, 8] width 29 height 9
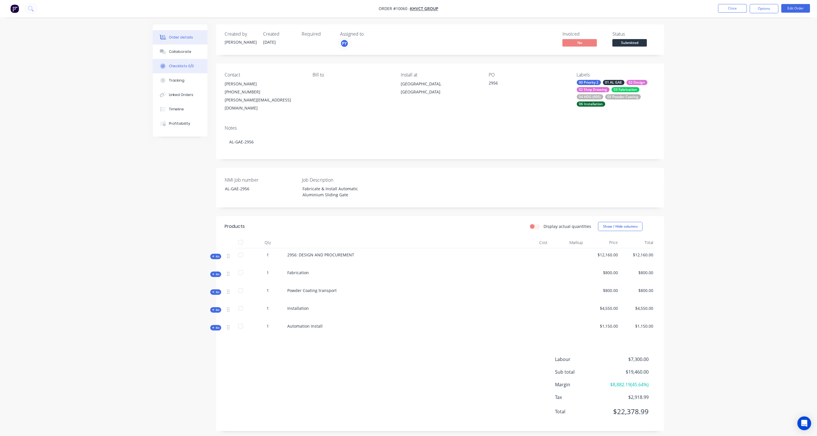
click at [184, 65] on div "Checklists 0/0" at bounding box center [181, 65] width 25 height 5
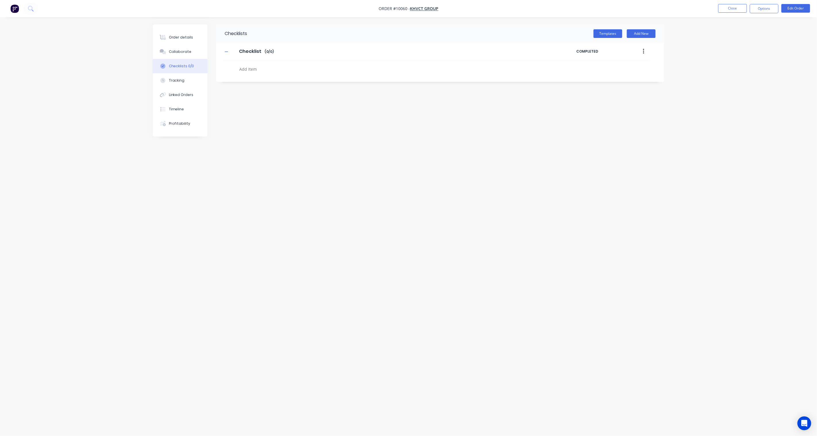
click at [644, 51] on button "button" at bounding box center [643, 51] width 13 height 10
click at [618, 75] on div "Delete" at bounding box center [623, 78] width 44 height 8
click at [611, 35] on button "Templates" at bounding box center [607, 33] width 29 height 9
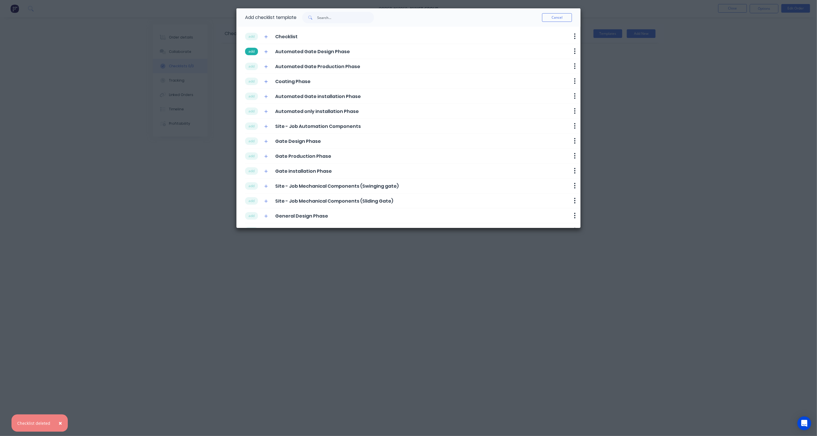
click at [255, 51] on button "add" at bounding box center [251, 51] width 13 height 7
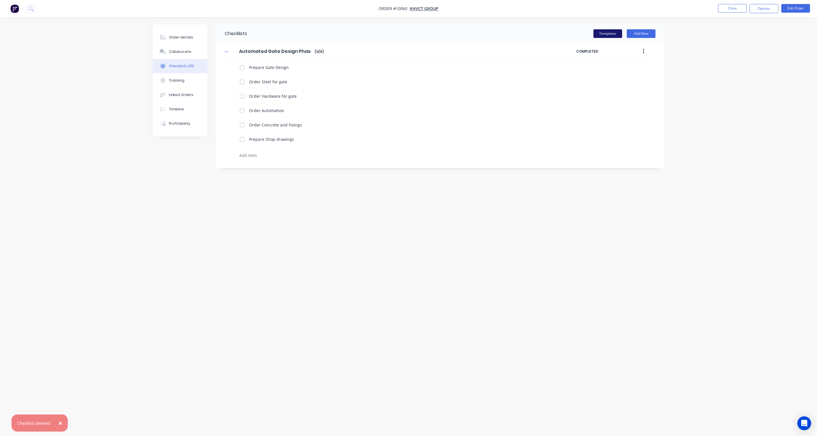
click at [607, 32] on button "Templates" at bounding box center [607, 33] width 29 height 9
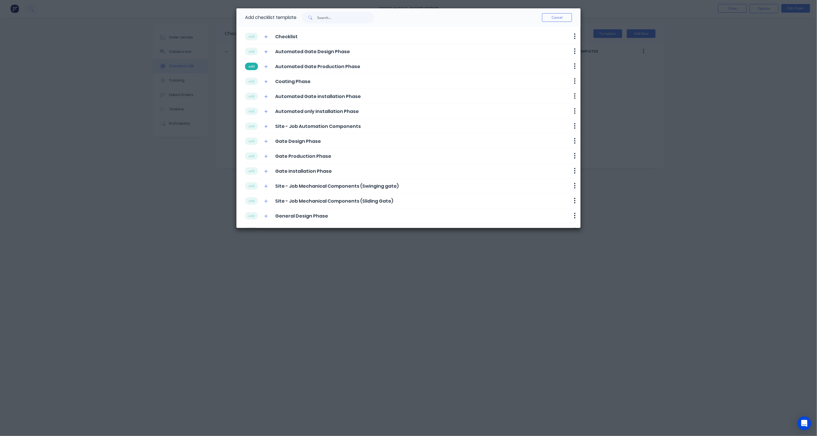
click at [253, 65] on button "add" at bounding box center [251, 66] width 13 height 7
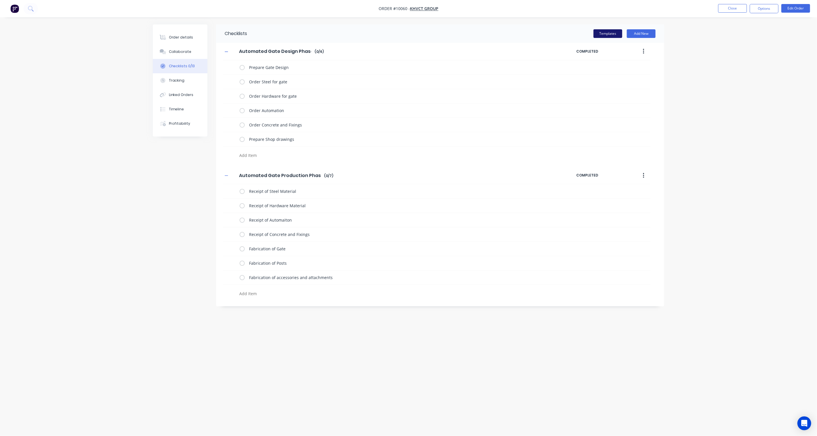
click at [615, 34] on button "Templates" at bounding box center [607, 33] width 29 height 9
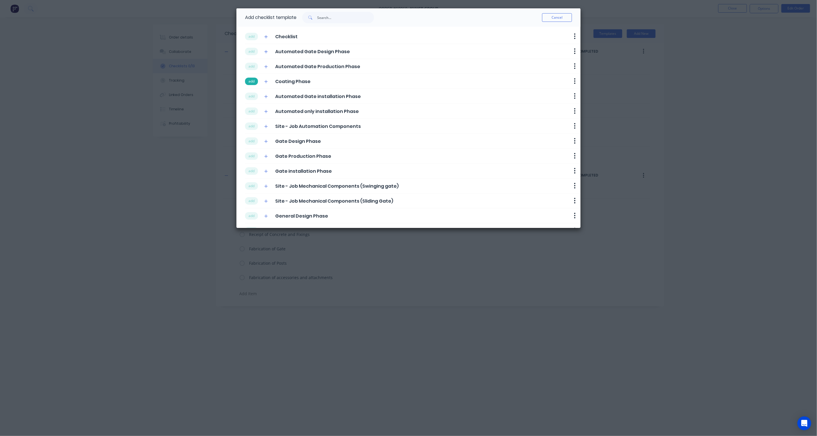
click at [252, 80] on button "add" at bounding box center [251, 81] width 13 height 7
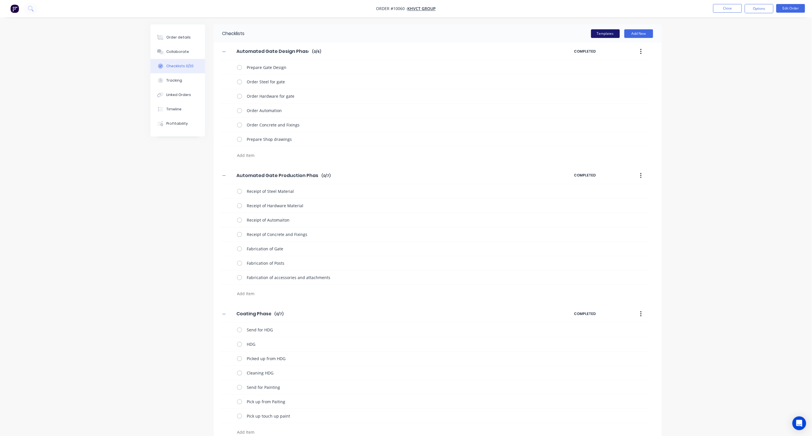
click at [602, 34] on button "Templates" at bounding box center [605, 33] width 29 height 9
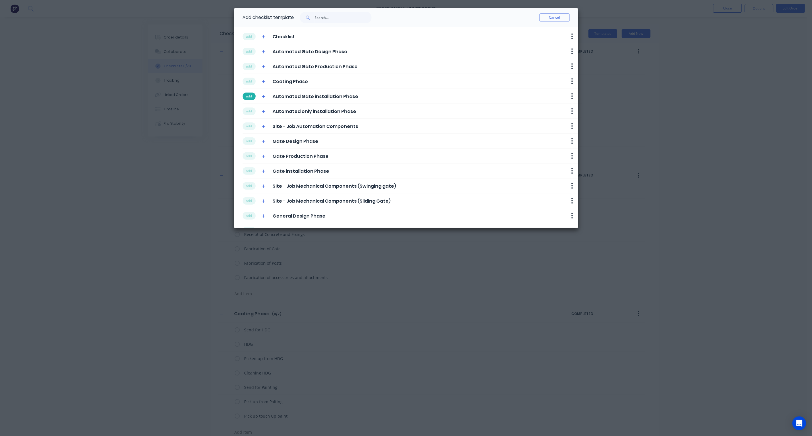
click at [250, 96] on button "add" at bounding box center [249, 95] width 13 height 7
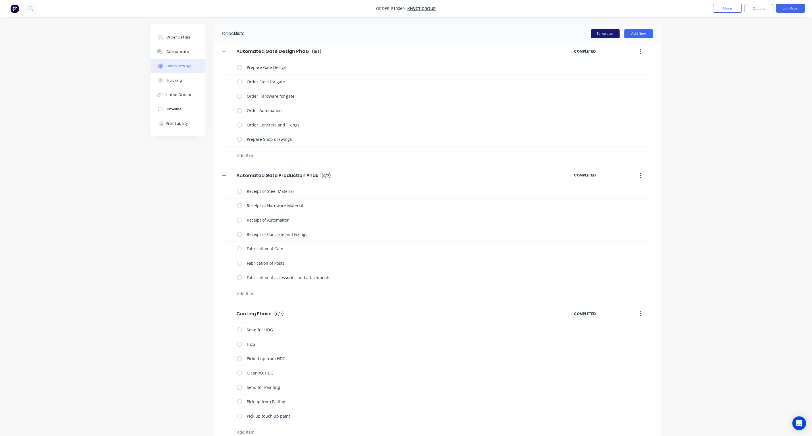
click at [609, 33] on button "Templates" at bounding box center [605, 33] width 29 height 9
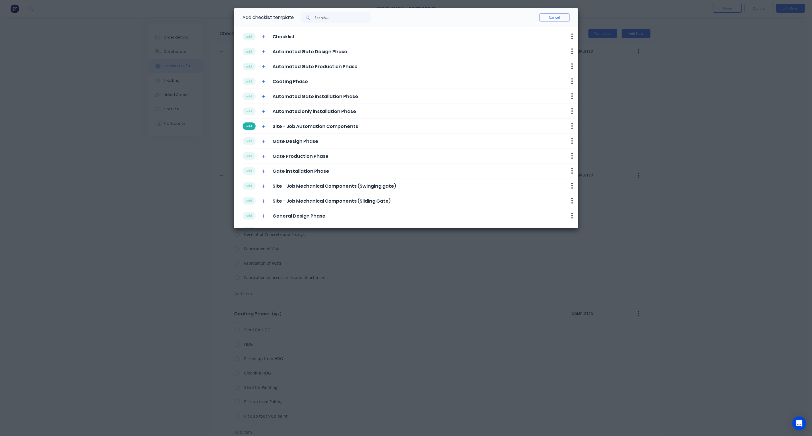
click at [249, 125] on button "add" at bounding box center [249, 125] width 13 height 7
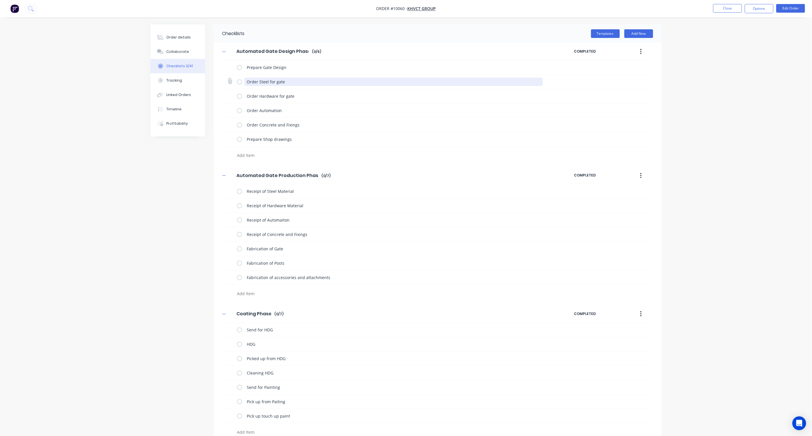
click at [269, 81] on textarea "Order Steel for gate" at bounding box center [393, 82] width 298 height 8
drag, startPoint x: 291, startPoint y: 82, endPoint x: 259, endPoint y: 81, distance: 32.2
click at [259, 81] on textarea "Order Steel for gate" at bounding box center [393, 82] width 298 height 8
click at [196, 165] on div "Checklists Templates Add New Automated Gate Design Phase Automated Gate Design …" at bounding box center [406, 422] width 511 height 797
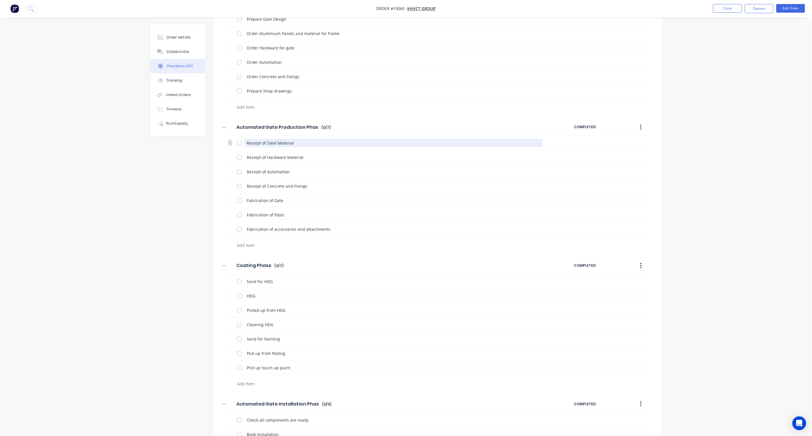
scroll to position [32, 0]
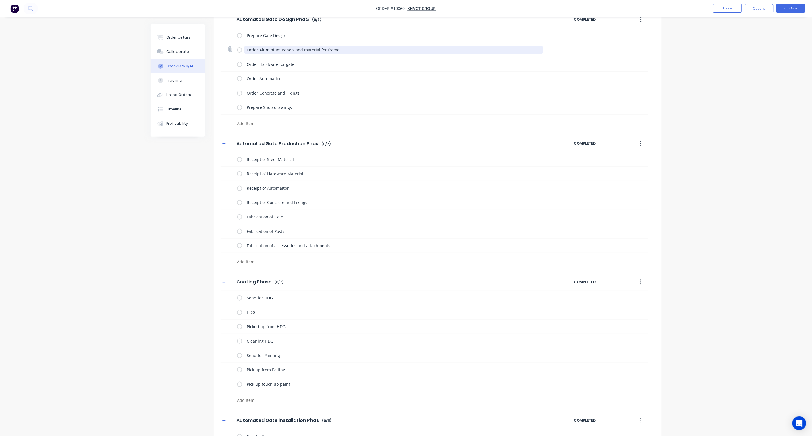
click at [296, 49] on textarea "Order Aluminium Panels and material for frame" at bounding box center [393, 50] width 298 height 8
drag, startPoint x: 349, startPoint y: 49, endPoint x: 259, endPoint y: 49, distance: 89.9
click at [259, 49] on textarea "Order Aluminium Panels and material for frame" at bounding box center [393, 50] width 298 height 8
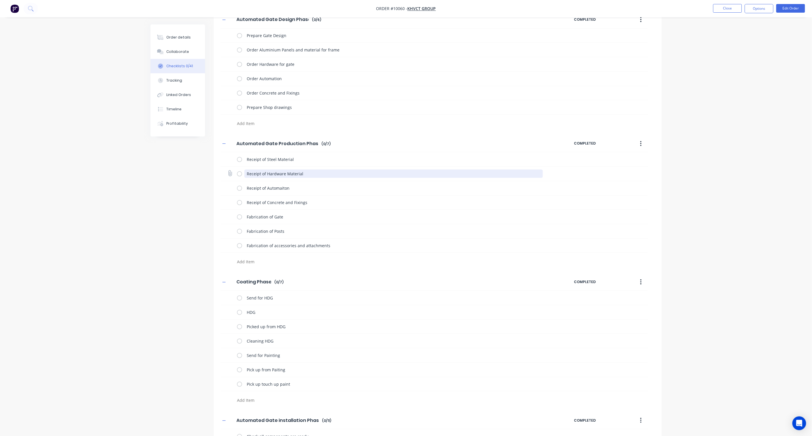
click at [287, 175] on textarea "Receipt of Hardware Material" at bounding box center [393, 173] width 298 height 8
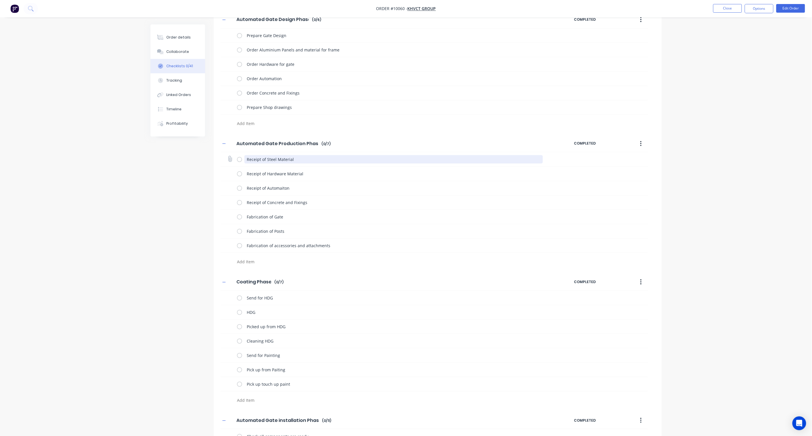
click at [304, 161] on textarea "Receipt of Steel Material" at bounding box center [393, 159] width 298 height 8
drag, startPoint x: 311, startPoint y: 161, endPoint x: 265, endPoint y: 160, distance: 45.4
click at [265, 160] on textarea "Receipt of Steel Material" at bounding box center [393, 159] width 298 height 8
paste textarea "Aluminium Panels and material for frame"
click at [168, 197] on div "Checklists Templates Add New Automated Gate Design Phase Automated Gate Design …" at bounding box center [406, 391] width 511 height 797
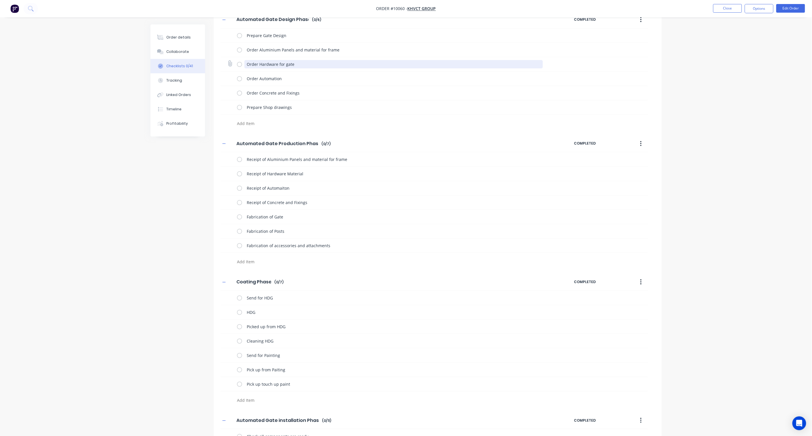
click at [300, 63] on textarea "Order Hardware for gate" at bounding box center [393, 64] width 298 height 8
drag, startPoint x: 302, startPoint y: 107, endPoint x: 242, endPoint y: 108, distance: 60.9
click at [242, 108] on div "Prepare Shop drawings" at bounding box center [391, 106] width 308 height 11
click at [249, 124] on textarea at bounding box center [373, 123] width 276 height 8
paste textarea "Prepare Shop drawings"
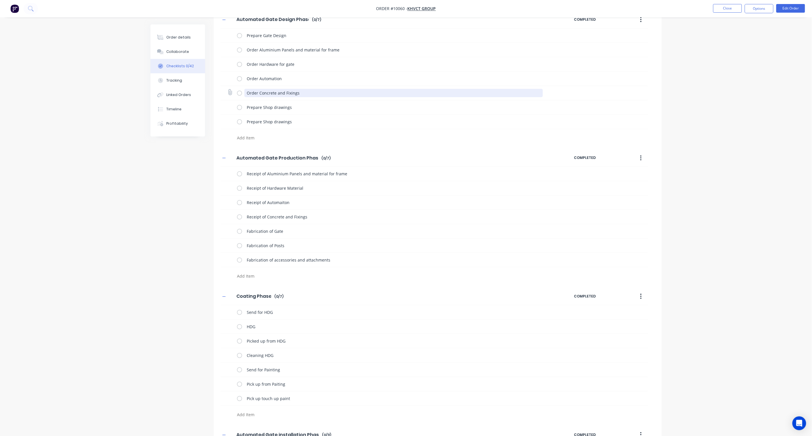
drag, startPoint x: 304, startPoint y: 94, endPoint x: 244, endPoint y: 95, distance: 60.9
click at [244, 95] on textarea "Order Concrete and Fixings" at bounding box center [393, 93] width 298 height 8
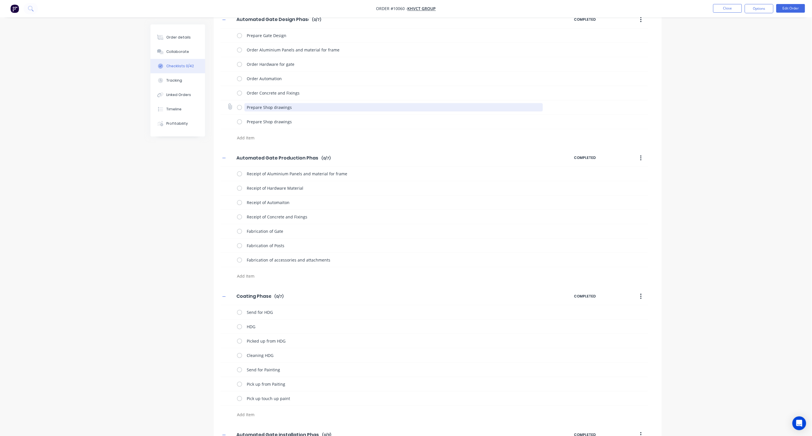
click at [300, 109] on textarea "Prepare Shop drawings" at bounding box center [393, 107] width 298 height 8
drag, startPoint x: 301, startPoint y: 107, endPoint x: 238, endPoint y: 107, distance: 62.6
click at [238, 107] on div "Prepare Shop drawings" at bounding box center [391, 106] width 308 height 11
paste textarea "Order Concrete and Fix"
drag, startPoint x: 290, startPoint y: 80, endPoint x: 244, endPoint y: 82, distance: 46.3
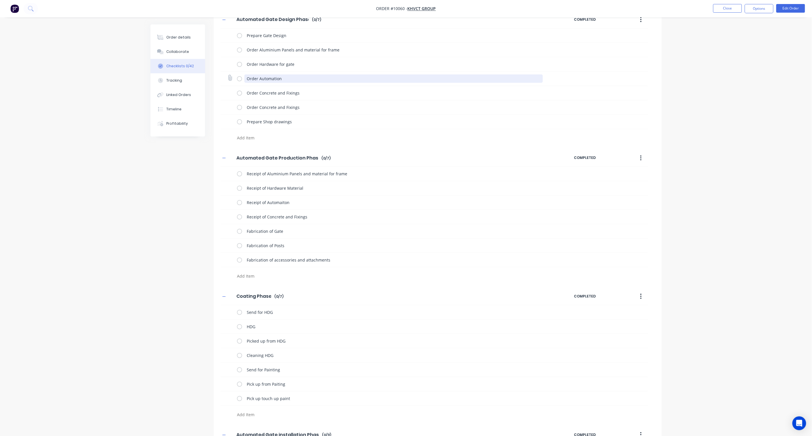
click at [244, 82] on textarea "Order Automation" at bounding box center [393, 78] width 298 height 8
drag, startPoint x: 303, startPoint y: 94, endPoint x: 240, endPoint y: 92, distance: 63.2
click at [240, 92] on div "Order Concrete and Fixings" at bounding box center [391, 92] width 308 height 11
paste textarea "Automation"
click at [280, 83] on div "Order Automation" at bounding box center [393, 79] width 298 height 10
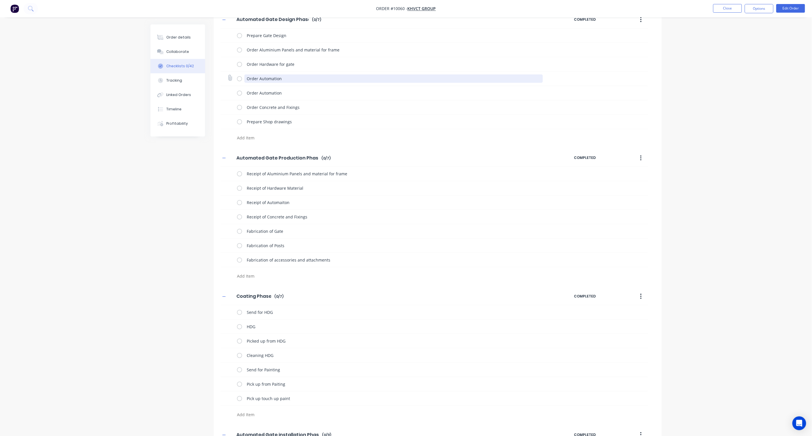
drag, startPoint x: 288, startPoint y: 79, endPoint x: 258, endPoint y: 80, distance: 30.2
click at [258, 80] on textarea "Order Automation" at bounding box center [393, 78] width 298 height 8
click at [178, 191] on div "Checklists Templates Add New Automated Gate Design Phase Automated Gate Design …" at bounding box center [406, 399] width 511 height 812
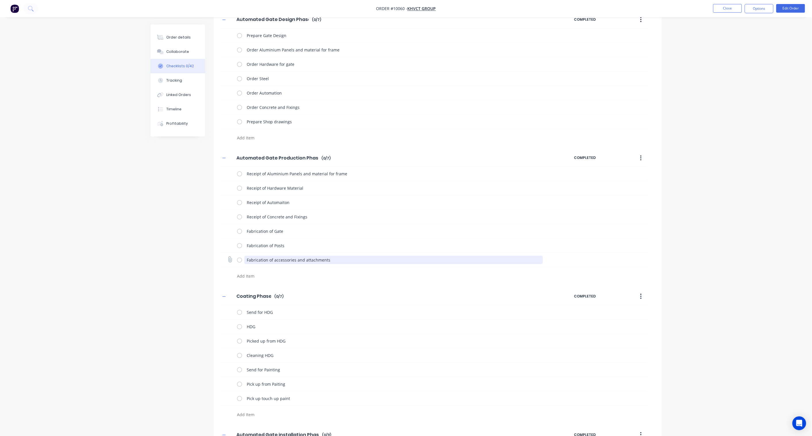
drag, startPoint x: 334, startPoint y: 260, endPoint x: 247, endPoint y: 260, distance: 87.3
click at [247, 260] on textarea "Fabrication of accessories and attachments" at bounding box center [393, 260] width 298 height 8
click at [254, 274] on textarea at bounding box center [373, 276] width 276 height 8
paste textarea "Fabrication of accessories and attachments"
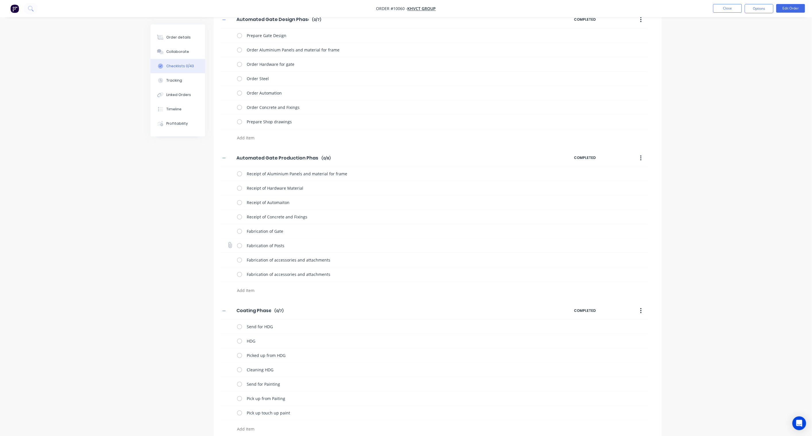
drag, startPoint x: 299, startPoint y: 250, endPoint x: 295, endPoint y: 250, distance: 3.7
click at [295, 250] on div "Fabrication of Posts" at bounding box center [393, 246] width 298 height 10
click at [295, 248] on textarea "Fabrication of Posts" at bounding box center [393, 245] width 298 height 8
drag, startPoint x: 297, startPoint y: 246, endPoint x: 246, endPoint y: 246, distance: 50.8
click at [246, 246] on textarea "Fabrication of Posts" at bounding box center [393, 245] width 298 height 8
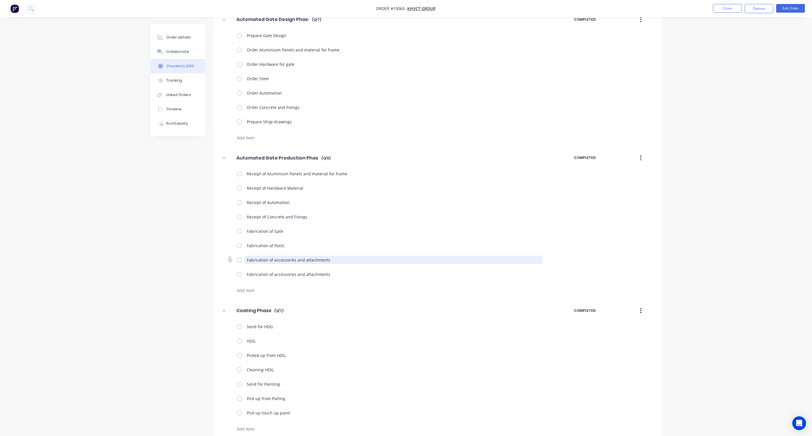
click at [345, 262] on textarea "Fabrication of accessories and attachments" at bounding box center [393, 260] width 298 height 8
drag, startPoint x: 332, startPoint y: 261, endPoint x: 243, endPoint y: 262, distance: 89.0
click at [243, 262] on div "Fabrication of accessories and attachments" at bounding box center [391, 259] width 308 height 11
paste textarea "Pos"
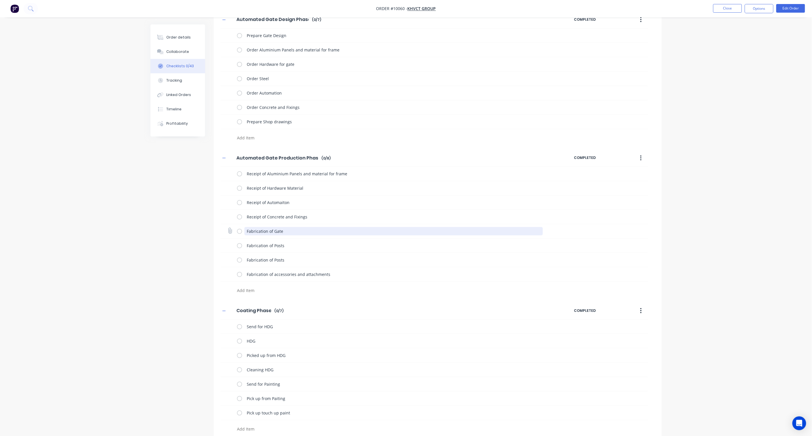
click at [286, 231] on textarea "Fabrication of Gate" at bounding box center [393, 231] width 298 height 8
drag, startPoint x: 289, startPoint y: 231, endPoint x: 239, endPoint y: 229, distance: 49.4
click at [239, 229] on div "Fabrication of Gate" at bounding box center [391, 230] width 308 height 11
click at [283, 247] on textarea "Fabrication of Posts" at bounding box center [393, 245] width 298 height 8
drag, startPoint x: 292, startPoint y: 246, endPoint x: 241, endPoint y: 245, distance: 51.1
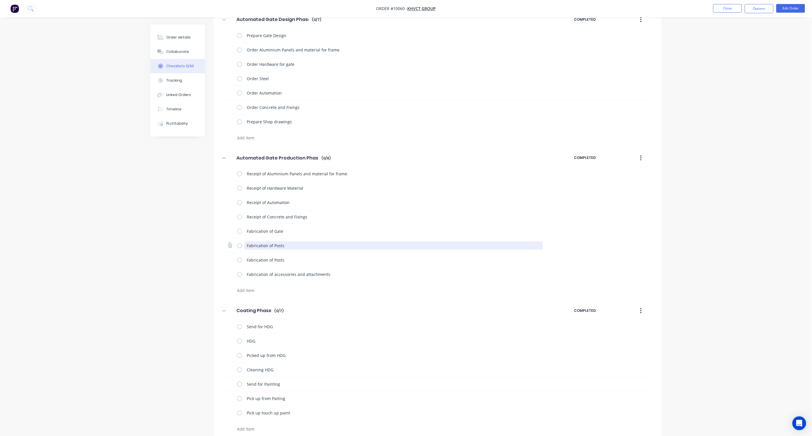
click at [241, 245] on div "Fabrication of Posts" at bounding box center [391, 245] width 308 height 11
paste textarea "Gate"
click at [304, 217] on textarea "Receipt of Concrete and Fixings" at bounding box center [393, 217] width 298 height 8
drag, startPoint x: 315, startPoint y: 217, endPoint x: 245, endPoint y: 215, distance: 70.4
click at [245, 215] on textarea "Receipt of Concrete and Fixings" at bounding box center [393, 217] width 298 height 8
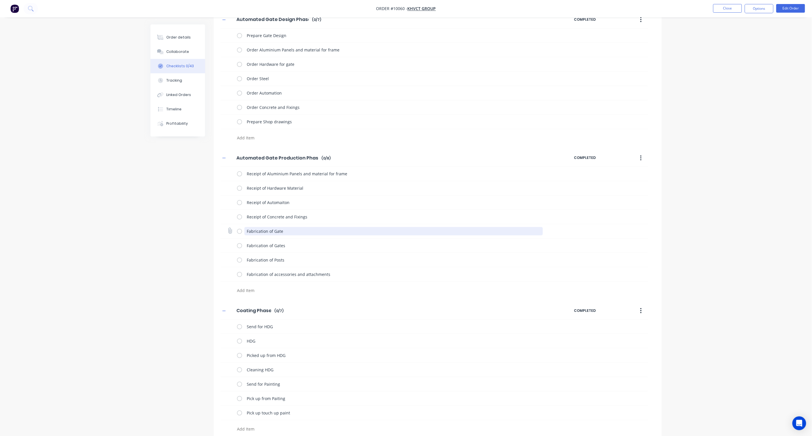
click at [292, 233] on textarea "Fabrication of Gate" at bounding box center [393, 231] width 298 height 8
drag, startPoint x: 300, startPoint y: 231, endPoint x: 238, endPoint y: 231, distance: 61.8
click at [238, 231] on div "Fabrication of Gate" at bounding box center [391, 230] width 308 height 11
paste textarea "Receipt of Concrete and Fixings"
click at [304, 219] on textarea "Receipt of Concrete and Fixings" at bounding box center [393, 217] width 298 height 8
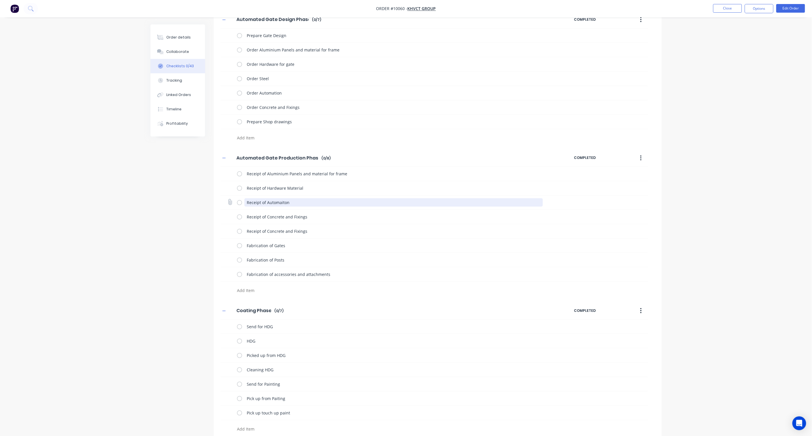
click at [291, 203] on textarea "Receipt of Automaiton" at bounding box center [393, 202] width 298 height 8
drag, startPoint x: 298, startPoint y: 201, endPoint x: 242, endPoint y: 201, distance: 55.7
click at [242, 201] on div "Receipt of Automaiton" at bounding box center [391, 202] width 308 height 11
drag, startPoint x: 312, startPoint y: 216, endPoint x: 239, endPoint y: 216, distance: 73.5
click at [239, 216] on div "Receipt of Concrete and Fixings" at bounding box center [391, 216] width 308 height 11
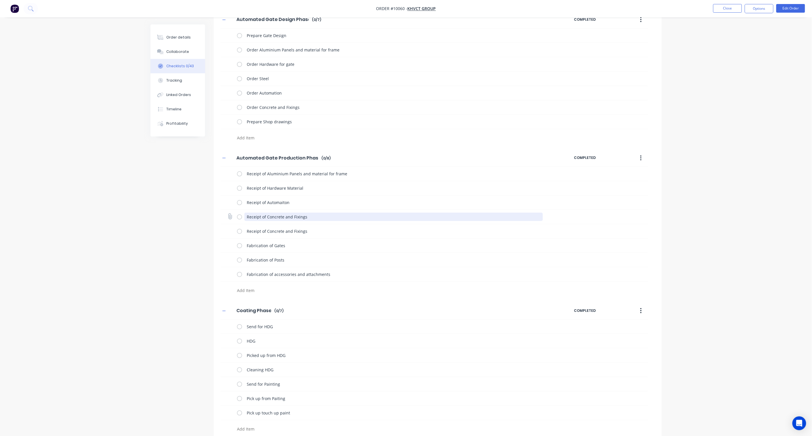
paste textarea "Automaiton"
click at [296, 203] on textarea "Receipt of Automaiton" at bounding box center [393, 202] width 298 height 8
drag, startPoint x: 295, startPoint y: 204, endPoint x: 267, endPoint y: 203, distance: 28.2
click at [267, 203] on textarea "Receipt of Automaiton" at bounding box center [393, 202] width 298 height 8
click at [279, 217] on textarea "Receipt of Automaiton" at bounding box center [393, 217] width 298 height 8
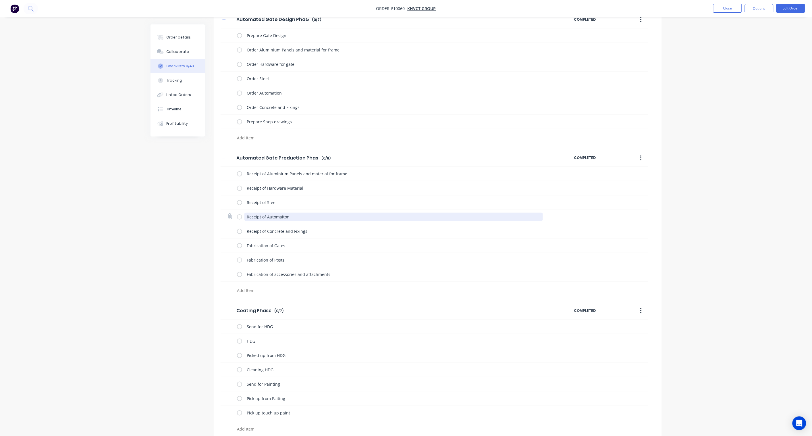
click at [282, 216] on textarea "Receipt of Automaiton" at bounding box center [393, 217] width 298 height 8
click at [175, 240] on div "Checklists Templates Add New Automated Gate Design Phase Automated Gate Design …" at bounding box center [406, 406] width 511 height 826
click at [251, 290] on textarea at bounding box center [373, 290] width 276 height 8
click at [178, 256] on div "Checklists Templates Add New Automated Gate Design Phase Automated Gate Design …" at bounding box center [406, 406] width 511 height 826
click at [312, 296] on div "Fabrication of Keypad post" at bounding box center [373, 291] width 276 height 10
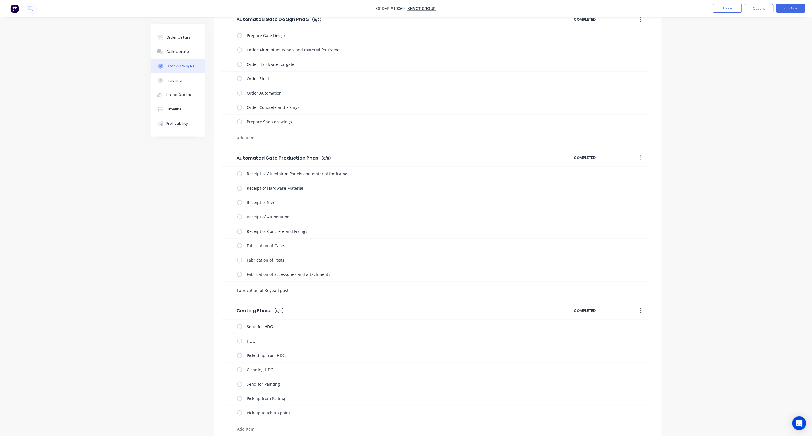
click at [300, 290] on textarea "Fabrication of Keypad post" at bounding box center [373, 290] width 276 height 8
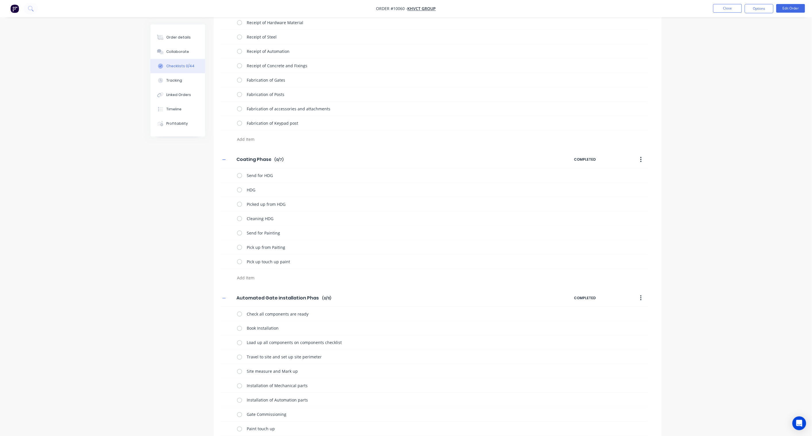
scroll to position [223, 0]
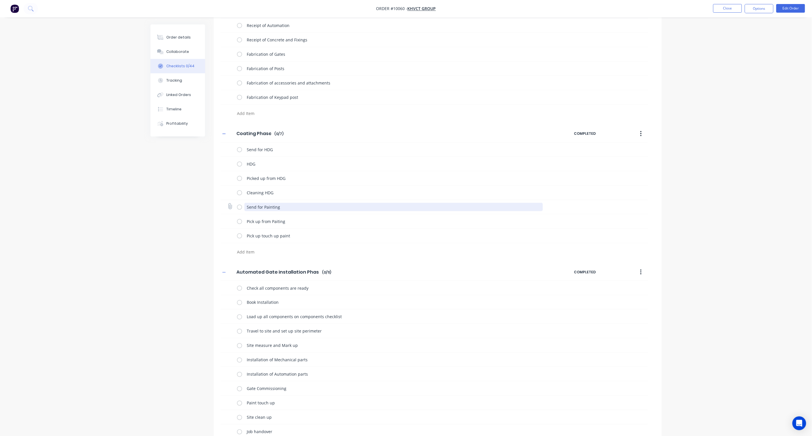
click at [272, 208] on textarea "Send for Painting" at bounding box center [393, 207] width 298 height 8
drag, startPoint x: 284, startPoint y: 207, endPoint x: 263, endPoint y: 207, distance: 20.7
click at [263, 207] on textarea "Send for Painting" at bounding box center [393, 207] width 298 height 8
click at [258, 148] on textarea "Send for HDG" at bounding box center [393, 149] width 298 height 8
click at [257, 148] on textarea "Send for HDG" at bounding box center [393, 149] width 298 height 8
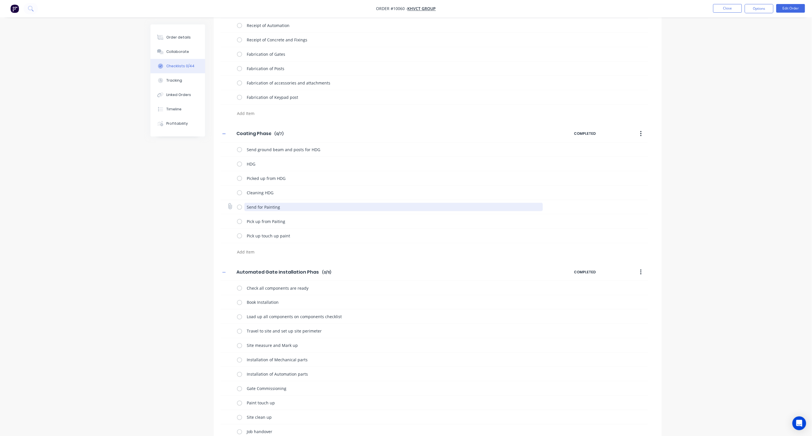
drag, startPoint x: 286, startPoint y: 208, endPoint x: 263, endPoint y: 207, distance: 22.7
click at [263, 207] on textarea "Send for Painting" at bounding box center [393, 207] width 298 height 8
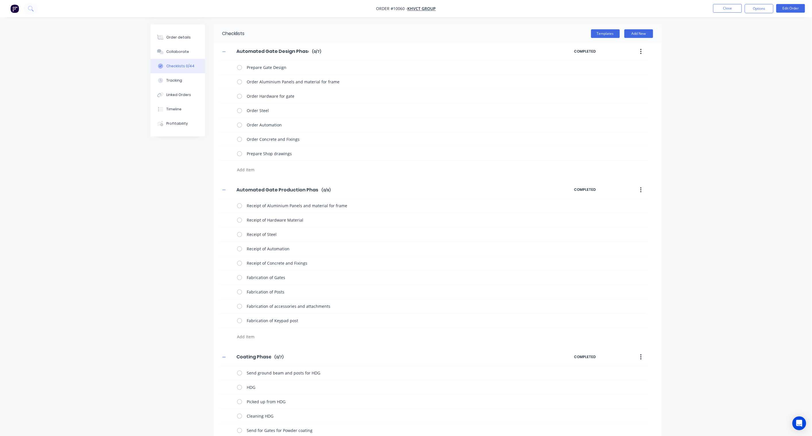
scroll to position [191, 0]
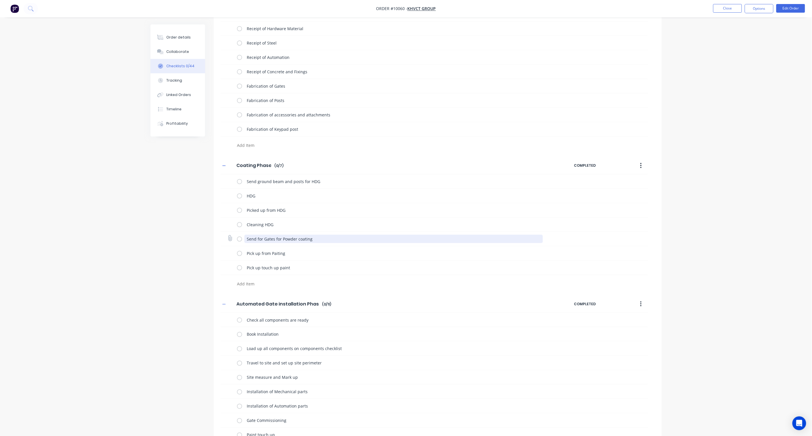
click at [311, 239] on textarea "Send for Gates for Powder coating" at bounding box center [393, 239] width 298 height 8
drag, startPoint x: 318, startPoint y: 239, endPoint x: 282, endPoint y: 237, distance: 36.5
click at [282, 237] on textarea "Send for Gates for Powder coating" at bounding box center [393, 239] width 298 height 8
click at [284, 256] on textarea "Pick up from Paiting" at bounding box center [393, 253] width 298 height 8
drag, startPoint x: 289, startPoint y: 254, endPoint x: 271, endPoint y: 253, distance: 17.2
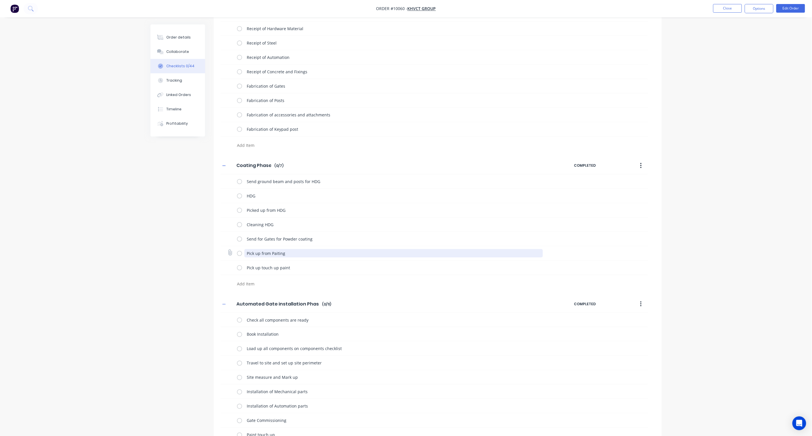
click at [271, 253] on textarea "Pick up from Paiting" at bounding box center [393, 253] width 298 height 8
paste textarea "owder coa"
click at [171, 254] on div "Checklists Templates Add New Automated Gate Design Phase Automated Gate Design …" at bounding box center [406, 253] width 511 height 840
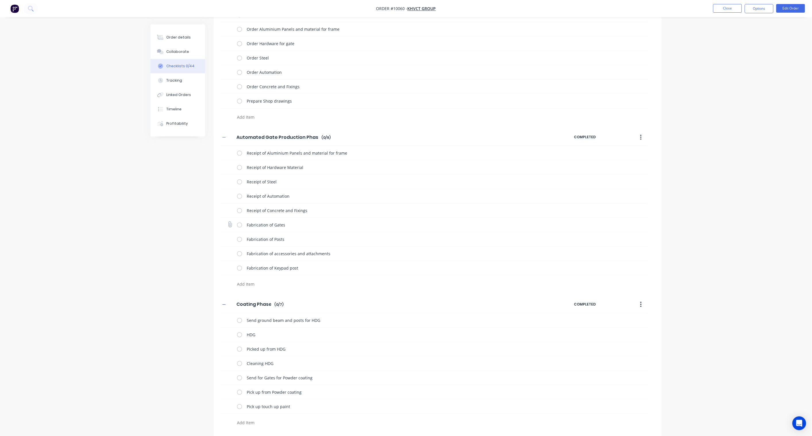
scroll to position [0, 0]
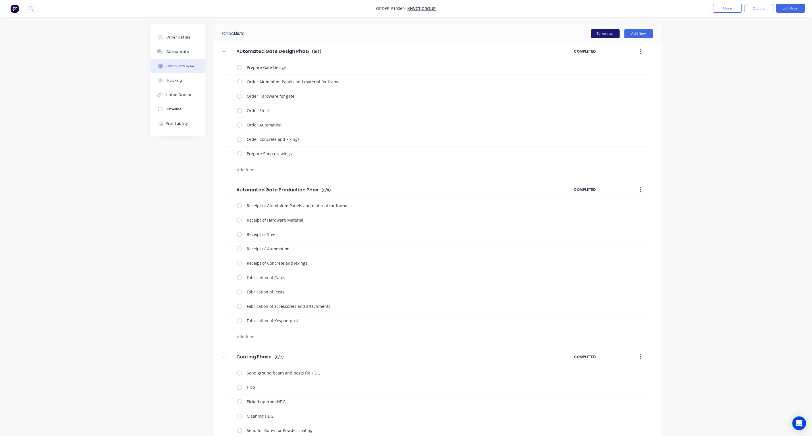
click at [605, 33] on button "Templates" at bounding box center [605, 33] width 29 height 9
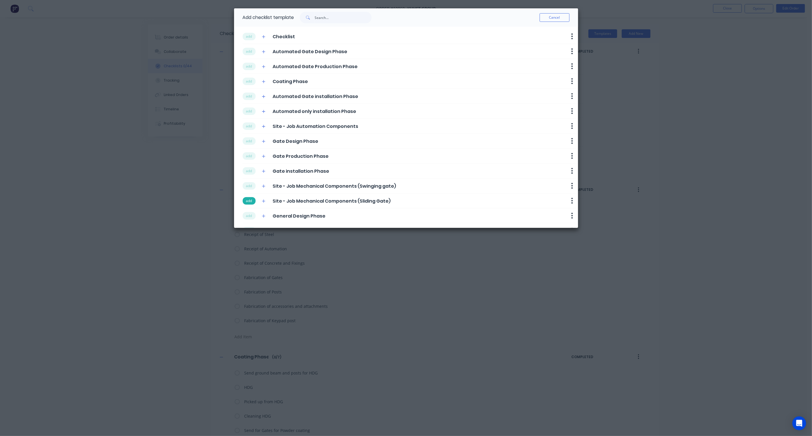
click at [247, 201] on button "add" at bounding box center [249, 200] width 13 height 7
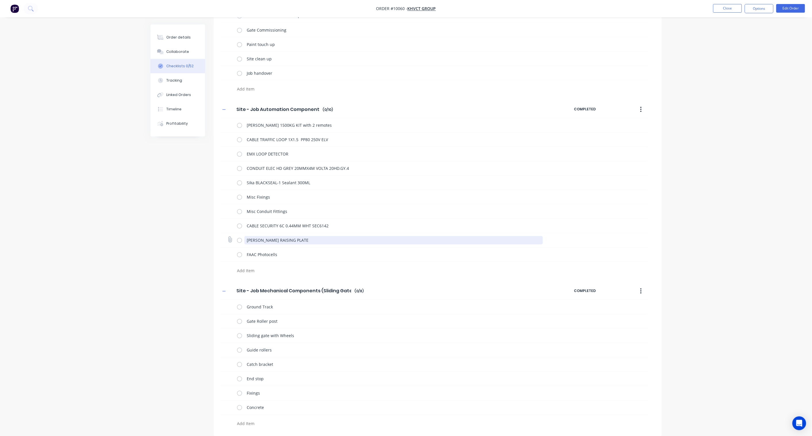
scroll to position [583, 0]
click at [261, 421] on textarea at bounding box center [373, 423] width 276 height 8
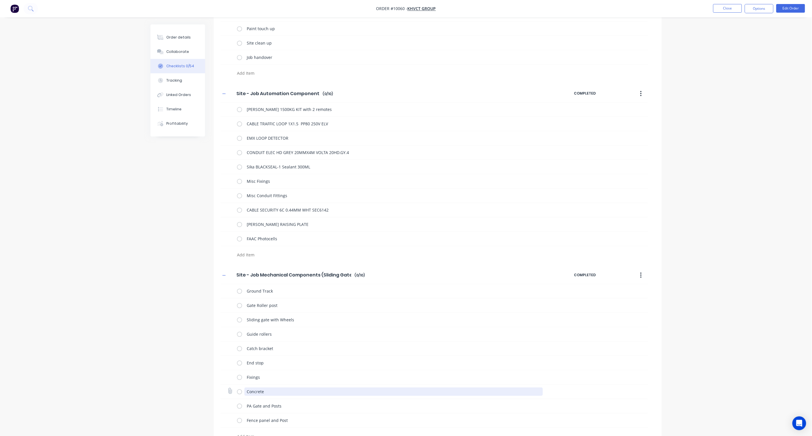
scroll to position [612, 0]
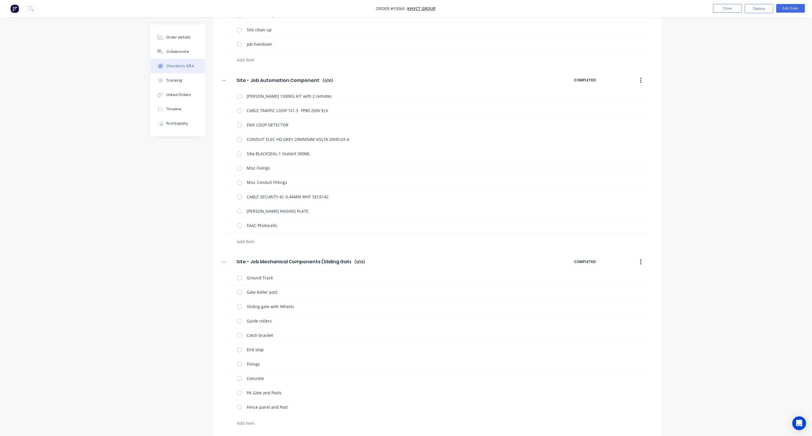
click at [256, 420] on textarea at bounding box center [373, 423] width 276 height 8
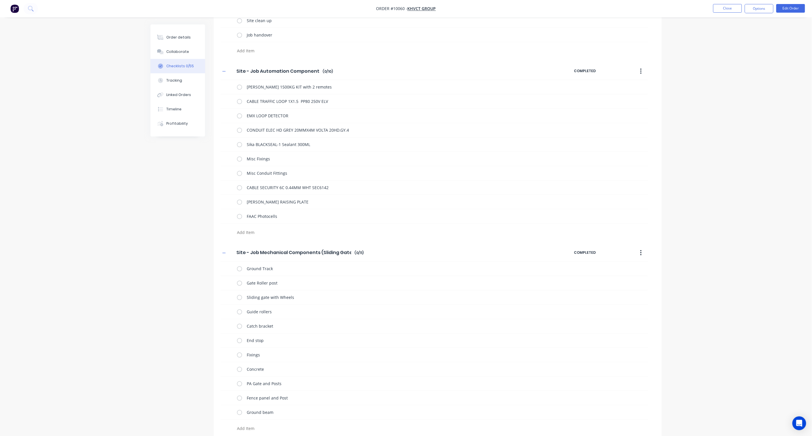
scroll to position [626, 0]
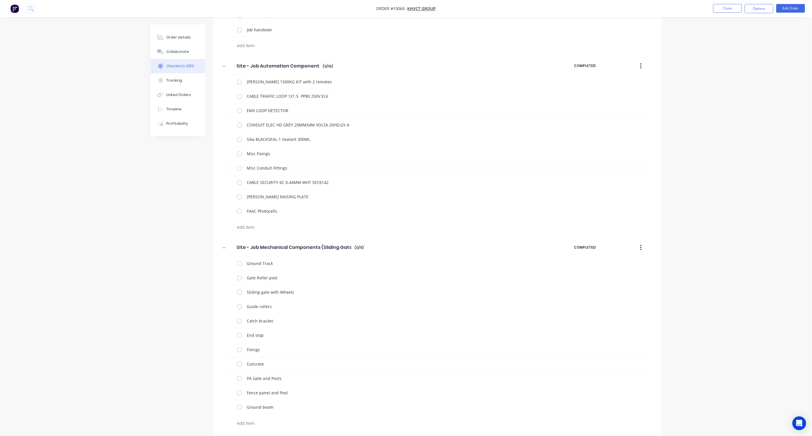
click at [258, 425] on textarea at bounding box center [373, 423] width 276 height 8
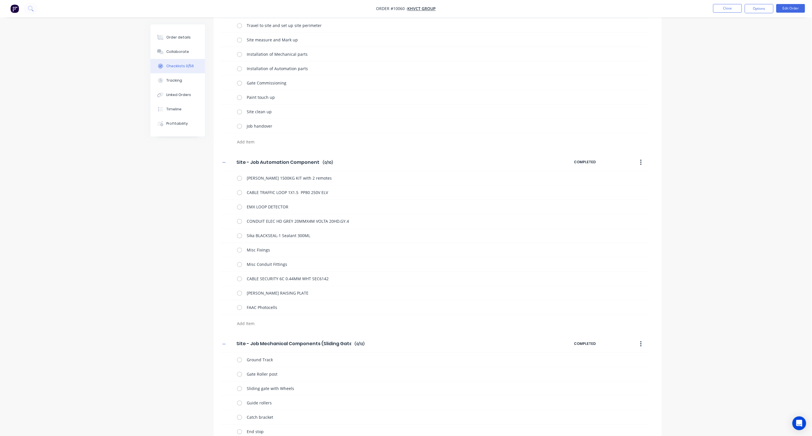
scroll to position [513, 0]
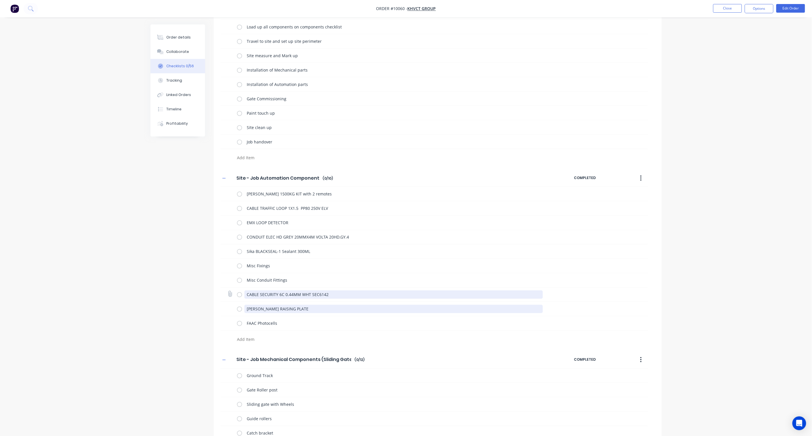
drag, startPoint x: 318, startPoint y: 309, endPoint x: 252, endPoint y: 294, distance: 67.5
click at [252, 294] on div "ROGER GRANDE 1500KG KIT with 2 remotes CABLE TRAFFIC LOOP 1X1.5 PP80 250V ELV E…" at bounding box center [434, 266] width 427 height 158
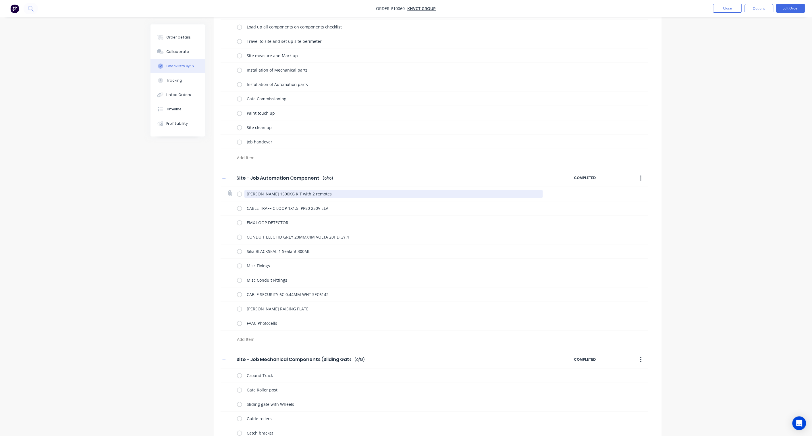
drag, startPoint x: 335, startPoint y: 195, endPoint x: 242, endPoint y: 196, distance: 92.2
click at [242, 196] on div "ROGER GRANDE 1500KG KIT with 2 remotes" at bounding box center [391, 193] width 308 height 11
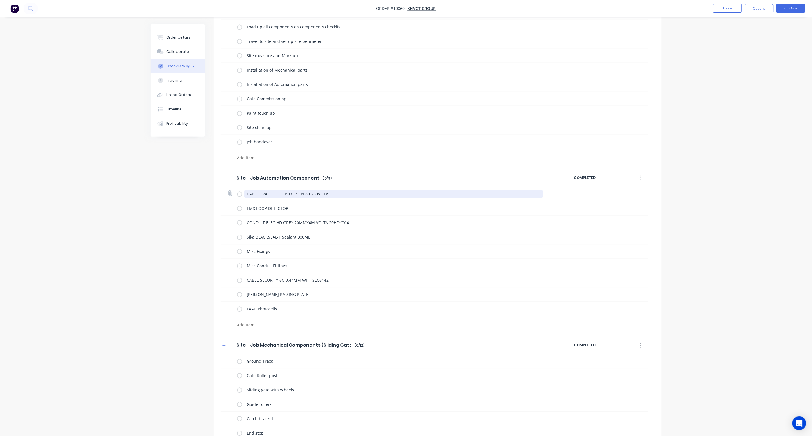
drag, startPoint x: 334, startPoint y: 196, endPoint x: 231, endPoint y: 192, distance: 103.5
click at [231, 192] on div "CABLE TRAFFIC LOOP 1X1.5 PP80 250V ELV" at bounding box center [434, 194] width 427 height 14
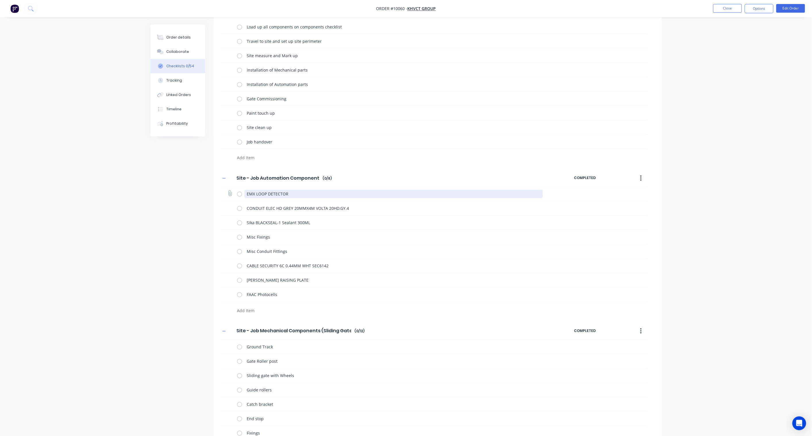
drag, startPoint x: 296, startPoint y: 196, endPoint x: 230, endPoint y: 196, distance: 65.8
click at [230, 196] on div "EMX LOOP DETECTOR" at bounding box center [434, 194] width 427 height 14
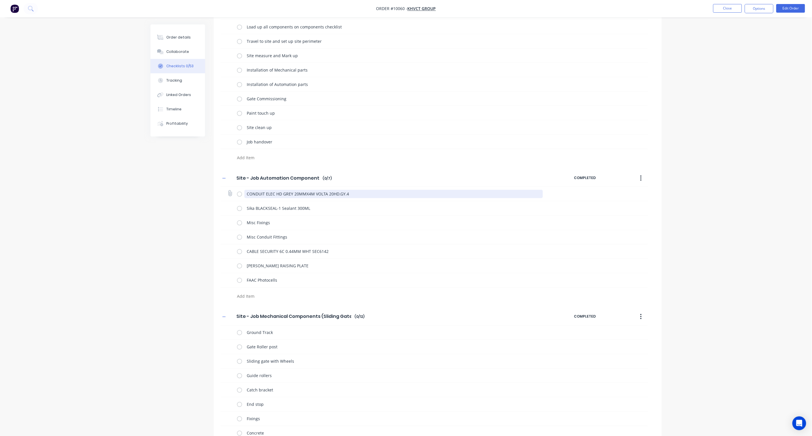
drag, startPoint x: 348, startPoint y: 195, endPoint x: 229, endPoint y: 196, distance: 119.5
click at [229, 196] on div "CONDUIT ELEC HD GREY 20MMX4M VOLTA 20HD.GY.4" at bounding box center [434, 194] width 427 height 14
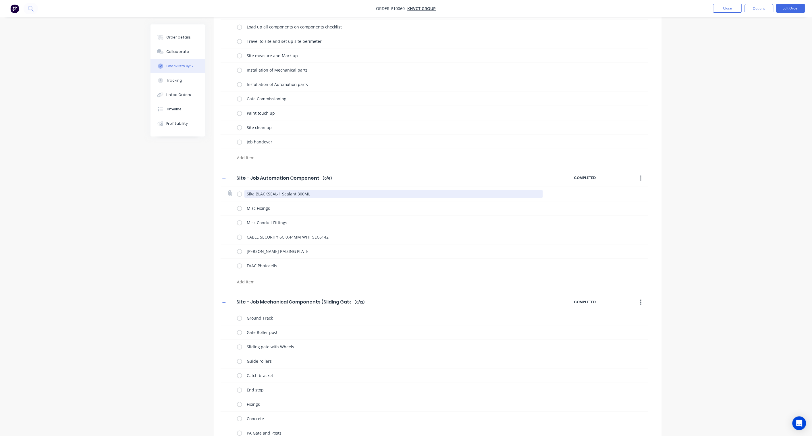
drag, startPoint x: 317, startPoint y: 196, endPoint x: 236, endPoint y: 197, distance: 81.6
click at [236, 197] on div "Sika BLACKSEAL-1 Sealant 300ML" at bounding box center [434, 194] width 427 height 14
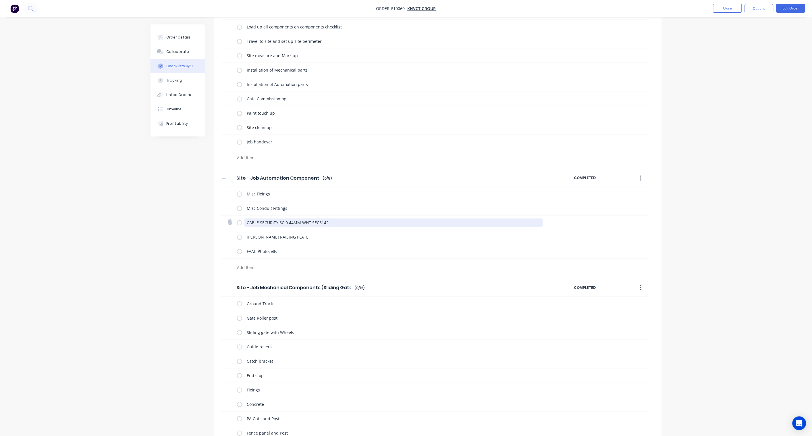
drag, startPoint x: 337, startPoint y: 223, endPoint x: 237, endPoint y: 223, distance: 99.7
click at [237, 223] on div "CABLE SECURITY 6C 0.44MM WHT SEC6142" at bounding box center [391, 222] width 308 height 11
drag, startPoint x: 309, startPoint y: 223, endPoint x: 242, endPoint y: 222, distance: 67.8
click at [242, 222] on div "ROGER GRANDE RAISING PLATE" at bounding box center [391, 222] width 308 height 11
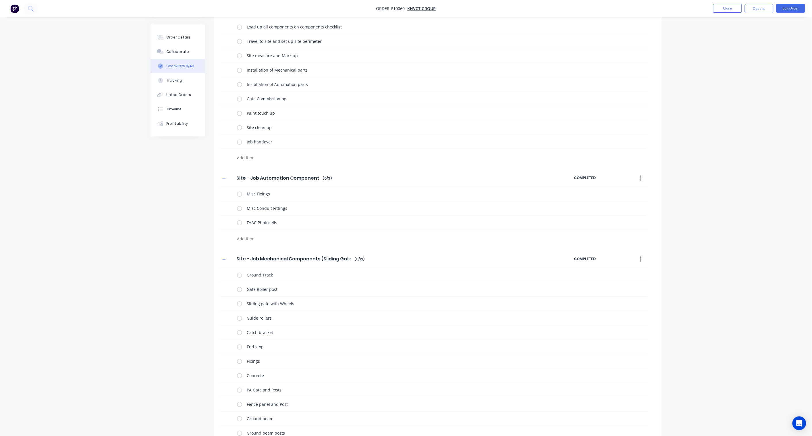
click at [246, 239] on textarea at bounding box center [373, 239] width 276 height 8
click at [244, 242] on textarea at bounding box center [373, 239] width 276 height 8
paste textarea "Roger Bambino 400kg Kit(incl 2 remotes, 6 racks+ photocells)"
drag, startPoint x: 249, startPoint y: 256, endPoint x: 255, endPoint y: 254, distance: 5.6
click at [249, 256] on textarea at bounding box center [373, 253] width 276 height 8
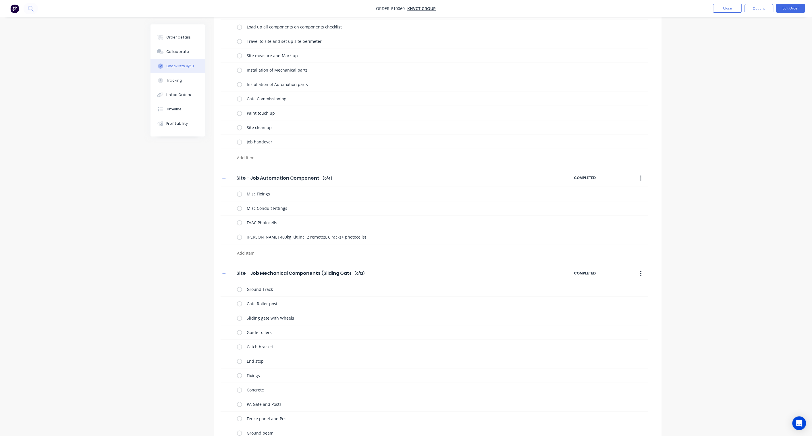
paste textarea "Remote for Roger 2 Button Bi-code"
click at [252, 268] on textarea at bounding box center [373, 267] width 276 height 8
paste textarea "100mm Riser for Medio"
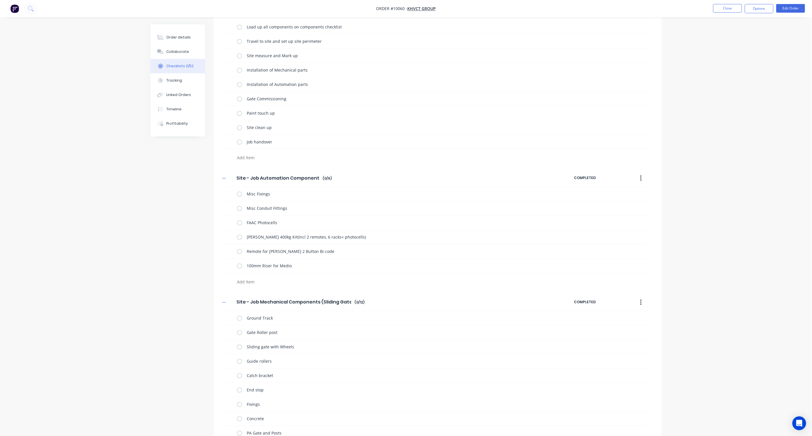
click at [249, 280] on textarea at bounding box center [373, 282] width 276 height 8
paste textarea "w3A"
click at [240, 282] on textarea "w3A" at bounding box center [373, 282] width 276 height 8
click at [266, 283] on textarea "W3A" at bounding box center [373, 282] width 276 height 8
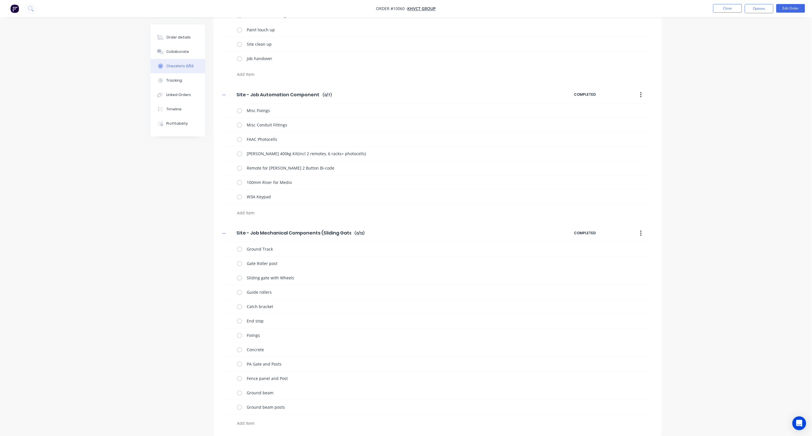
scroll to position [597, 0]
click at [252, 214] on textarea at bounding box center [373, 213] width 276 height 8
paste textarea "ELOOP Post Mounted *NEW*"
click at [258, 228] on textarea at bounding box center [373, 226] width 276 height 8
paste textarea "Insert Lock for Frames>40mm w/ Surface Mount Adjustable Keep"
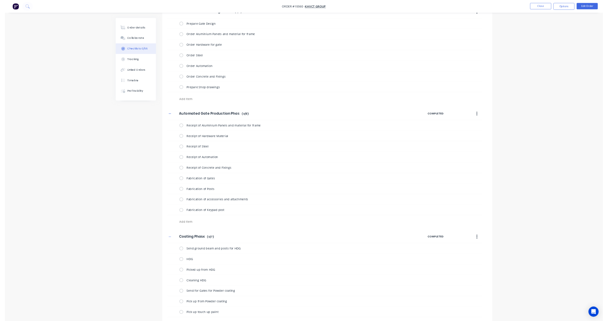
scroll to position [0, 0]
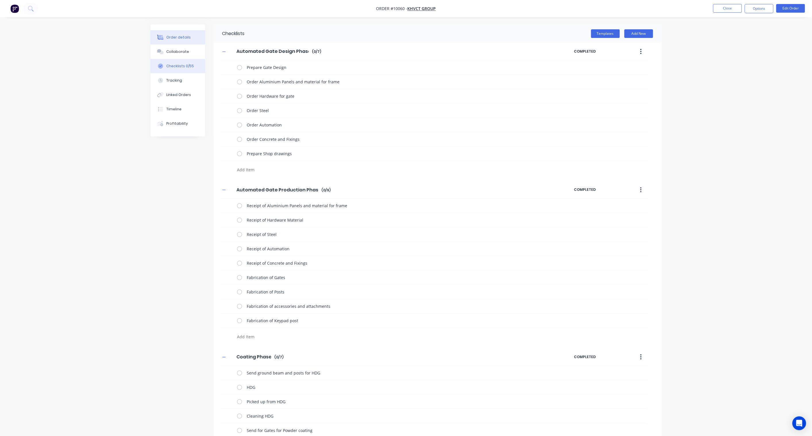
click at [184, 32] on button "Order details" at bounding box center [178, 37] width 55 height 14
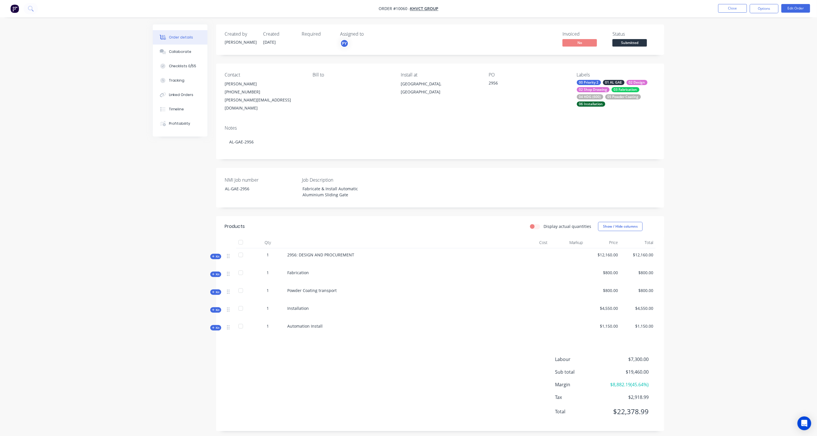
click at [630, 43] on span "Submitted" at bounding box center [629, 42] width 34 height 7
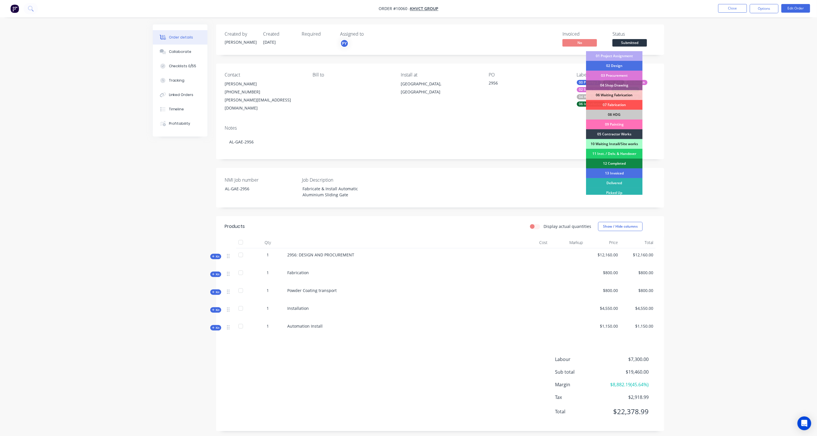
click at [623, 55] on div "01 Project Assignment" at bounding box center [614, 56] width 57 height 10
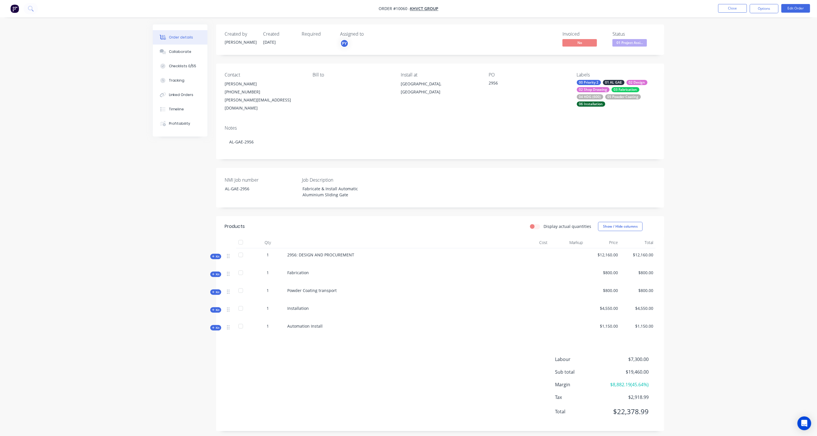
click at [776, 67] on div "Order details Collaborate Checklists 0/55 Tracking Linked Orders Timeline Profi…" at bounding box center [408, 219] width 817 height 439
click at [766, 5] on button "Options" at bounding box center [764, 8] width 29 height 9
click at [745, 65] on div "Work Order" at bounding box center [746, 69] width 53 height 8
click at [744, 44] on div "With pricing" at bounding box center [746, 46] width 53 height 8
click at [725, 220] on div "Order details Collaborate Checklists 0/55 Tracking Linked Orders Timeline Profi…" at bounding box center [408, 219] width 817 height 439
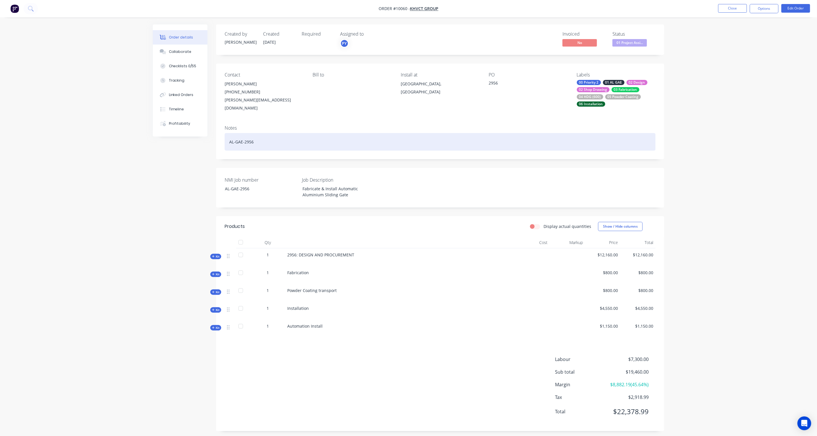
click at [242, 134] on div "AL-GAE-2956" at bounding box center [440, 142] width 431 height 18
drag, startPoint x: 265, startPoint y: 136, endPoint x: 205, endPoint y: 134, distance: 59.8
click at [205, 134] on div "Order details Collaborate Checklists 0/55 Tracking Linked Orders Timeline Profi…" at bounding box center [408, 231] width 523 height 415
copy div "AL-GAE-2956"
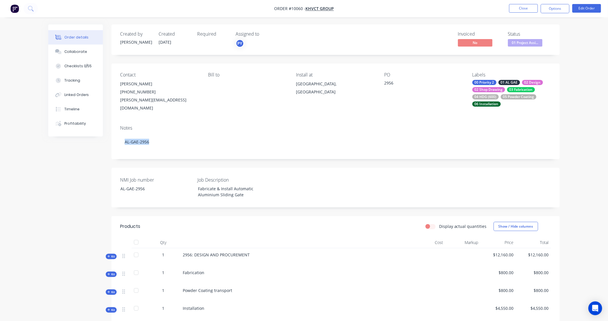
click at [69, 168] on div "Created by Karl Created 01/09/25 Required Assigned to PY Invoiced No Status 01 …" at bounding box center [303, 231] width 511 height 415
click at [150, 186] on div "AL-GAE-2956" at bounding box center [152, 188] width 72 height 8
drag, startPoint x: 152, startPoint y: 184, endPoint x: 88, endPoint y: 178, distance: 64.3
click at [88, 178] on div "Created by Karl Created 01/09/25 Required Assigned to PY Invoiced No Status 01 …" at bounding box center [303, 231] width 511 height 415
copy div "AL-GAE-2956"
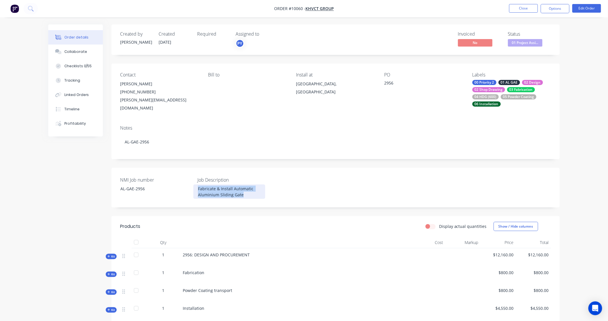
drag, startPoint x: 197, startPoint y: 181, endPoint x: 270, endPoint y: 192, distance: 73.5
click at [270, 192] on div "NMI Job number AL-GAE-2956 Job Description Fabricate & Install Automatic Alumin…" at bounding box center [335, 188] width 448 height 40
copy div "Fabricate & Install Automatic Aluminium Sliding Gate"
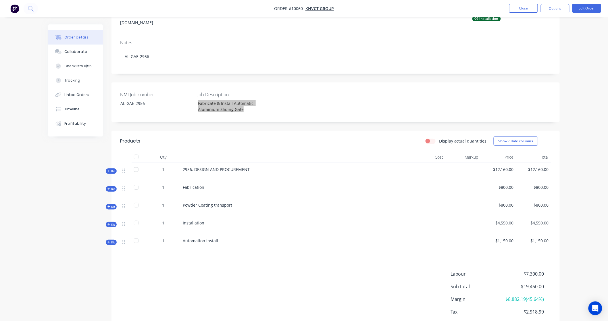
scroll to position [113, 0]
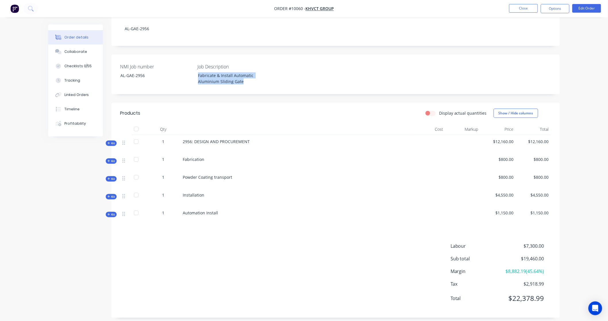
click at [112, 212] on span "Kit" at bounding box center [110, 214] width 7 height 4
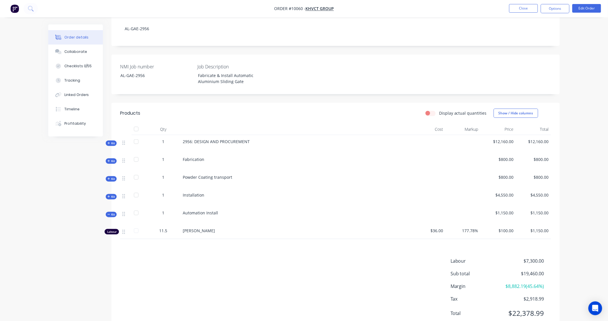
click at [113, 194] on span "Kit" at bounding box center [110, 196] width 7 height 4
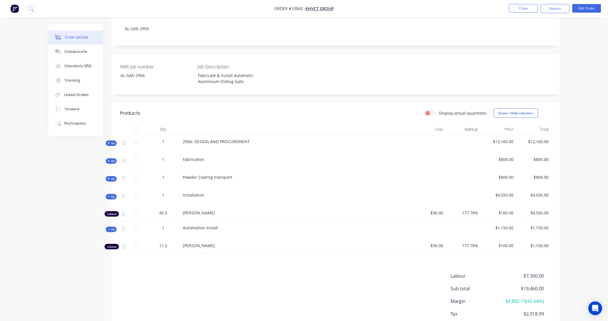
click at [113, 176] on div "Kit" at bounding box center [111, 178] width 11 height 5
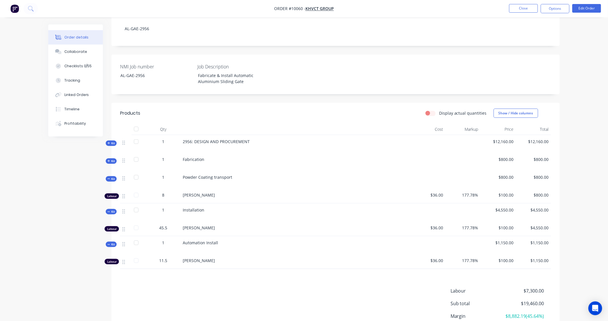
click at [113, 159] on span "Kit" at bounding box center [110, 161] width 7 height 4
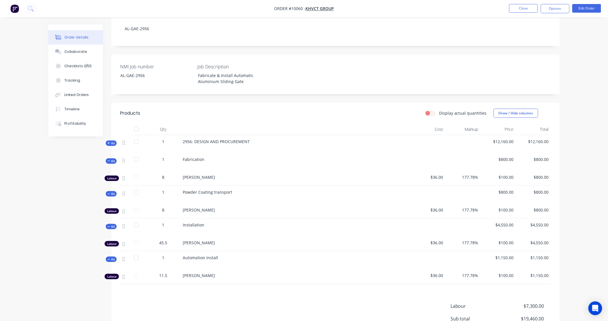
click at [165, 207] on div "8" at bounding box center [163, 210] width 30 height 6
click at [164, 207] on span "8" at bounding box center [163, 210] width 2 height 6
click at [590, 8] on button "Edit Order" at bounding box center [586, 8] width 29 height 9
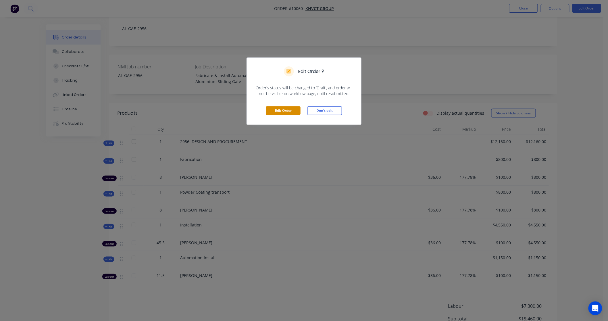
click at [278, 111] on button "Edit Order" at bounding box center [283, 110] width 34 height 9
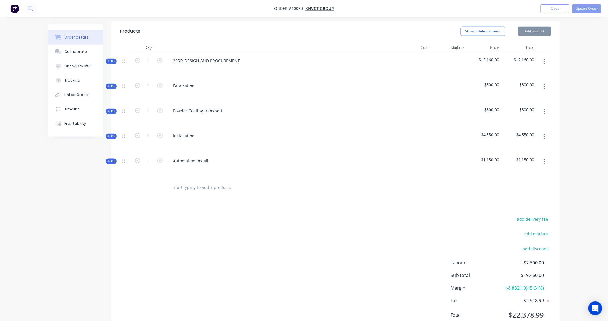
scroll to position [213, 0]
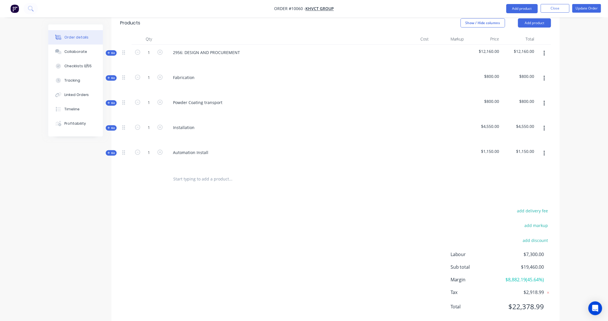
click at [109, 101] on icon at bounding box center [108, 102] width 3 height 3
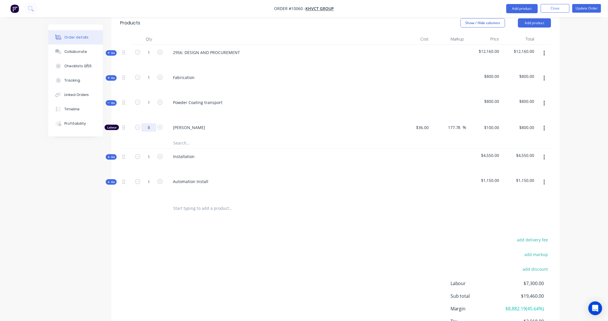
click at [150, 123] on input "8" at bounding box center [148, 127] width 15 height 9
click at [61, 251] on div "Created by Karl Created 01/09/25 Required Assigned to PY Invoiced No Status Dra…" at bounding box center [303, 88] width 511 height 552
click at [110, 101] on span "Kit" at bounding box center [110, 103] width 7 height 4
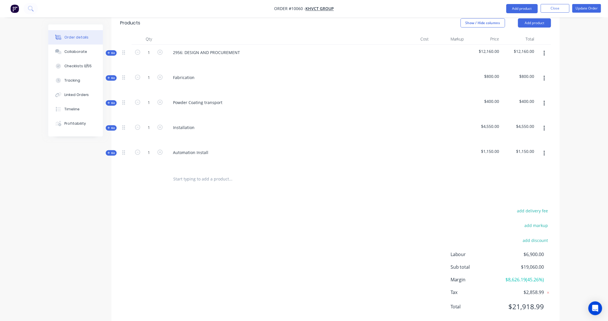
click at [111, 76] on span "Kit" at bounding box center [110, 78] width 7 height 4
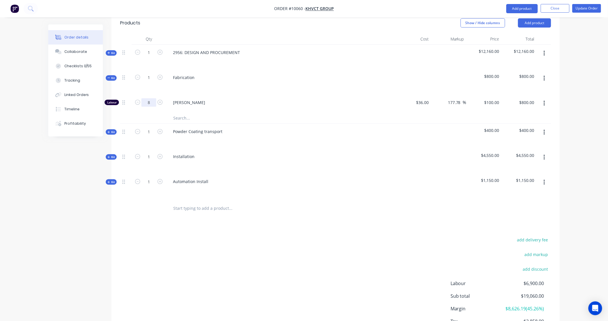
click at [150, 98] on input "8" at bounding box center [148, 102] width 15 height 9
click at [584, 7] on button "Update Order" at bounding box center [586, 8] width 29 height 9
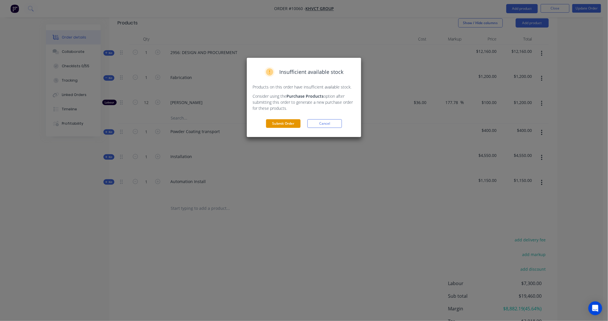
click at [291, 126] on button "Submit Order" at bounding box center [283, 123] width 34 height 9
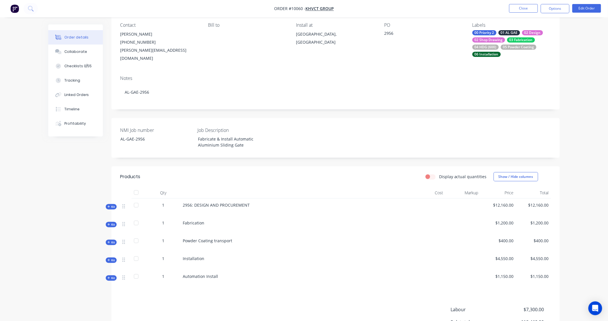
scroll to position [113, 0]
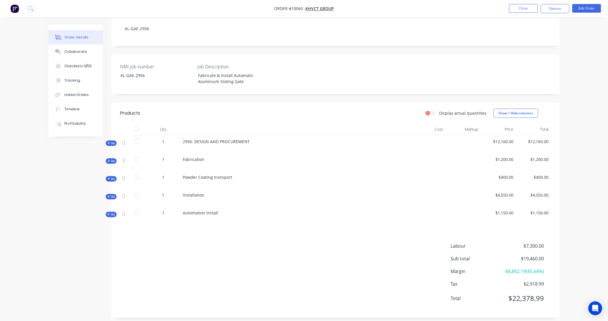
click at [113, 212] on span "Kit" at bounding box center [110, 214] width 7 height 4
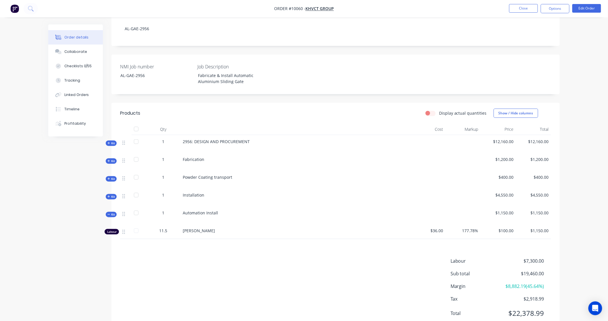
click at [111, 194] on span "Kit" at bounding box center [110, 196] width 7 height 4
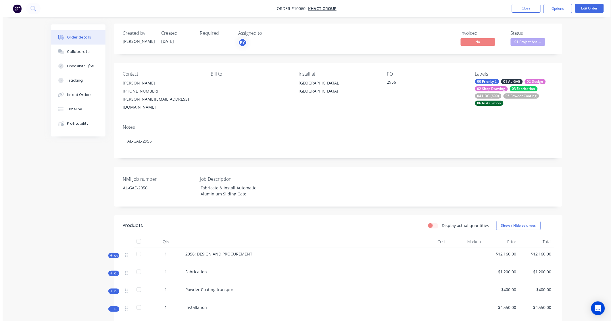
scroll to position [0, 0]
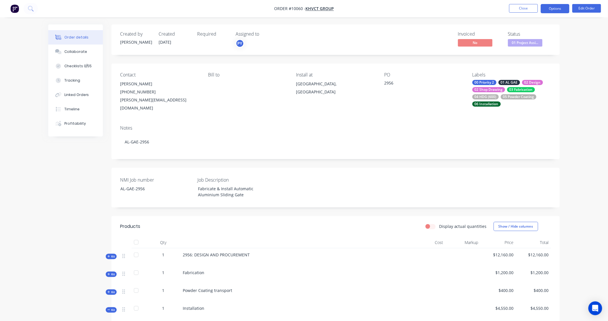
click at [557, 6] on button "Options" at bounding box center [555, 8] width 29 height 9
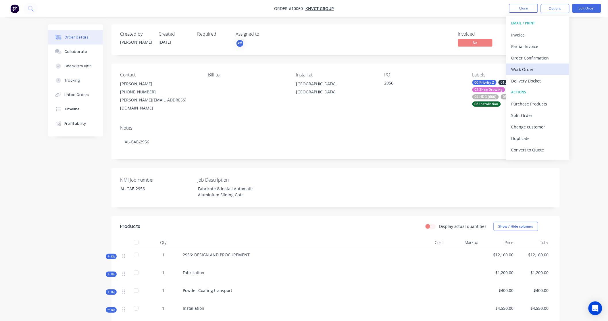
click at [533, 70] on div "Work Order" at bounding box center [537, 69] width 53 height 8
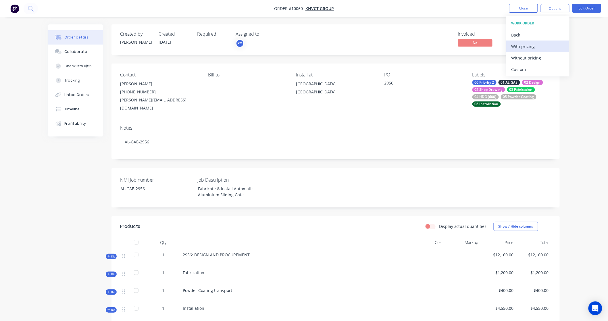
click at [537, 45] on div "With pricing" at bounding box center [537, 46] width 53 height 8
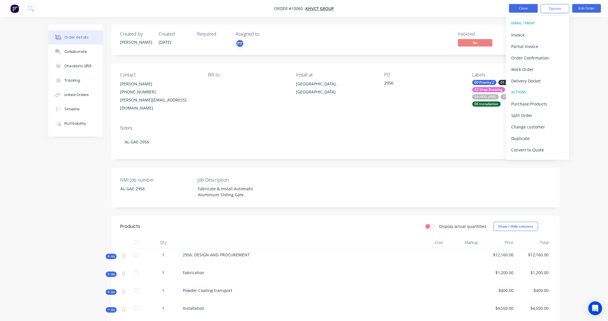
click at [523, 9] on button "Close" at bounding box center [523, 8] width 29 height 9
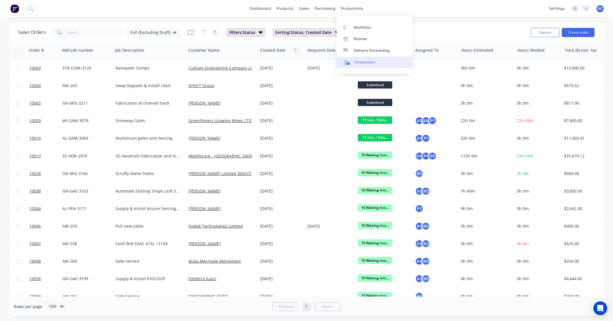
click at [365, 62] on div "Timesheets" at bounding box center [365, 62] width 22 height 5
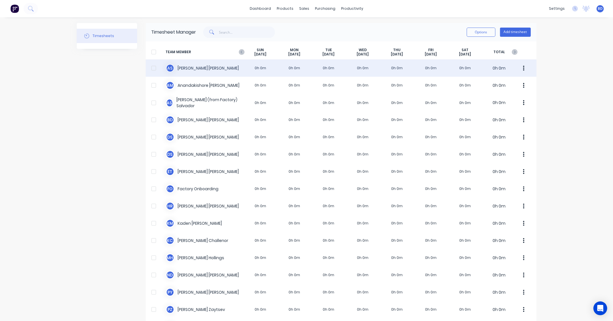
click at [204, 62] on div "A S Albert Scown 0h 0m 0h 0m 0h 0m 0h 0m 0h 0m 0h 0m 0h 0m 0h 0m" at bounding box center [341, 67] width 391 height 17
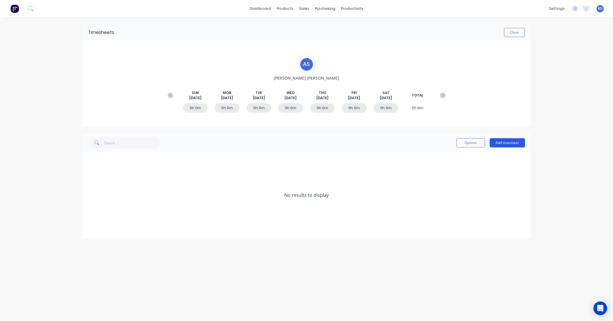
click at [514, 142] on button "Add timesheet" at bounding box center [506, 142] width 35 height 9
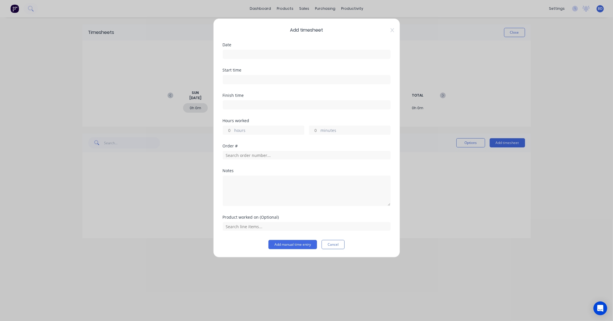
click at [236, 51] on input at bounding box center [306, 54] width 167 height 9
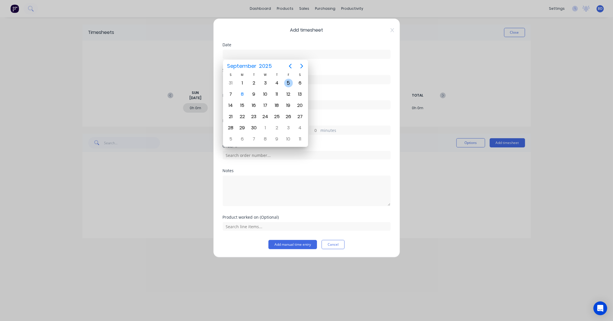
click at [287, 82] on div "5" at bounding box center [288, 83] width 9 height 9
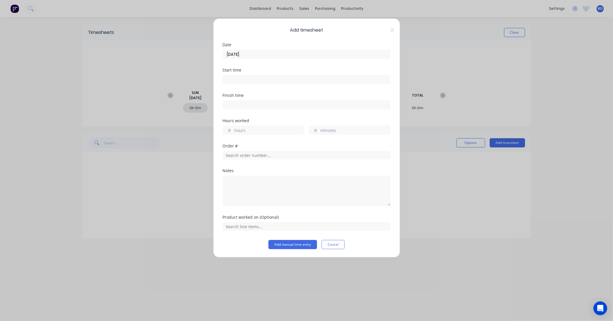
click at [236, 82] on input at bounding box center [306, 79] width 167 height 9
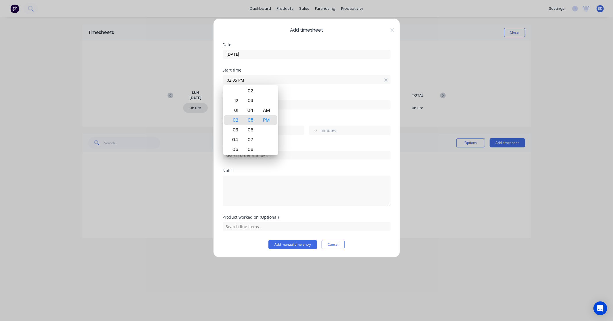
drag, startPoint x: 254, startPoint y: 80, endPoint x: 194, endPoint y: 80, distance: 60.0
click at [194, 80] on div "Add timesheet Date 05/09/2025 Start time 02:05 PM Finish time Hours worked hour…" at bounding box center [306, 160] width 613 height 321
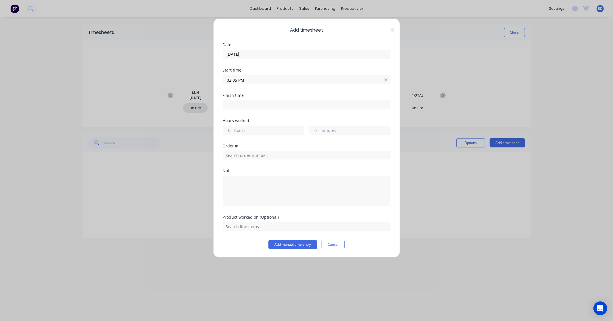
paste input "8:00 A"
click at [233, 106] on input at bounding box center [306, 105] width 167 height 9
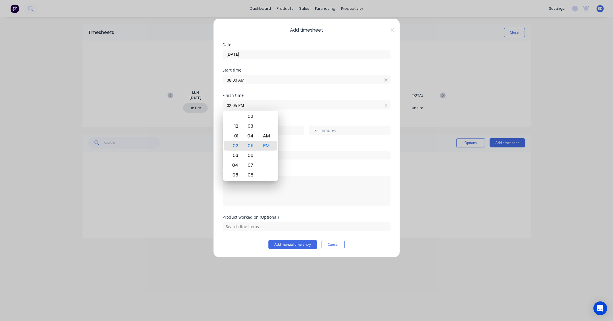
drag, startPoint x: 263, startPoint y: 105, endPoint x: 180, endPoint y: 98, distance: 82.7
click at [180, 98] on div "Add timesheet Date 05/09/2025 Start time 08:00 AM Finish time 02:05 PM Hours wo…" at bounding box center [306, 160] width 613 height 321
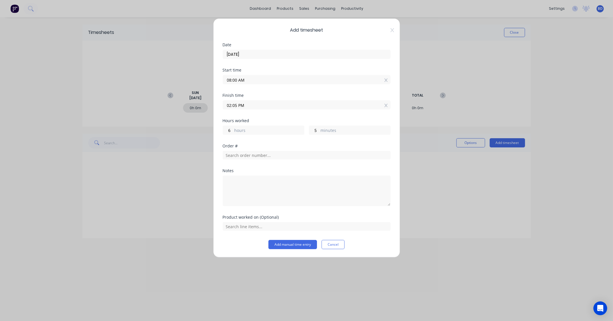
paste input "4:30"
click at [233, 105] on input "4:30 PM" at bounding box center [306, 105] width 167 height 9
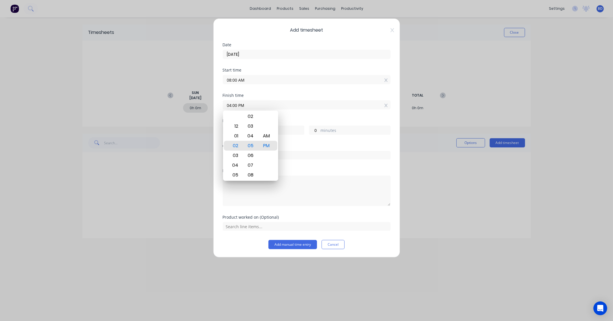
click at [288, 121] on div "Hours worked" at bounding box center [307, 121] width 168 height 4
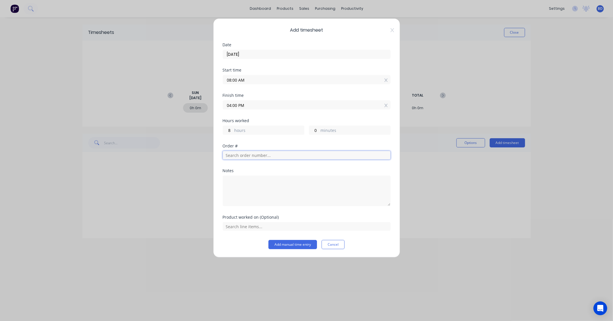
click at [250, 155] on input "text" at bounding box center [307, 155] width 168 height 9
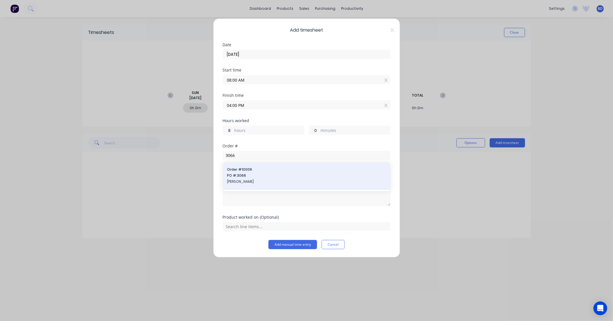
click at [260, 177] on span "PO #: 3066" at bounding box center [306, 175] width 159 height 5
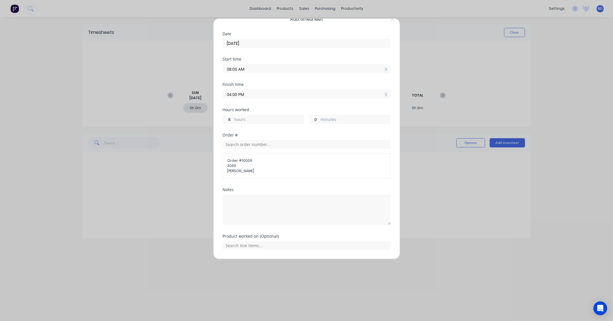
scroll to position [28, 0]
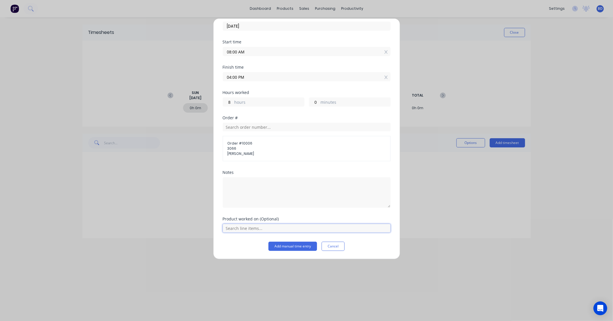
click at [277, 229] on input "text" at bounding box center [307, 228] width 168 height 9
click at [271, 212] on span "Installaiton" at bounding box center [310, 213] width 149 height 5
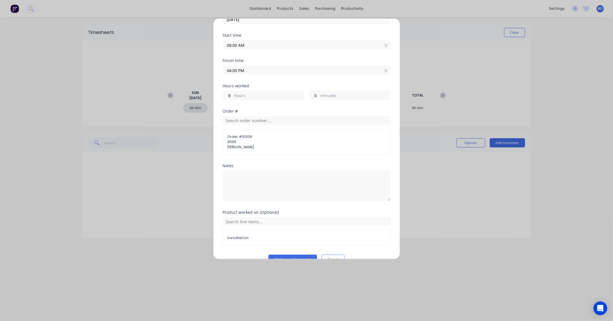
scroll to position [48, 0]
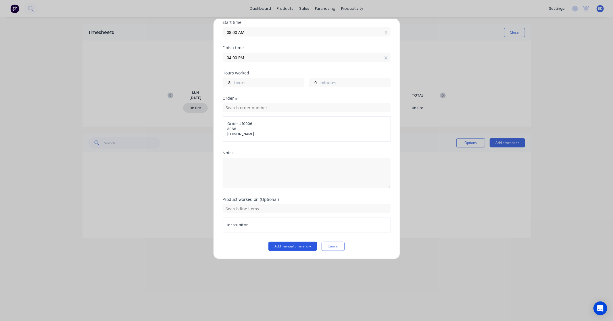
click at [308, 244] on button "Add manual time entry" at bounding box center [292, 246] width 49 height 9
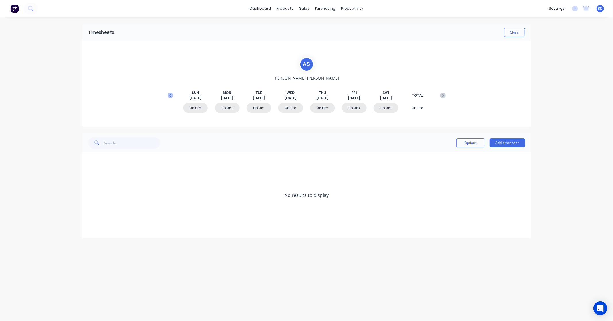
click at [168, 95] on icon at bounding box center [170, 95] width 6 height 6
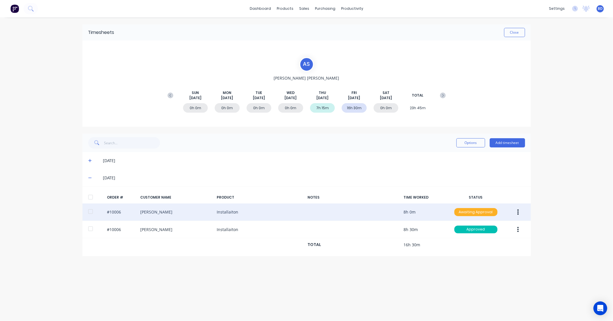
click at [479, 209] on div "Awaiting Approval" at bounding box center [475, 212] width 43 height 8
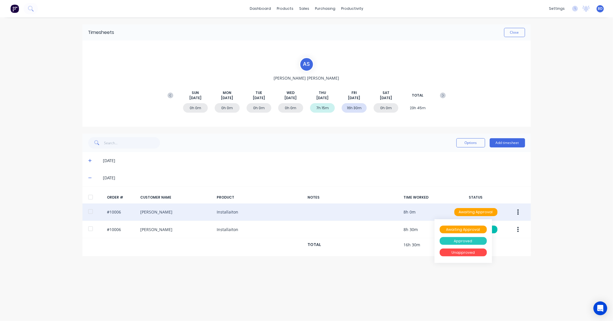
click at [472, 241] on div "Approved" at bounding box center [462, 241] width 47 height 8
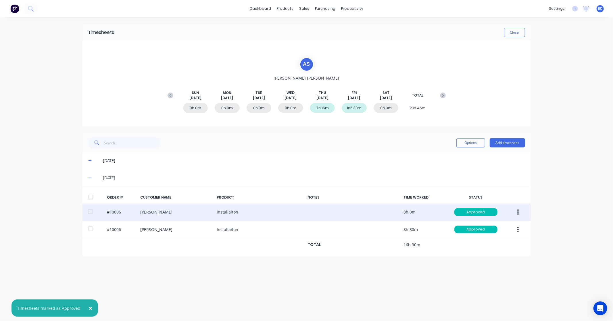
click at [433, 274] on div "Timesheets Close A S Albert Scown SUN Aug 31st MON Sep 1st TUE Sep 2nd WED Sep …" at bounding box center [307, 163] width 460 height 292
click at [510, 144] on button "Add timesheet" at bounding box center [506, 142] width 35 height 9
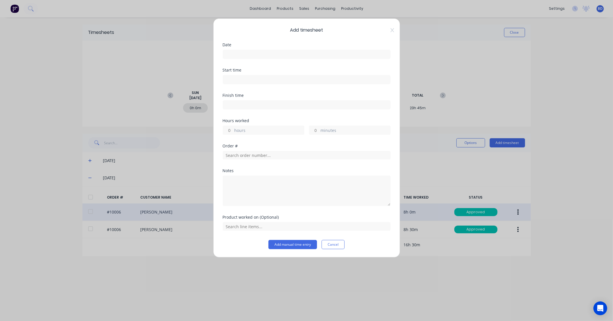
click at [245, 58] on label at bounding box center [307, 54] width 168 height 9
click at [245, 58] on input at bounding box center [306, 54] width 167 height 9
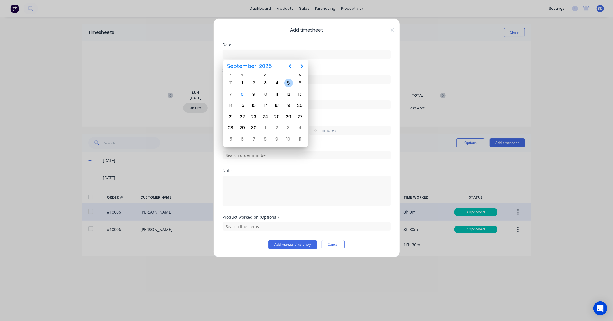
click at [288, 84] on div "5" at bounding box center [288, 83] width 9 height 9
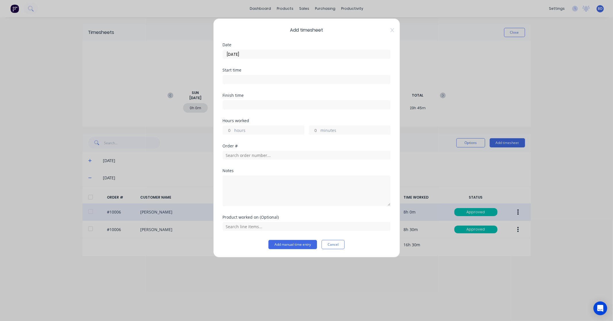
click at [243, 80] on input at bounding box center [306, 79] width 167 height 9
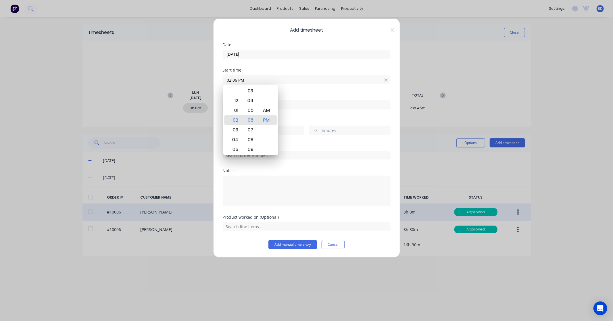
drag, startPoint x: 257, startPoint y: 81, endPoint x: 227, endPoint y: 82, distance: 29.3
click at [227, 82] on input "02:06 PM" at bounding box center [306, 79] width 167 height 9
paste input "4:30"
click at [292, 102] on input at bounding box center [306, 105] width 167 height 9
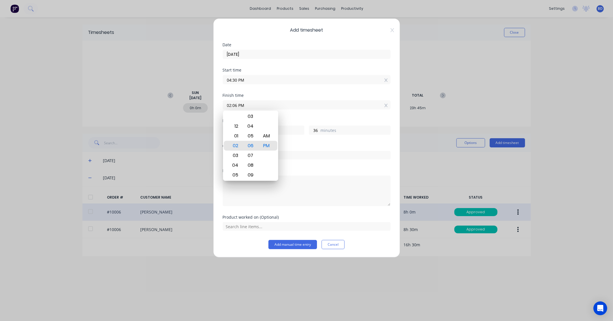
click at [314, 114] on div "Finish time 02:06 PM" at bounding box center [307, 105] width 168 height 25
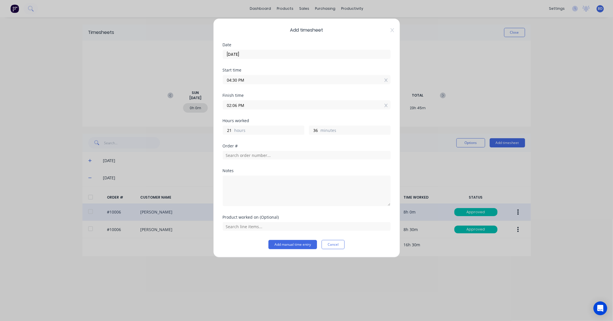
drag, startPoint x: 222, startPoint y: 104, endPoint x: 204, endPoint y: 104, distance: 18.4
click at [204, 104] on div "Add timesheet Date 05/09/2025 Start time 04:30 PM Finish time 02:06 PM Hours wo…" at bounding box center [306, 160] width 613 height 321
paste input "6:45"
click at [285, 120] on div "Hours worked" at bounding box center [307, 121] width 168 height 4
click at [265, 156] on input "text" at bounding box center [307, 155] width 168 height 9
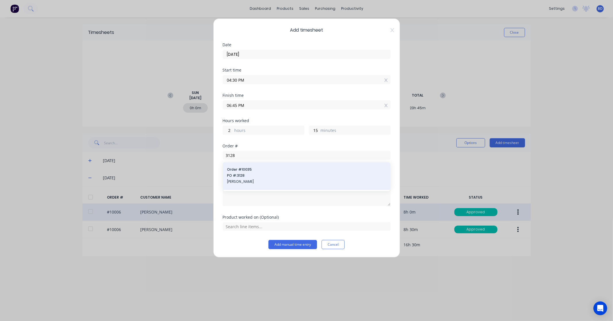
click at [265, 173] on div "Order # 10035 PO #: 3128 Geoff Williamson" at bounding box center [306, 176] width 159 height 18
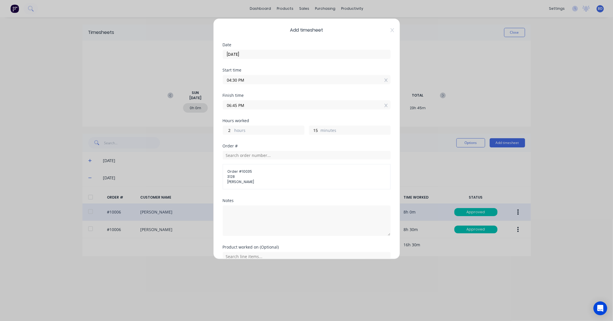
scroll to position [28, 0]
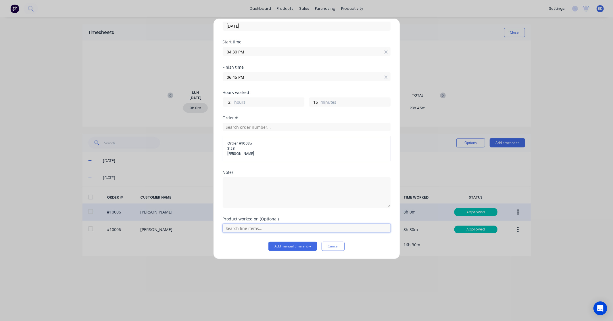
click at [266, 226] on input "text" at bounding box center [307, 228] width 168 height 9
click at [268, 213] on span "Labour Kit" at bounding box center [310, 213] width 149 height 5
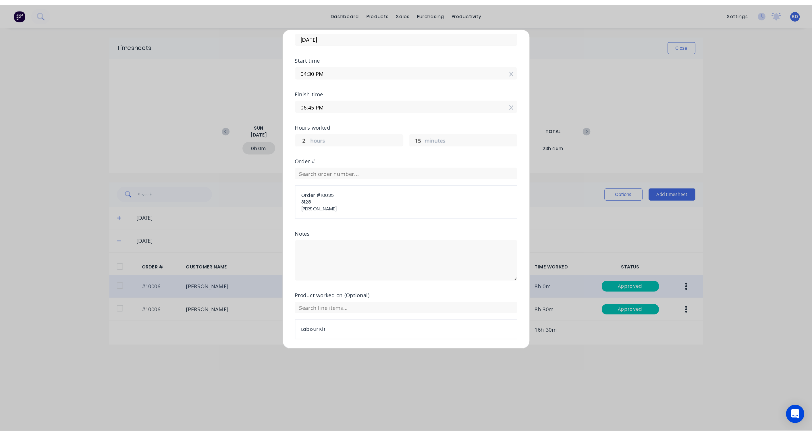
scroll to position [48, 0]
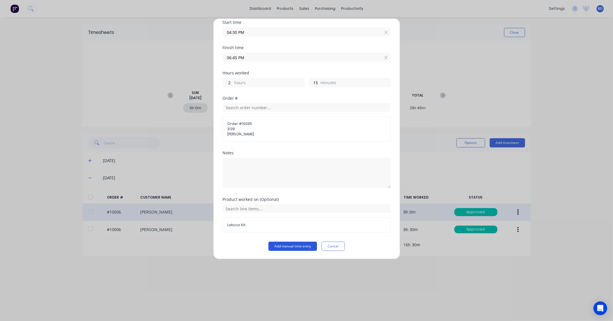
click at [299, 245] on button "Add manual time entry" at bounding box center [292, 246] width 49 height 9
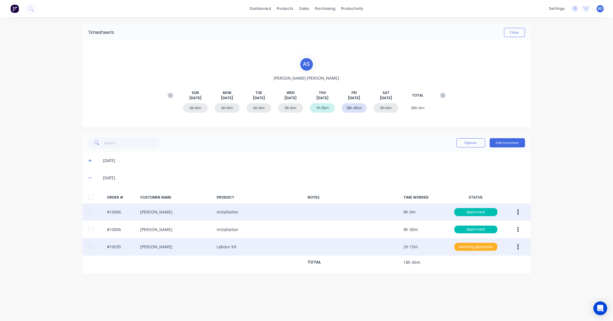
click at [464, 247] on div "Awaiting Approval" at bounding box center [475, 247] width 43 height 8
click at [458, 277] on div "Approved" at bounding box center [462, 276] width 47 height 8
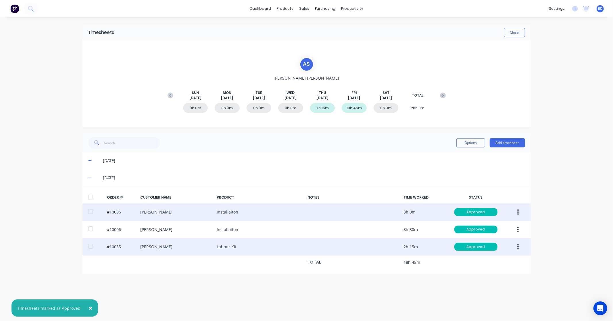
click at [406, 290] on div "Timesheets Close A S Albert Scown SUN Aug 31st MON Sep 1st TUE Sep 2nd WED Sep …" at bounding box center [307, 163] width 460 height 292
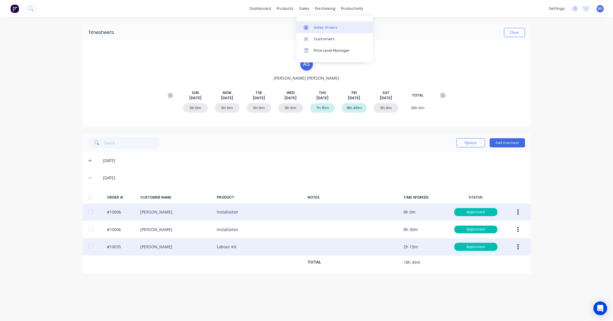
click at [308, 22] on link "Sales Orders" at bounding box center [334, 27] width 76 height 11
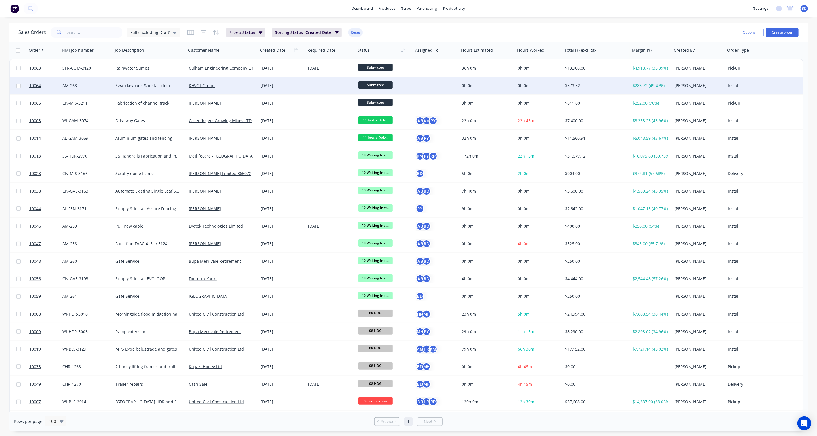
click at [536, 81] on div "0h 0m" at bounding box center [538, 85] width 47 height 17
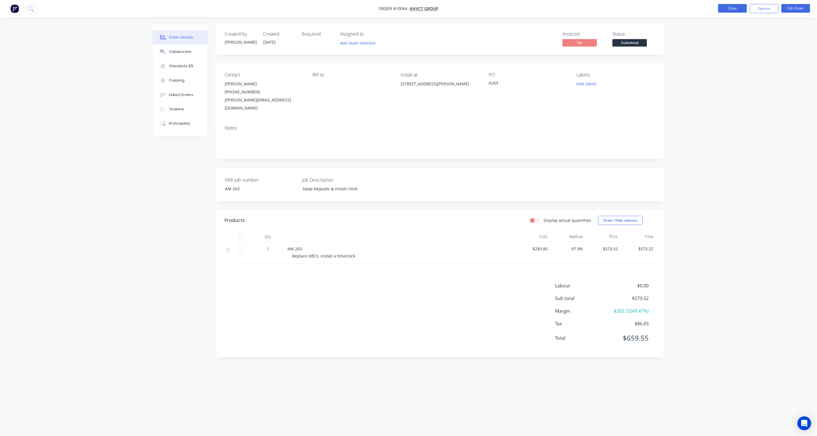
click at [726, 6] on button "Close" at bounding box center [732, 8] width 29 height 9
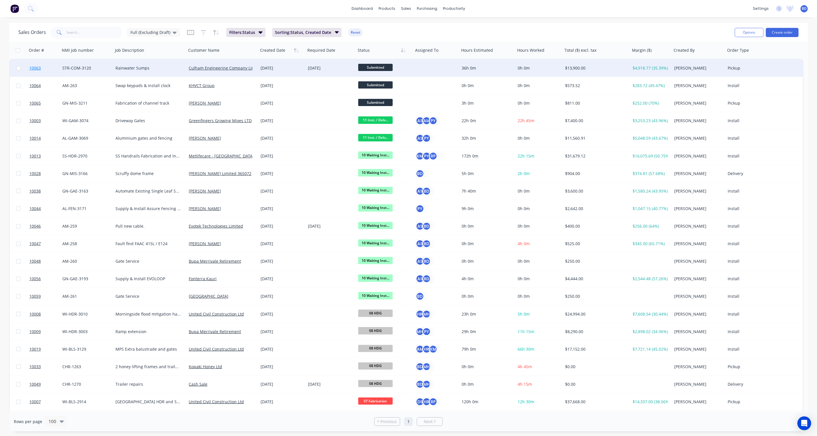
click at [37, 67] on span "10063" at bounding box center [34, 68] width 11 height 6
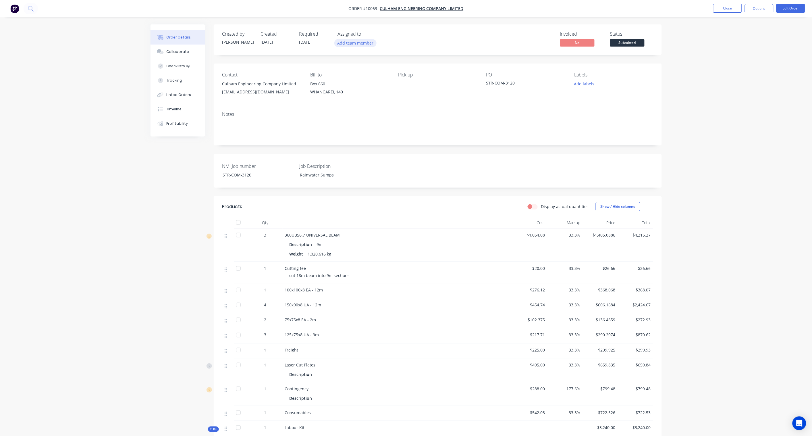
click at [362, 41] on button "Add team member" at bounding box center [355, 43] width 42 height 8
click at [360, 75] on div "[PERSON_NAME]" at bounding box center [383, 75] width 57 height 6
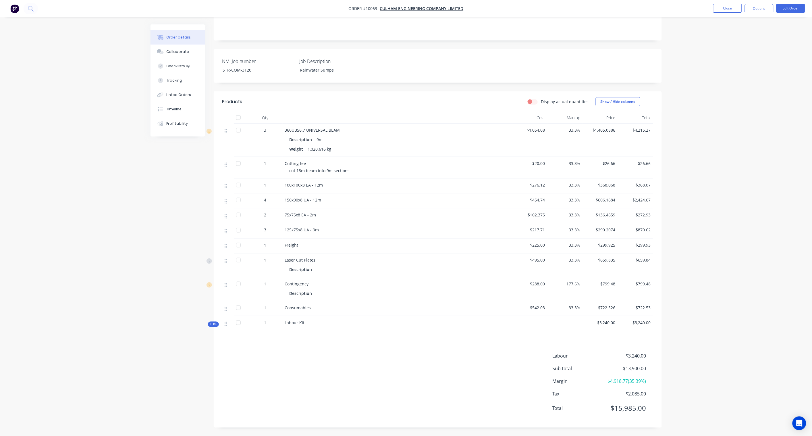
scroll to position [108, 0]
click at [211, 324] on icon at bounding box center [211, 324] width 2 height 2
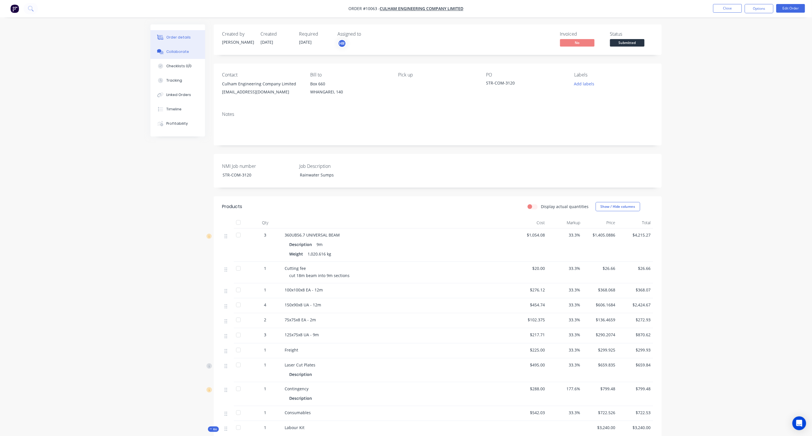
click at [177, 50] on div "Collaborate" at bounding box center [177, 51] width 23 height 5
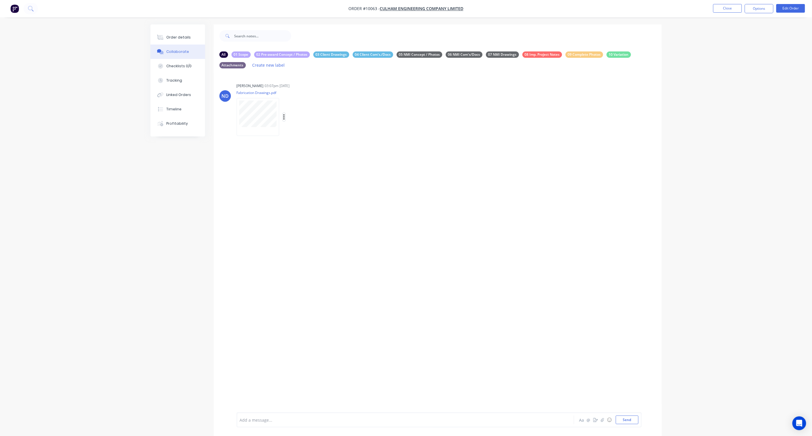
click at [285, 119] on icon "button" at bounding box center [284, 117] width 2 height 7
click at [304, 121] on button "Labels" at bounding box center [322, 119] width 65 height 13
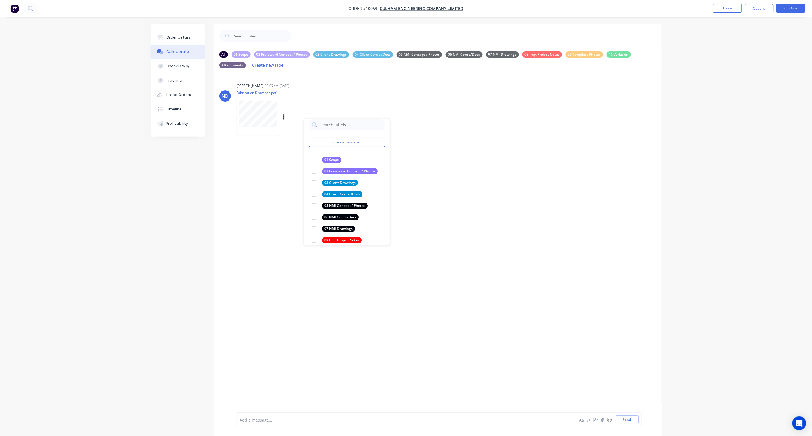
scroll to position [16, 0]
click at [327, 172] on div "03 Client Drawings" at bounding box center [340, 171] width 36 height 6
click at [485, 181] on div "ND Neal DSouza 03:07pm 05/09/25 Fabrication Drawings.pdf Labels Download Delete…" at bounding box center [438, 247] width 448 height 349
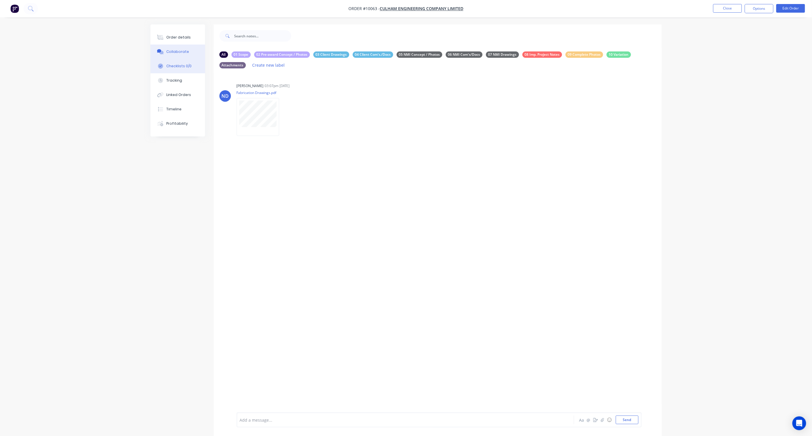
click at [173, 63] on div "Checklists 0/0" at bounding box center [178, 65] width 25 height 5
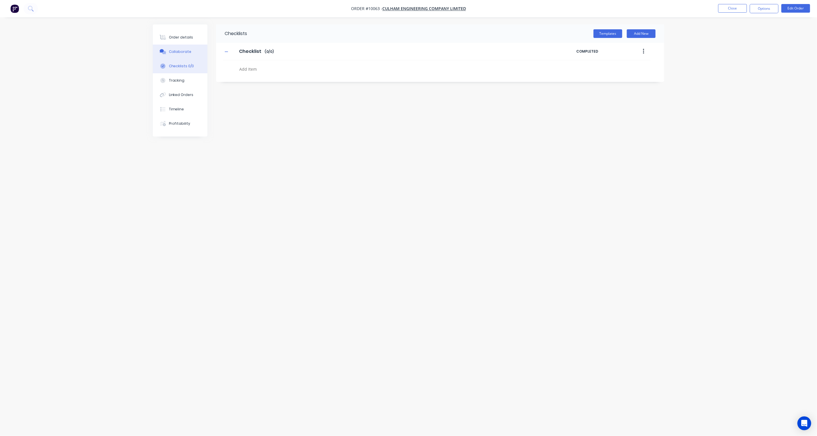
click at [181, 50] on div "Collaborate" at bounding box center [180, 51] width 23 height 5
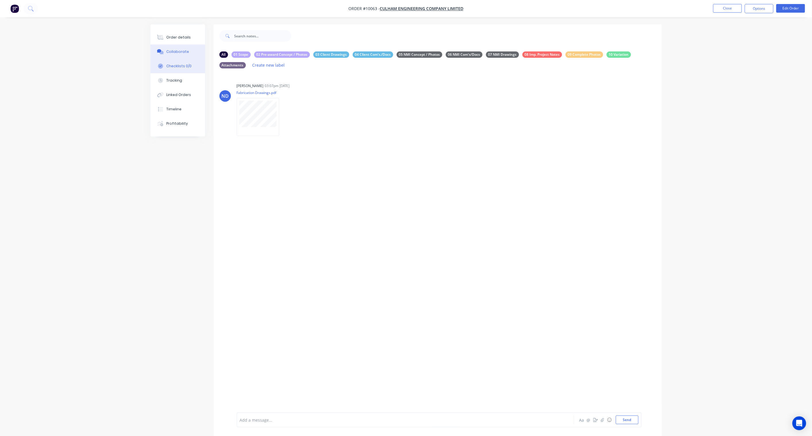
click at [180, 65] on div "Checklists 0/0" at bounding box center [178, 65] width 25 height 5
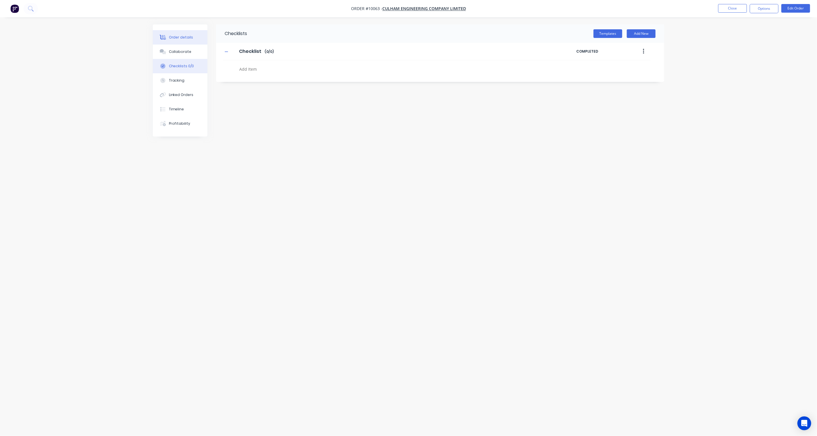
click at [182, 37] on div "Order details" at bounding box center [181, 37] width 24 height 5
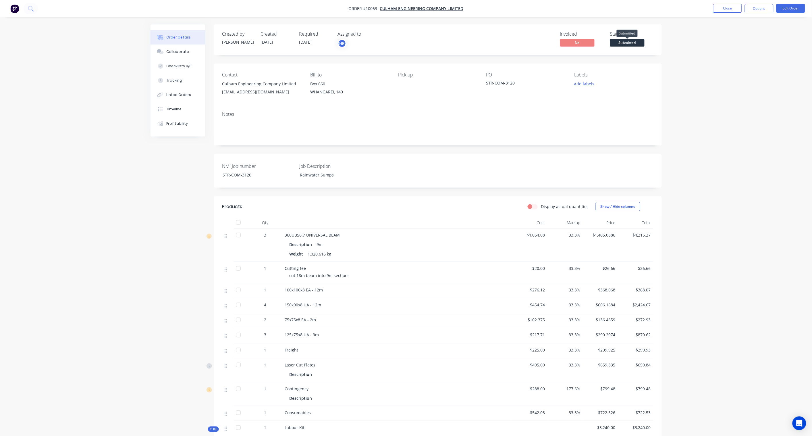
click at [633, 43] on span "Submitted" at bounding box center [627, 42] width 34 height 7
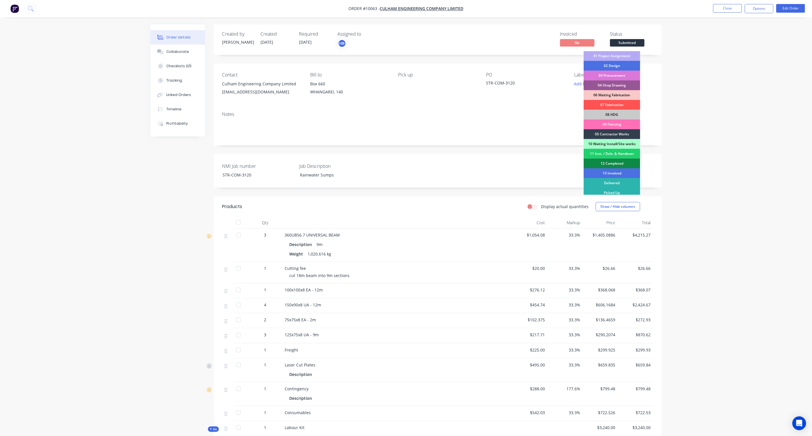
click at [624, 56] on div "01 Project Assignment" at bounding box center [612, 56] width 57 height 10
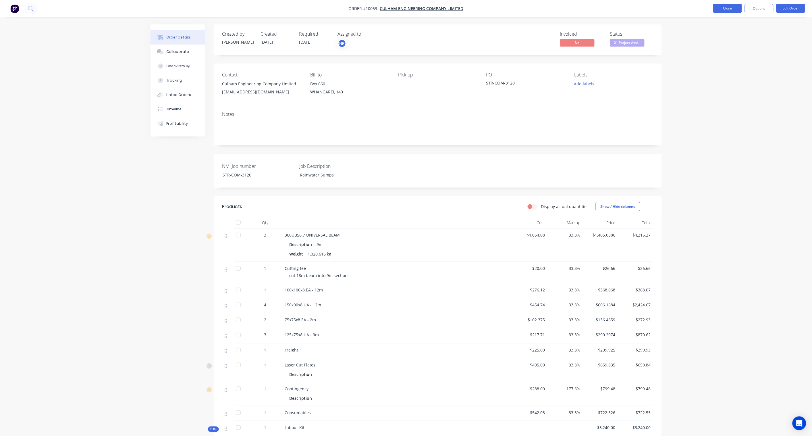
click at [730, 8] on button "Close" at bounding box center [727, 8] width 29 height 9
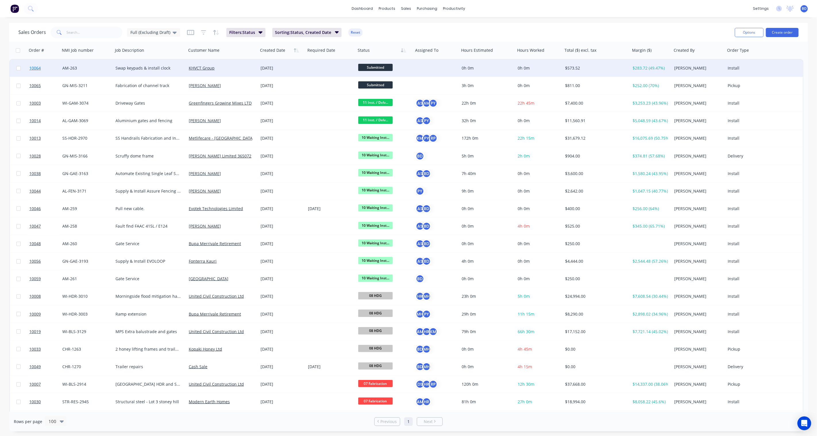
click at [35, 67] on span "10064" at bounding box center [34, 68] width 11 height 6
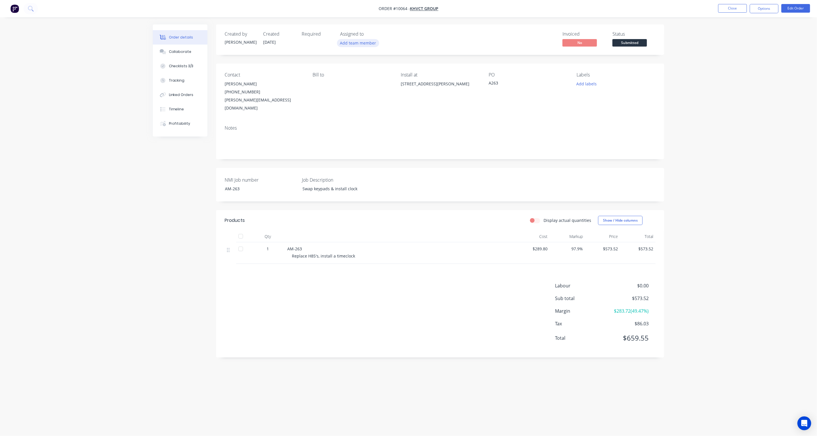
click at [360, 43] on button "Add team member" at bounding box center [358, 43] width 42 height 8
click at [369, 83] on button "[PERSON_NAME]" at bounding box center [402, 86] width 125 height 11
click at [174, 276] on div "Created by Karl Created 04/09/25 Required Assigned to AS Invoiced No Status Sub…" at bounding box center [408, 206] width 511 height 365
click at [593, 85] on button "Add labels" at bounding box center [586, 84] width 26 height 8
drag, startPoint x: 113, startPoint y: 167, endPoint x: 258, endPoint y: 169, distance: 145.1
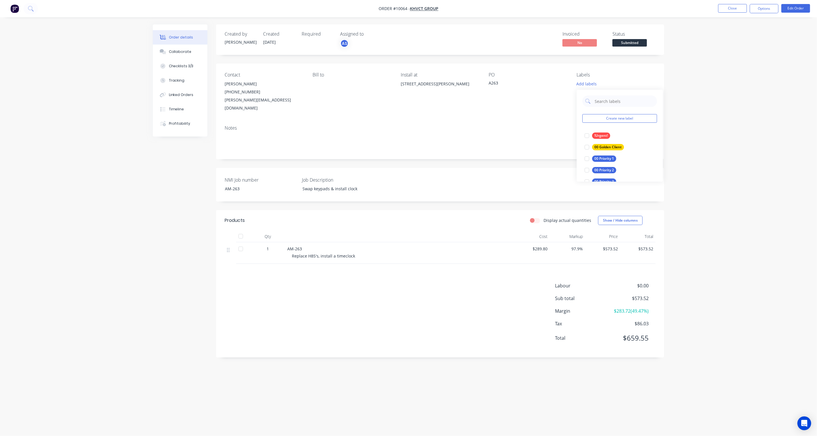
click at [113, 167] on div "Order details Collaborate Checklists 3/3 Tracking Linked Orders Timeline Profit…" at bounding box center [408, 218] width 817 height 436
click at [739, 11] on button "Close" at bounding box center [732, 8] width 29 height 9
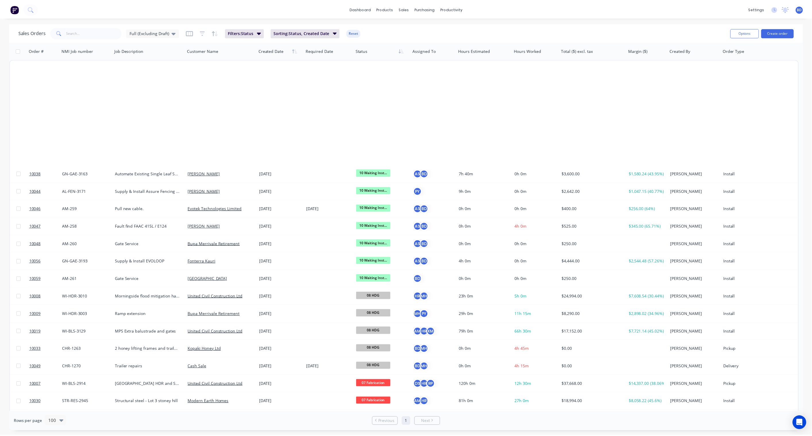
scroll to position [332, 0]
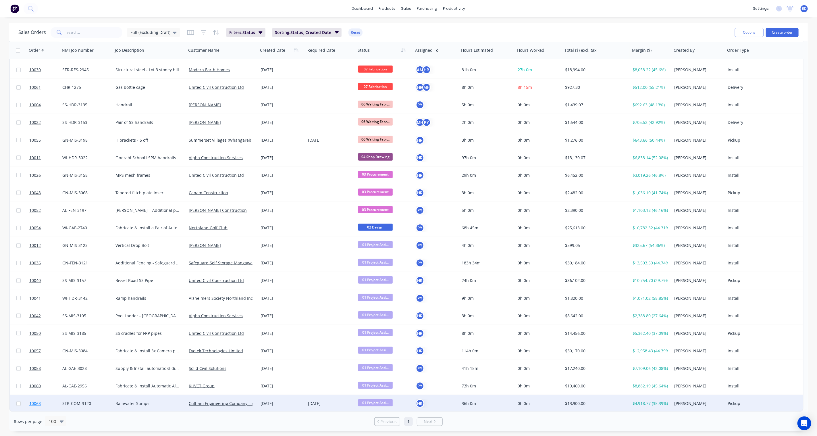
click at [33, 401] on span "10063" at bounding box center [34, 403] width 11 height 6
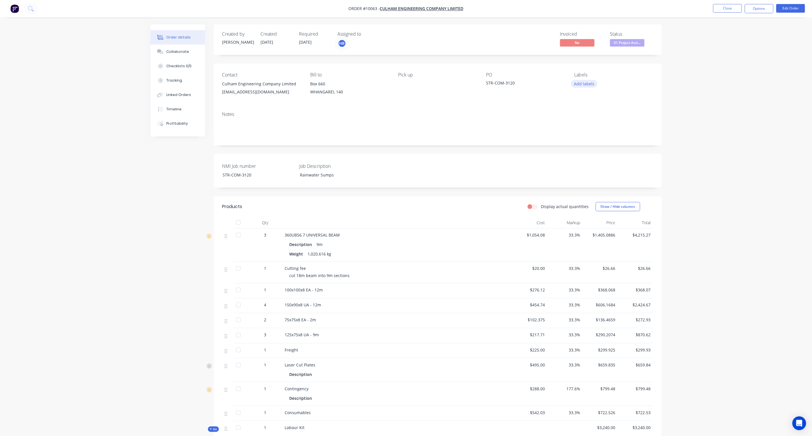
click at [582, 80] on button "Add labels" at bounding box center [584, 84] width 26 height 8
click at [605, 147] on div "00 Golden Client" at bounding box center [606, 147] width 32 height 6
click at [609, 150] on div "01 MS STR" at bounding box center [611, 151] width 43 height 6
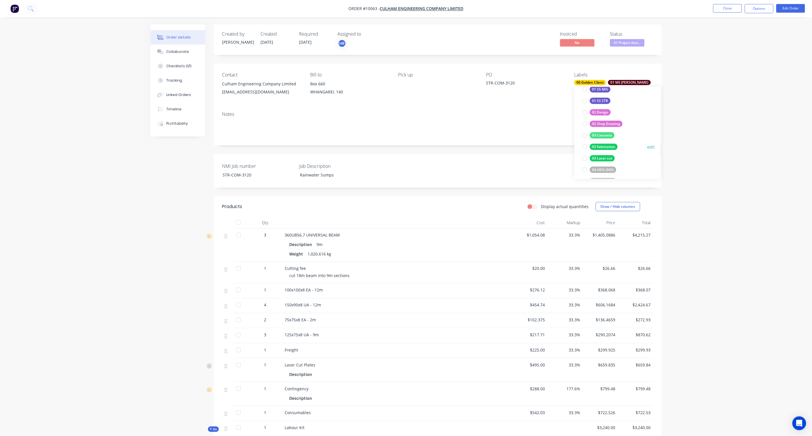
click at [610, 147] on div "03 Fabrication" at bounding box center [604, 147] width 28 height 6
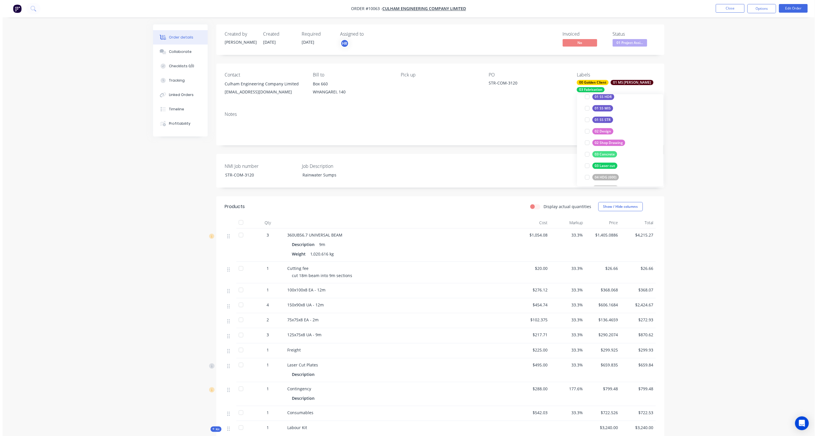
scroll to position [9, 0]
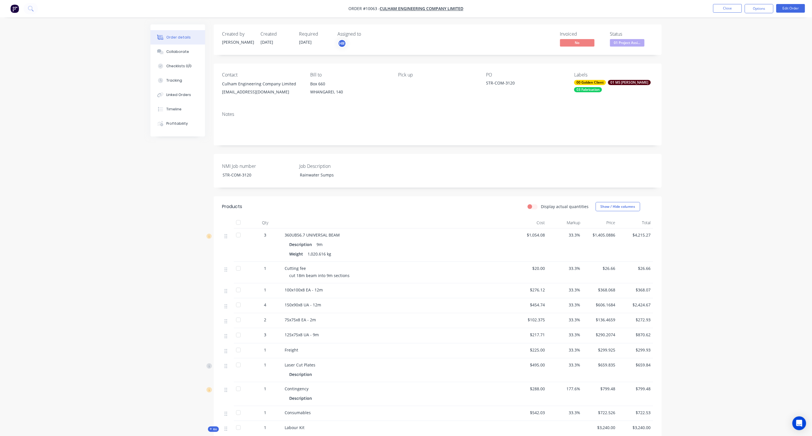
click at [711, 150] on div "Order details Collaborate Checklists 0/0 Tracking Linked Orders Timeline Profit…" at bounding box center [406, 270] width 812 height 541
click at [725, 11] on button "Close" at bounding box center [727, 8] width 29 height 9
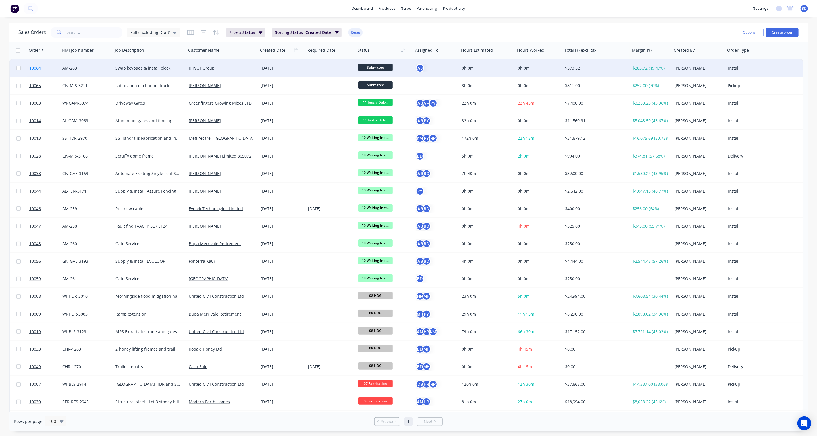
click at [34, 65] on span "10064" at bounding box center [34, 68] width 11 height 6
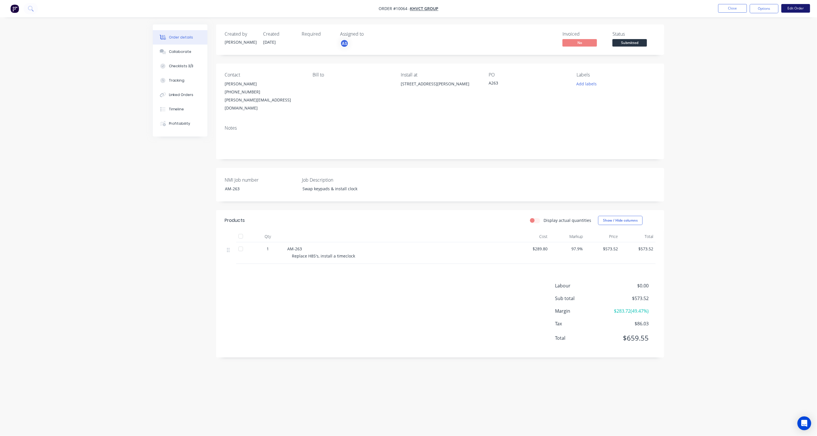
click at [793, 9] on button "Edit Order" at bounding box center [795, 8] width 29 height 9
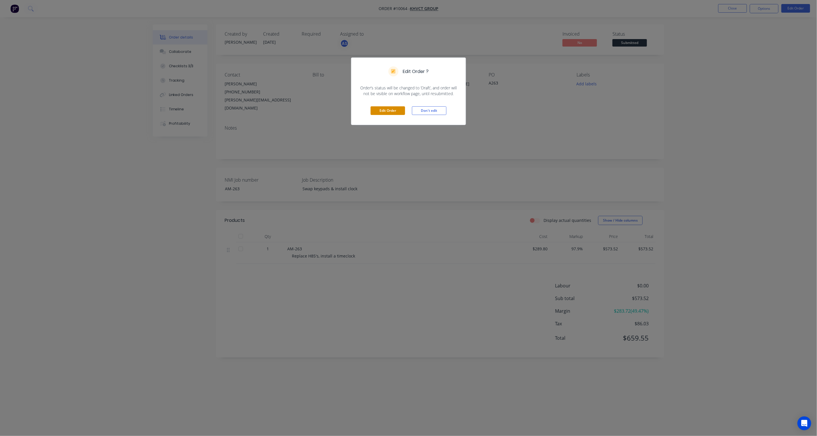
click at [395, 109] on button "Edit Order" at bounding box center [388, 110] width 34 height 9
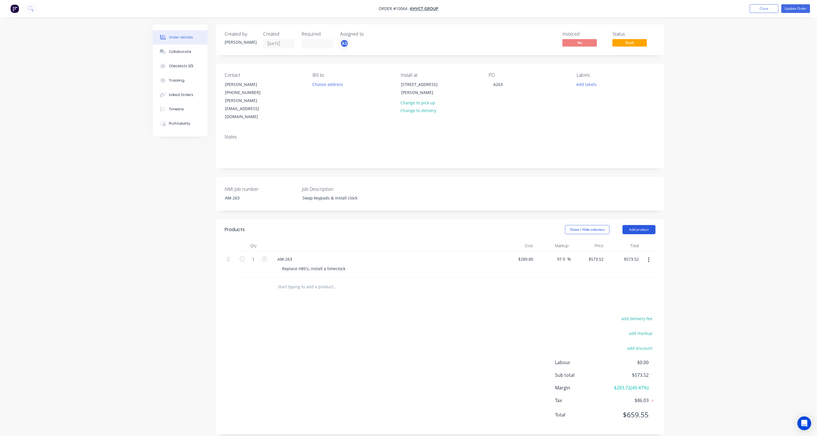
click at [649, 225] on button "Add product" at bounding box center [638, 229] width 33 height 9
click at [623, 240] on div "Product catalogue" at bounding box center [628, 244] width 44 height 8
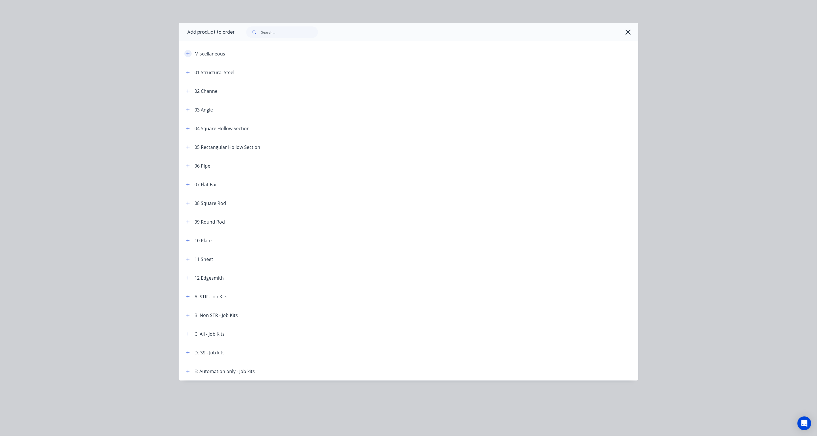
click at [187, 54] on icon "button" at bounding box center [187, 54] width 3 height 4
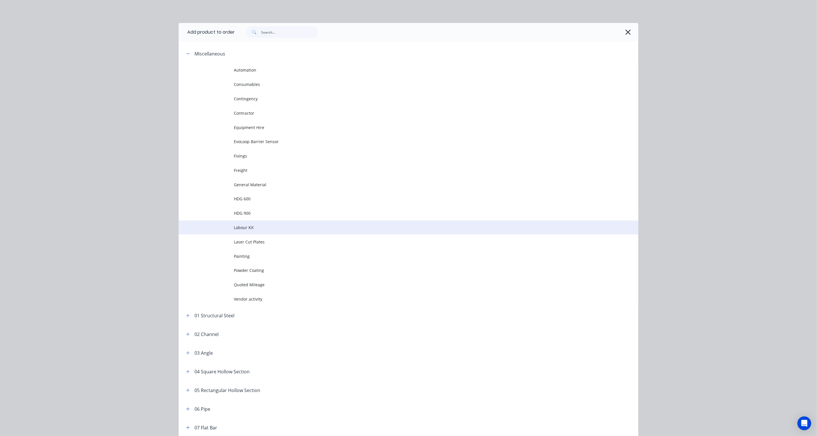
click at [252, 229] on span "Labour Kit" at bounding box center [395, 227] width 323 height 6
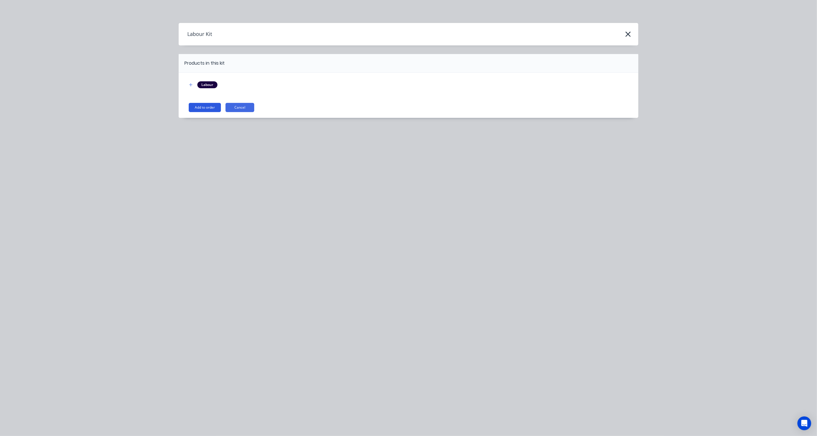
click at [205, 106] on button "Add to order" at bounding box center [205, 107] width 32 height 9
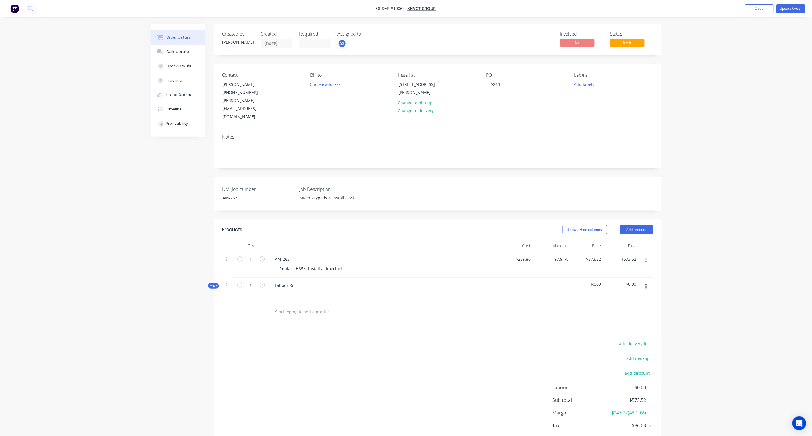
click at [213, 283] on span "Kit" at bounding box center [213, 285] width 7 height 4
click at [593, 302] on div "0 $0.00" at bounding box center [585, 311] width 35 height 18
click at [684, 292] on div "Order details Collaborate Checklists 3/3 Tracking Linked Orders Timeline Profit…" at bounding box center [406, 248] width 812 height 497
click at [795, 7] on button "Update Order" at bounding box center [790, 8] width 29 height 9
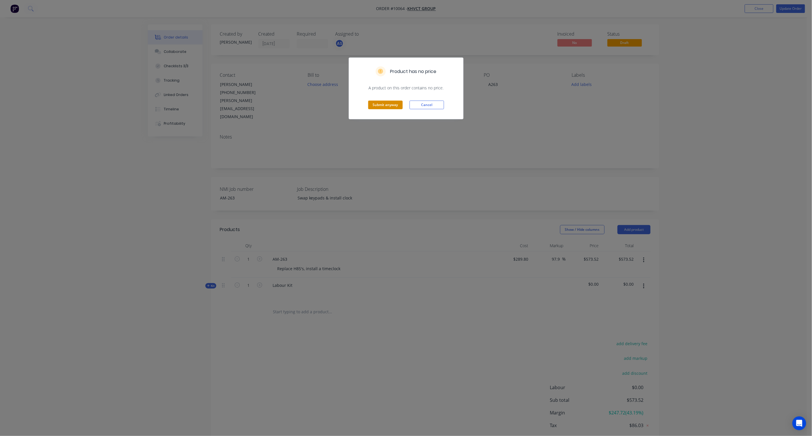
click at [378, 103] on button "Submit anyway" at bounding box center [385, 105] width 34 height 9
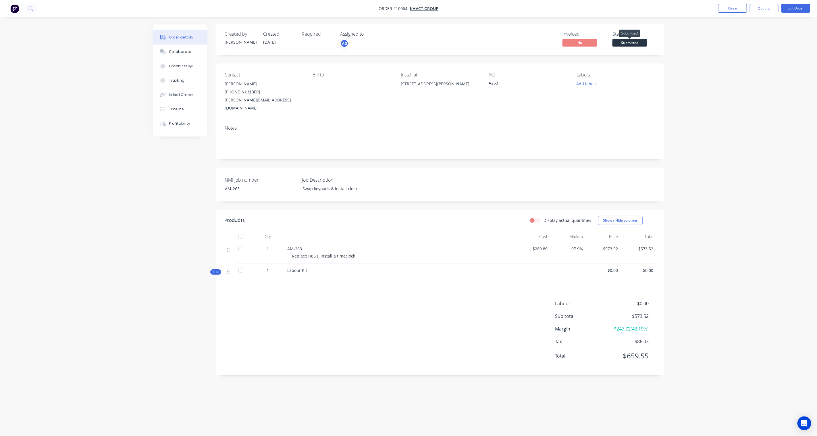
click at [628, 41] on span "Submitted" at bounding box center [629, 42] width 34 height 7
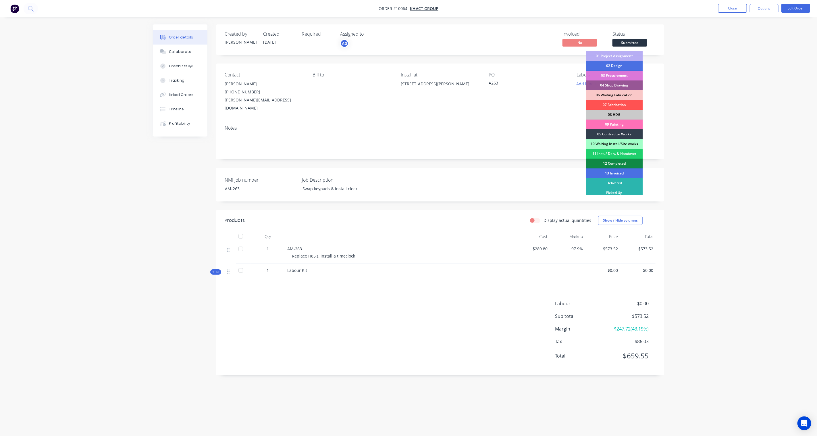
click at [616, 142] on div "10 Waiting Install/Site works" at bounding box center [614, 144] width 57 height 10
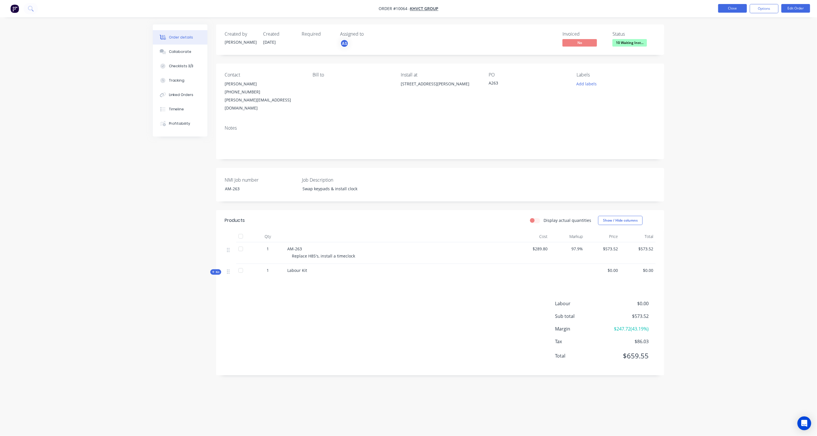
click at [730, 10] on button "Close" at bounding box center [732, 8] width 29 height 9
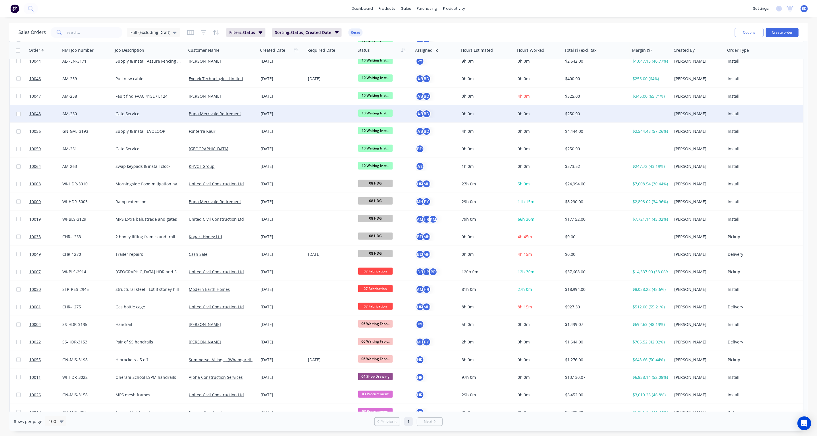
scroll to position [159, 0]
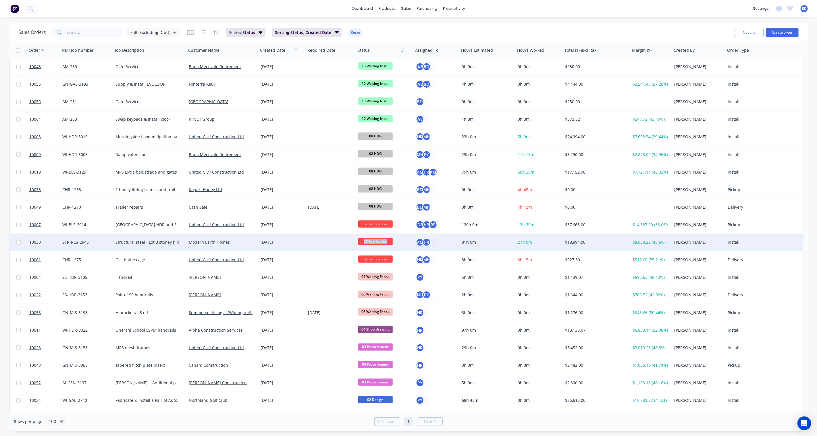
drag, startPoint x: 389, startPoint y: 241, endPoint x: 379, endPoint y: 236, distance: 10.8
click at [379, 236] on div "07 Fabrication" at bounding box center [384, 242] width 57 height 17
click at [35, 240] on span "10030" at bounding box center [34, 242] width 11 height 6
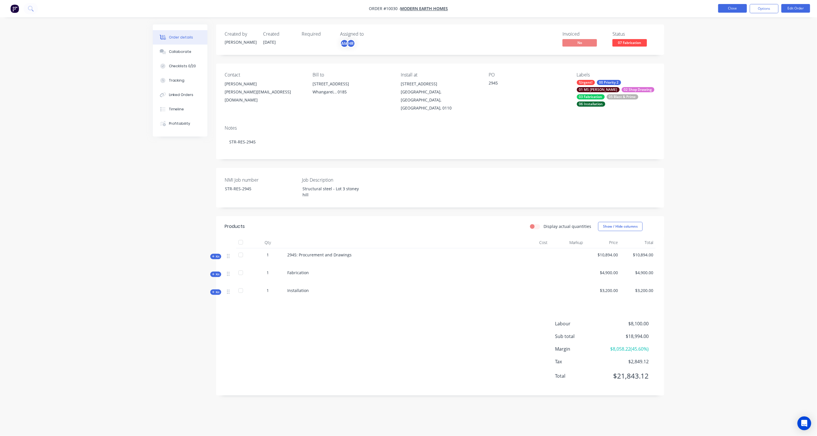
click at [742, 10] on button "Close" at bounding box center [732, 8] width 29 height 9
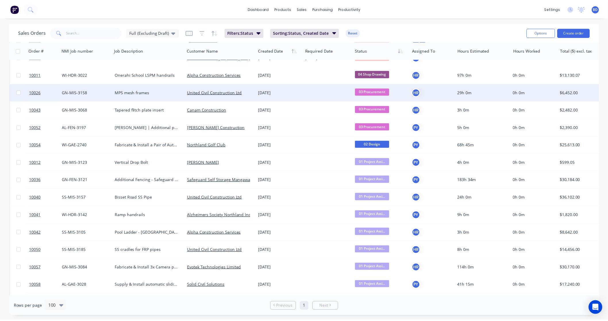
scroll to position [449, 0]
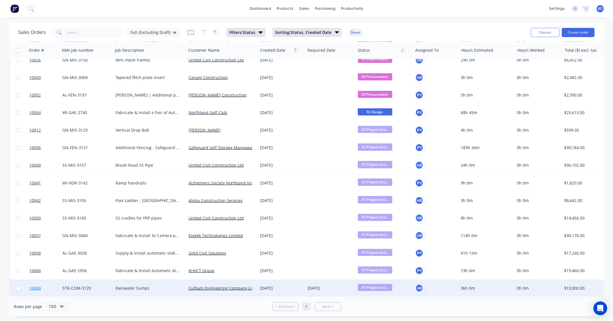
click at [35, 285] on span "10063" at bounding box center [34, 288] width 11 height 6
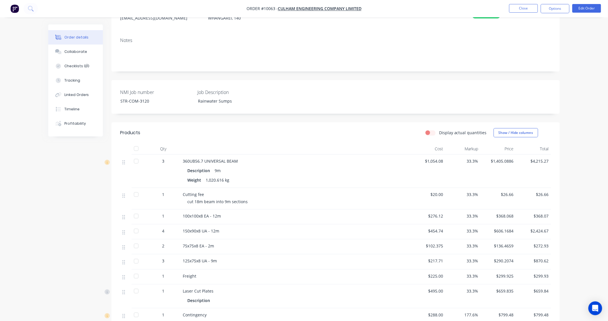
scroll to position [223, 0]
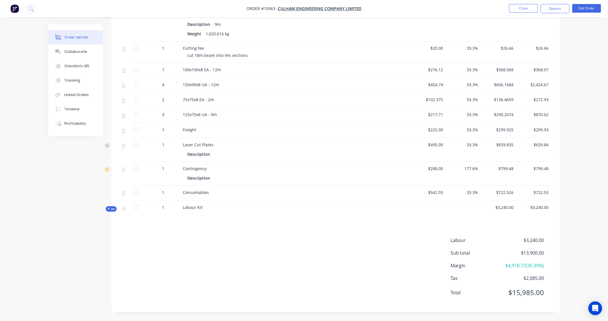
click at [109, 208] on icon at bounding box center [108, 208] width 3 height 3
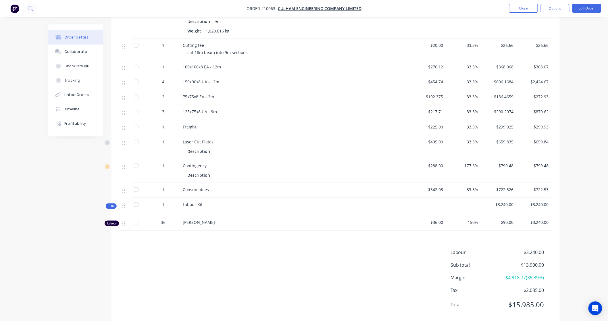
click at [109, 207] on icon at bounding box center [108, 206] width 3 height 3
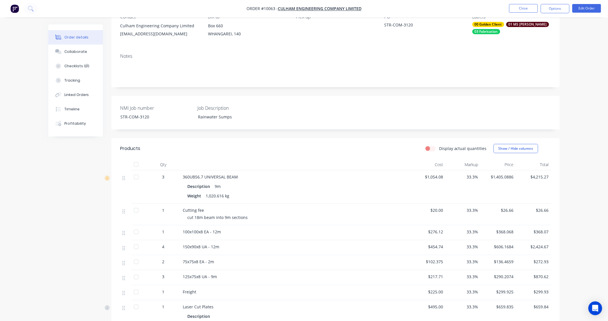
scroll to position [0, 0]
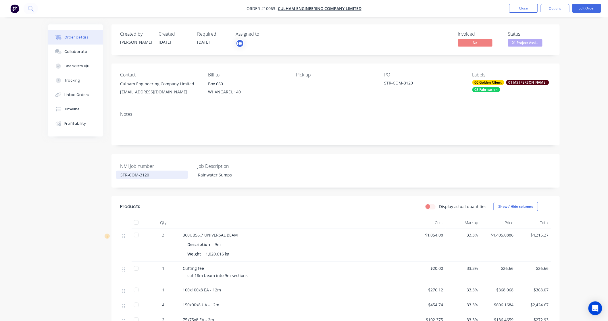
click at [150, 177] on div "STR-COM-3120" at bounding box center [152, 175] width 72 height 8
drag, startPoint x: 154, startPoint y: 175, endPoint x: 98, endPoint y: 172, distance: 55.6
click at [98, 172] on div "Created by Neal Created 04/09/25 Required 04/09/25 Assigned to HR Invoiced No S…" at bounding box center [303, 282] width 511 height 516
copy div "STR-COM-3120"
drag, startPoint x: 231, startPoint y: 176, endPoint x: 197, endPoint y: 173, distance: 34.5
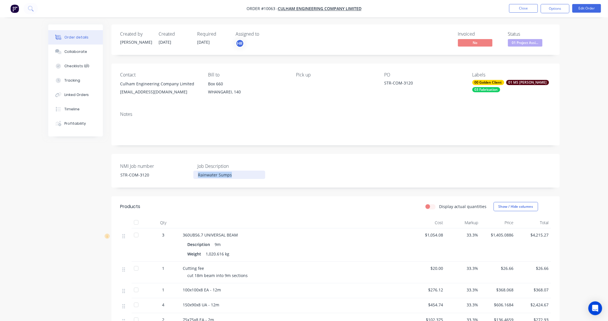
click at [197, 173] on div "Rainwater Sumps" at bounding box center [229, 175] width 72 height 8
copy div "Rainwater Sumps"
click at [526, 7] on button "Close" at bounding box center [523, 8] width 29 height 9
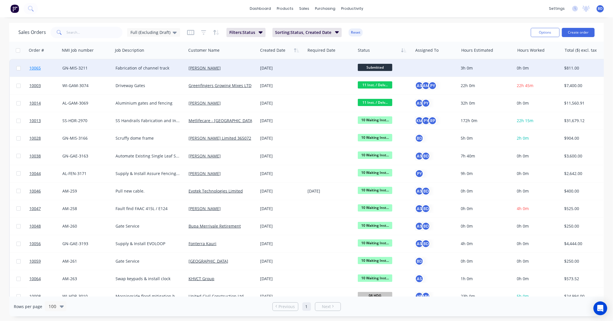
click at [35, 66] on span "10065" at bounding box center [34, 68] width 11 height 6
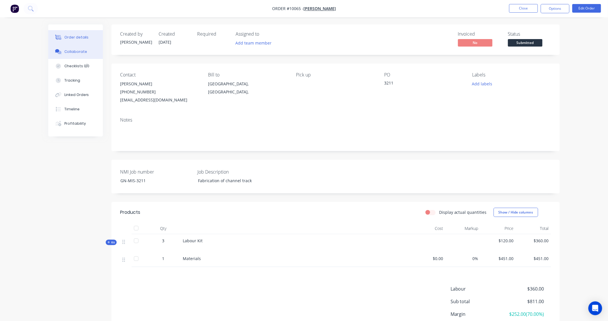
click at [78, 47] on button "Collaborate" at bounding box center [75, 52] width 55 height 14
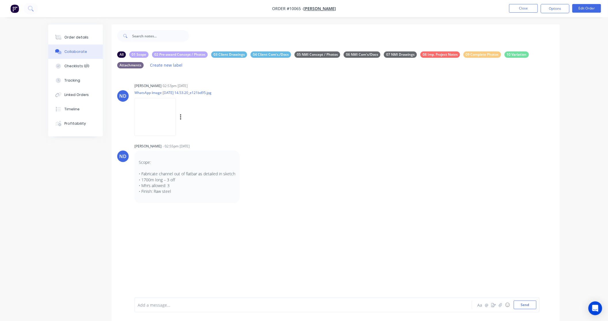
click at [159, 115] on img at bounding box center [154, 117] width 41 height 38
click at [146, 115] on img at bounding box center [154, 117] width 41 height 38
click at [527, 7] on button "Close" at bounding box center [523, 8] width 29 height 9
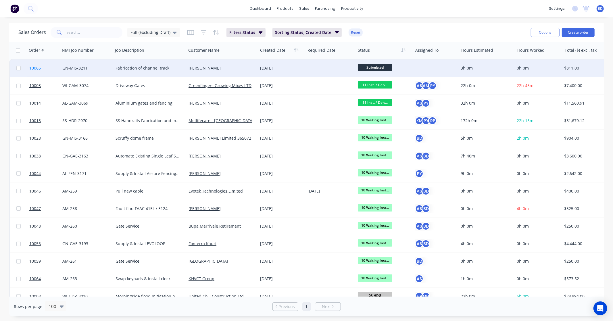
click at [39, 68] on span "10065" at bounding box center [34, 68] width 11 height 6
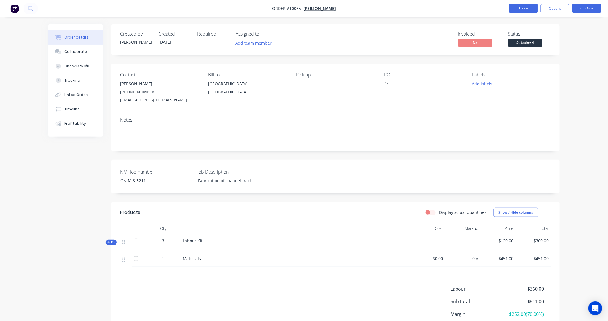
click at [520, 9] on button "Close" at bounding box center [523, 8] width 29 height 9
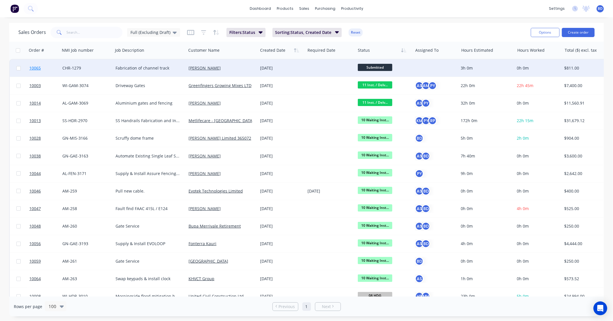
click at [40, 69] on span "10065" at bounding box center [34, 68] width 11 height 6
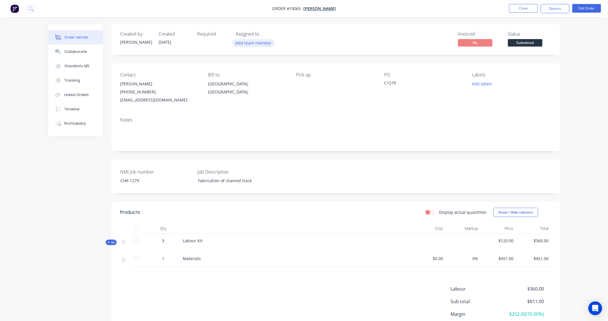
click at [250, 44] on button "Add team member" at bounding box center [253, 43] width 42 height 8
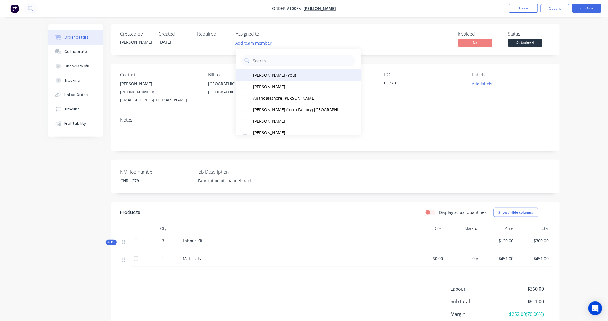
click at [258, 72] on div "[PERSON_NAME] (You)" at bounding box center [297, 75] width 89 height 6
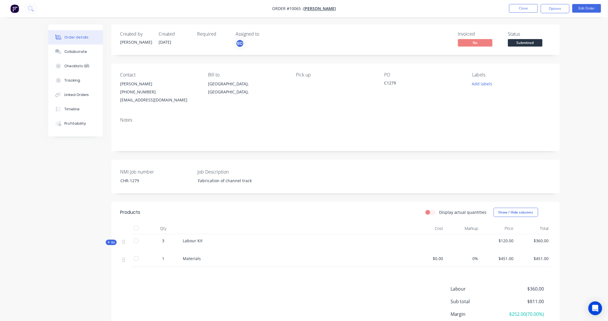
click at [80, 161] on div "Created by [PERSON_NAME] Created [DATE] Required Assigned to BD Invoiced No Sta…" at bounding box center [303, 196] width 511 height 345
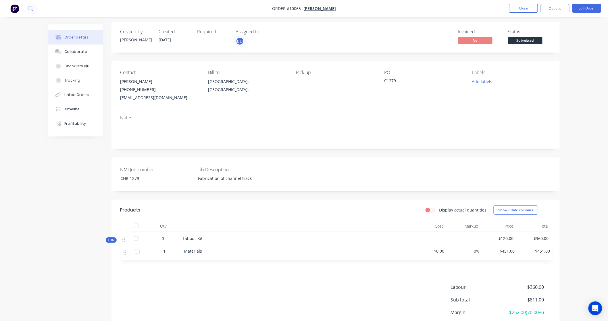
scroll to position [5, 0]
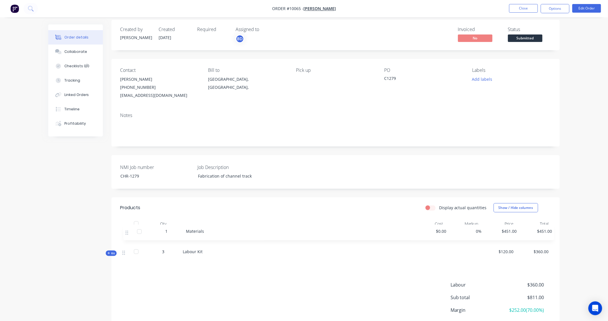
drag, startPoint x: 124, startPoint y: 263, endPoint x: 122, endPoint y: 236, distance: 27.3
click at [122, 236] on div "Kit 3 Labour Kit $120.00 $360.00 1 Materials $0.00 0% $451.00 $451.00" at bounding box center [335, 245] width 431 height 33
click at [530, 6] on button "Close" at bounding box center [523, 8] width 29 height 9
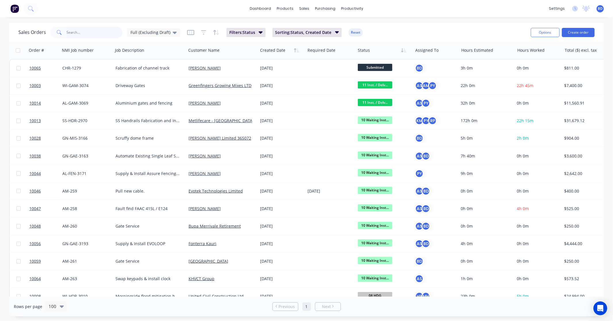
click at [82, 37] on input "text" at bounding box center [95, 32] width 56 height 11
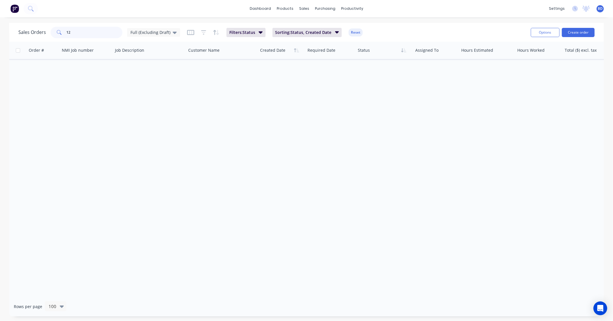
type input "1"
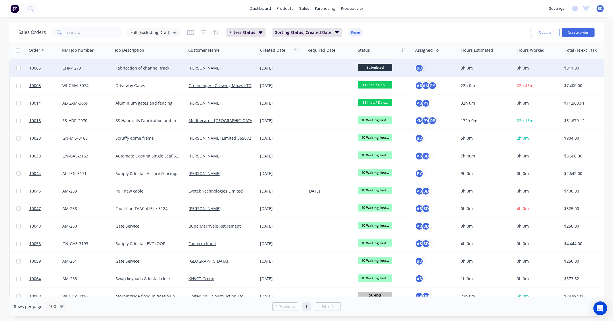
click at [379, 67] on span "Submitted" at bounding box center [375, 67] width 34 height 7
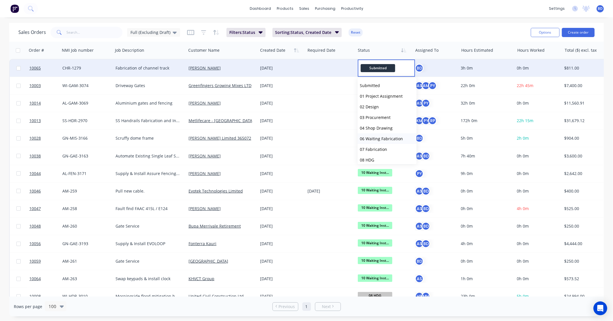
click at [386, 139] on span "06 Waiting Fabrication" at bounding box center [381, 138] width 43 height 5
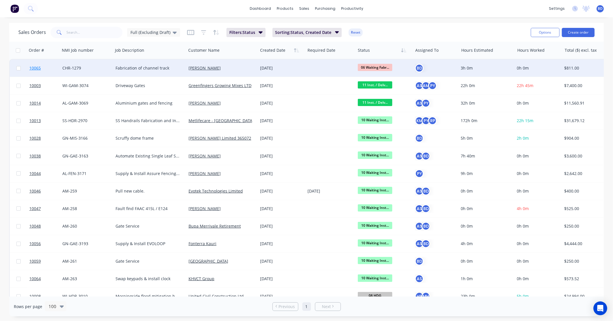
click at [32, 65] on span "10065" at bounding box center [34, 68] width 11 height 6
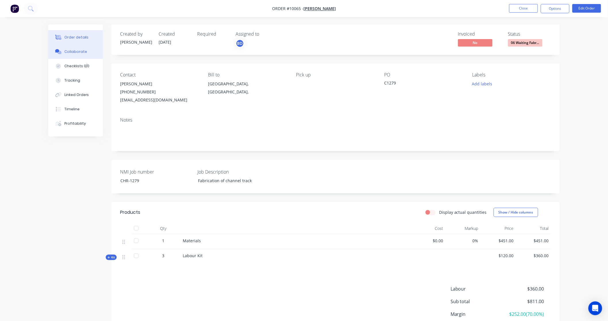
click at [76, 51] on div "Collaborate" at bounding box center [75, 51] width 23 height 5
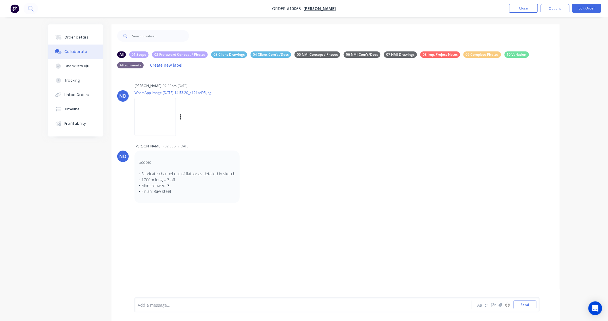
click at [135, 117] on img at bounding box center [154, 117] width 41 height 38
click at [72, 36] on div "Order details" at bounding box center [76, 37] width 24 height 5
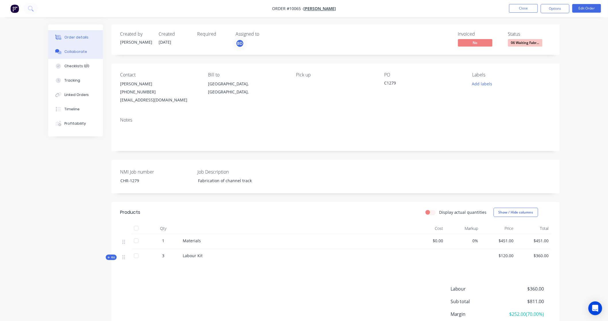
click at [73, 50] on div "Collaborate" at bounding box center [75, 51] width 23 height 5
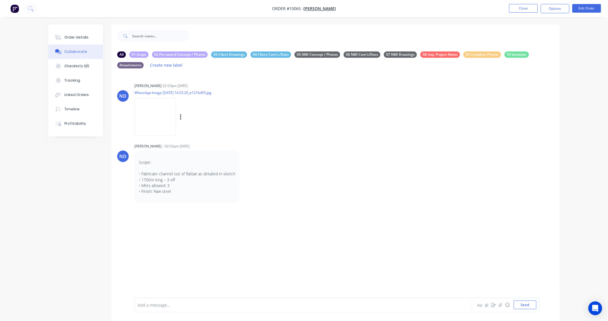
click at [149, 111] on img at bounding box center [154, 117] width 41 height 38
click at [80, 38] on div "Order details" at bounding box center [76, 37] width 24 height 5
